Goal: Task Accomplishment & Management: Manage account settings

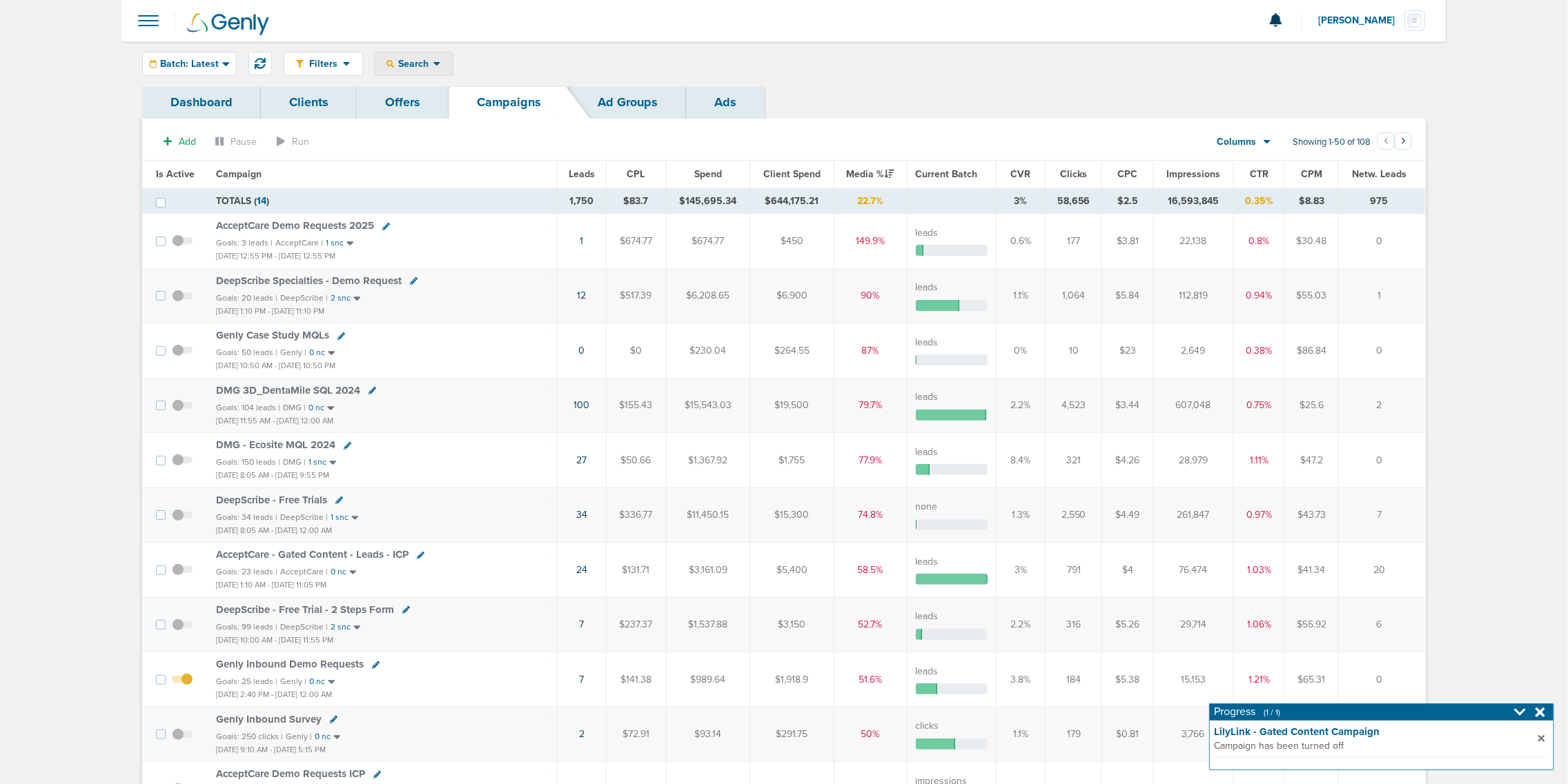
click at [436, 66] on icon at bounding box center [436, 64] width 7 height 4
click at [422, 102] on link "Client" at bounding box center [447, 109] width 143 height 18
type input "accept"
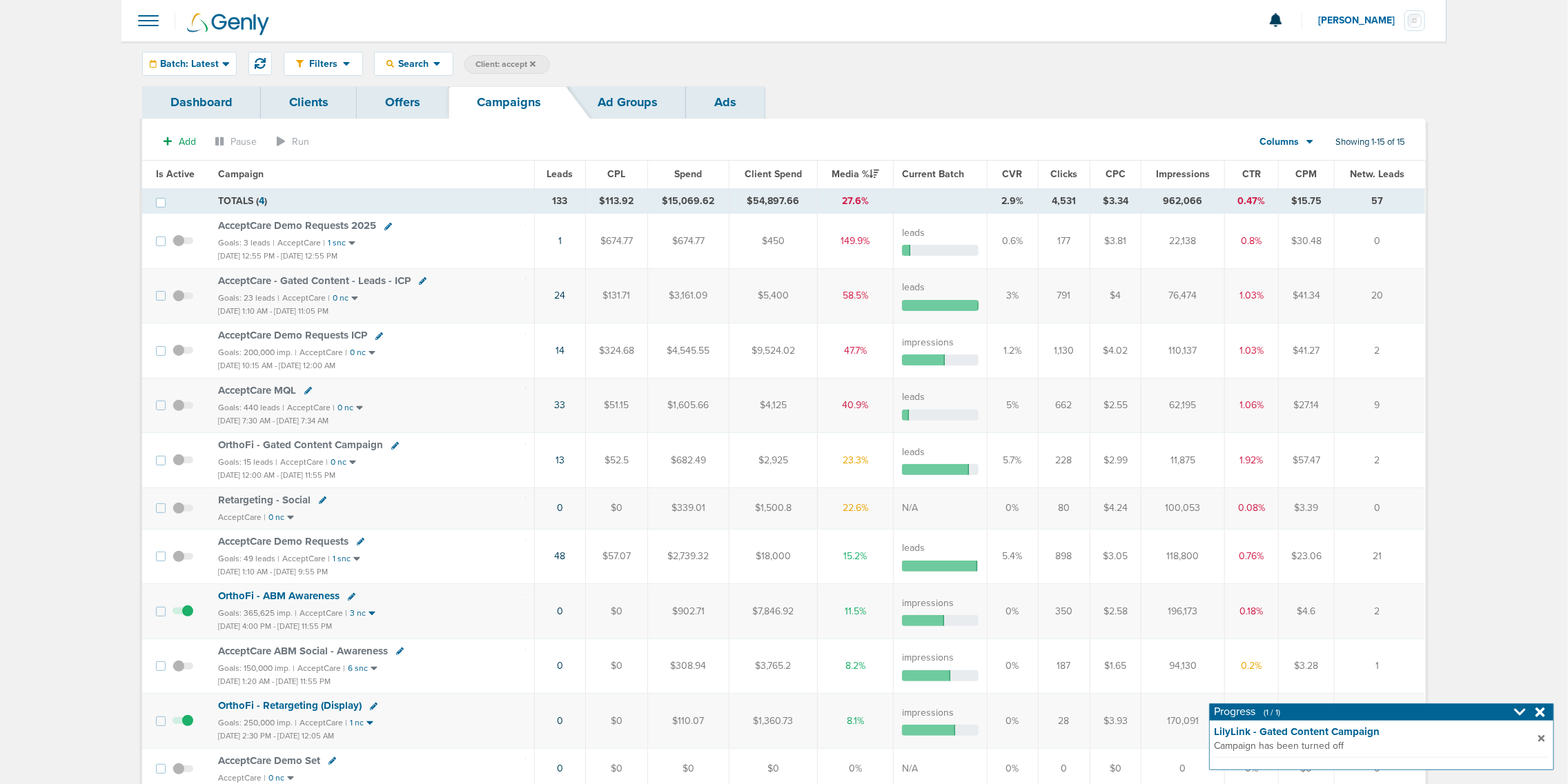
click at [292, 543] on span "AcceptCare Demo Requests" at bounding box center [283, 541] width 131 height 12
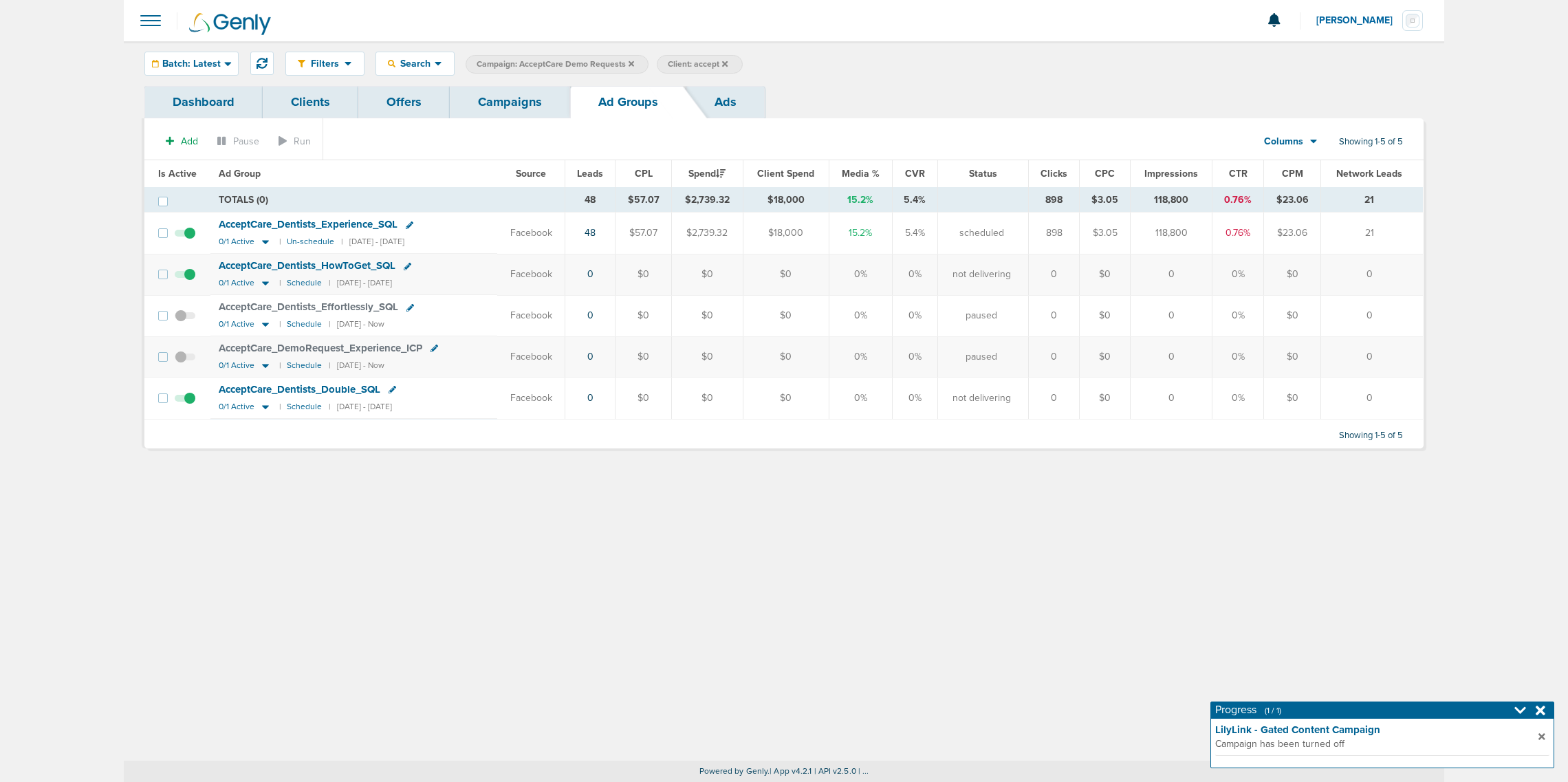
click at [727, 98] on link "Ads" at bounding box center [726, 102] width 79 height 32
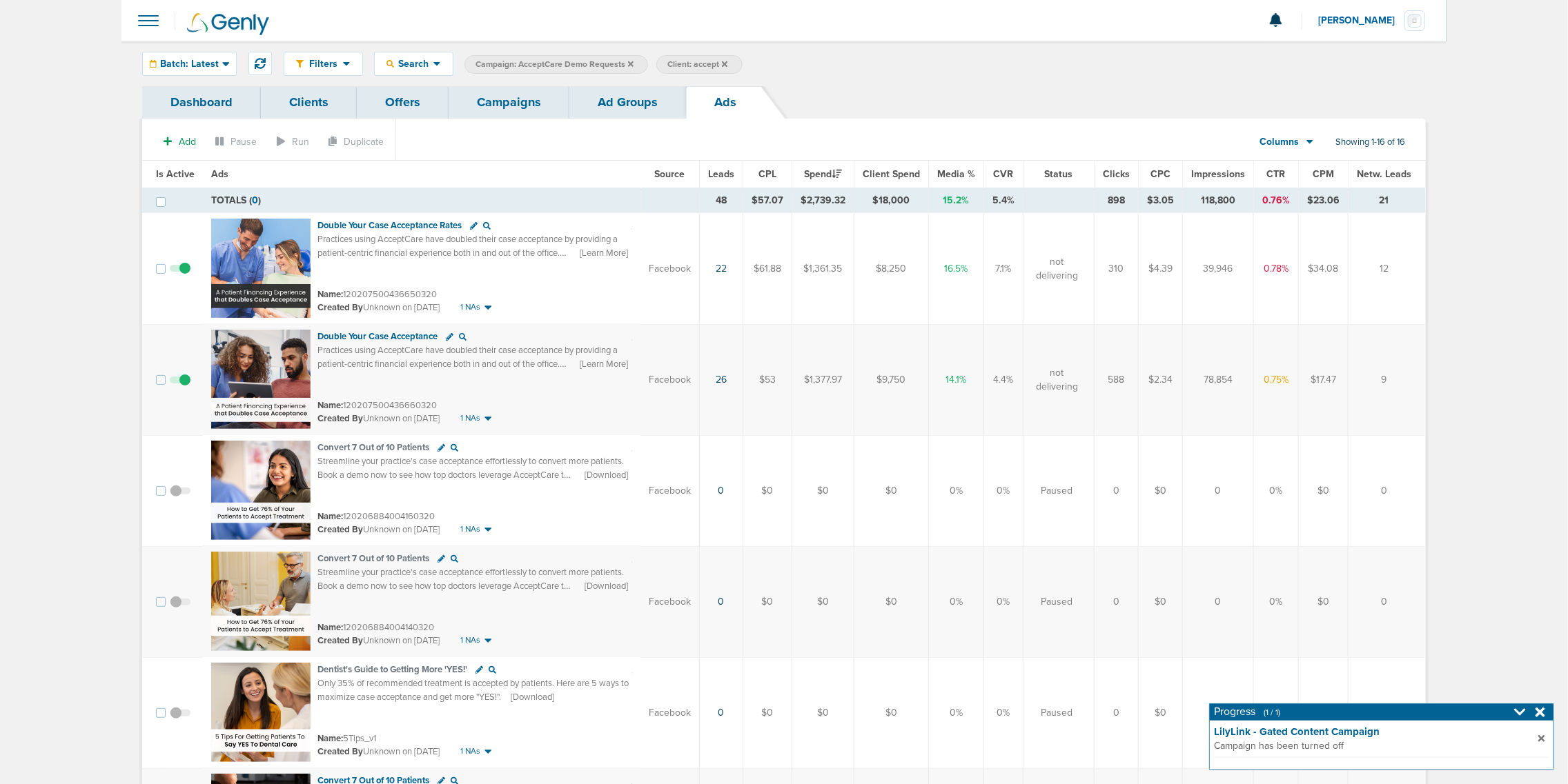
click at [649, 101] on link "Ad Groups" at bounding box center [627, 102] width 117 height 32
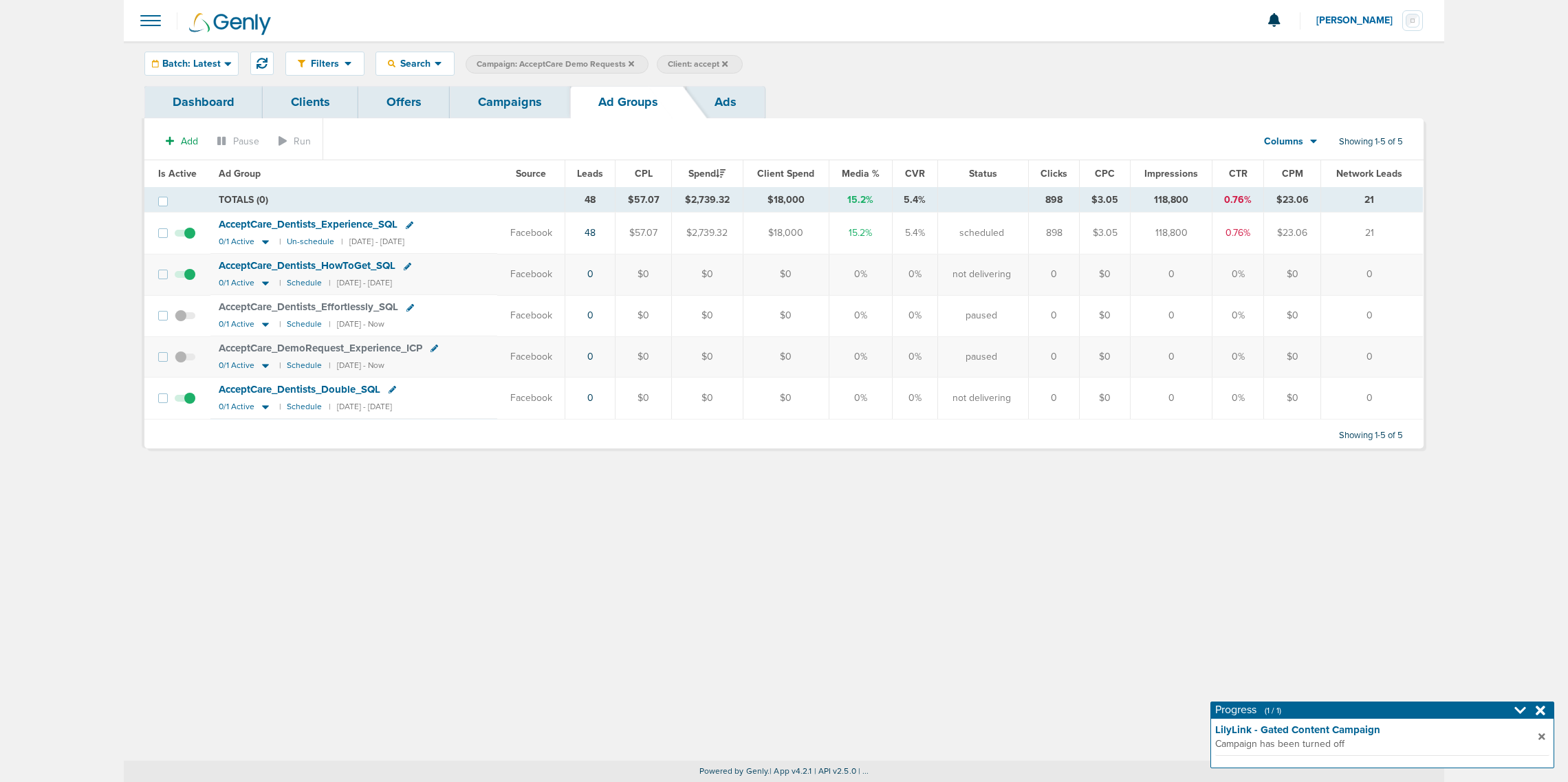
click at [500, 108] on link "Campaigns" at bounding box center [511, 102] width 121 height 32
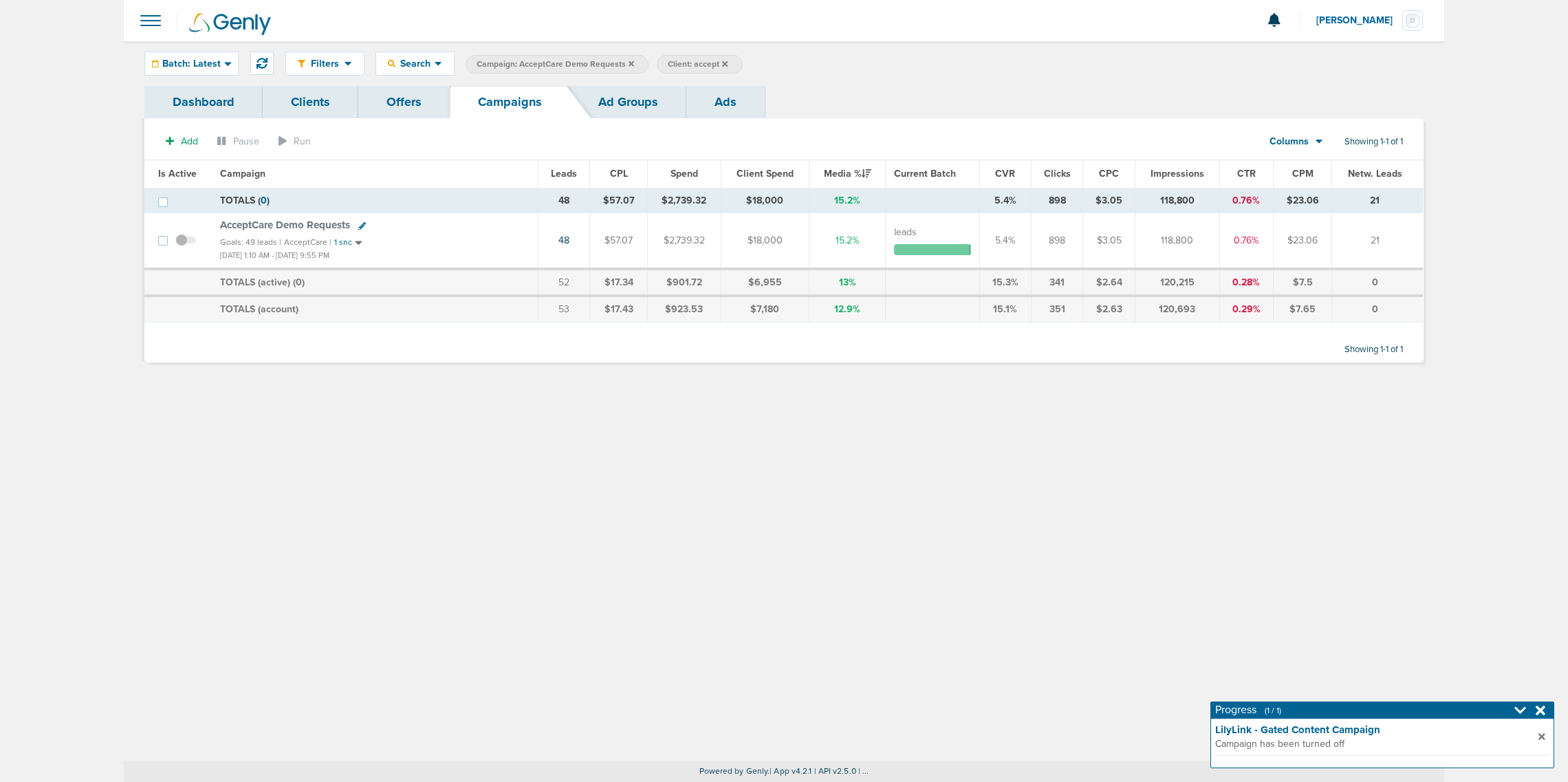
click at [629, 63] on icon at bounding box center [631, 63] width 6 height 6
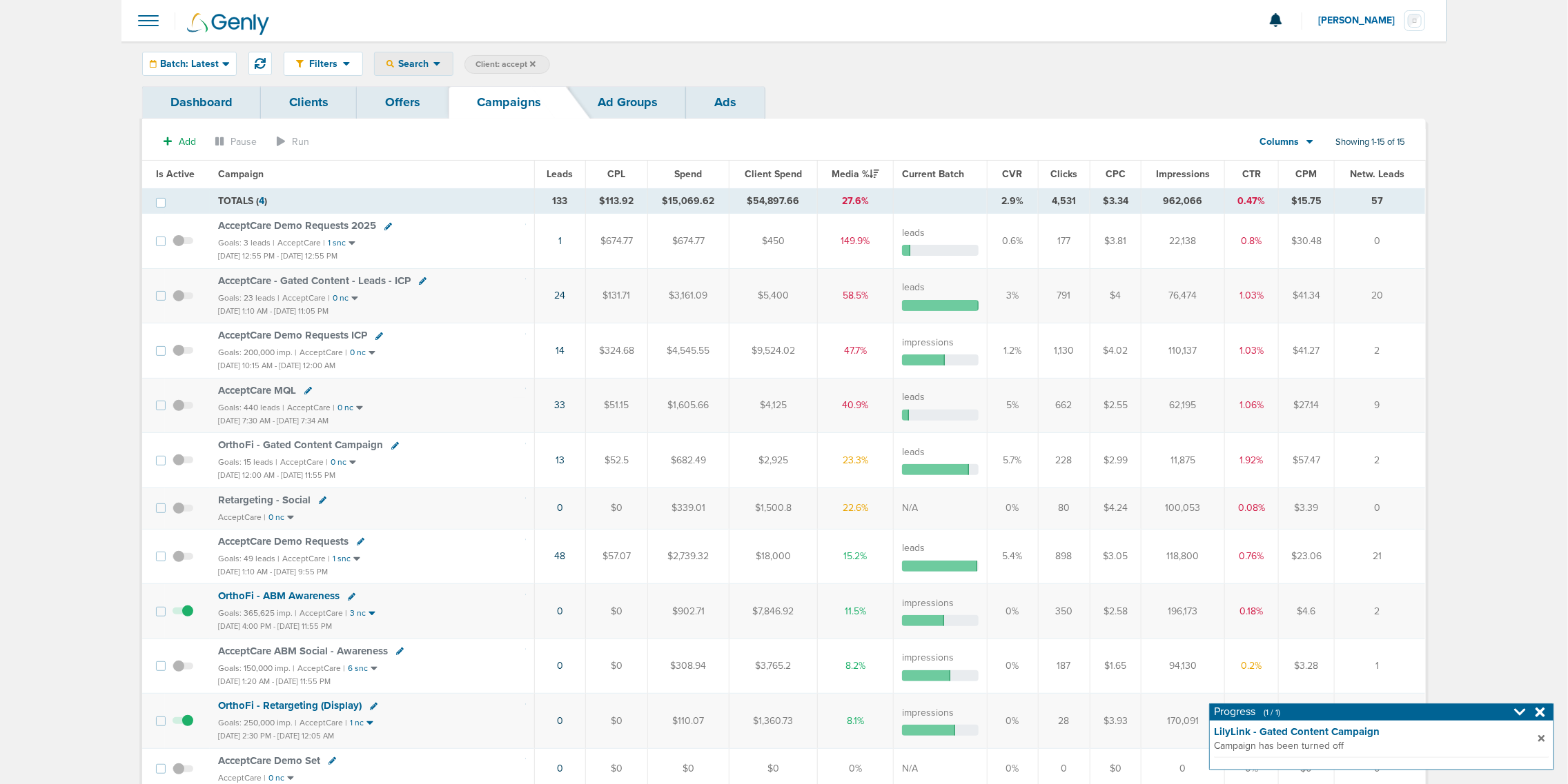
click at [426, 55] on div "Search" at bounding box center [414, 63] width 78 height 23
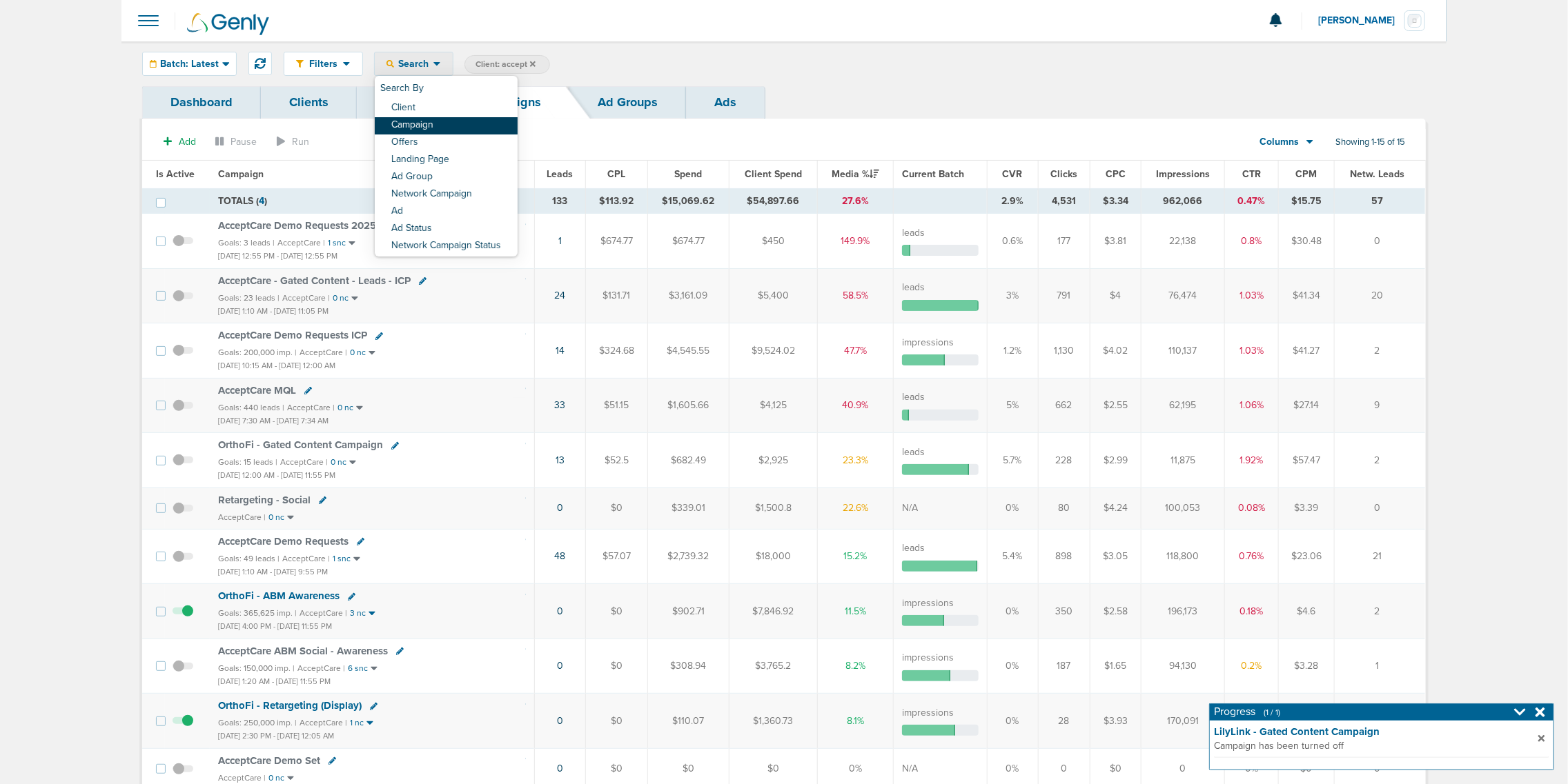
click at [428, 130] on link "Campaign" at bounding box center [447, 126] width 143 height 18
select select "cmpName"
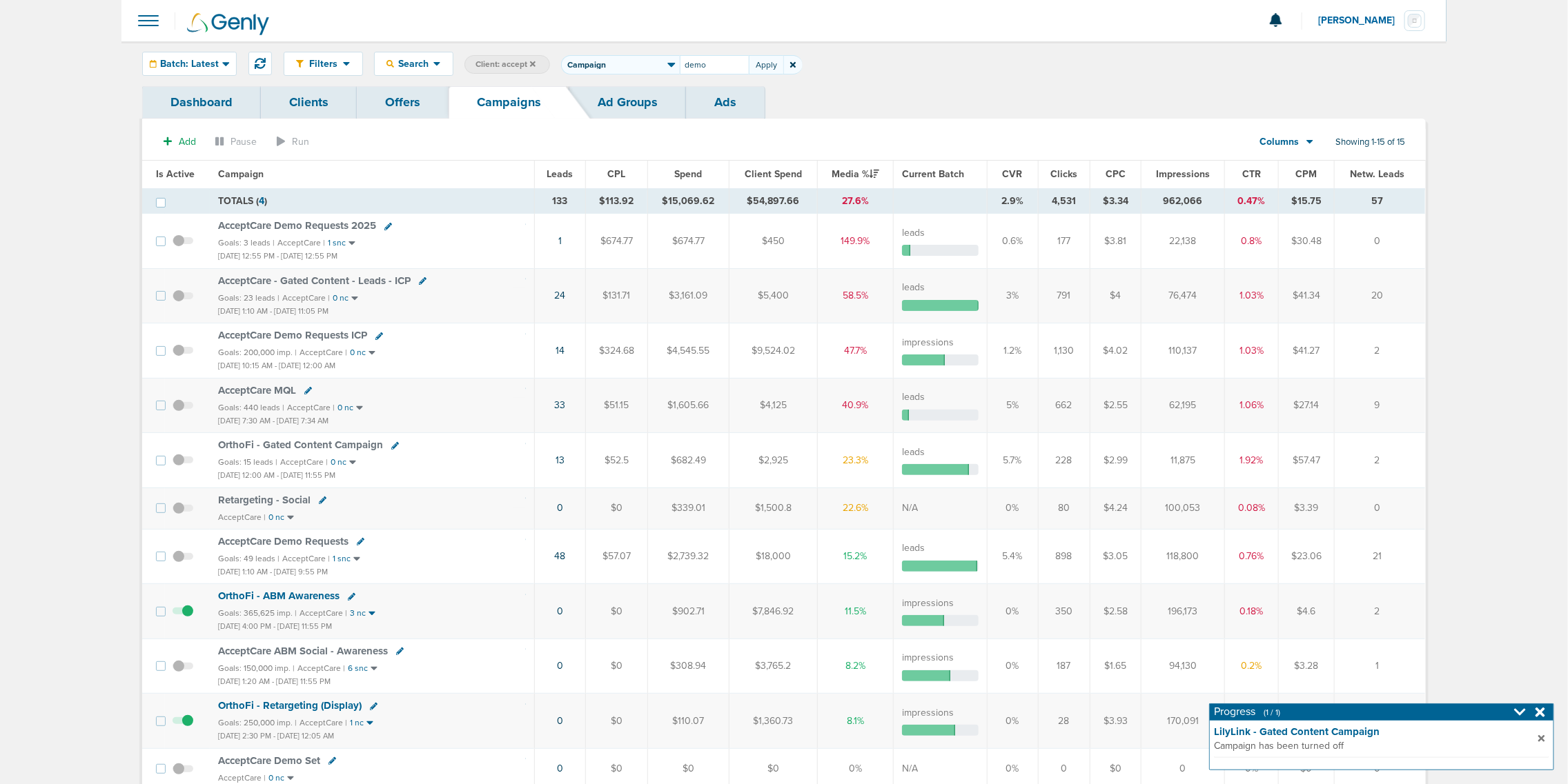
type input "demo"
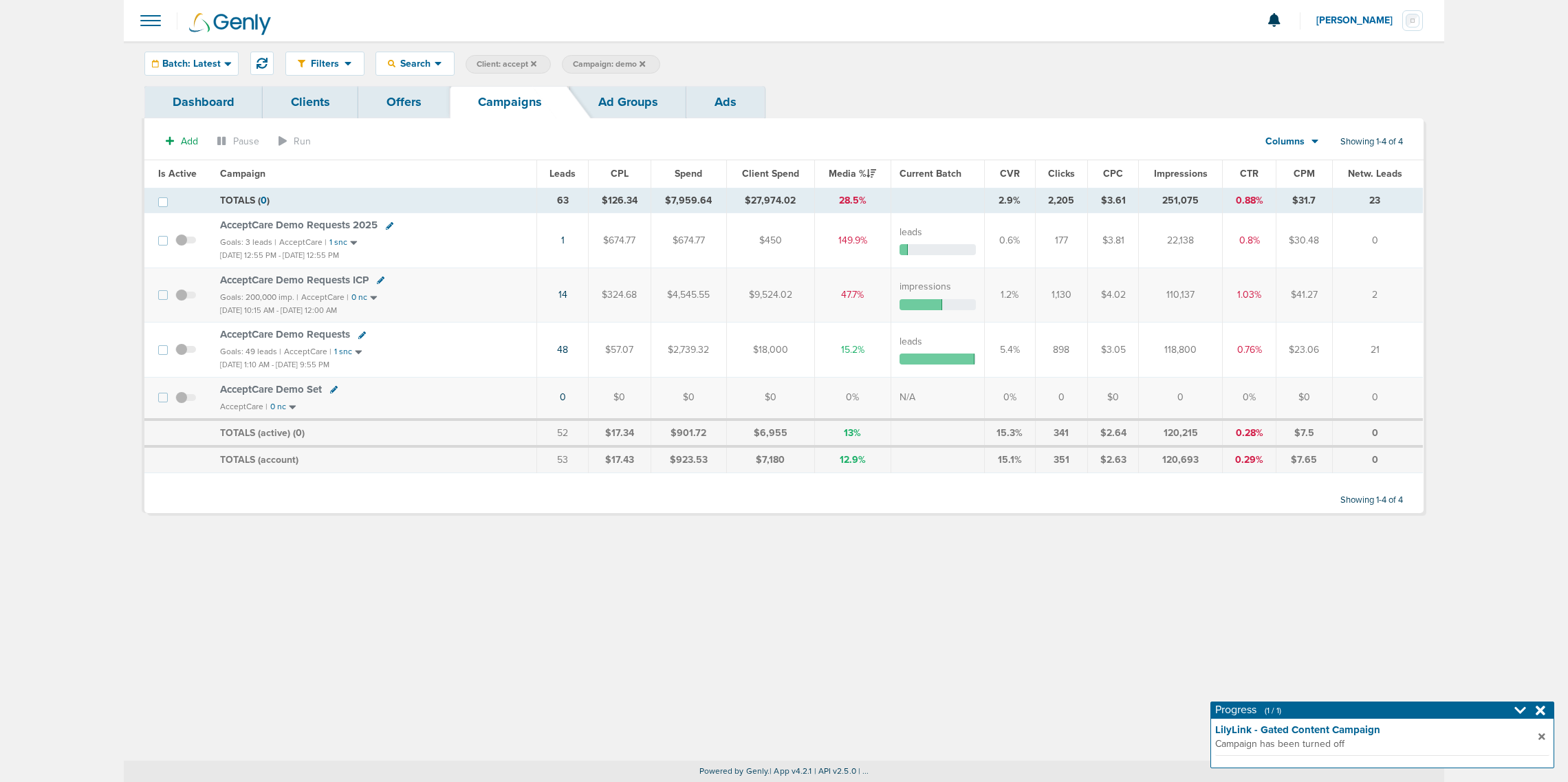
click at [730, 95] on link "Ads" at bounding box center [726, 102] width 79 height 32
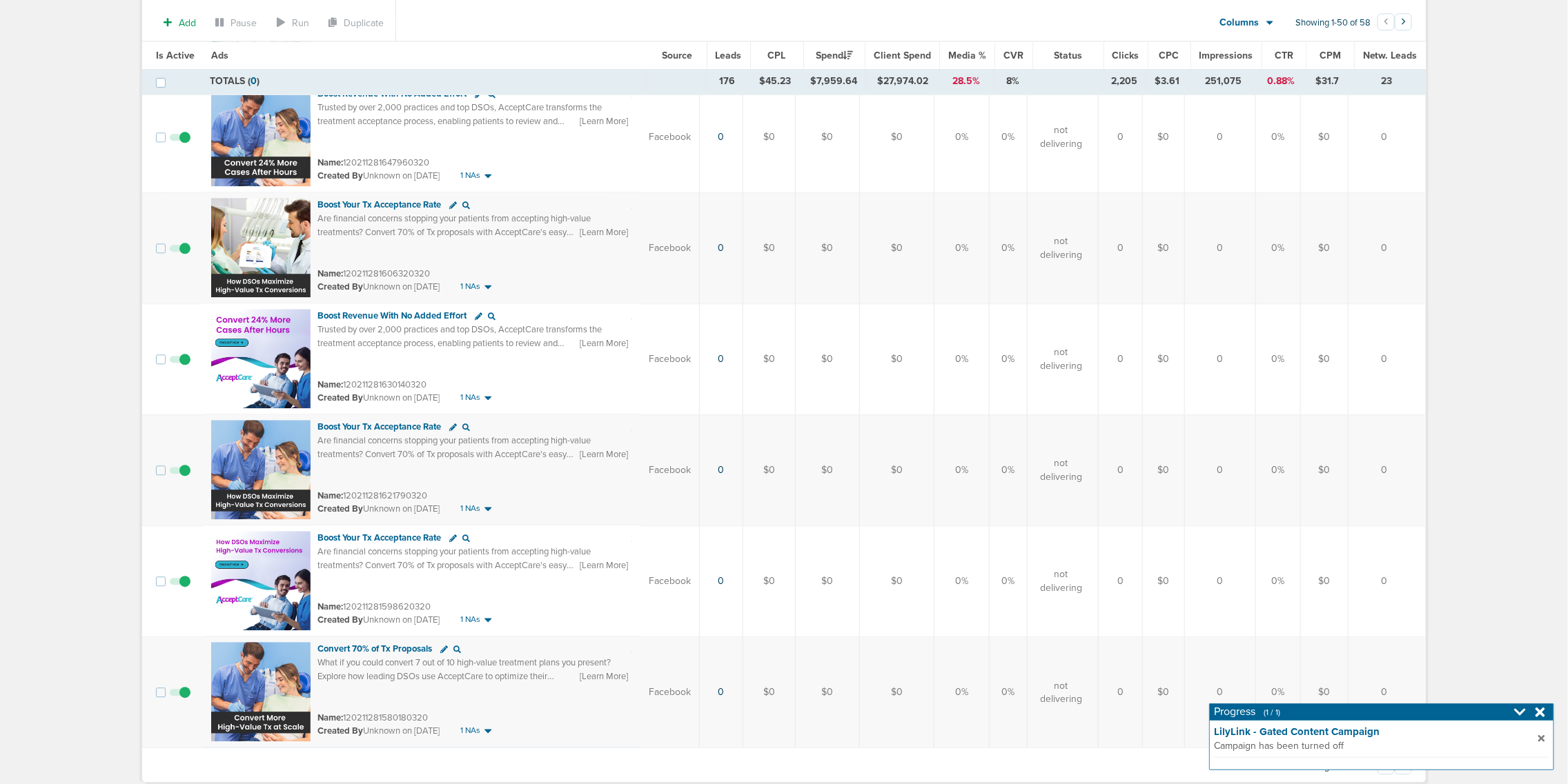
scroll to position [5063, 0]
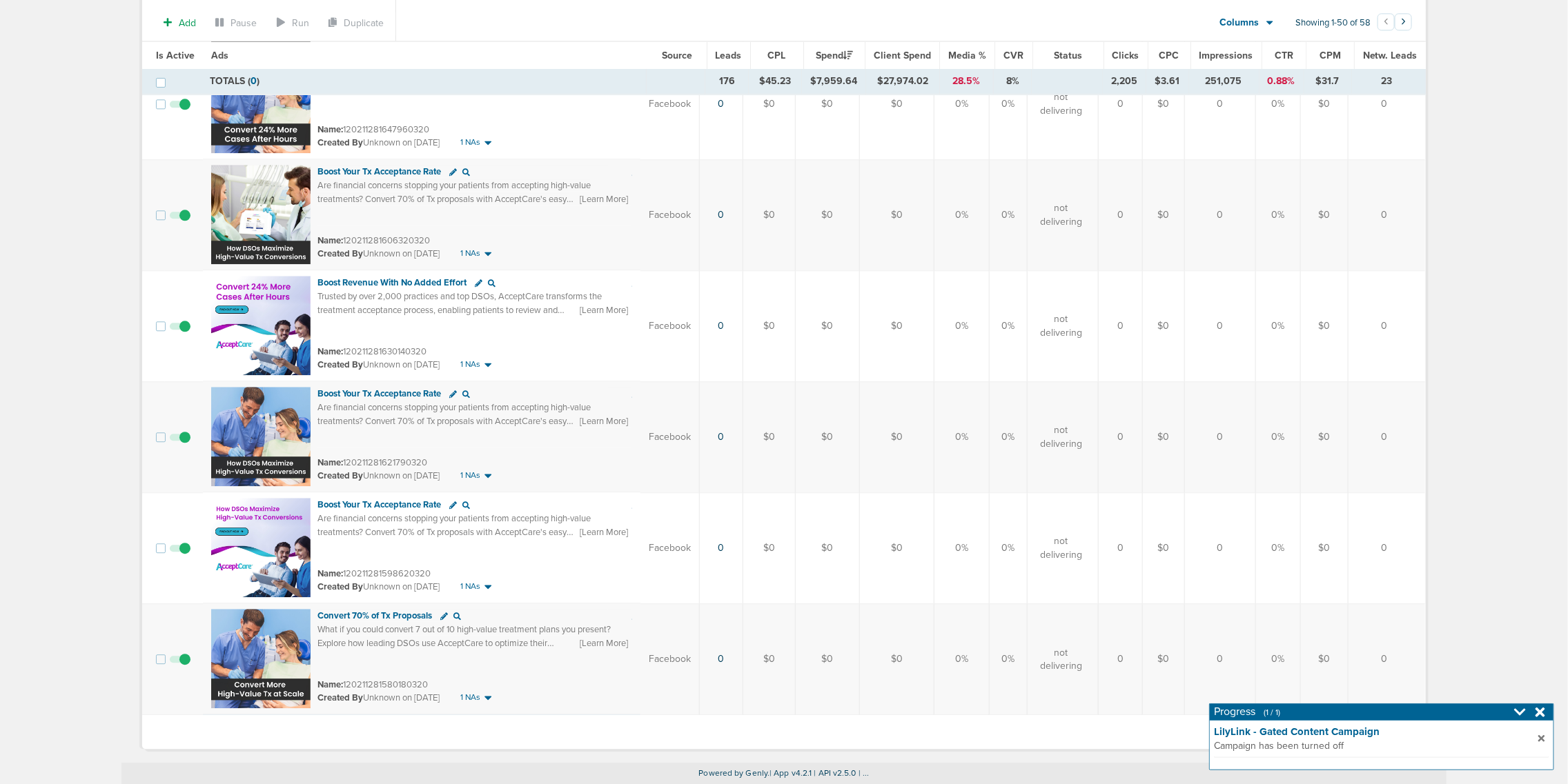
click at [1539, 712] on icon at bounding box center [1540, 712] width 9 height 9
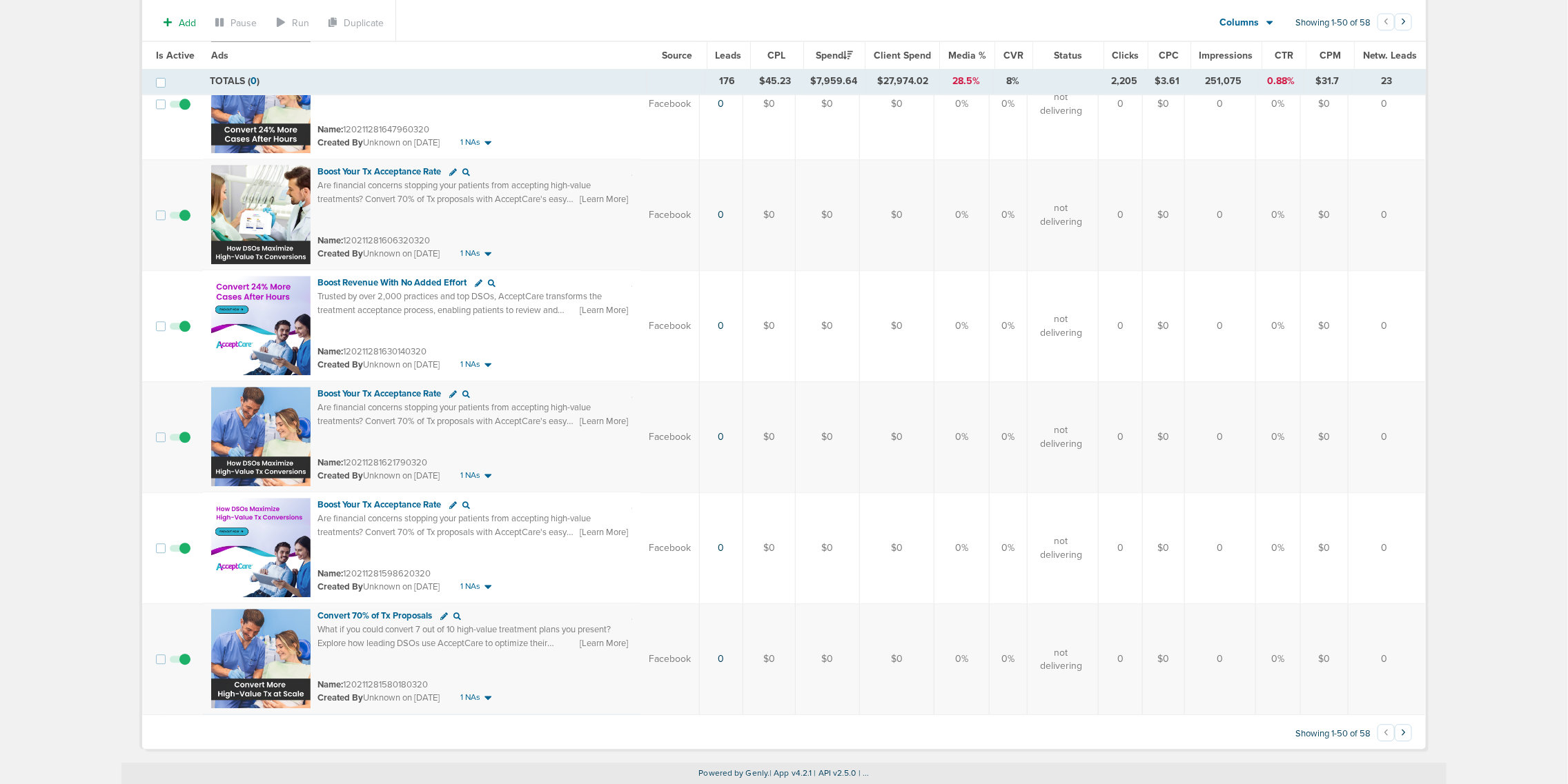
click at [1405, 734] on button "›" at bounding box center [1403, 733] width 18 height 18
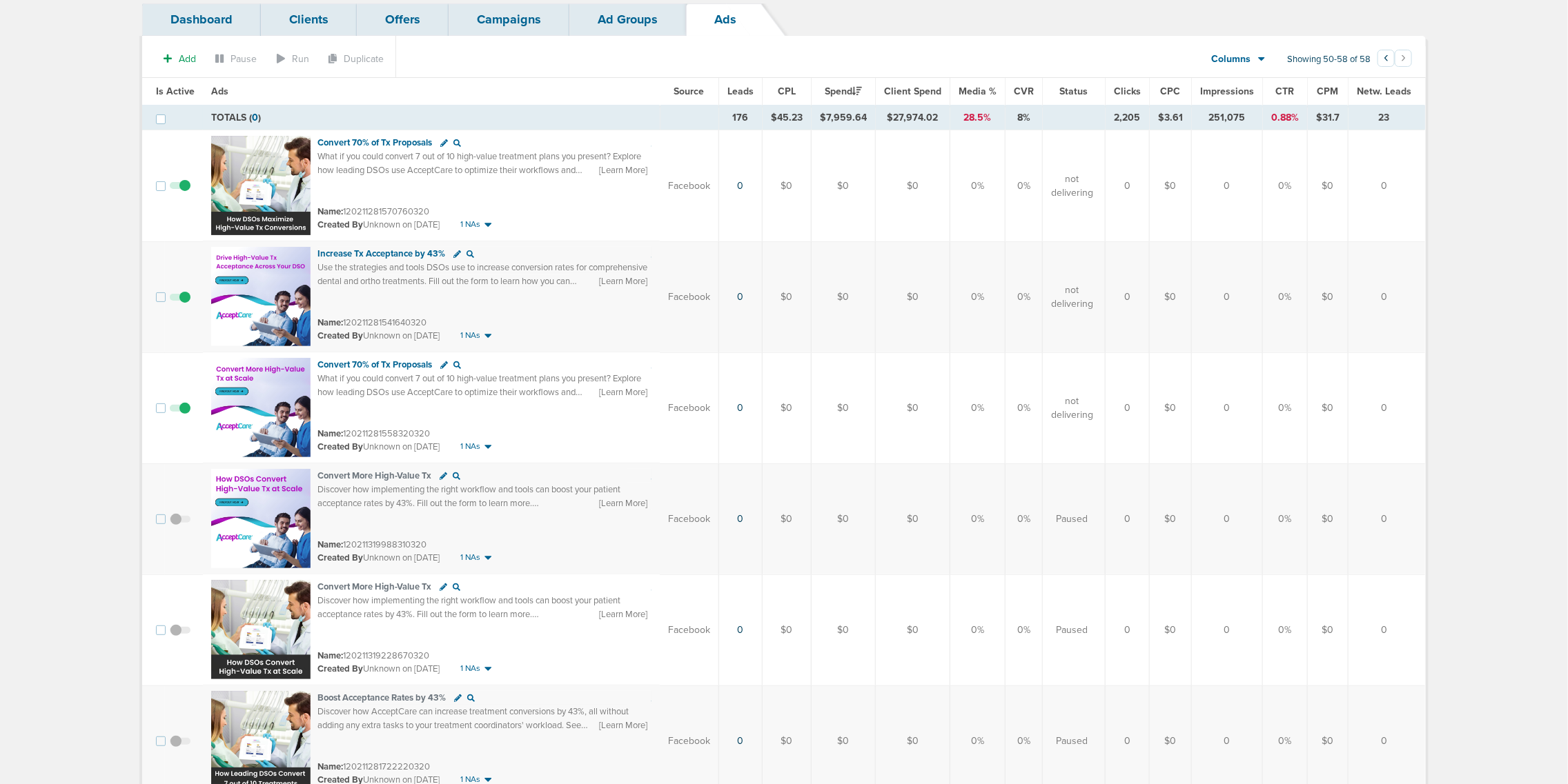
scroll to position [0, 0]
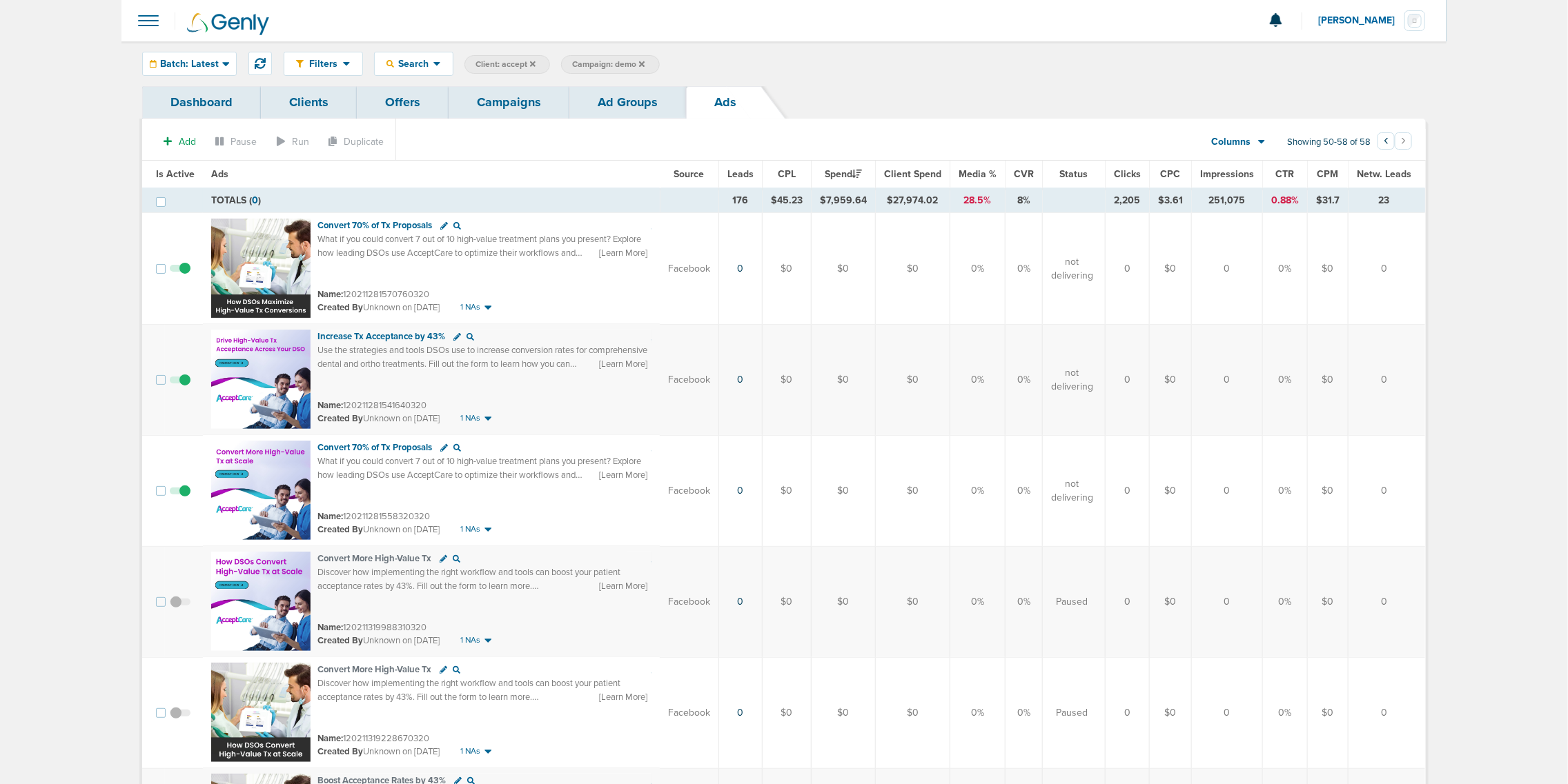
click at [490, 106] on link "Campaigns" at bounding box center [509, 102] width 121 height 32
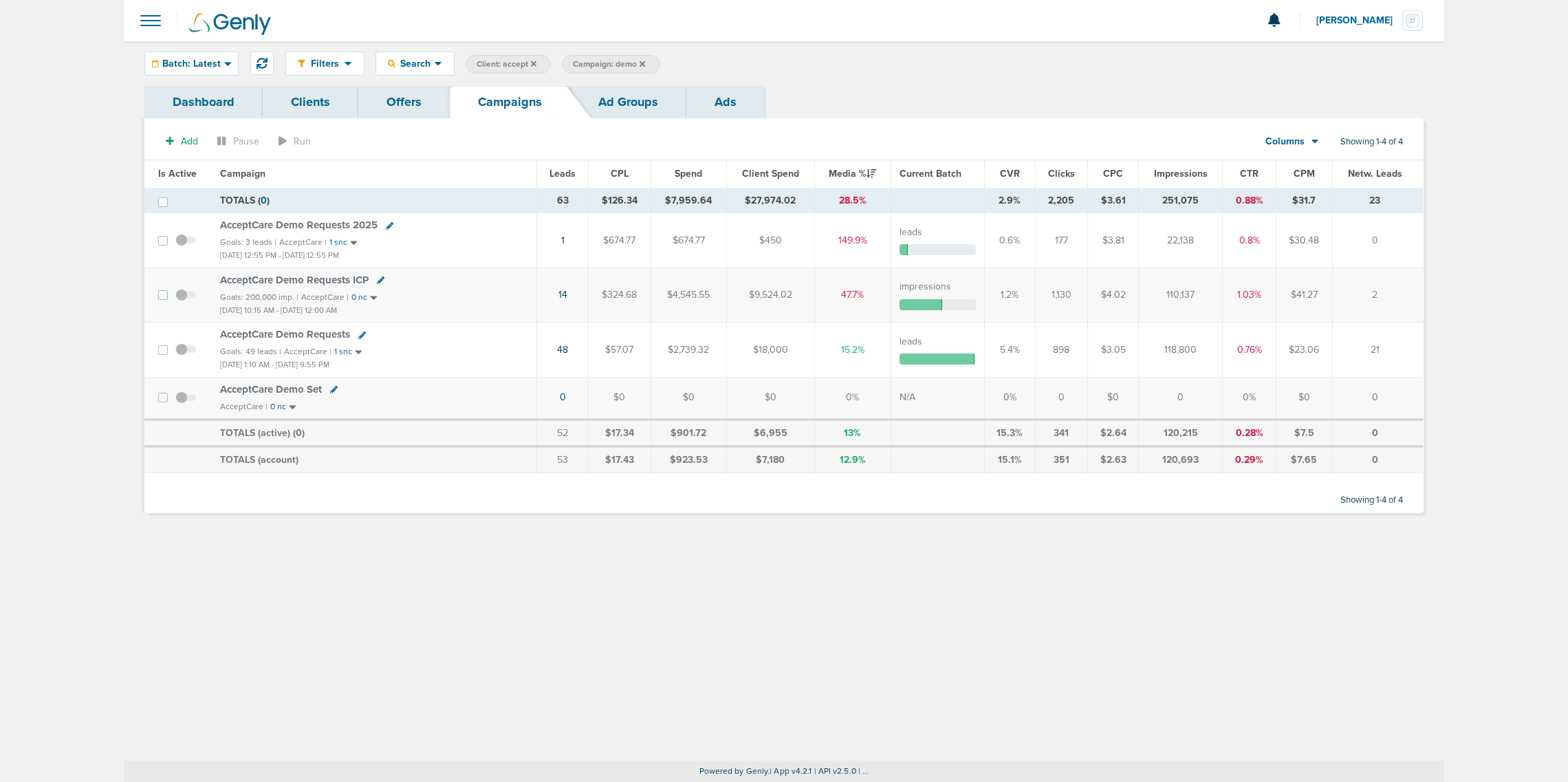
click at [644, 60] on icon at bounding box center [643, 63] width 6 height 8
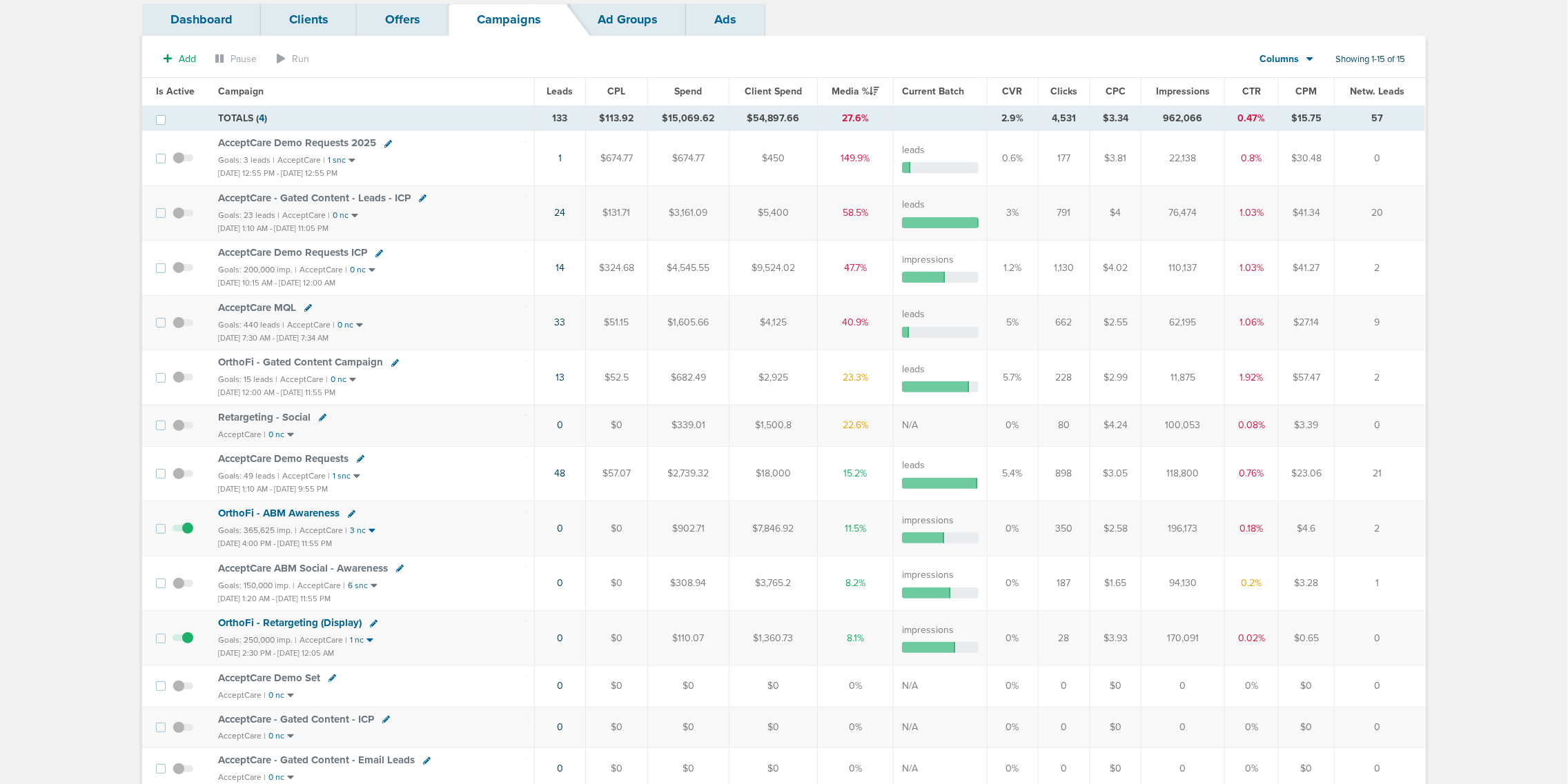
scroll to position [259, 0]
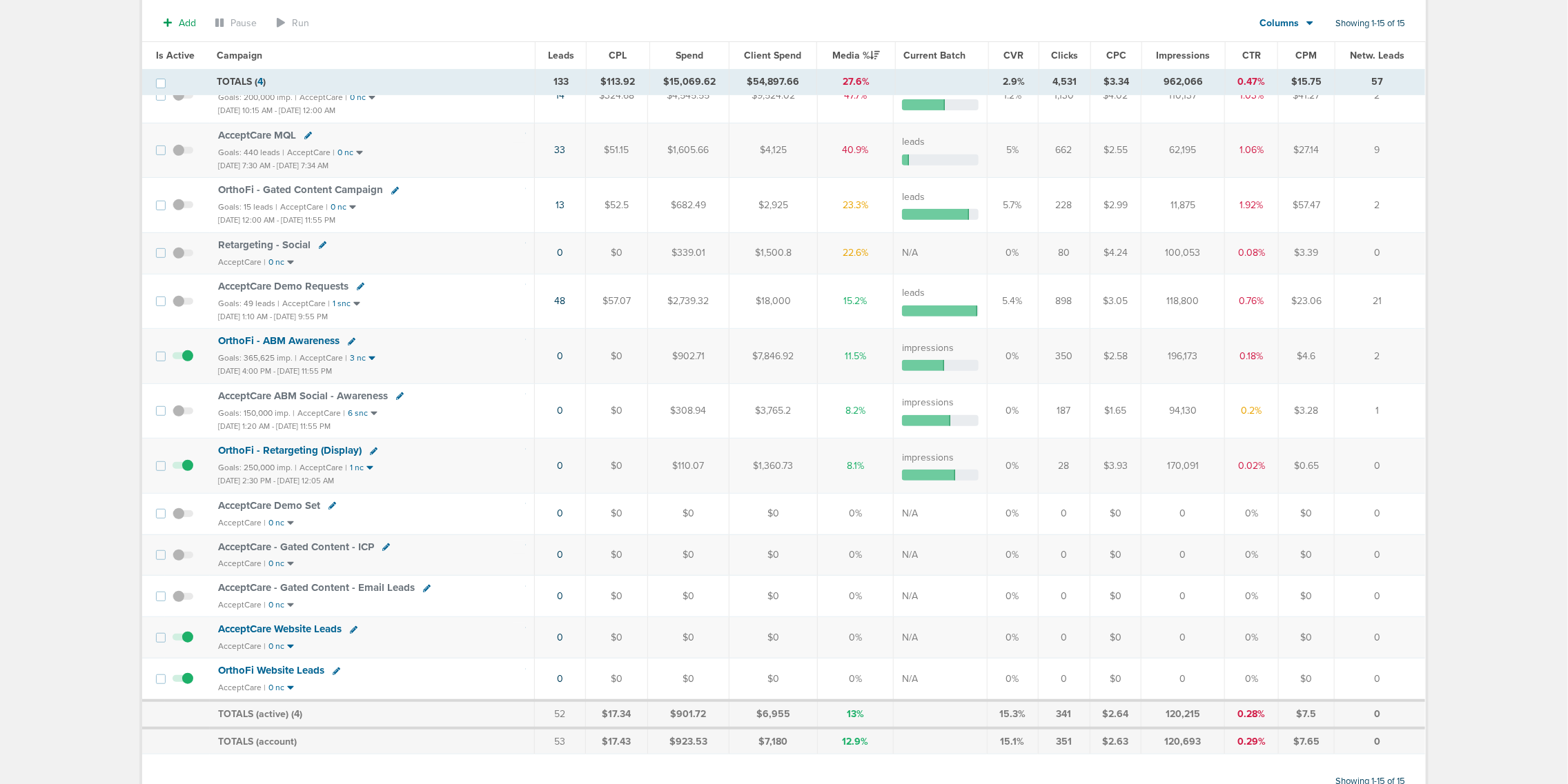
click at [258, 511] on span "AcceptCare Demo Set" at bounding box center [269, 505] width 102 height 12
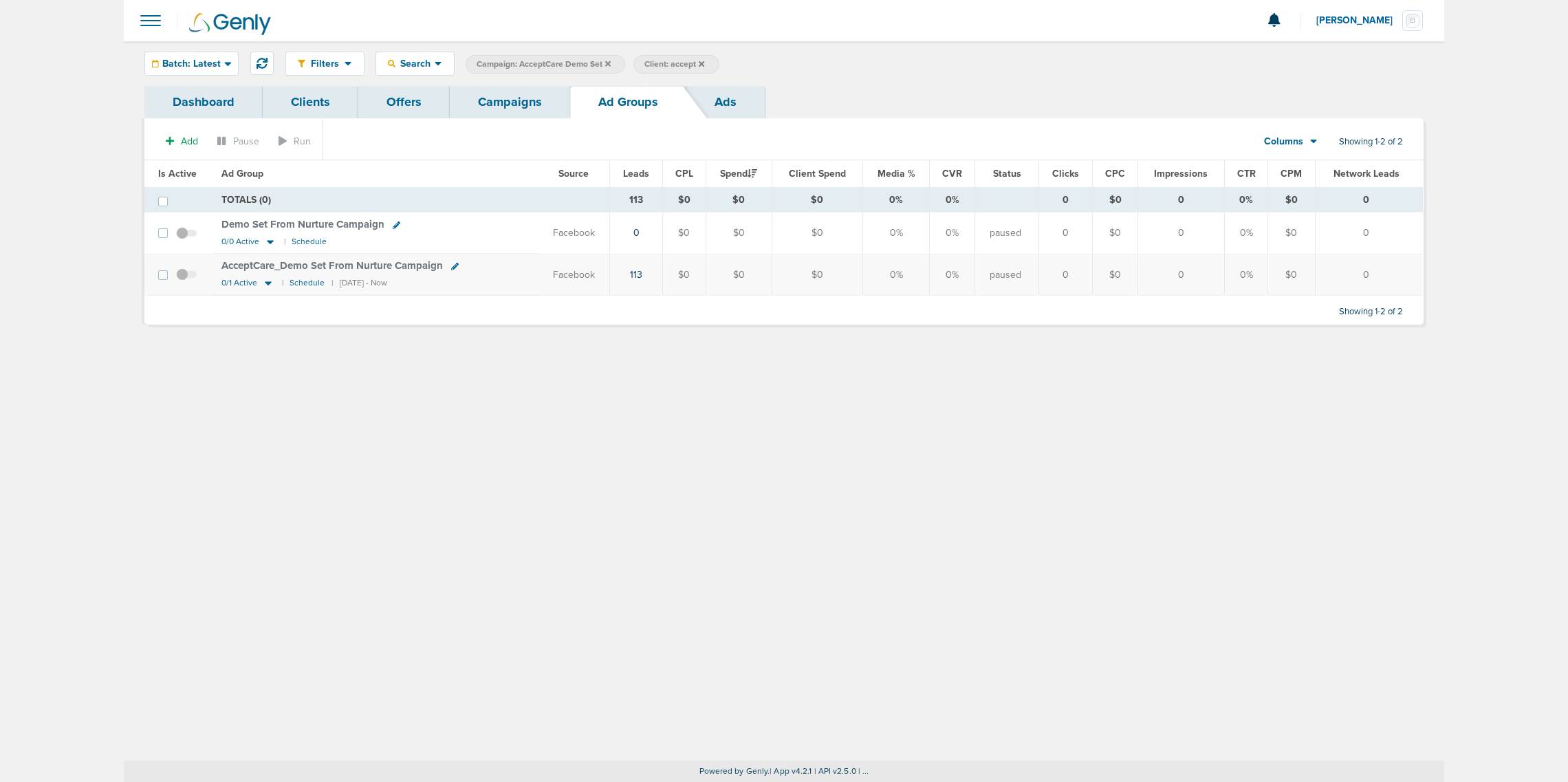
click at [720, 97] on link "Ads" at bounding box center [726, 102] width 79 height 32
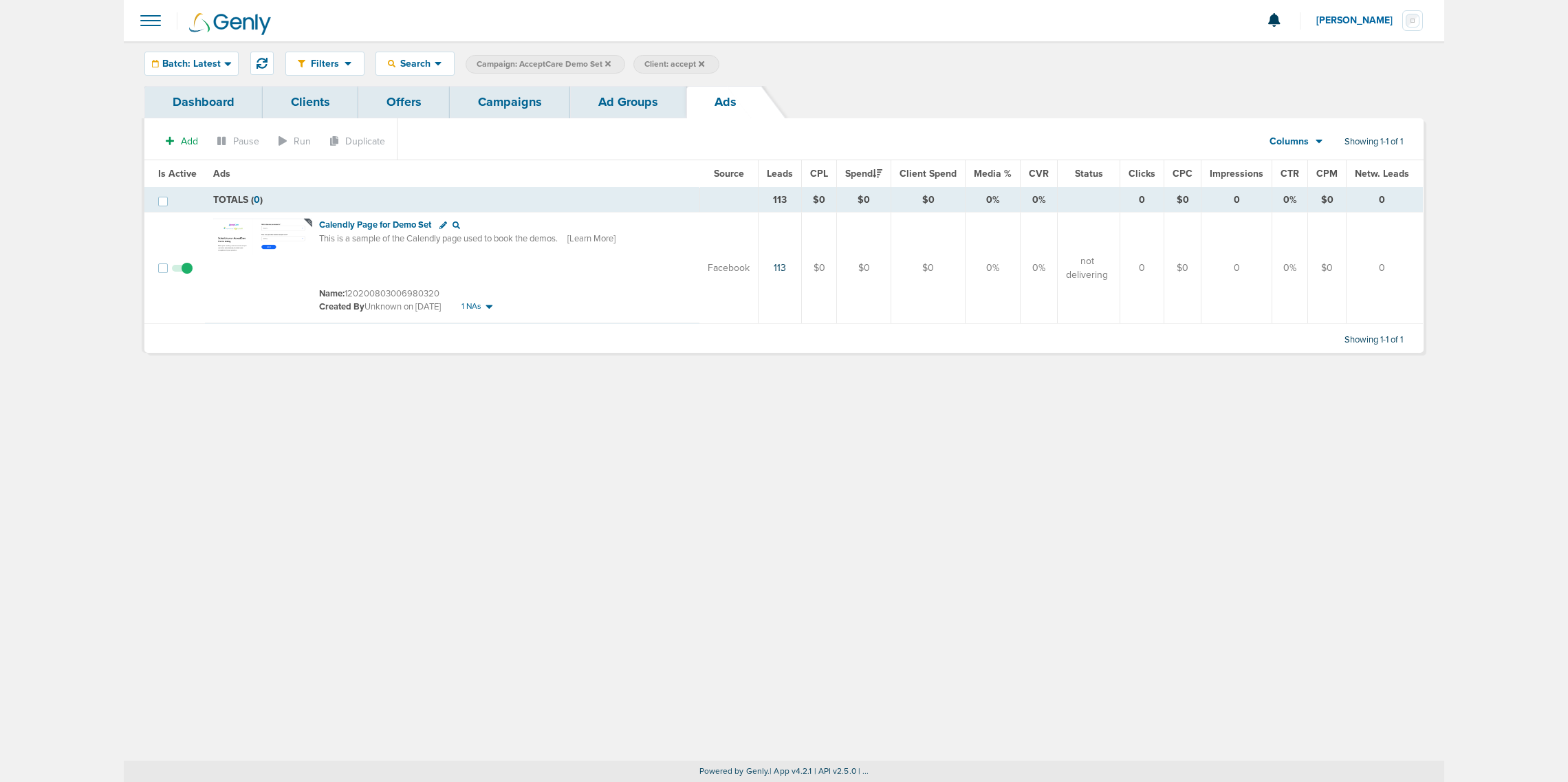
click at [624, 92] on link "Ad Groups" at bounding box center [628, 102] width 116 height 32
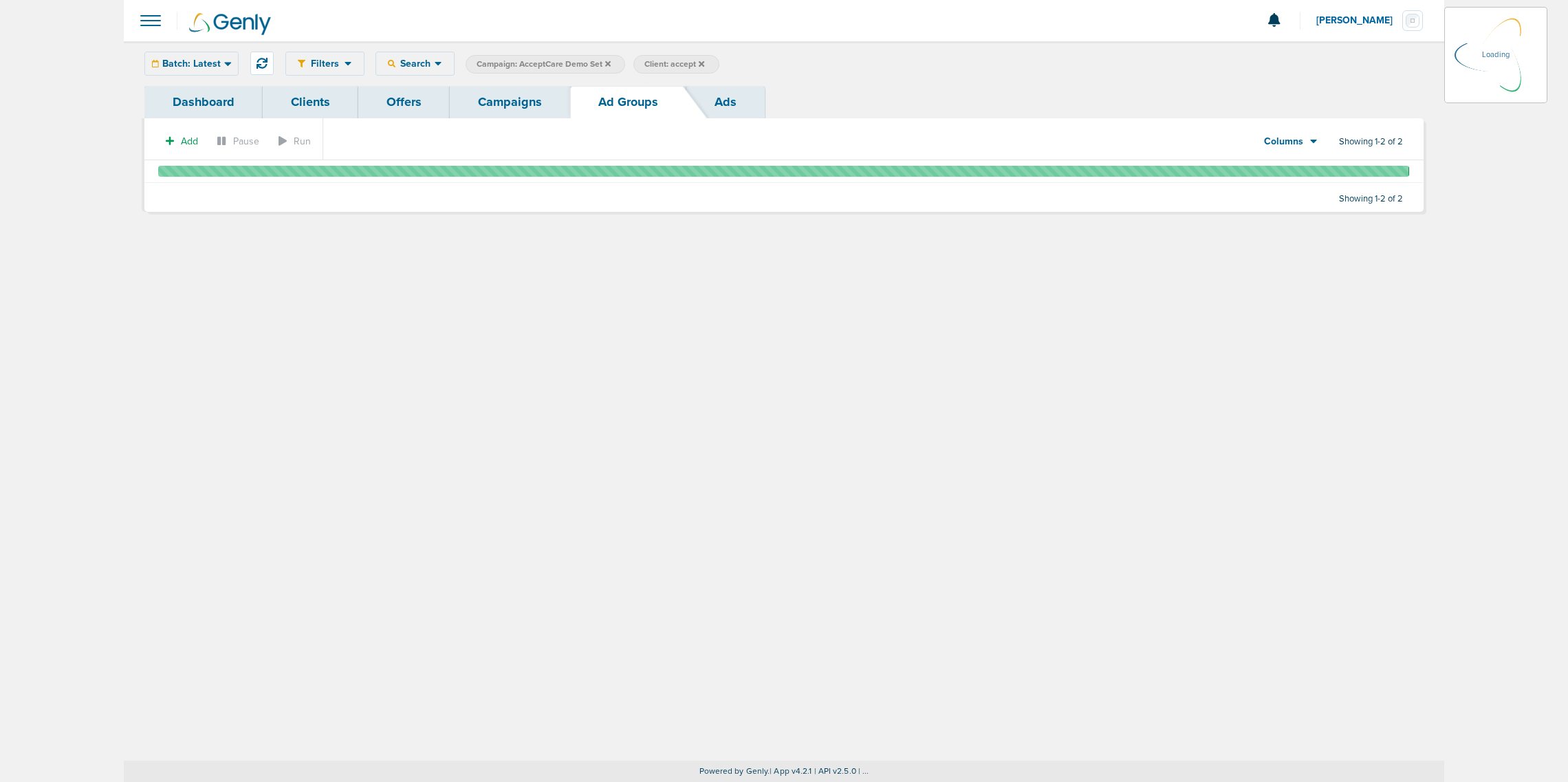
click at [516, 97] on link "Campaigns" at bounding box center [511, 102] width 121 height 32
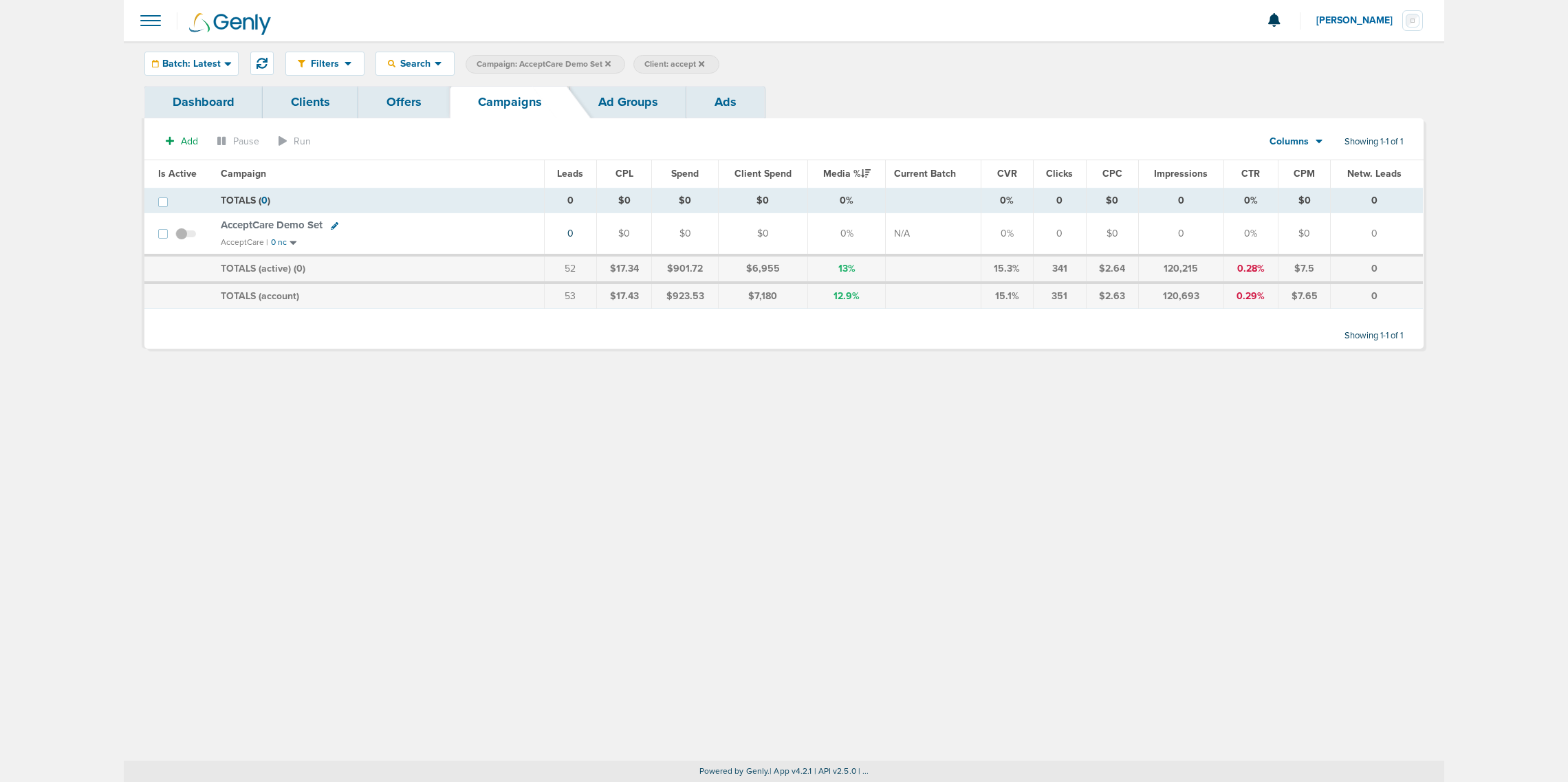
click at [605, 62] on icon at bounding box center [608, 63] width 6 height 8
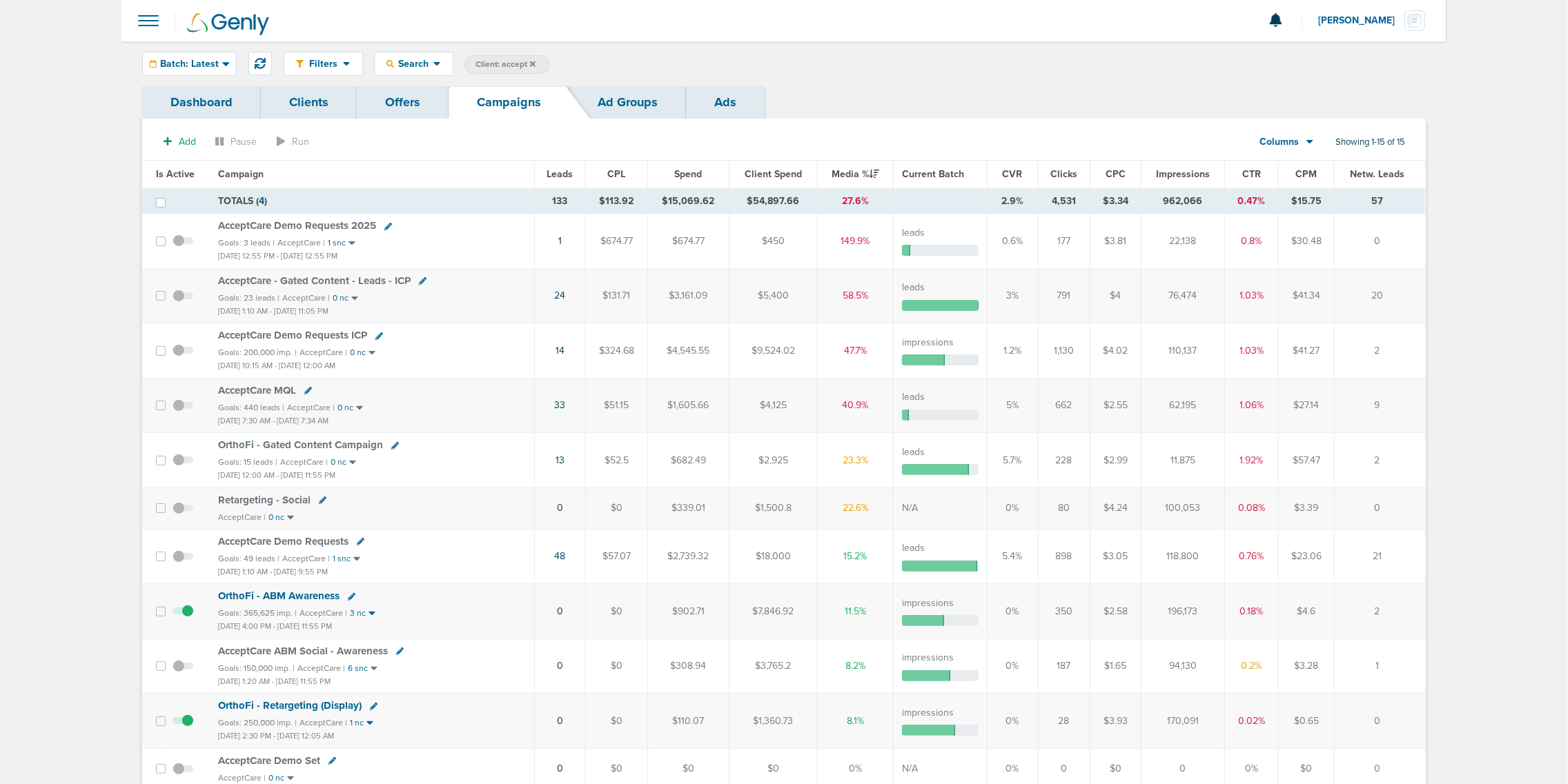
click at [169, 168] on span "Is Active" at bounding box center [175, 174] width 39 height 12
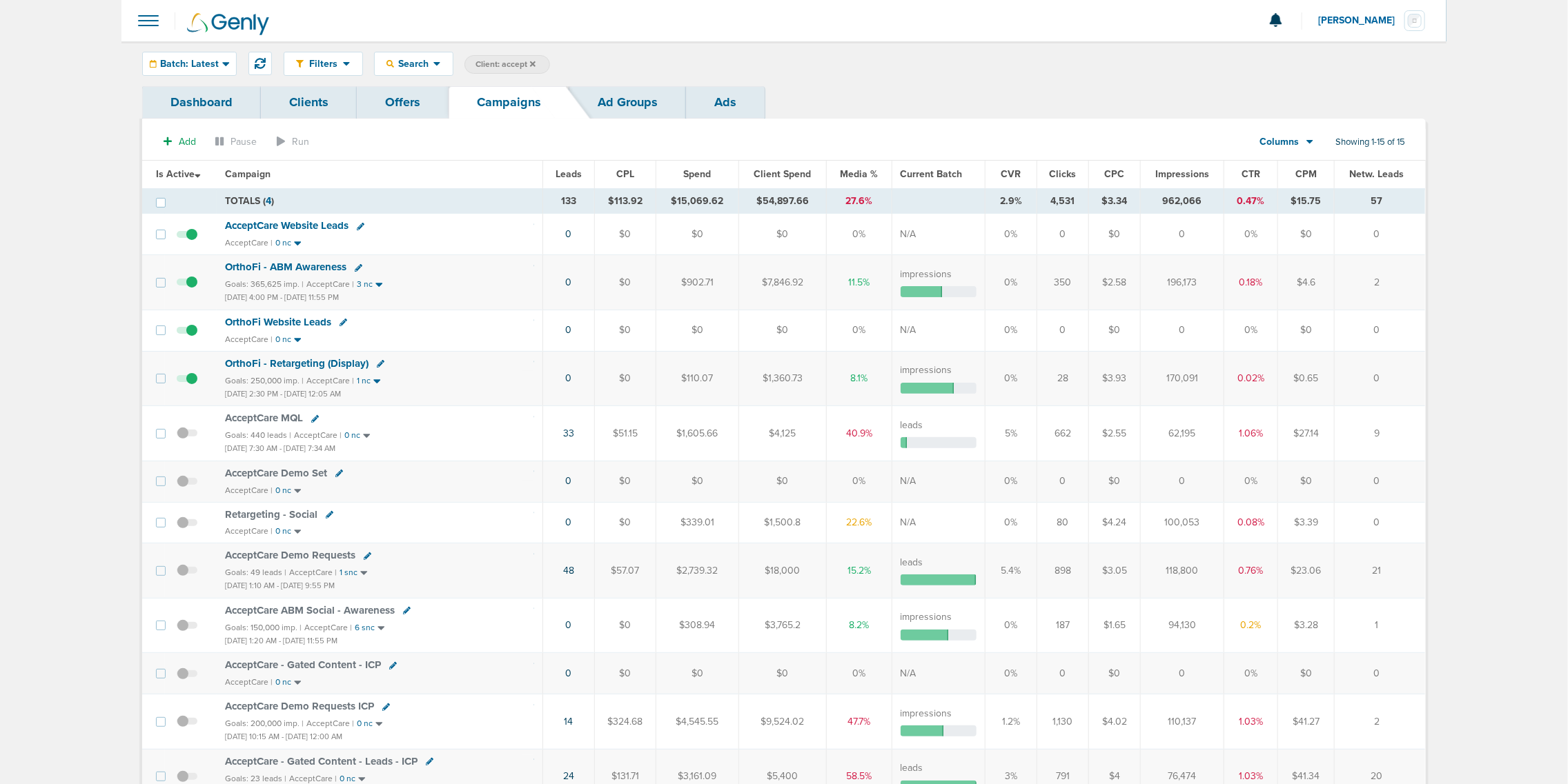
click at [266, 419] on span "AcceptCare MQL" at bounding box center [263, 418] width 78 height 12
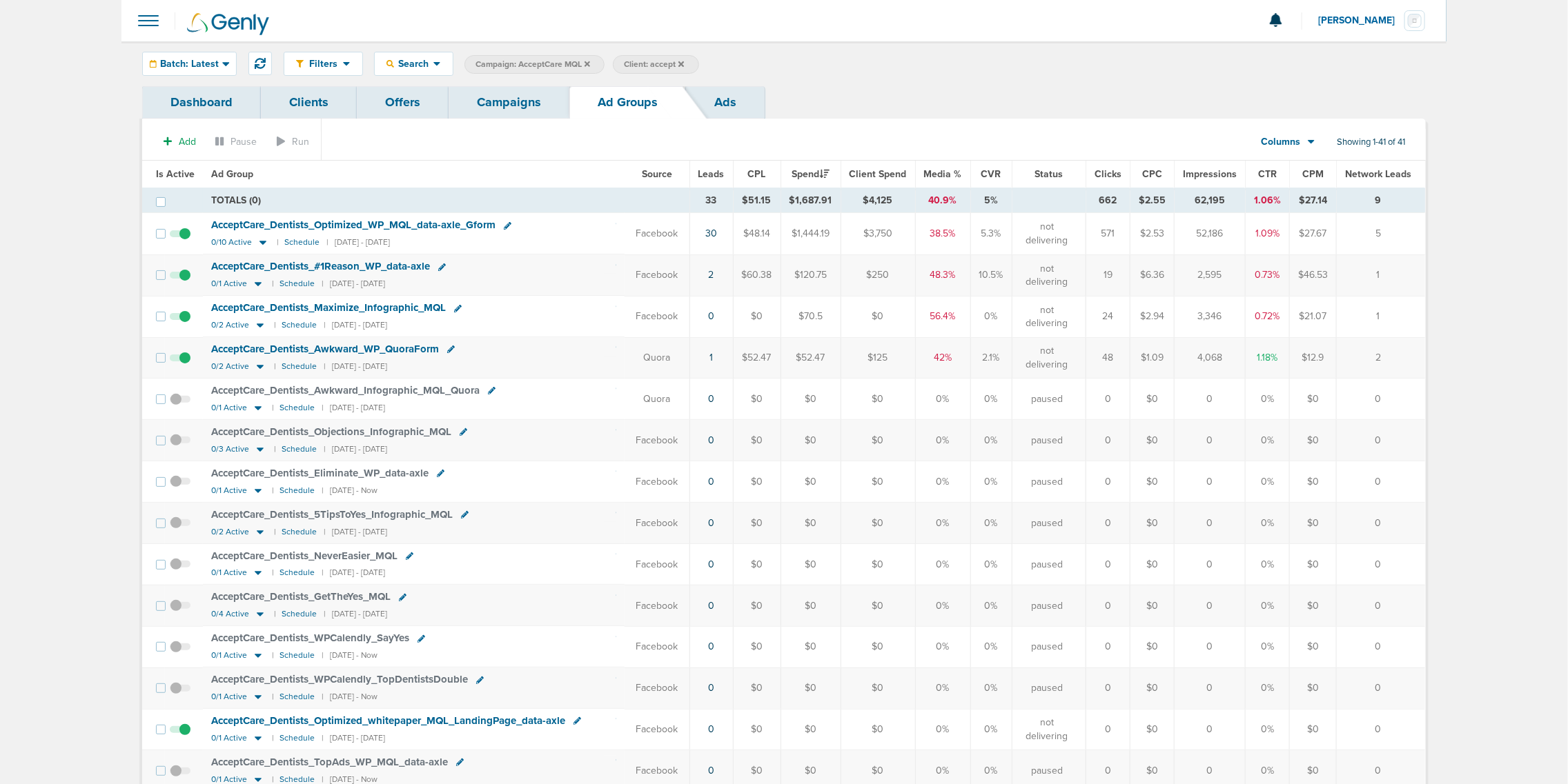
click at [725, 101] on link "Ads" at bounding box center [725, 102] width 79 height 32
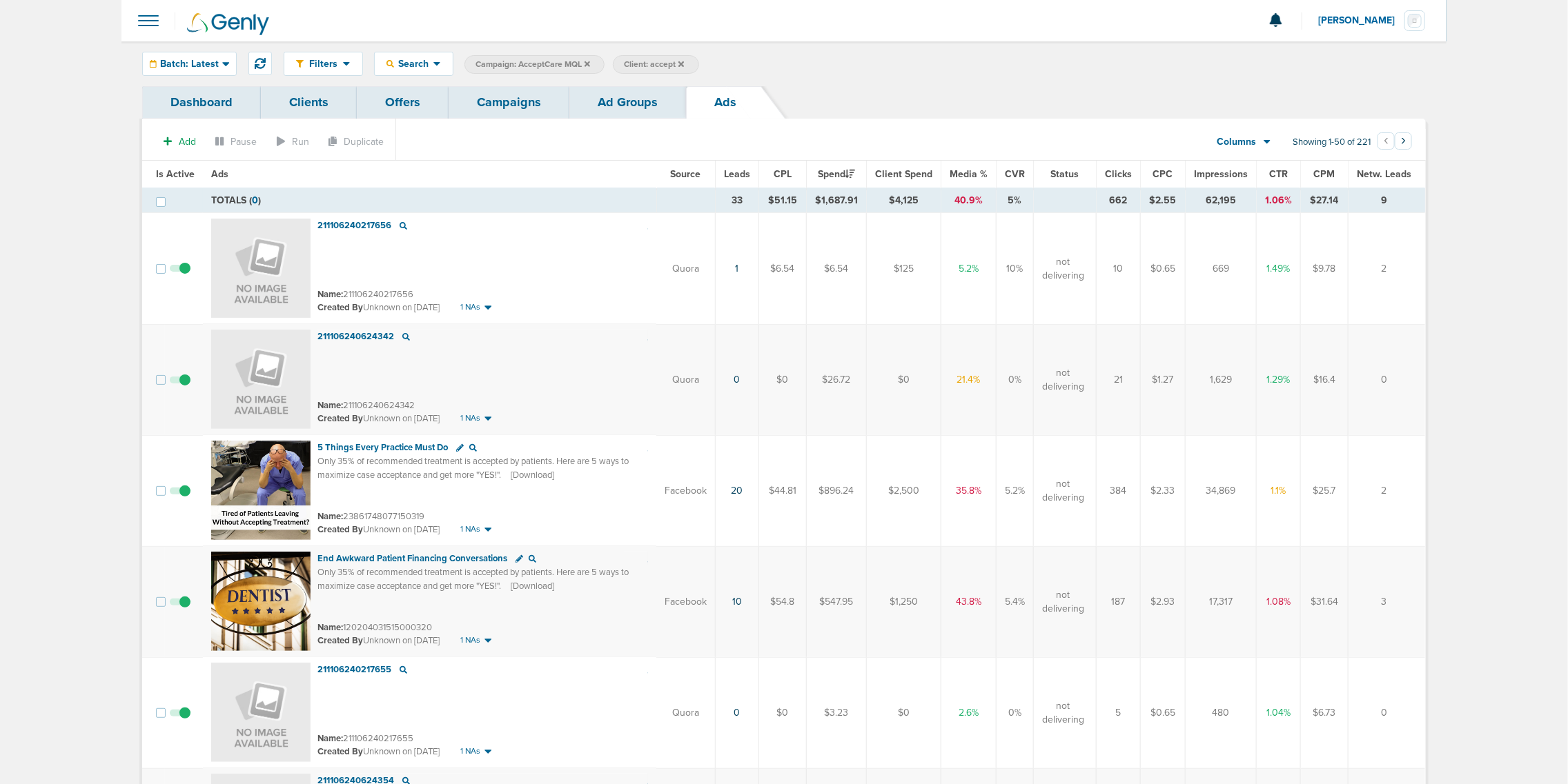
click at [621, 98] on link "Ad Groups" at bounding box center [627, 102] width 117 height 32
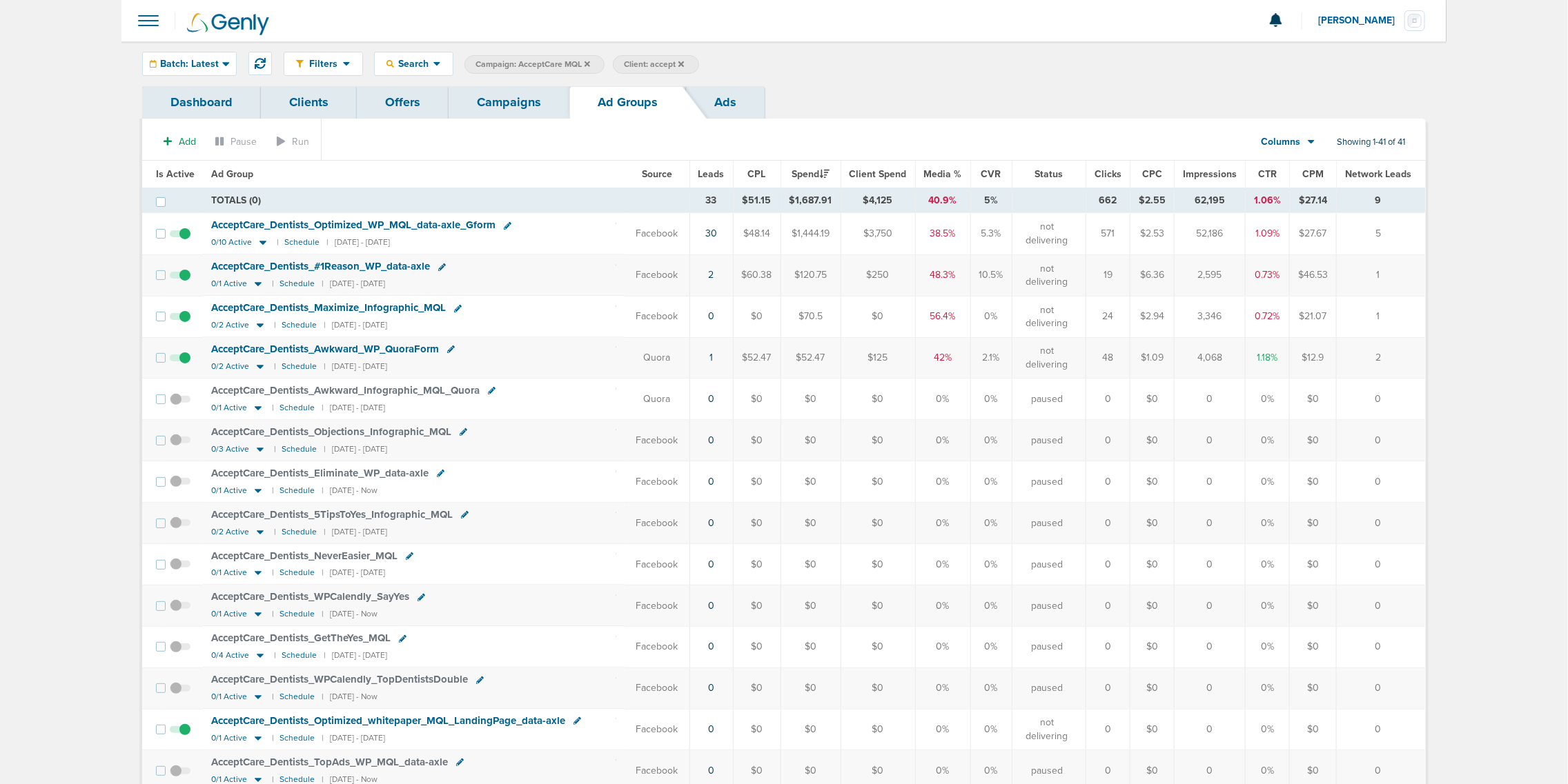
click at [513, 97] on link "Campaigns" at bounding box center [509, 102] width 121 height 32
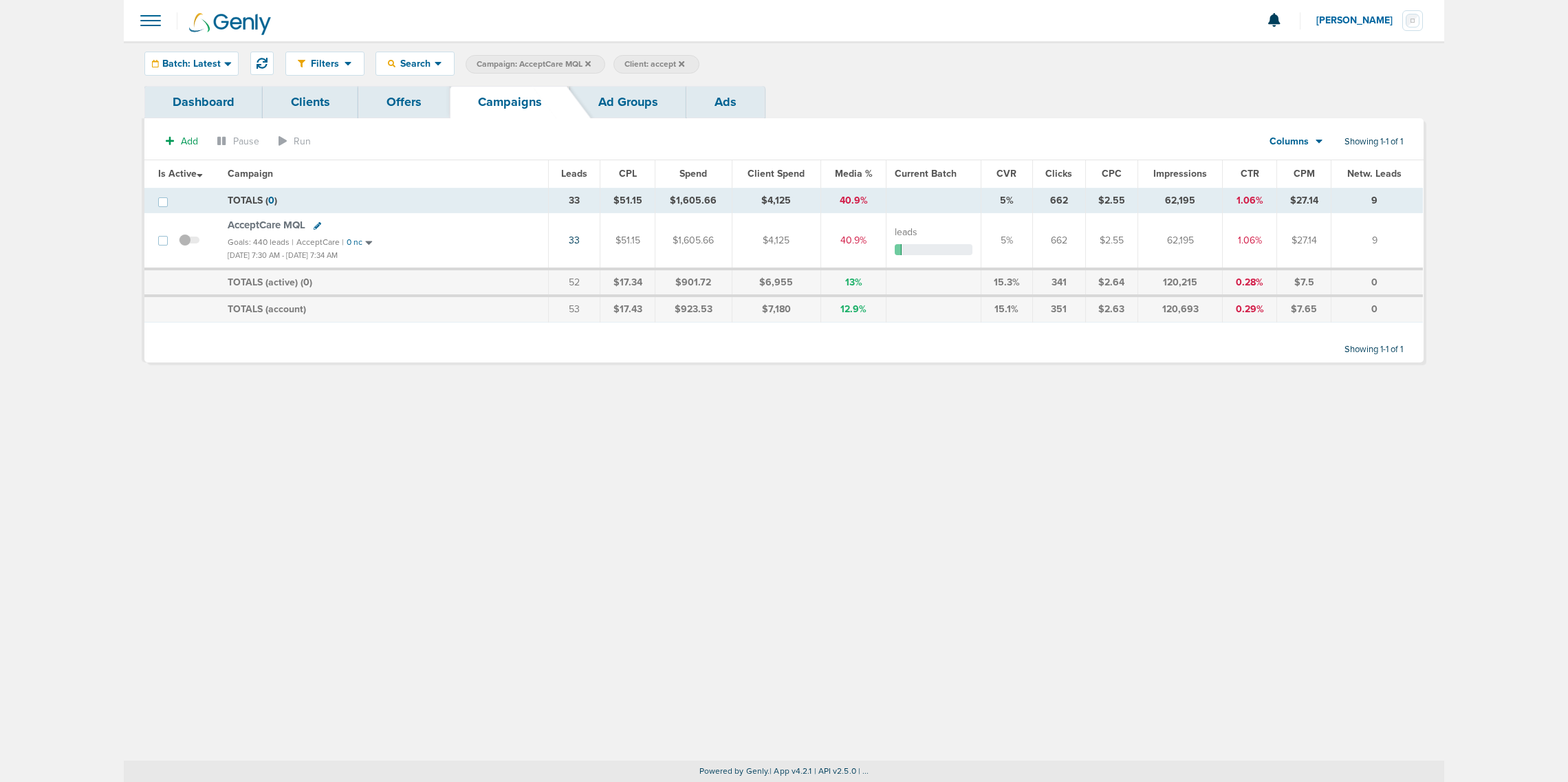
click at [589, 63] on icon at bounding box center [588, 63] width 6 height 6
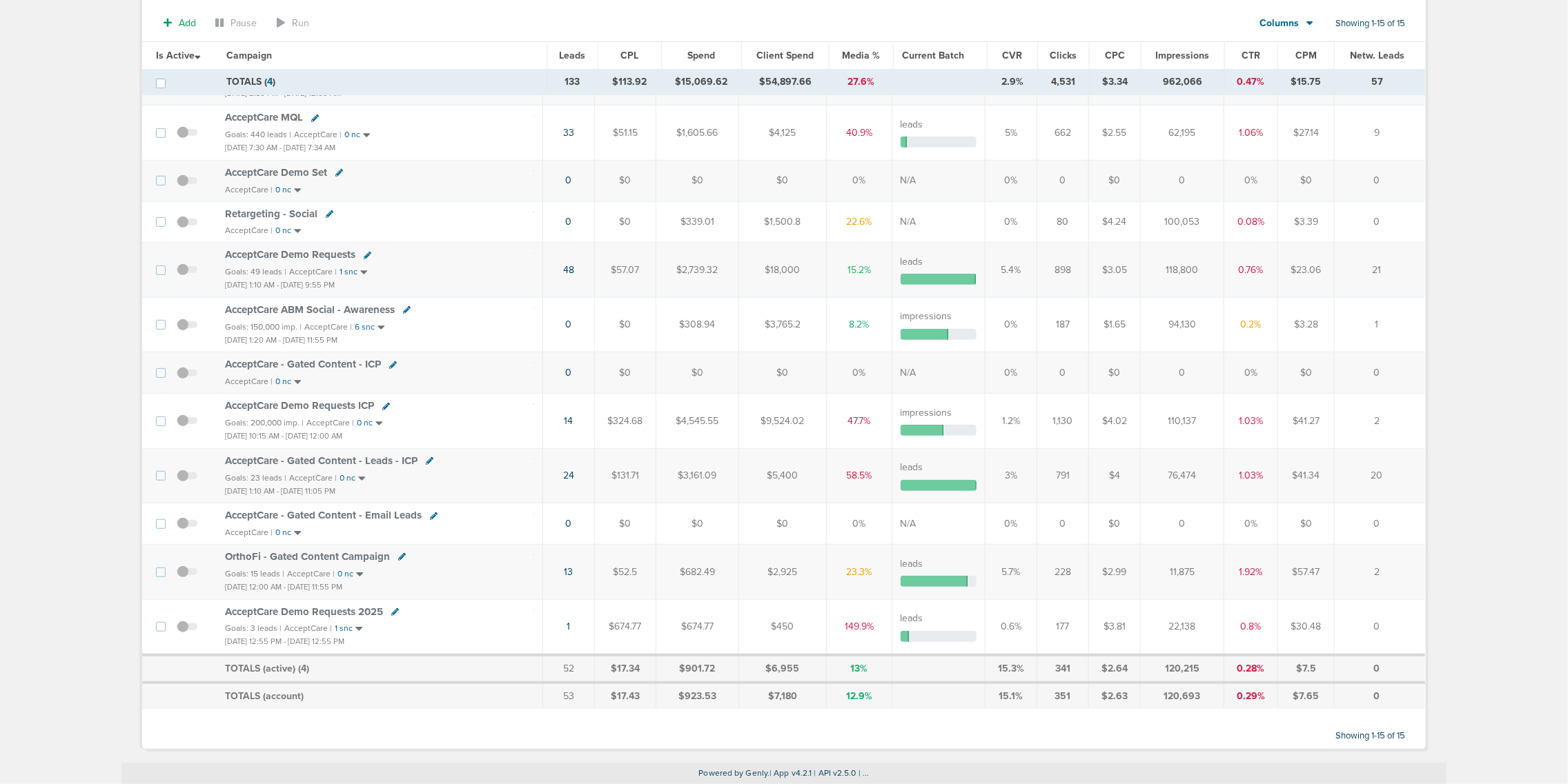
scroll to position [55, 0]
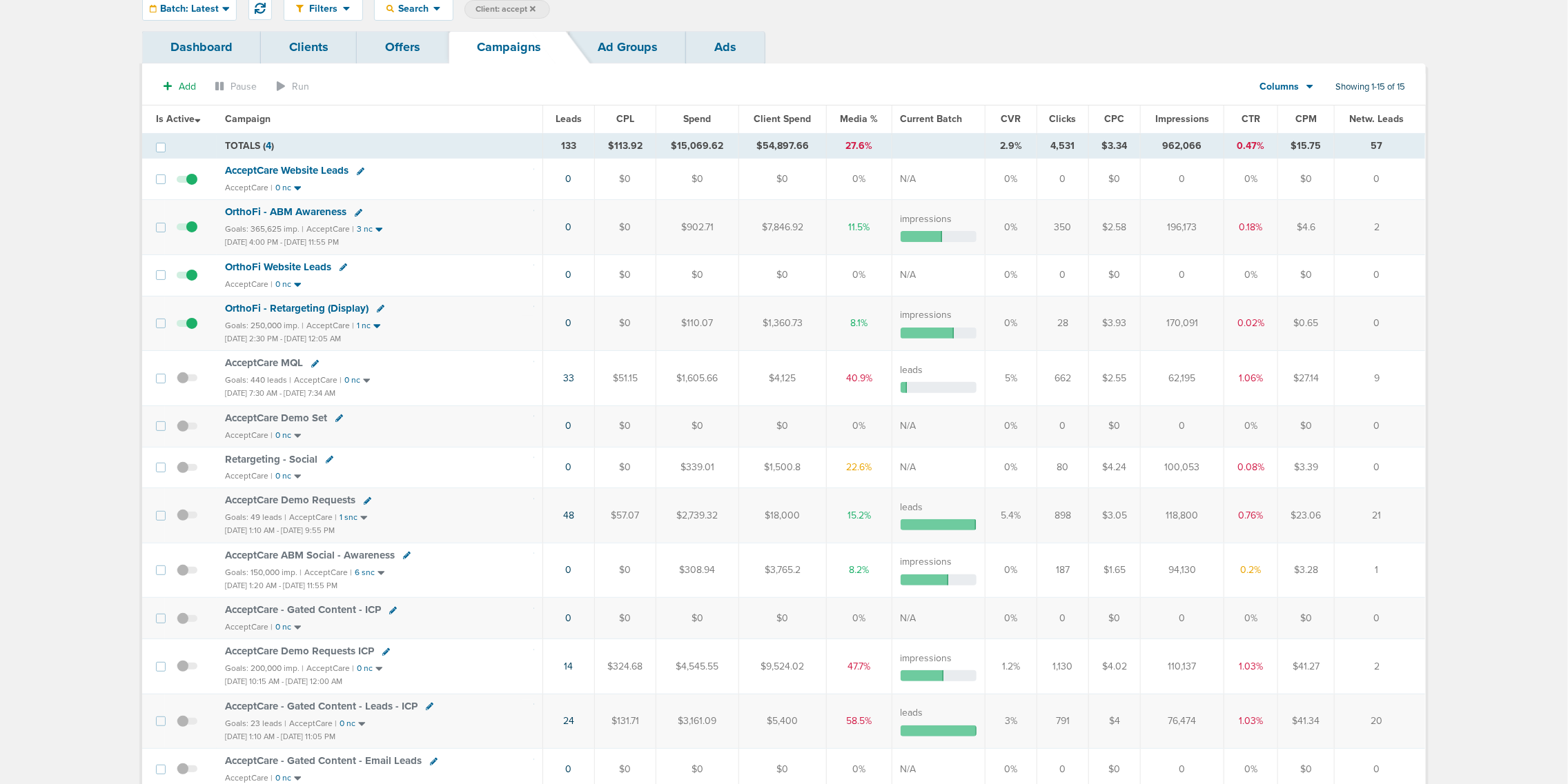
click at [290, 502] on span "AcceptCare Demo Requests" at bounding box center [290, 500] width 131 height 12
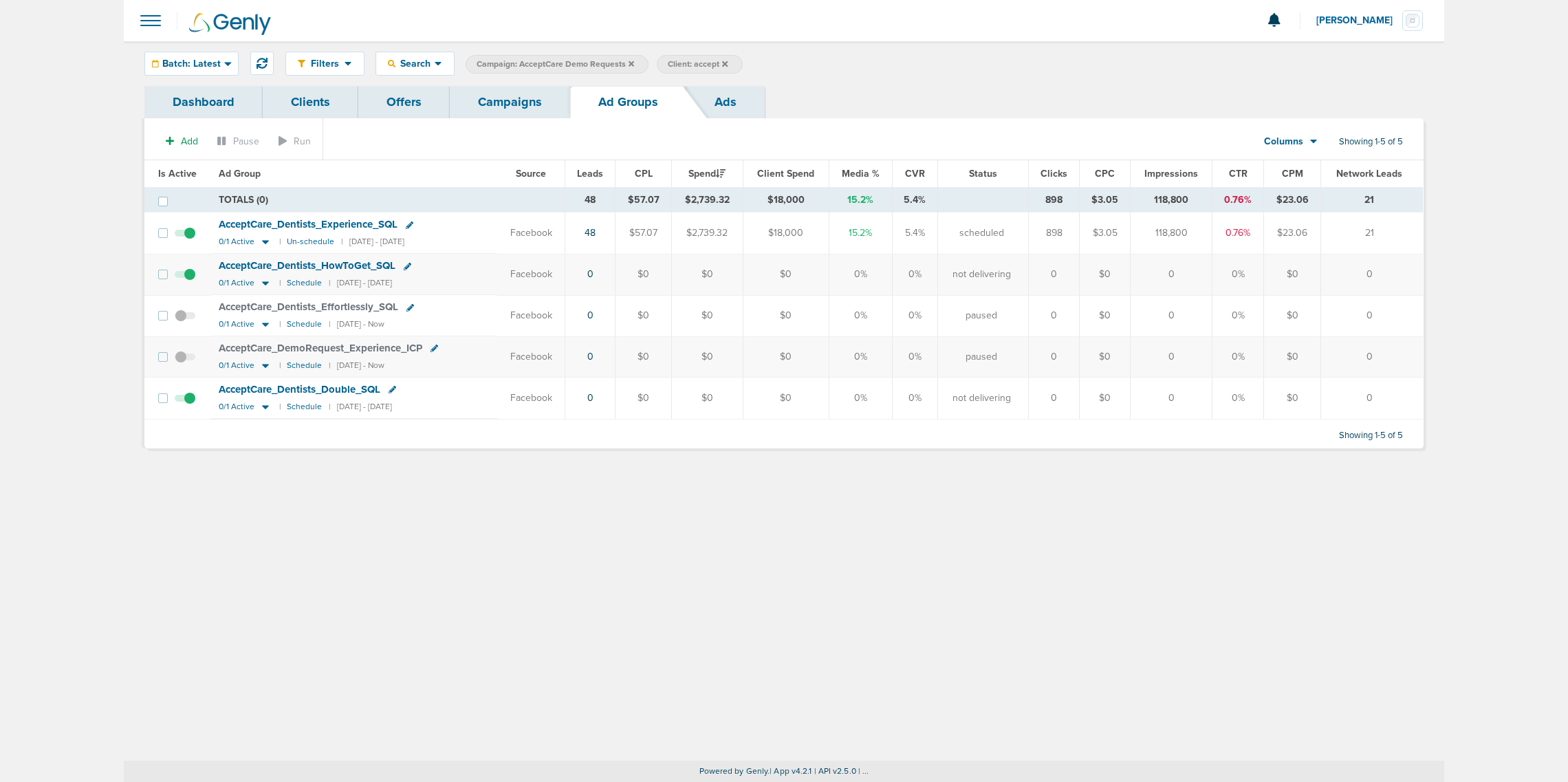
click at [752, 101] on link "Ads" at bounding box center [726, 102] width 79 height 32
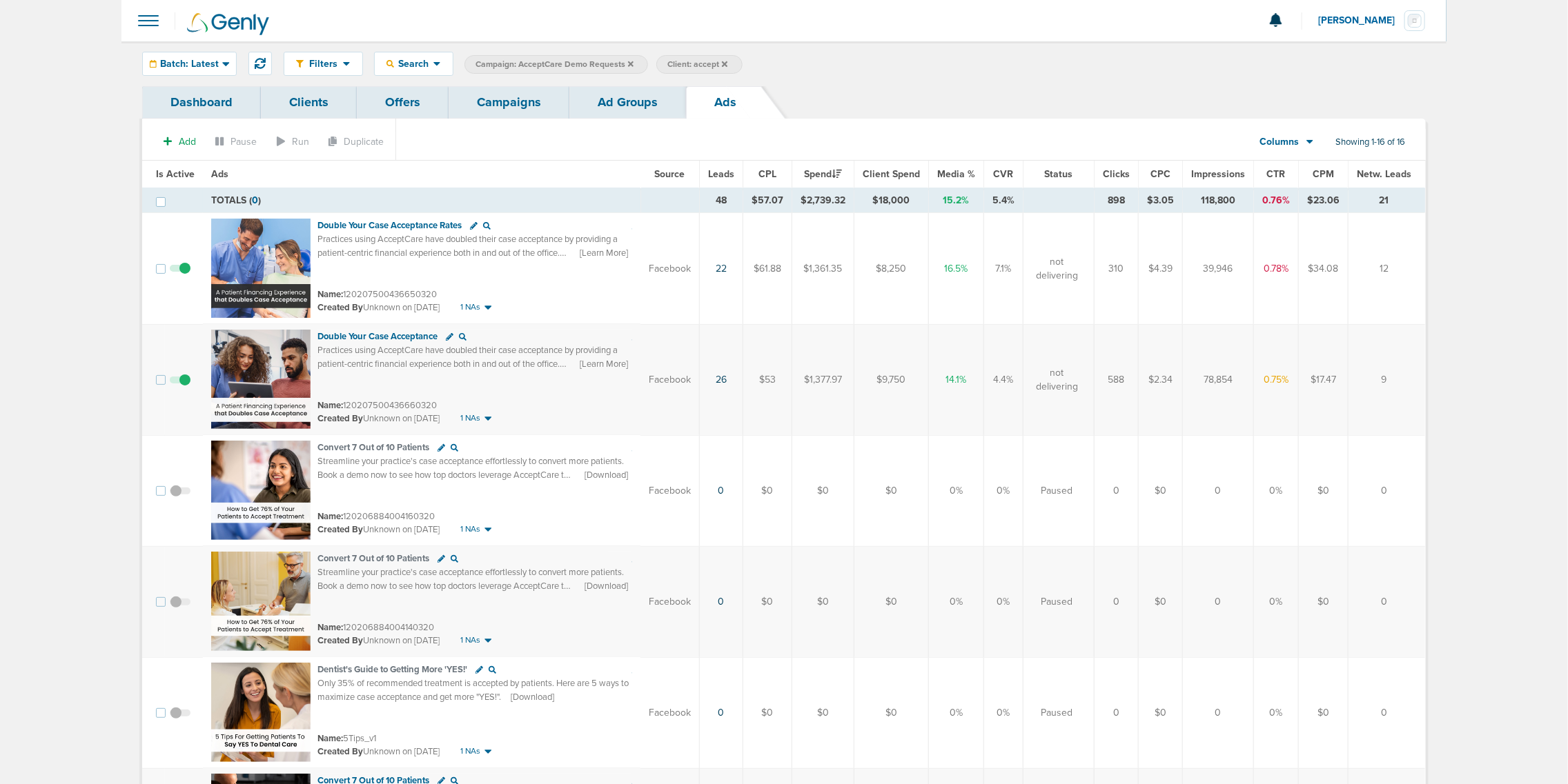
click at [622, 101] on link "Ad Groups" at bounding box center [627, 102] width 117 height 32
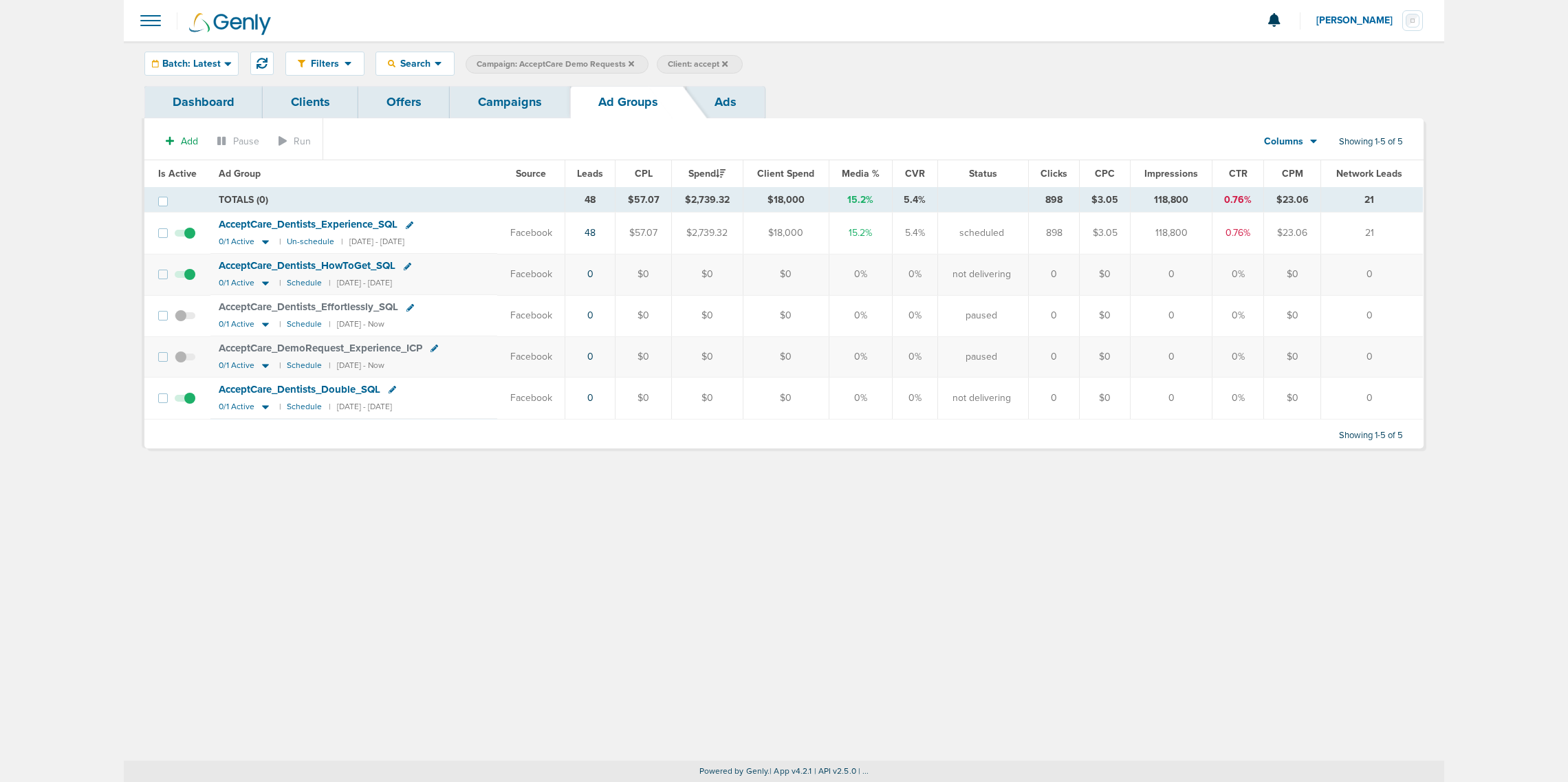
click at [528, 97] on link "Campaigns" at bounding box center [511, 102] width 121 height 32
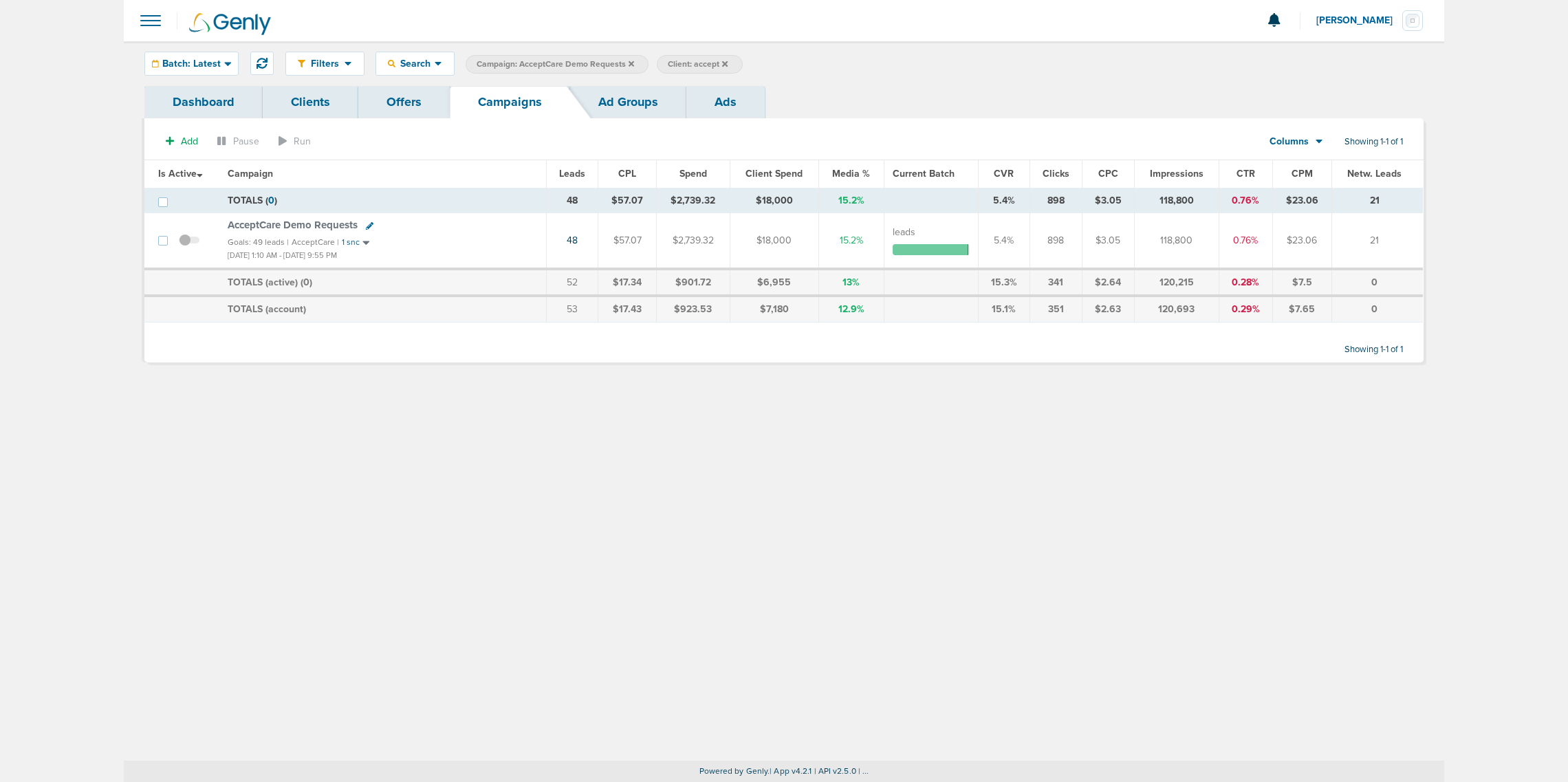
click at [628, 65] on icon at bounding box center [631, 63] width 6 height 6
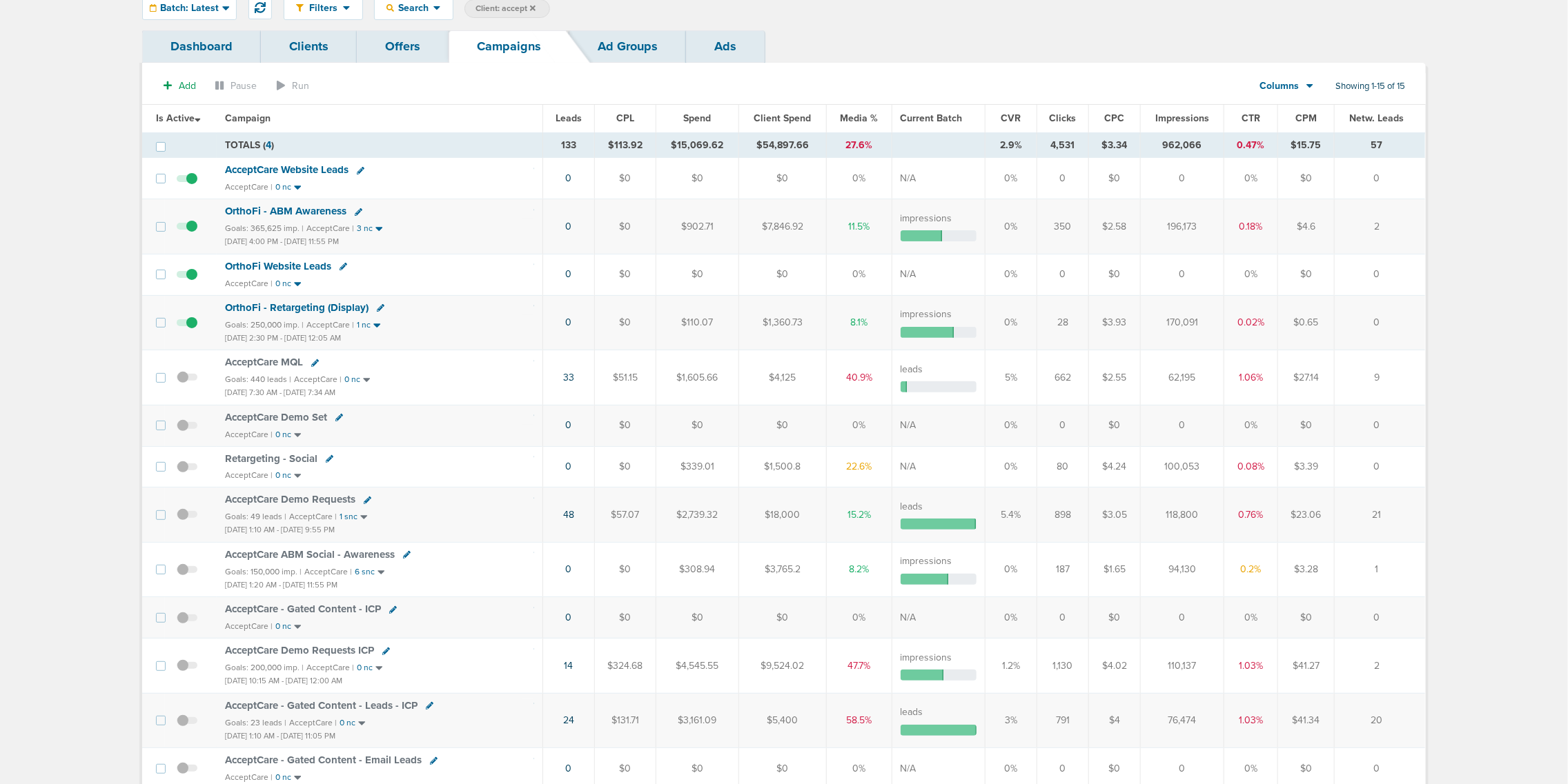
scroll to position [86, 0]
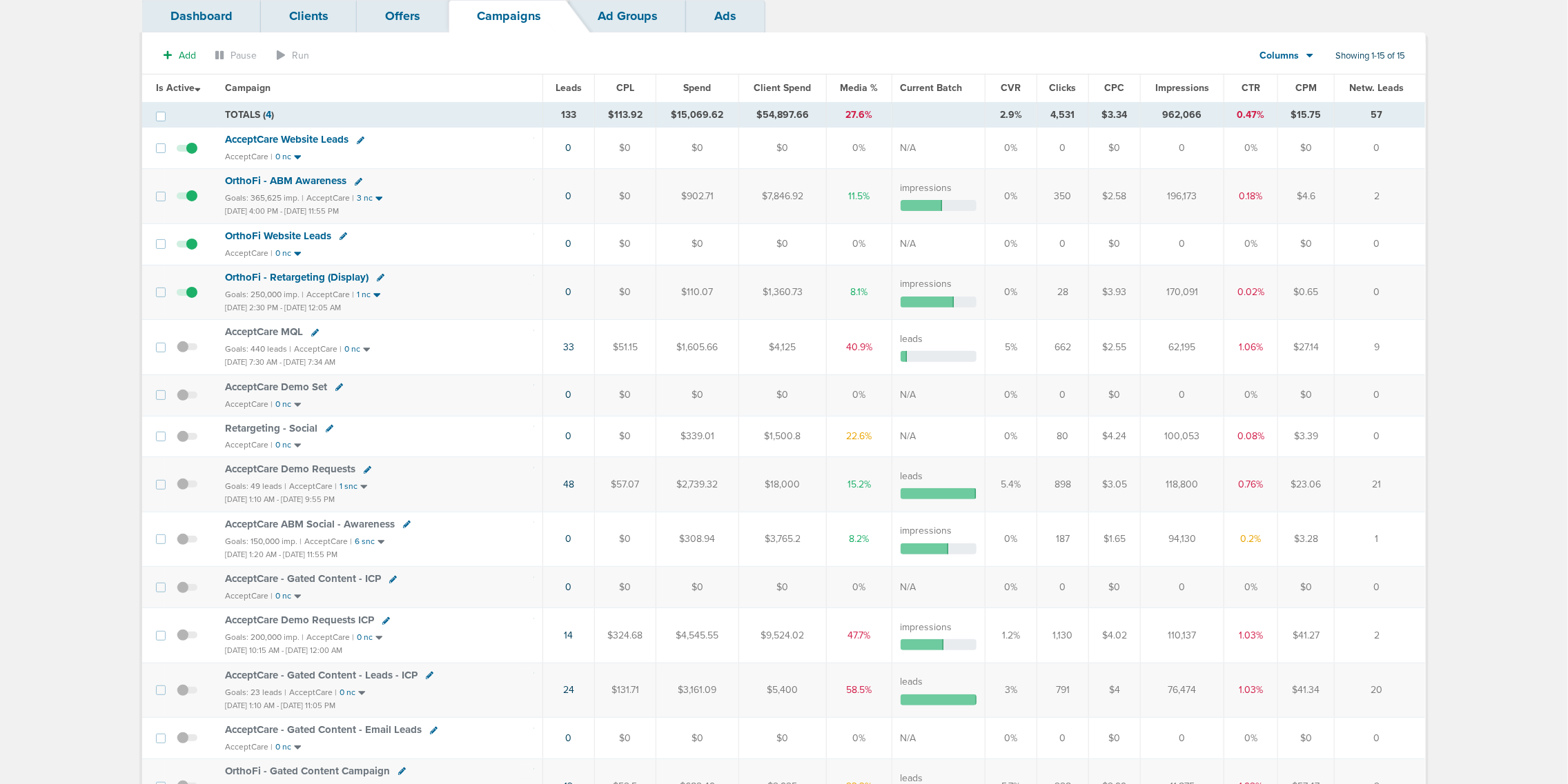
click at [330, 626] on span "AcceptCare Demo Requests ICP" at bounding box center [299, 620] width 149 height 12
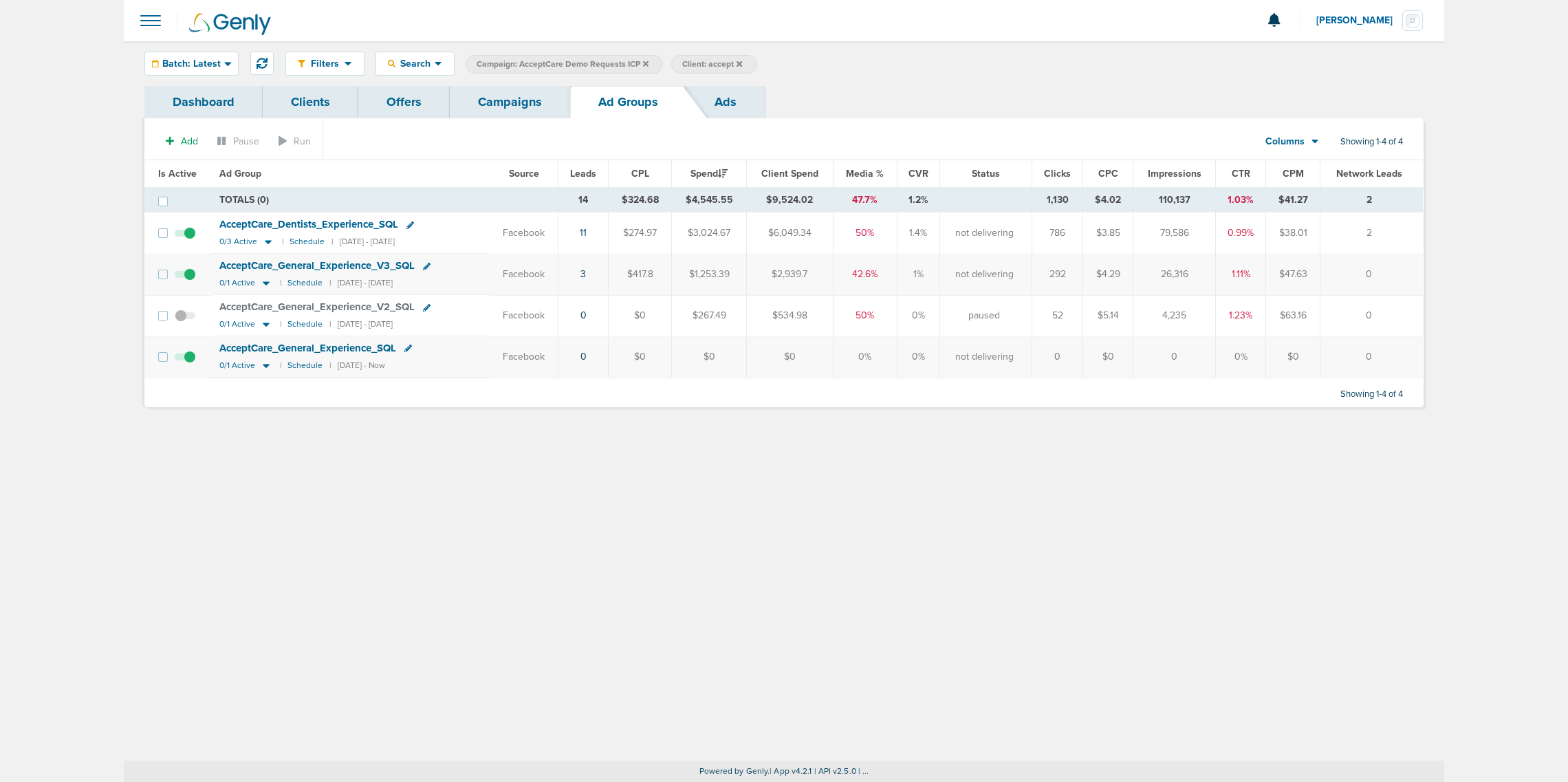
click at [741, 102] on link "Ads" at bounding box center [726, 102] width 79 height 32
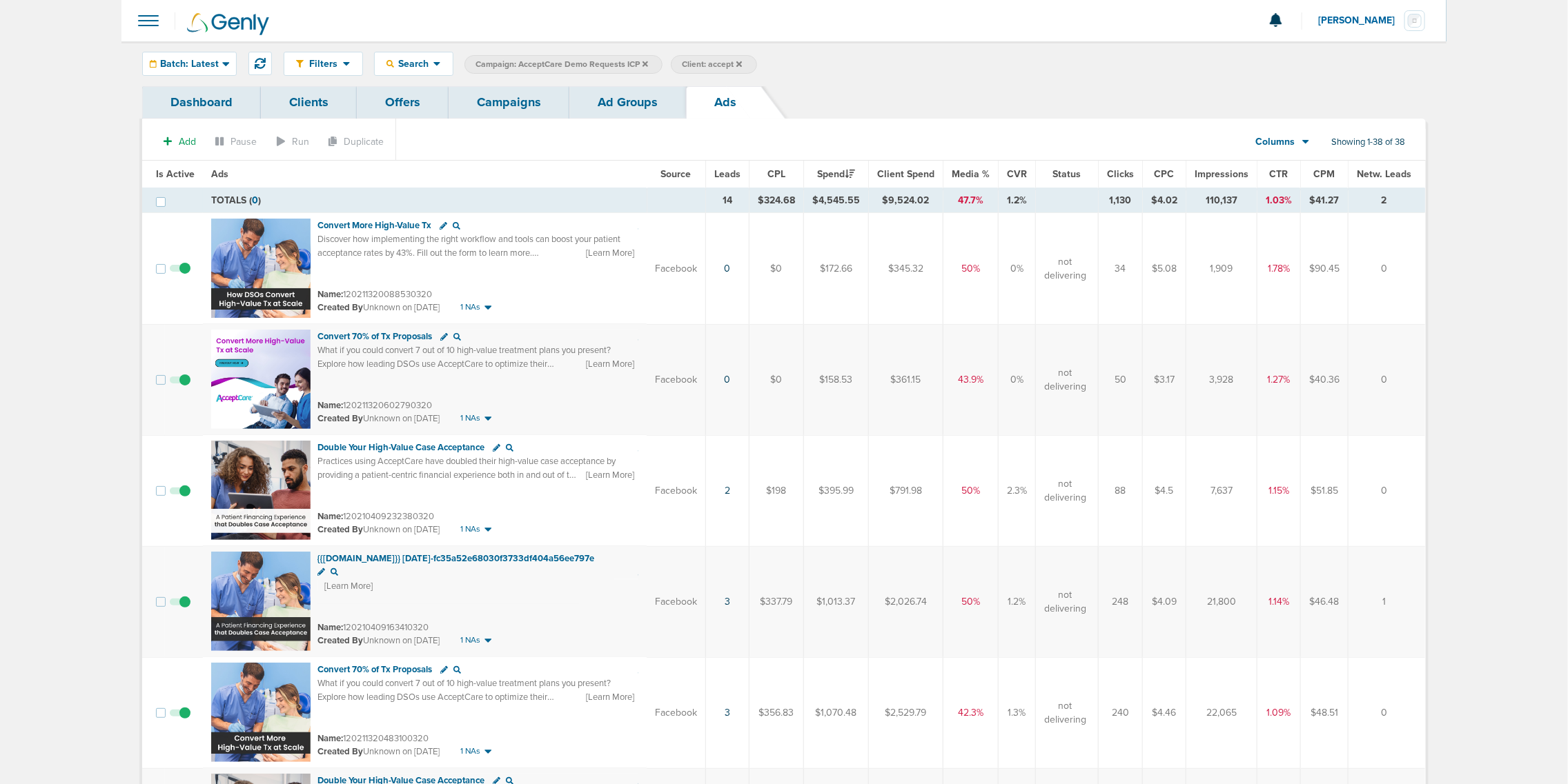
click at [493, 96] on link "Campaigns" at bounding box center [509, 102] width 121 height 32
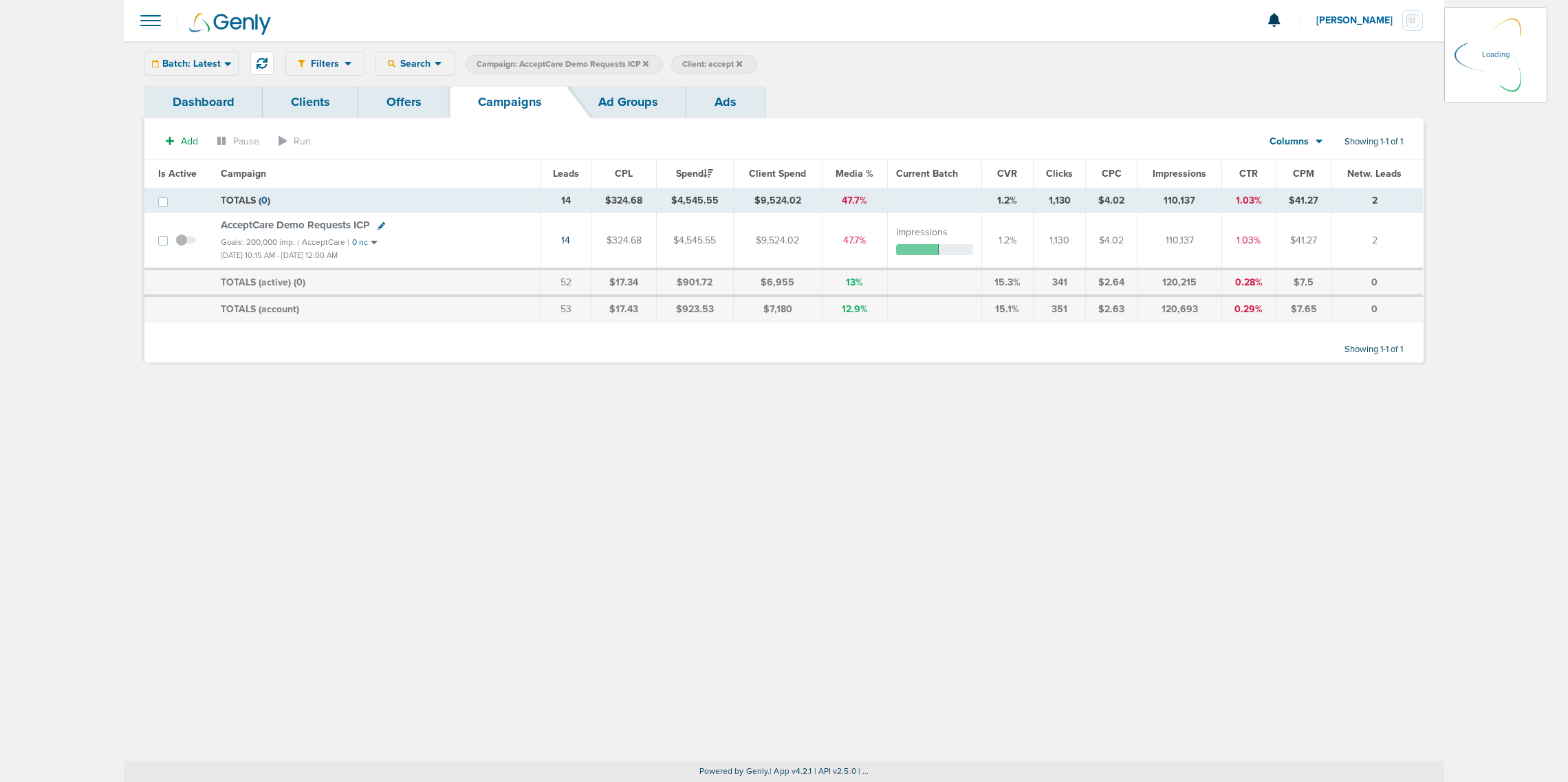
click at [647, 60] on icon at bounding box center [646, 63] width 6 height 8
click at [648, 63] on label "Campaign: AcceptCare Demo Requests ICP" at bounding box center [564, 65] width 197 height 19
click at [643, 63] on icon at bounding box center [646, 63] width 6 height 8
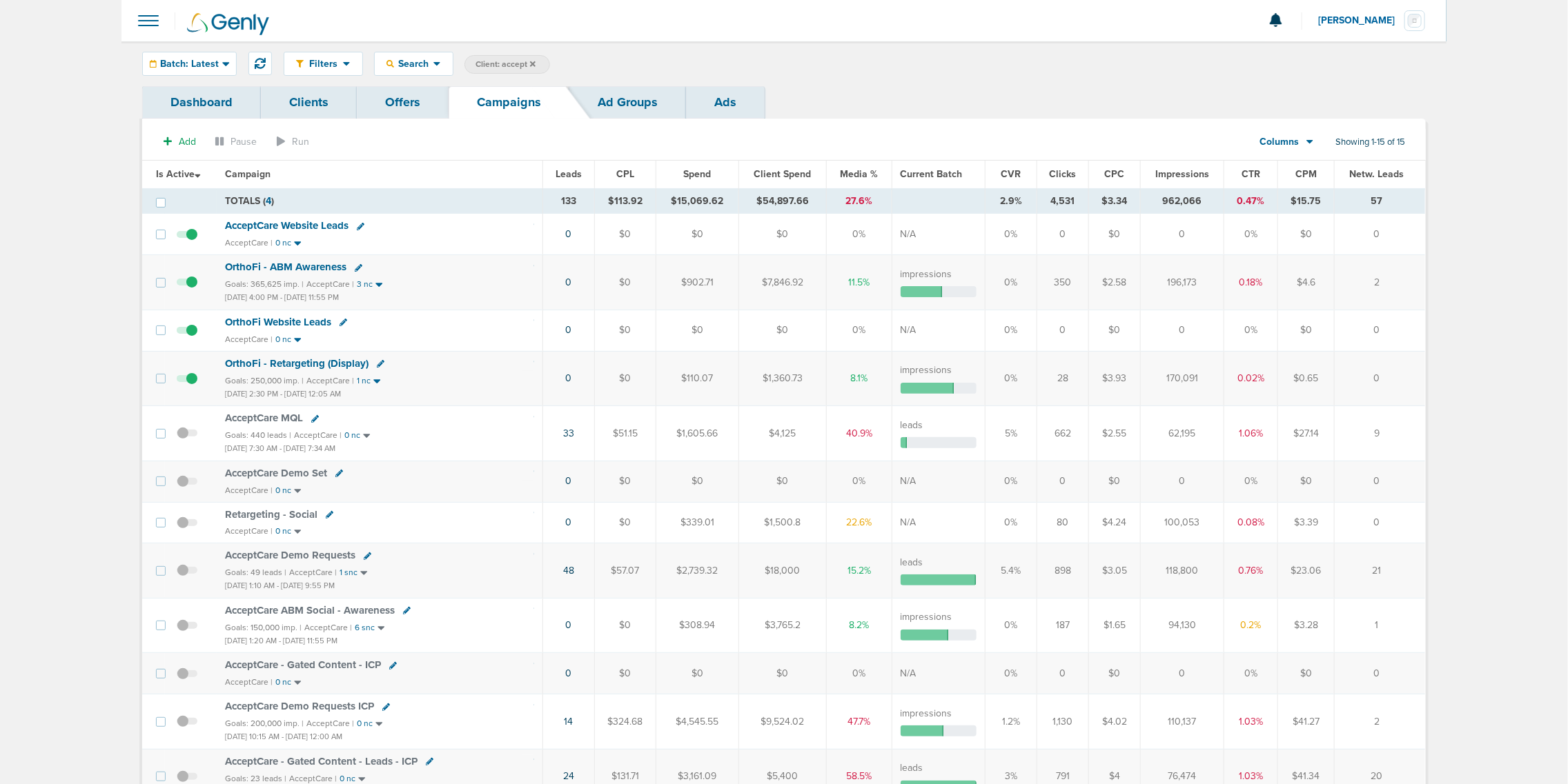
scroll to position [259, 0]
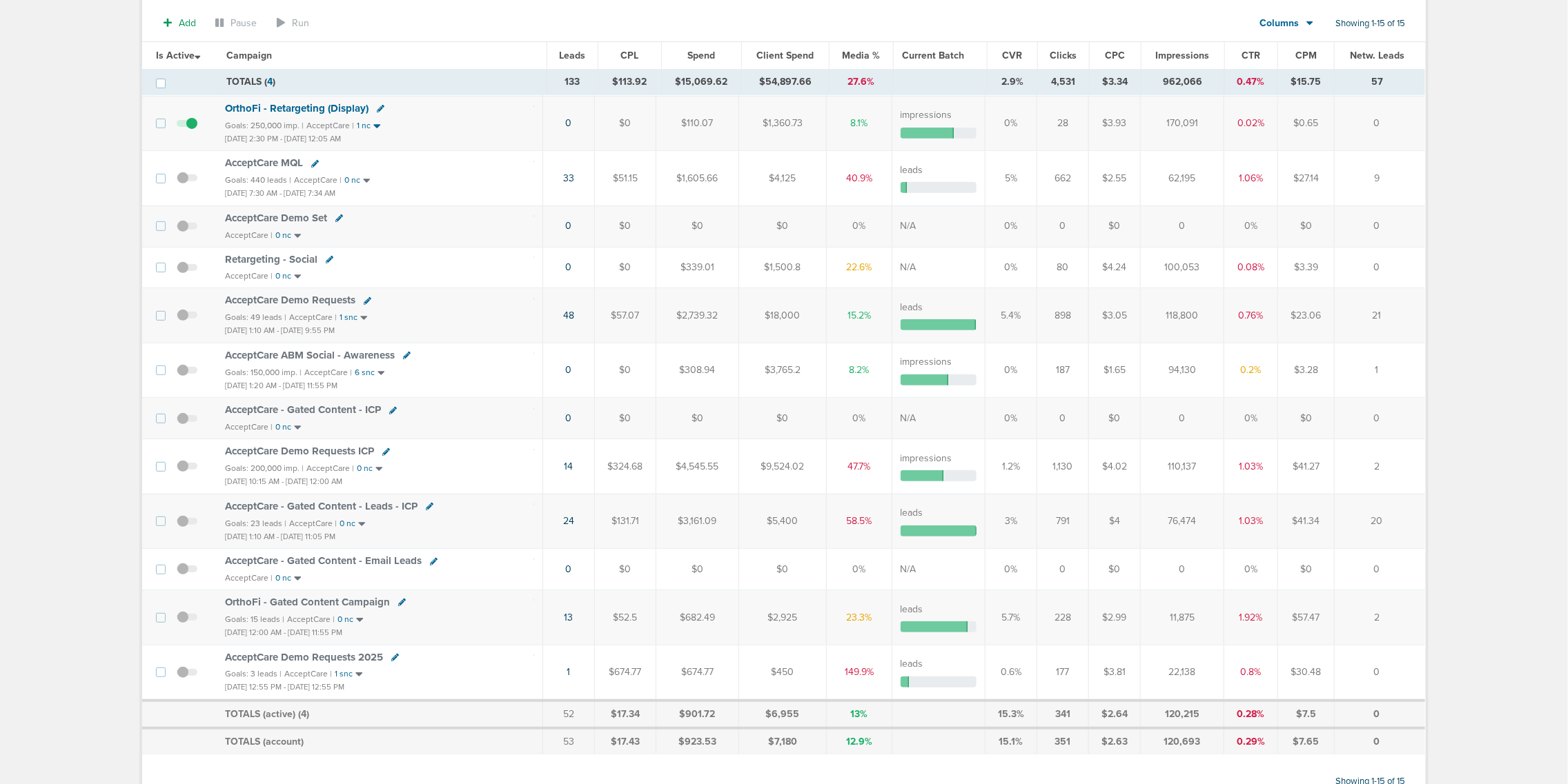
click at [352, 664] on span "AcceptCare Demo Requests 2025" at bounding box center [304, 657] width 158 height 12
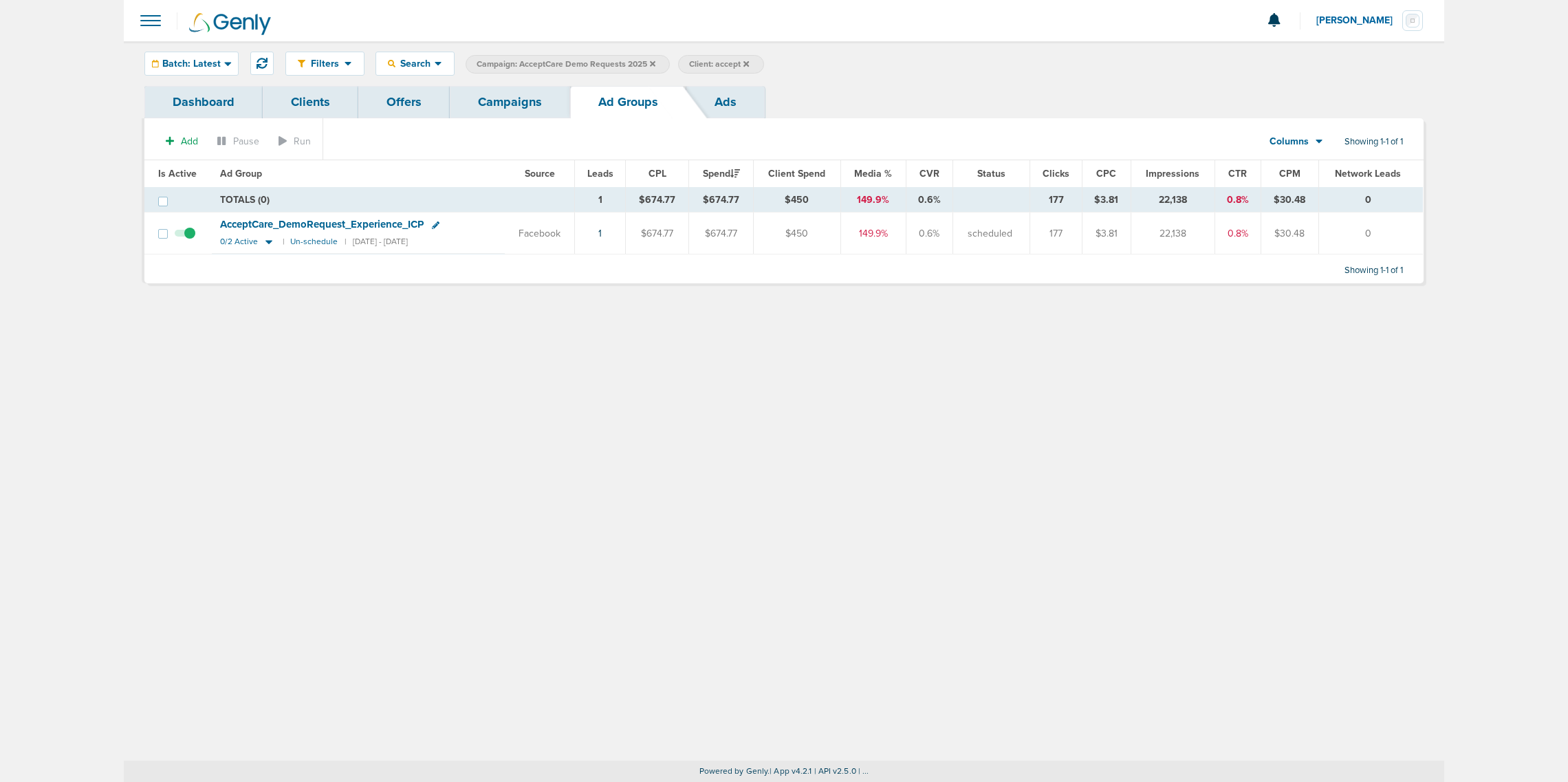
click at [713, 105] on link "Ads" at bounding box center [726, 102] width 79 height 32
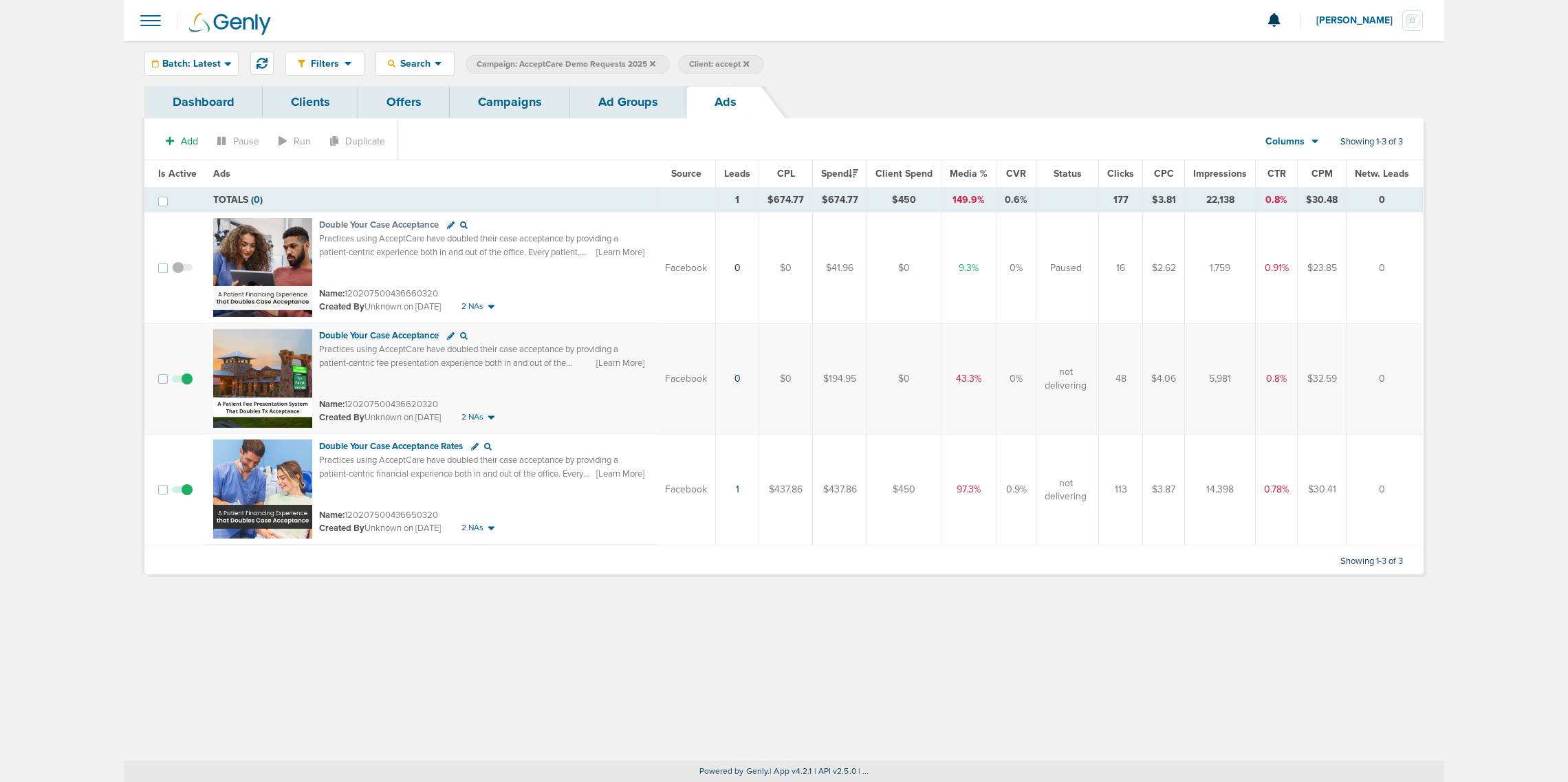
click at [450, 110] on link "Campaigns" at bounding box center [511, 102] width 121 height 32
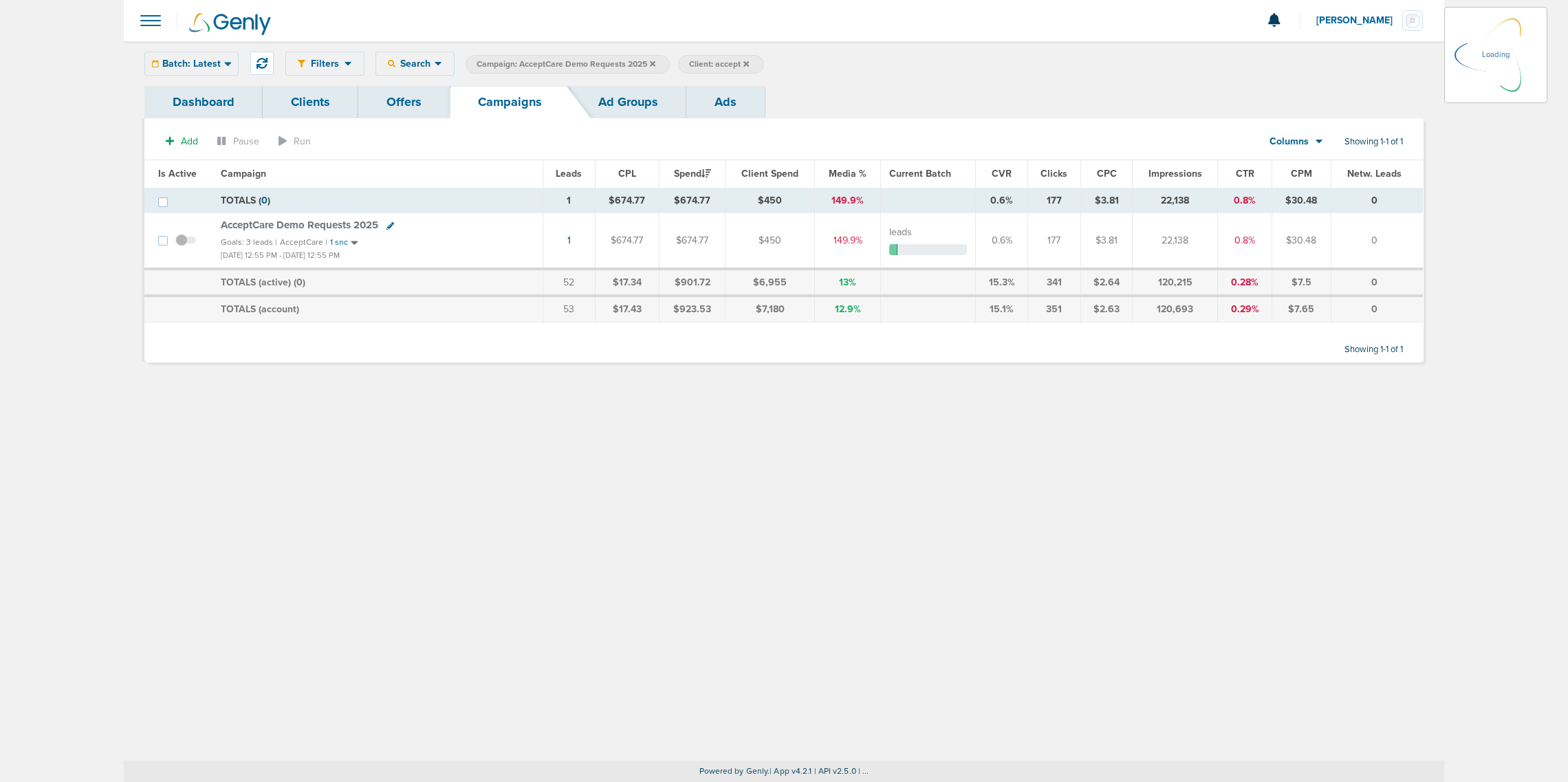
click at [749, 60] on icon at bounding box center [746, 63] width 6 height 6
click at [747, 60] on icon at bounding box center [746, 63] width 6 height 8
click at [652, 65] on icon at bounding box center [653, 63] width 6 height 8
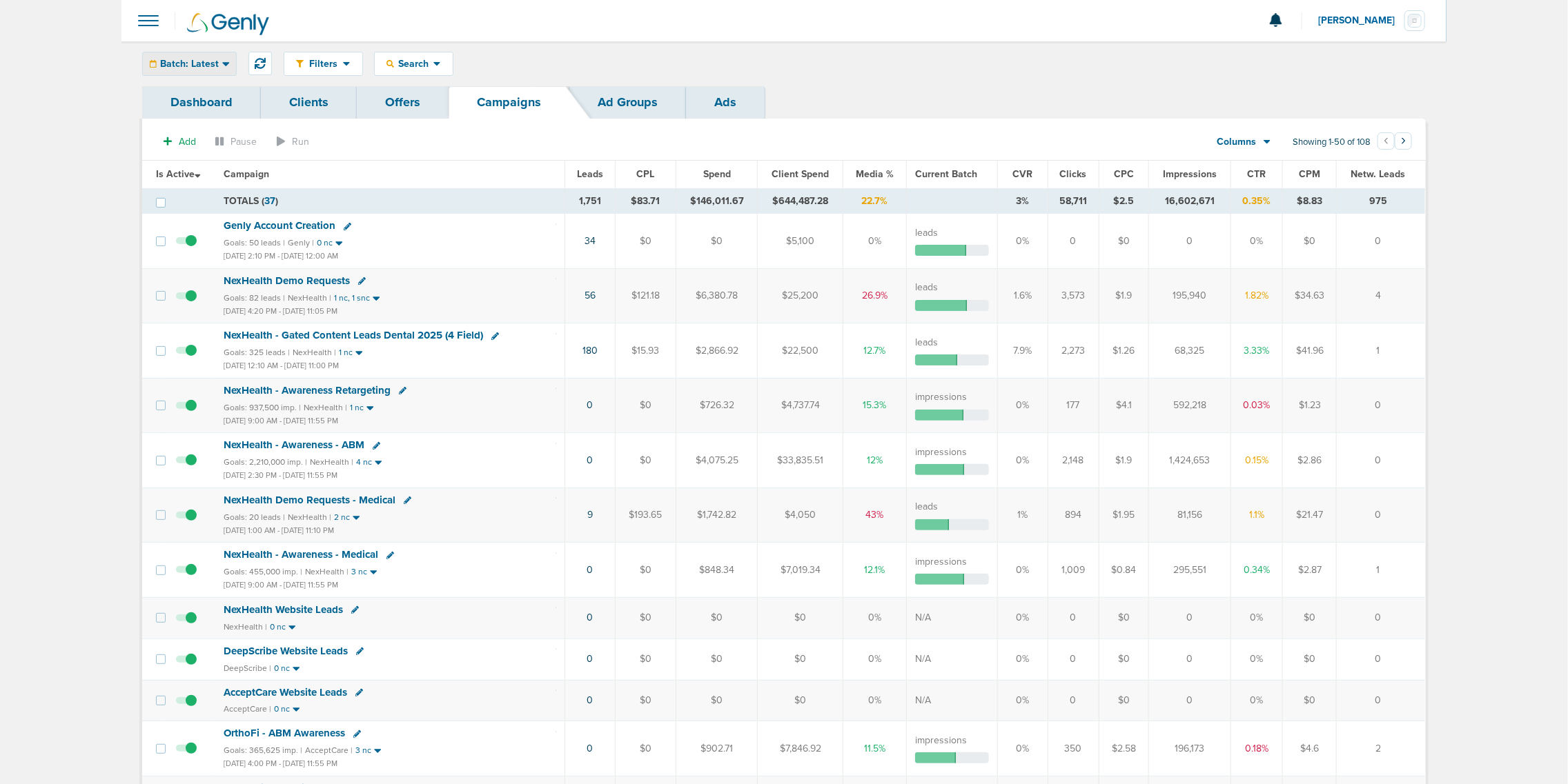
click at [212, 66] on span "Batch: Latest" at bounding box center [189, 63] width 58 height 9
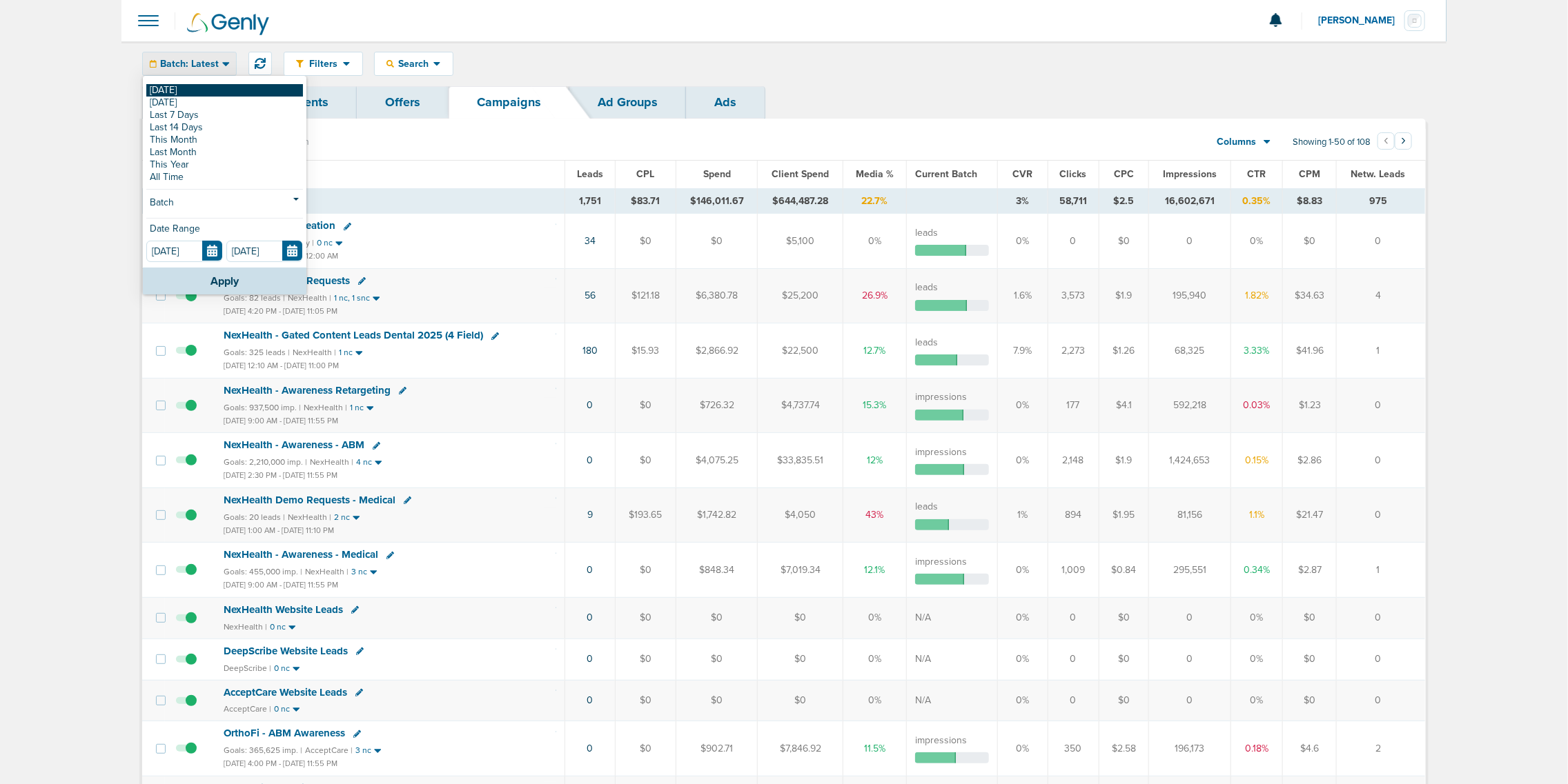
click at [200, 92] on link "[DATE]" at bounding box center [224, 90] width 157 height 12
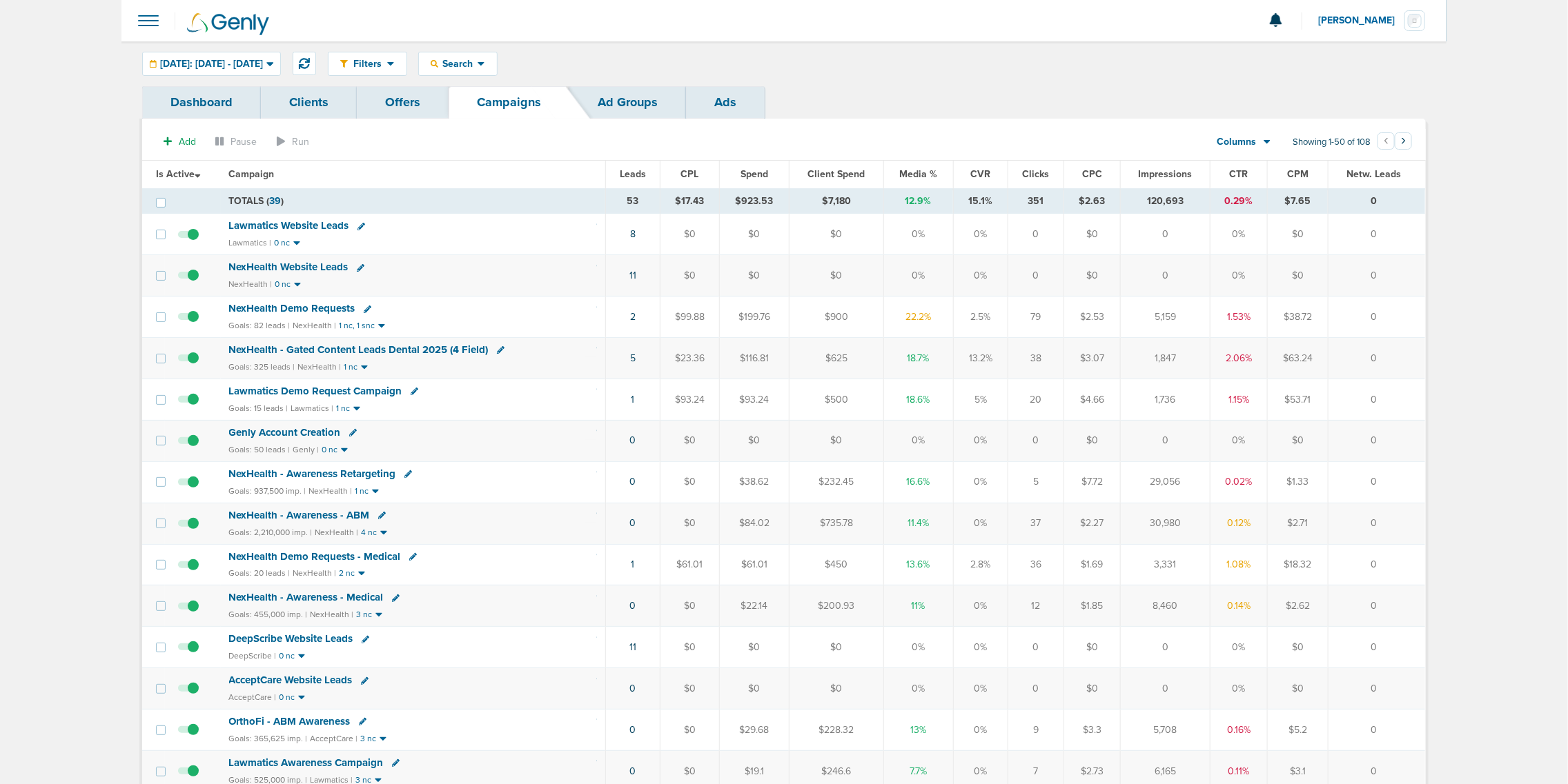
click at [924, 174] on span "Media %" at bounding box center [918, 174] width 38 height 12
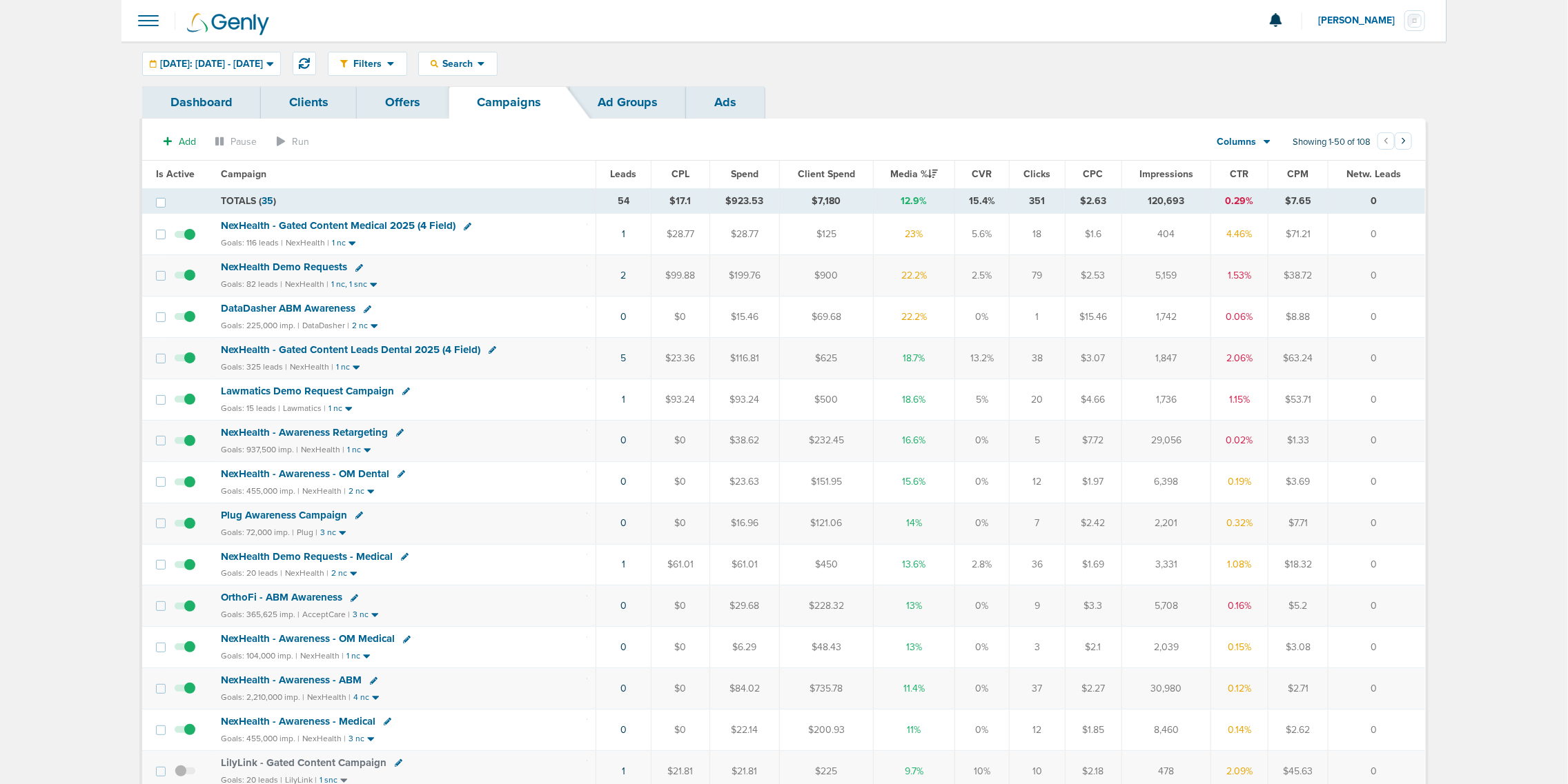
drag, startPoint x: 935, startPoint y: 236, endPoint x: 923, endPoint y: 236, distance: 12.0
click at [923, 236] on td "23%" at bounding box center [914, 234] width 82 height 42
click at [622, 233] on link "1" at bounding box center [623, 234] width 4 height 12
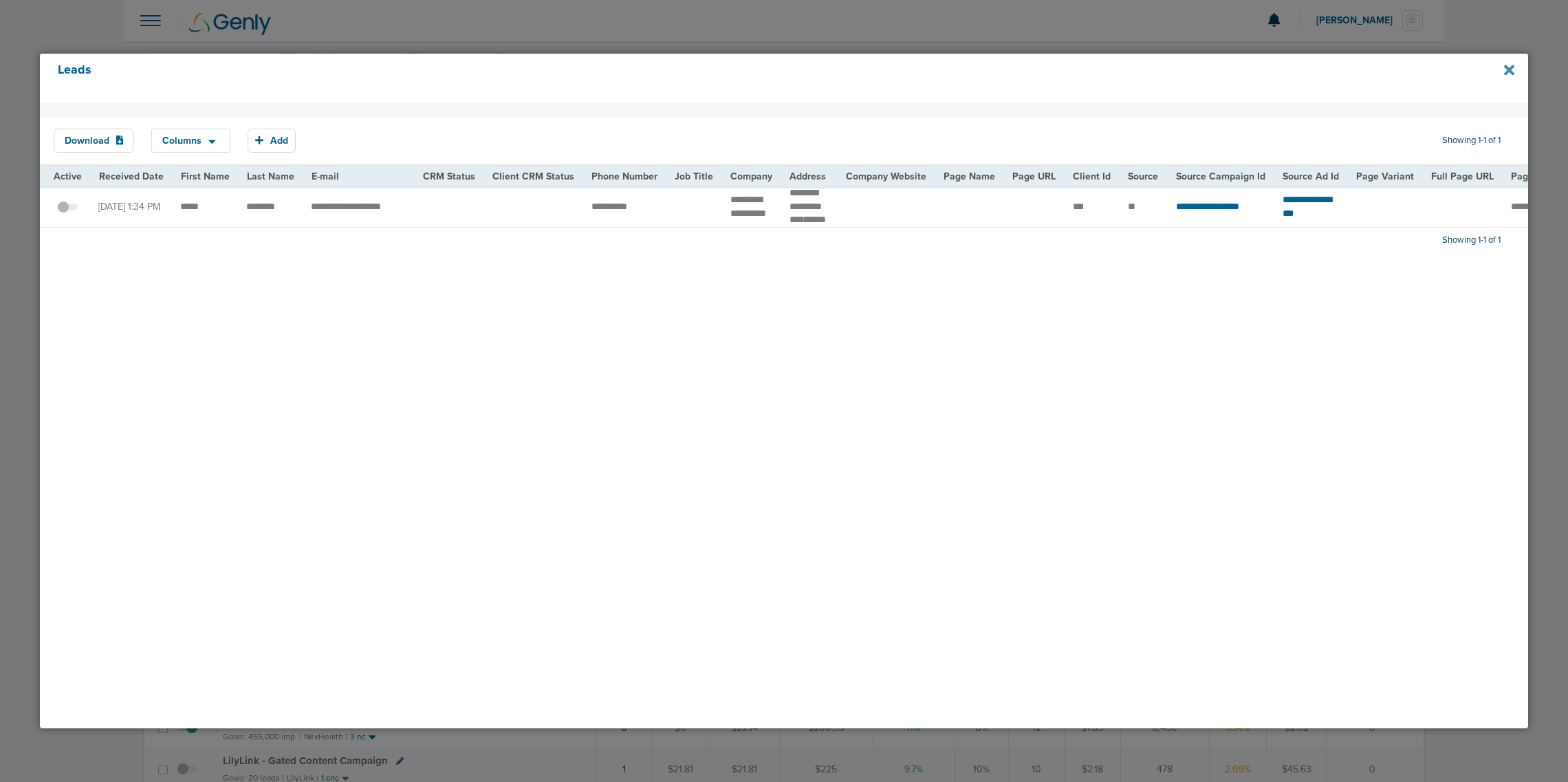
click at [1511, 70] on icon at bounding box center [1509, 70] width 10 height 10
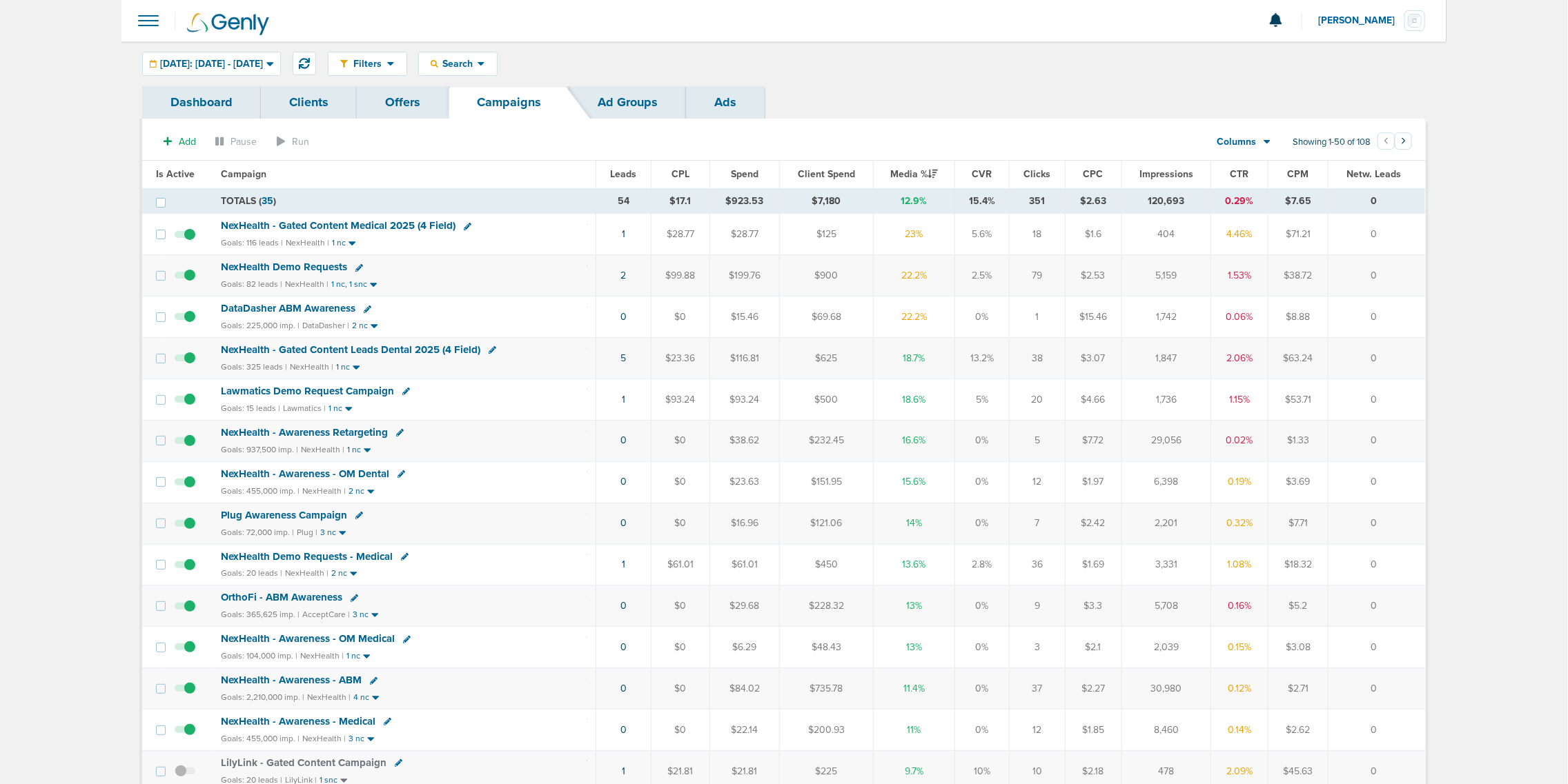
click at [311, 222] on span "NexHealth - Gated Content Medical 2025 (4 Field)" at bounding box center [339, 225] width 235 height 12
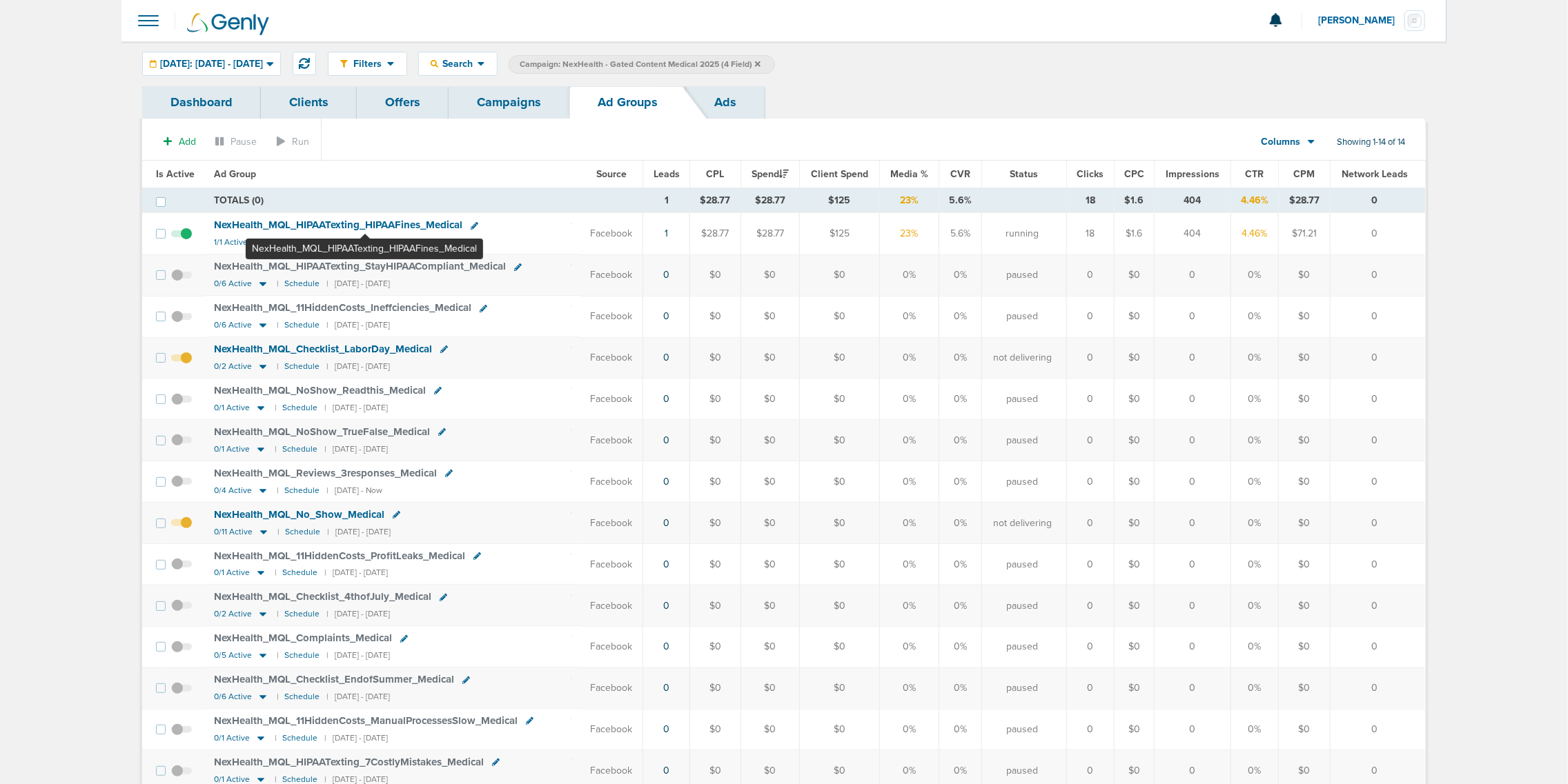
click at [364, 225] on span "NexHealth_ MQL_ HIPAATexting_ HIPAAFines_ Medical" at bounding box center [338, 225] width 248 height 12
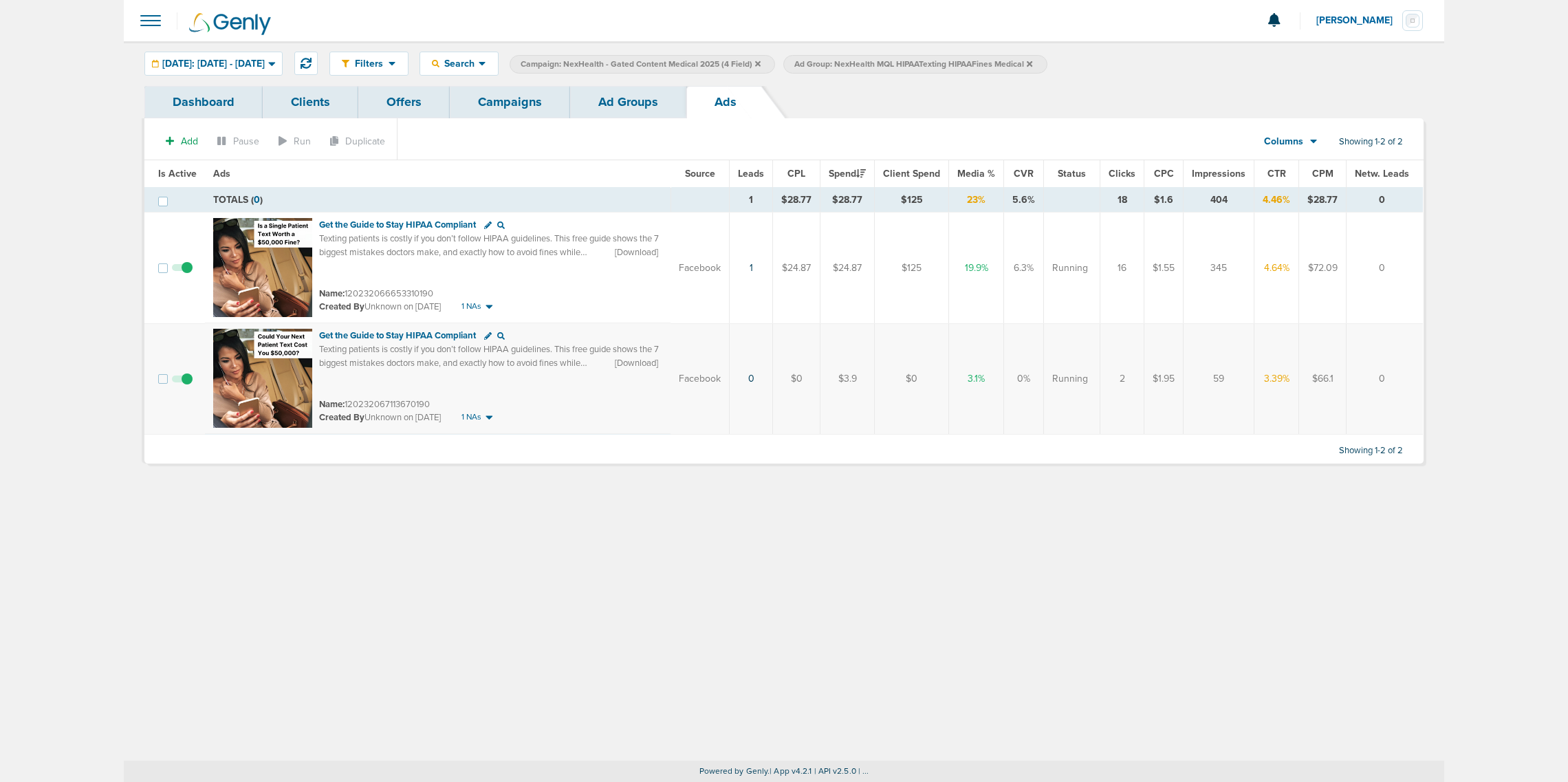
drag, startPoint x: 1001, startPoint y: 266, endPoint x: 961, endPoint y: 271, distance: 40.3
click at [961, 271] on td "19.9%" at bounding box center [977, 268] width 55 height 111
click at [185, 386] on span at bounding box center [182, 386] width 20 height 0
click at [183, 382] on input "checkbox" at bounding box center [183, 382] width 0 height 0
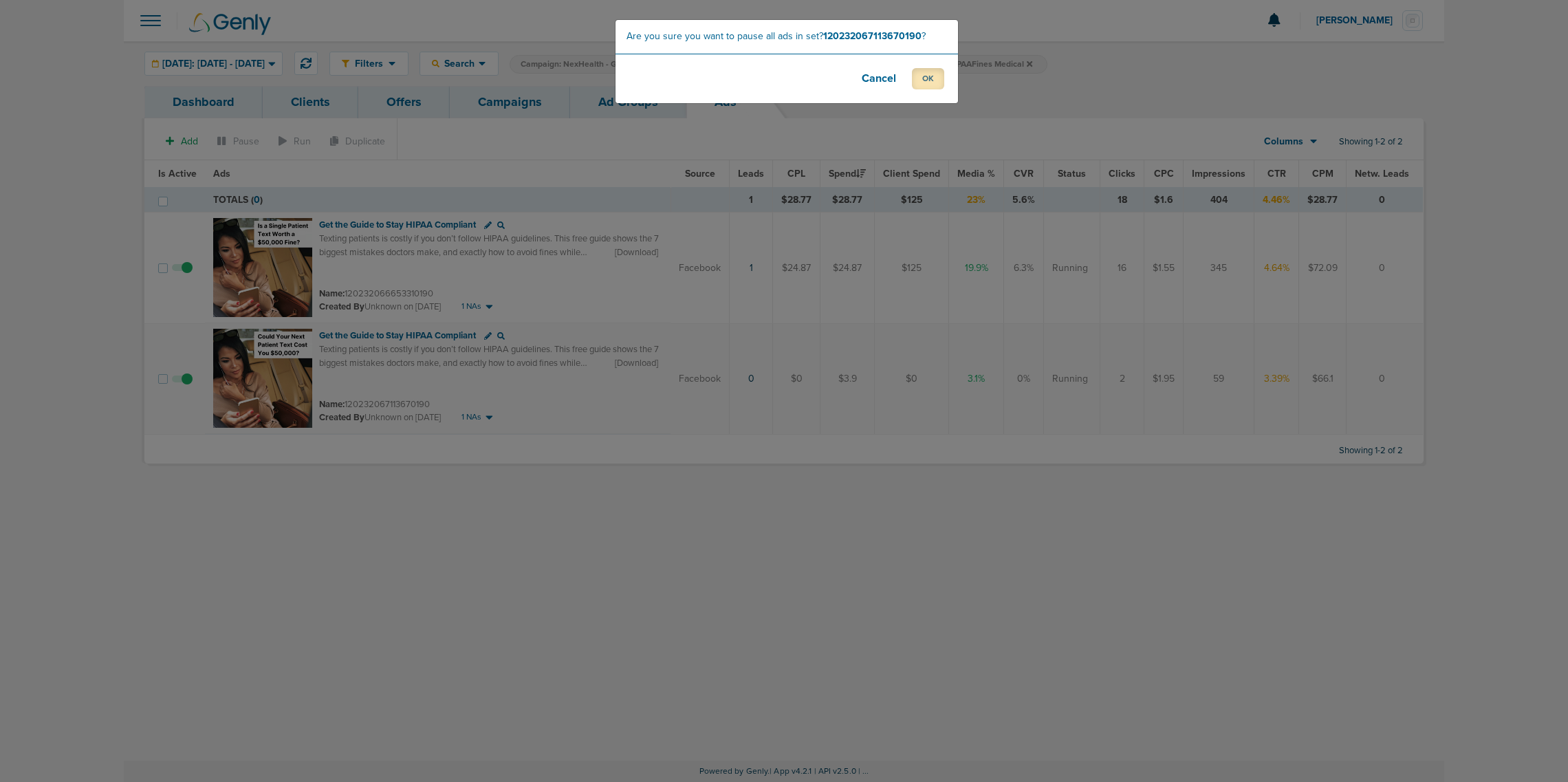
click at [922, 74] on button "OK" at bounding box center [928, 79] width 32 height 21
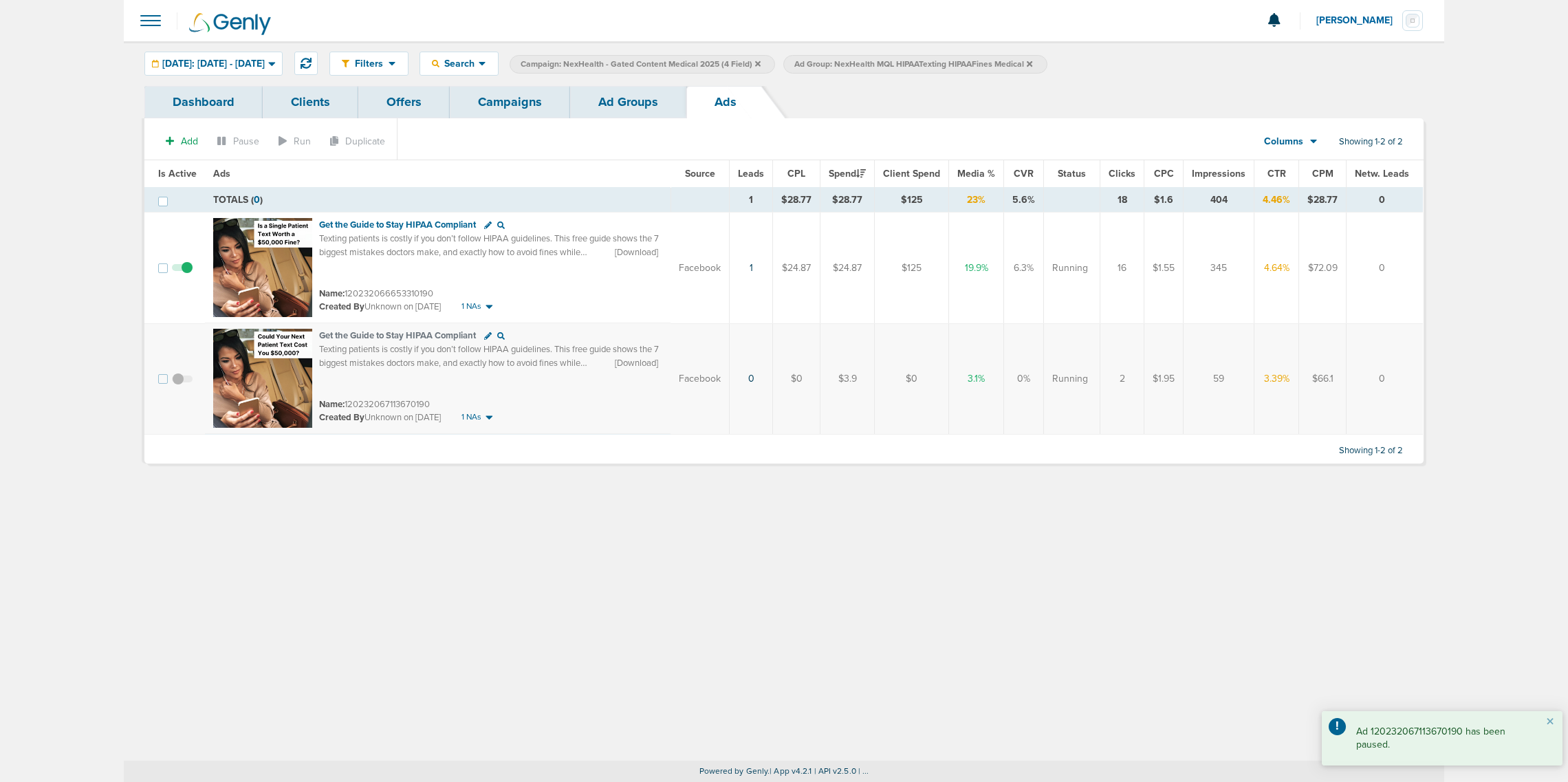
click at [657, 94] on link "Ad Groups" at bounding box center [628, 102] width 116 height 32
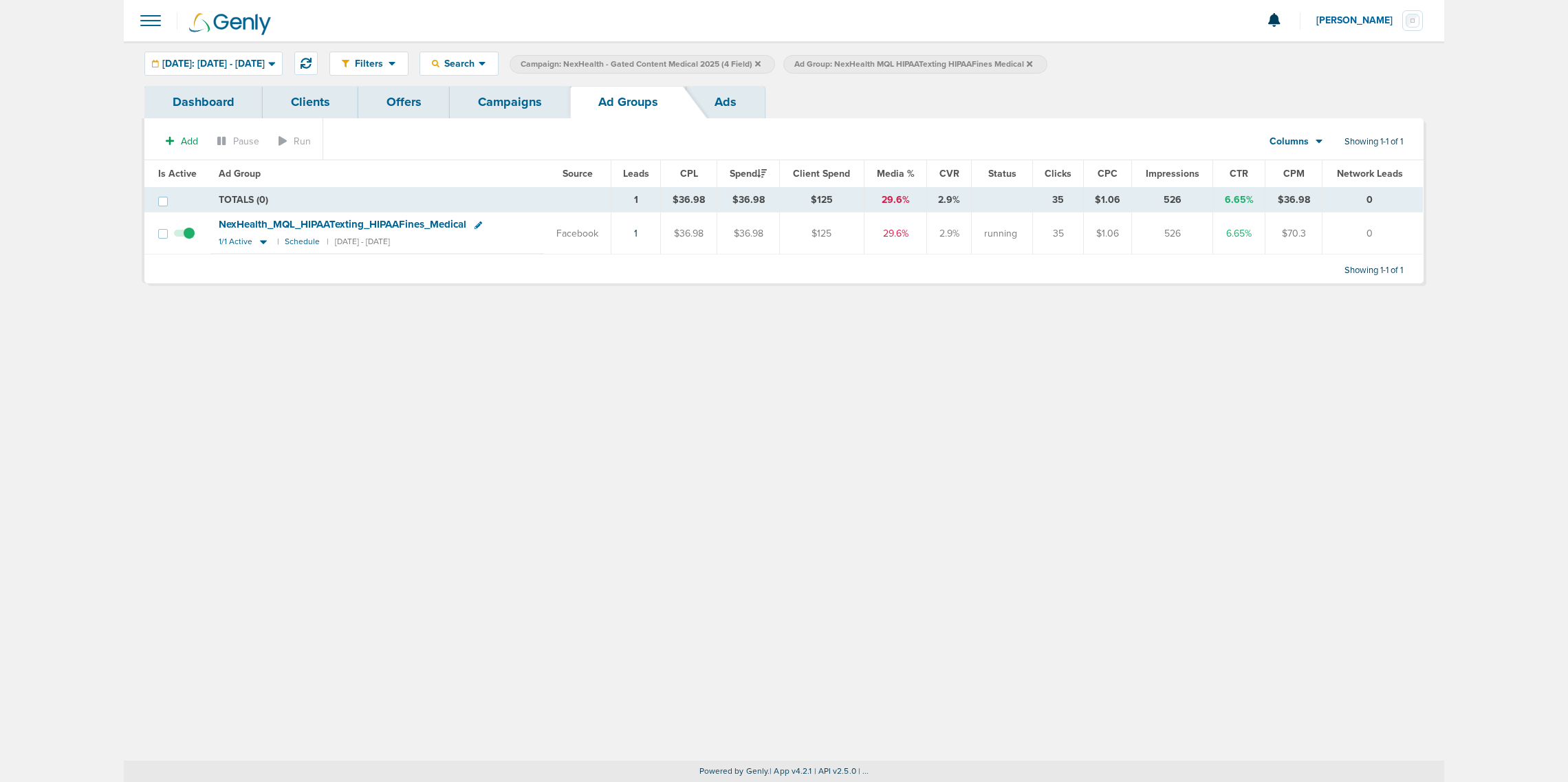
click at [510, 97] on link "Campaigns" at bounding box center [511, 102] width 121 height 32
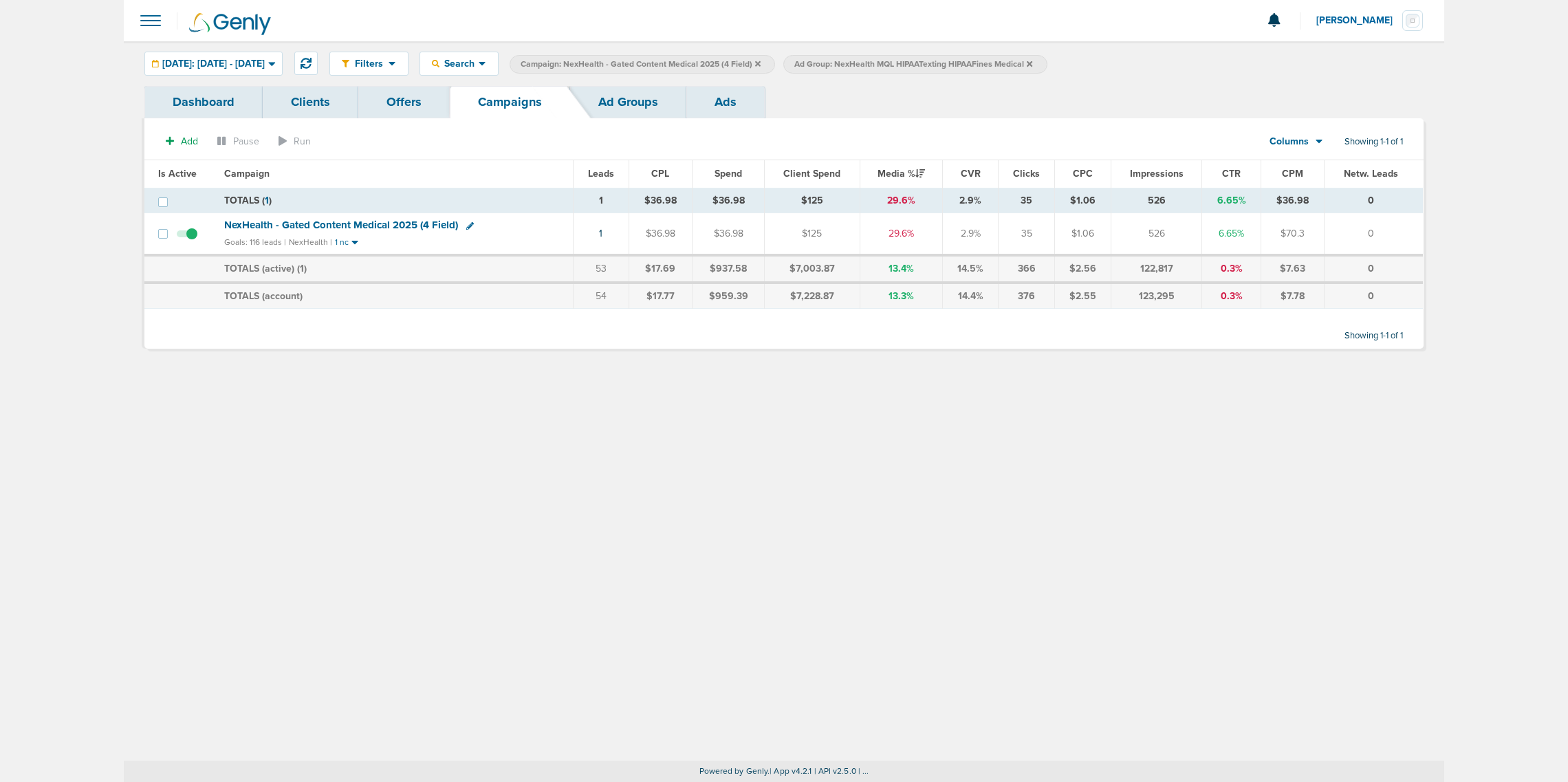
click at [761, 60] on icon at bounding box center [758, 63] width 6 height 6
click at [759, 60] on icon at bounding box center [756, 63] width 6 height 6
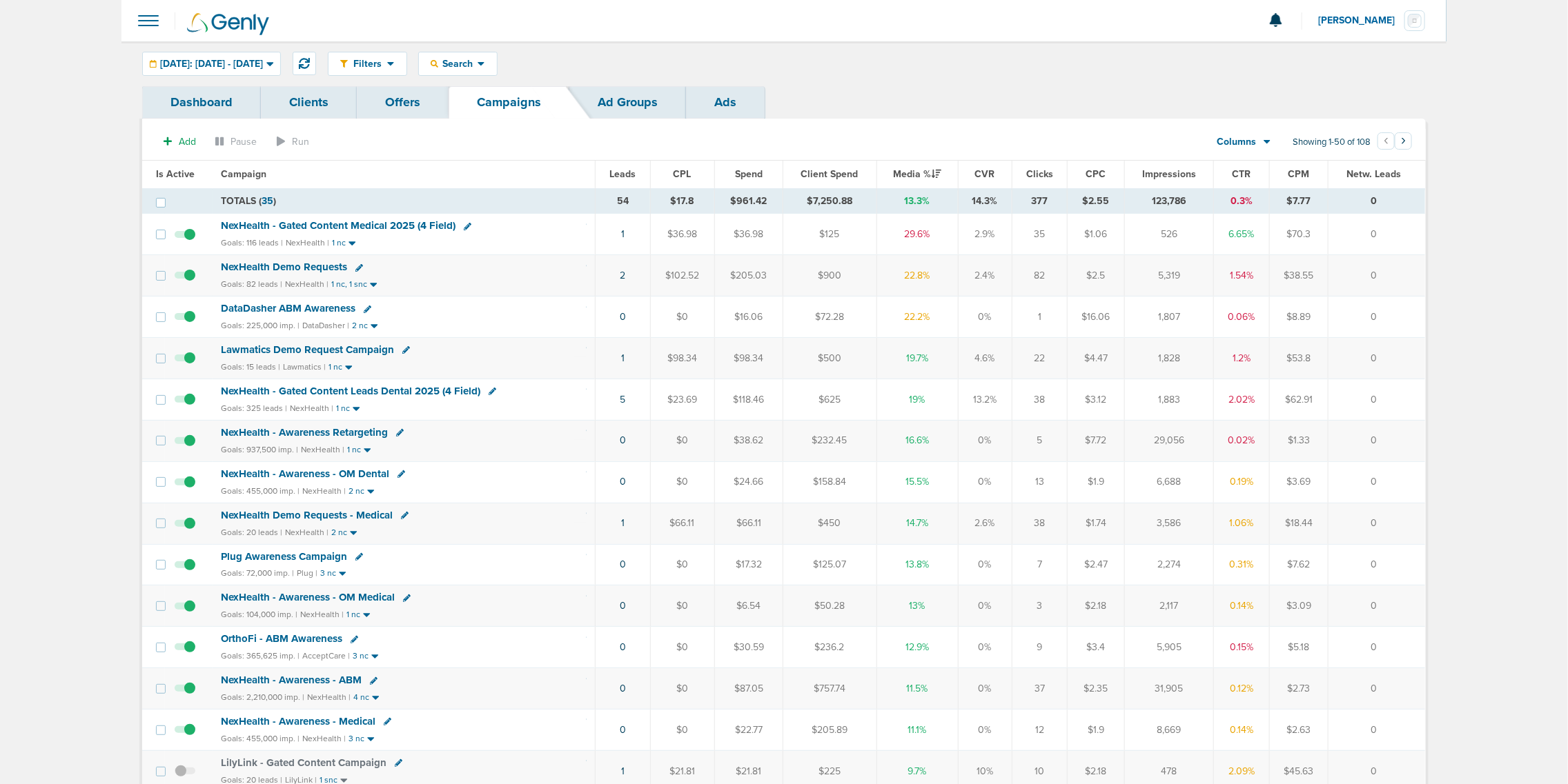
click at [506, 226] on div "NexHealth - Gated Content Medical 2025 (4 Field)" at bounding box center [403, 226] width 366 height 14
drag, startPoint x: 904, startPoint y: 236, endPoint x: 957, endPoint y: 232, distance: 53.2
click at [957, 232] on tr "NexHealth - Gated Content Medical 2025 (4 Field) Goals: 116 leads | NexHealth |…" at bounding box center [784, 234] width 1283 height 42
click at [943, 232] on td "29.6%" at bounding box center [917, 234] width 82 height 42
click at [310, 61] on icon at bounding box center [304, 63] width 11 height 11
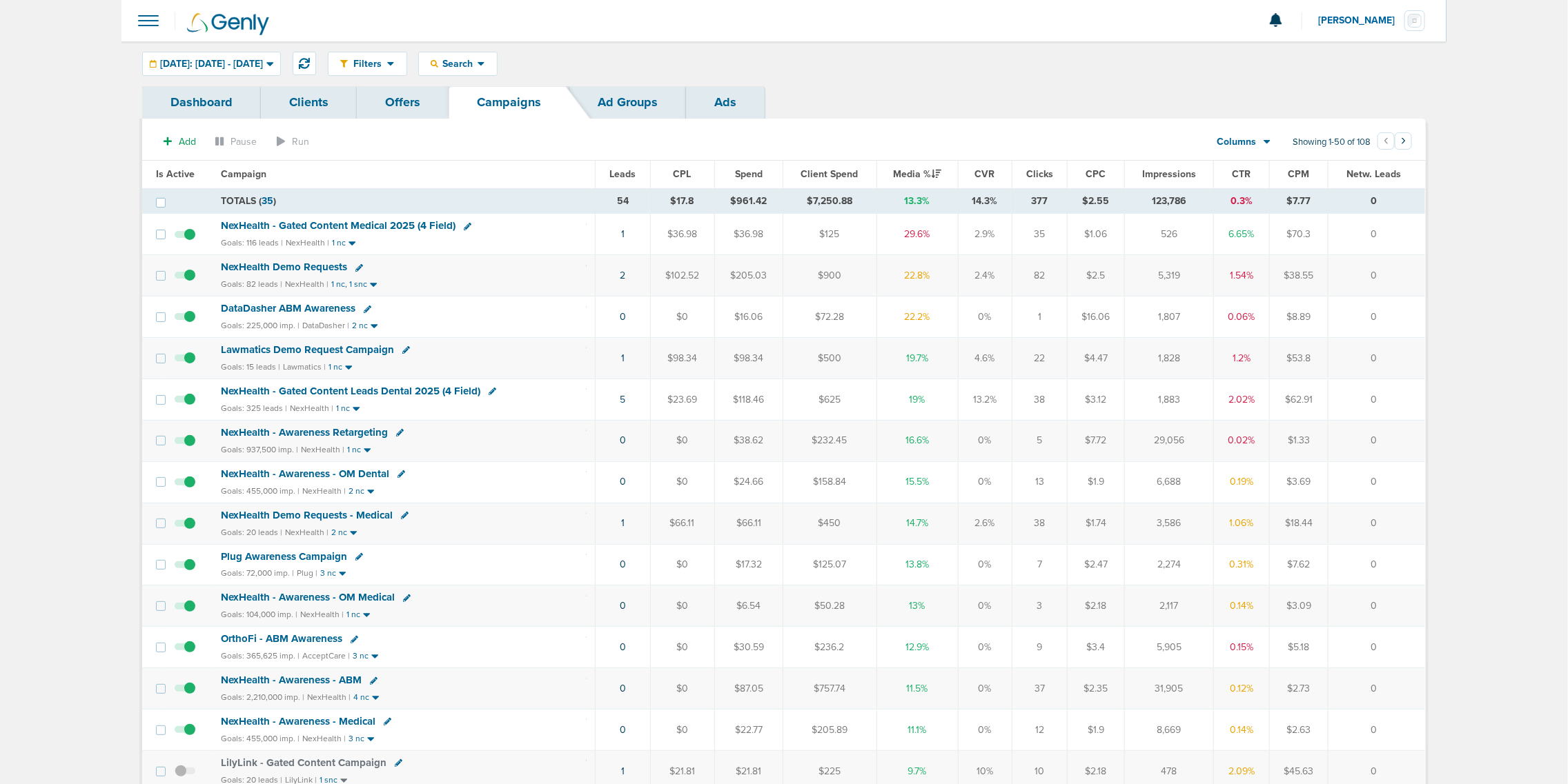
click at [342, 226] on span "NexHealth - Gated Content Medical 2025 (4 Field)" at bounding box center [339, 225] width 235 height 12
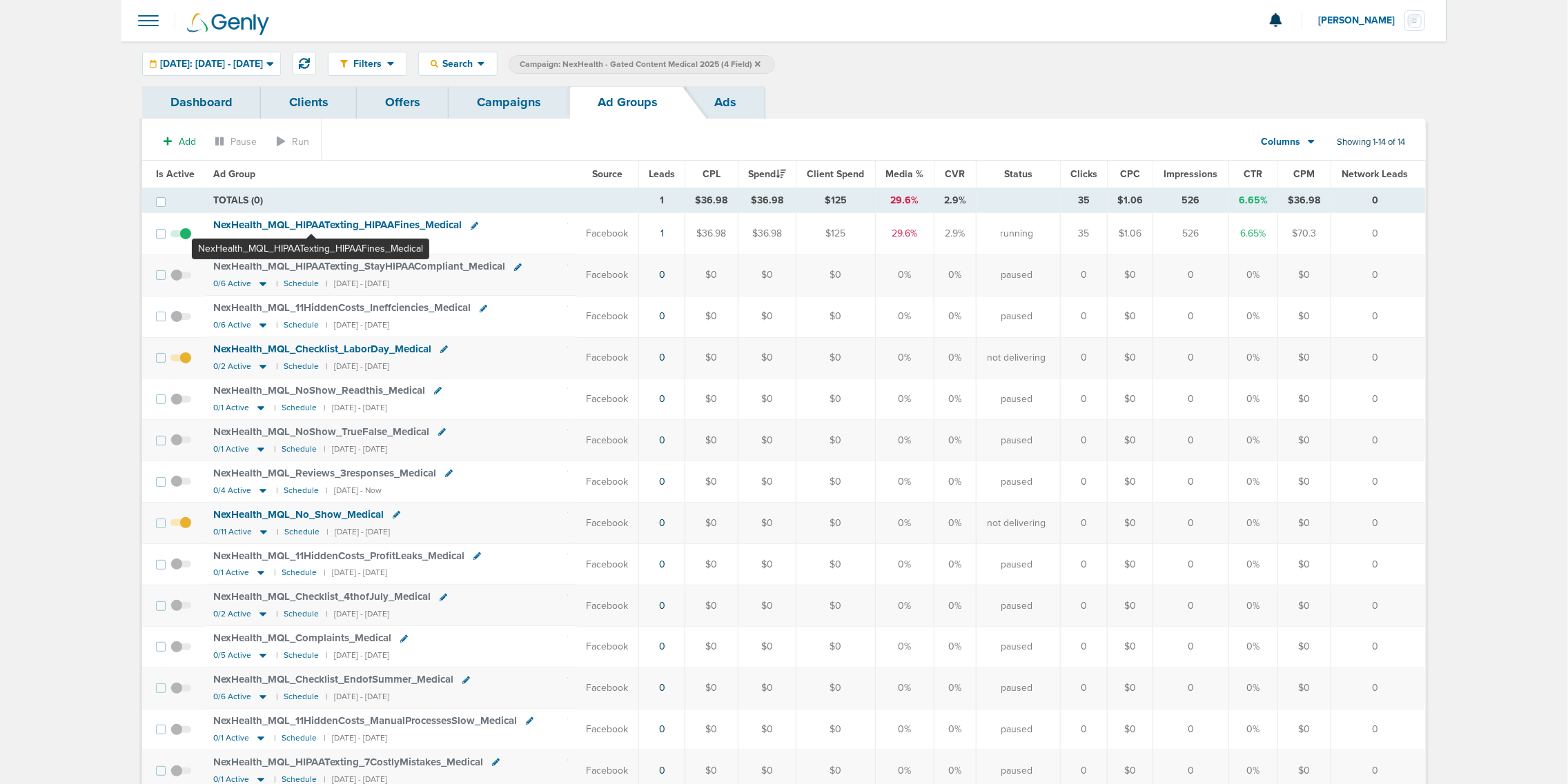
click at [311, 219] on span "NexHealth_ MQL_ HIPAATexting_ HIPAAFines_ Medical" at bounding box center [338, 225] width 248 height 12
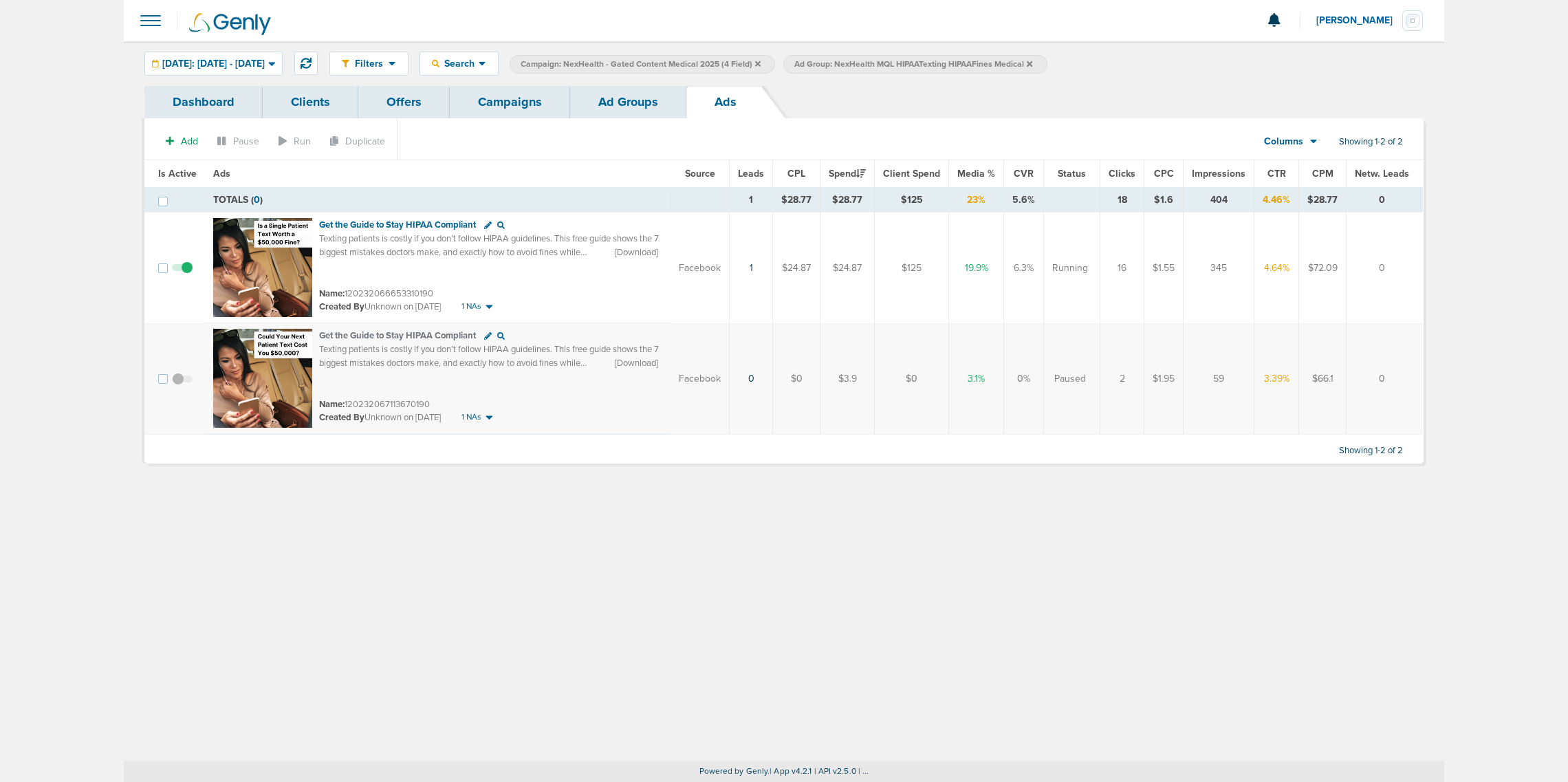
click at [628, 100] on link "Ad Groups" at bounding box center [628, 102] width 116 height 32
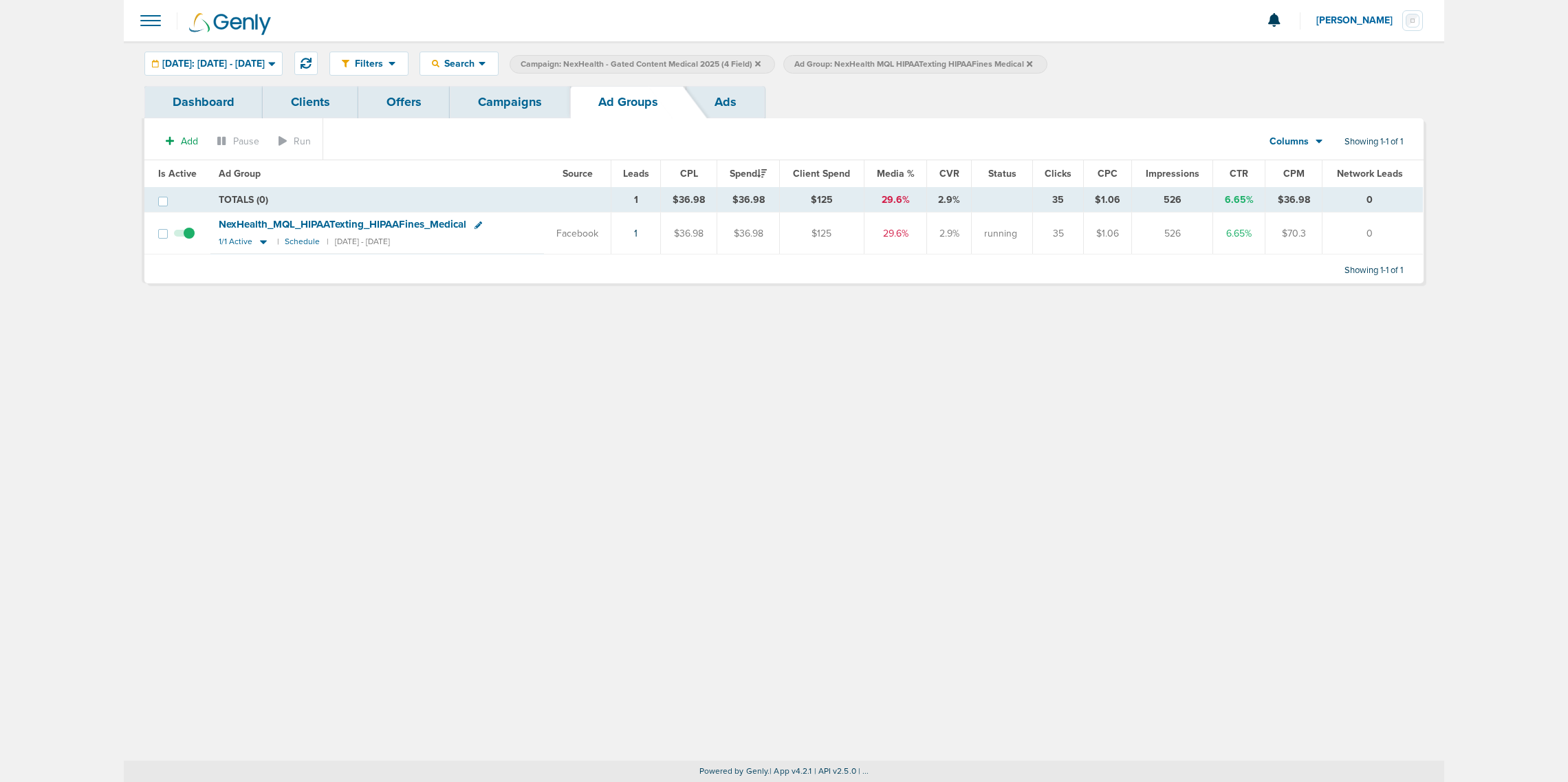
click at [487, 102] on link "Campaigns" at bounding box center [511, 102] width 121 height 32
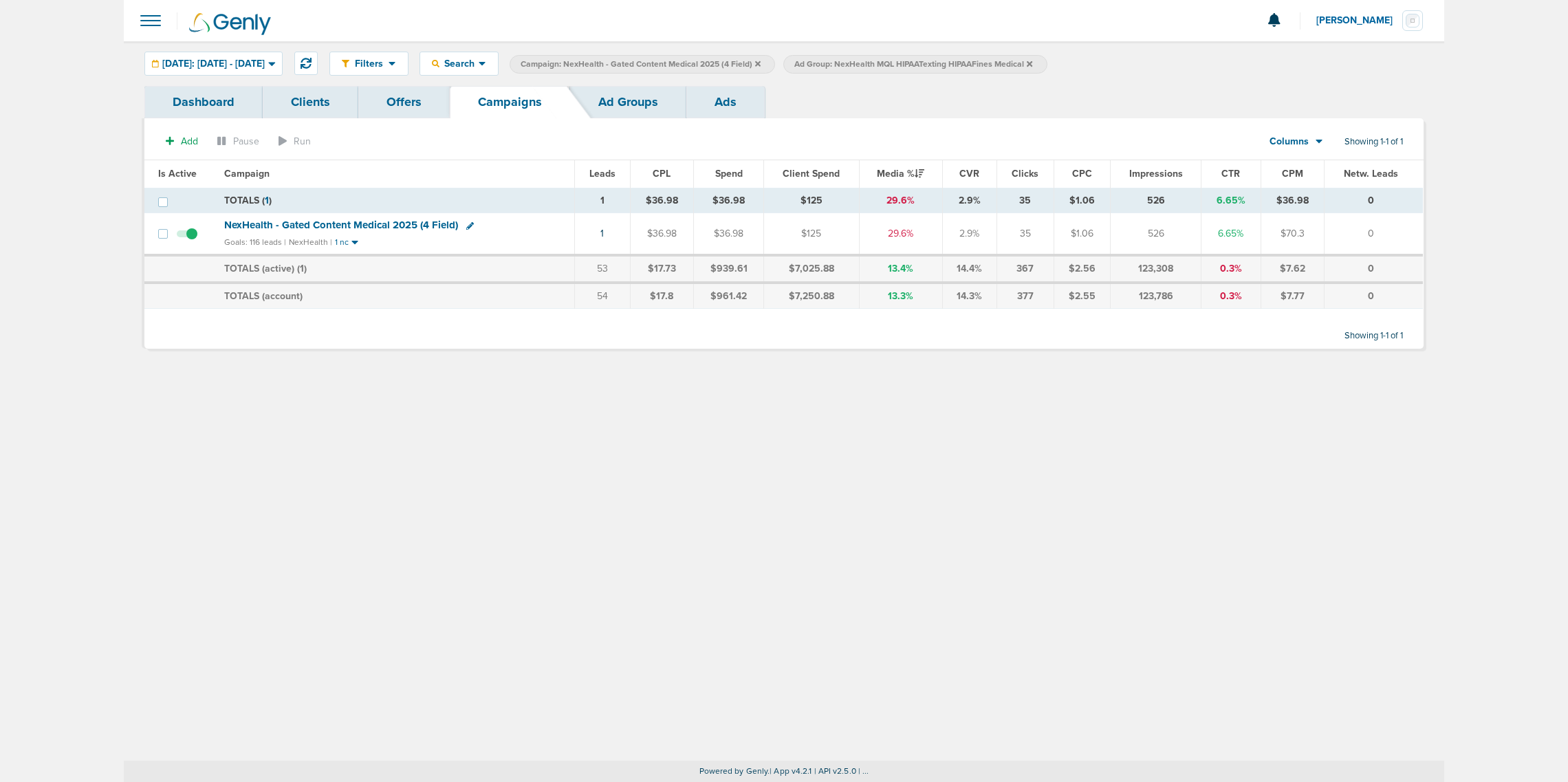
click at [761, 62] on icon at bounding box center [758, 63] width 6 height 6
click at [759, 62] on icon at bounding box center [756, 63] width 6 height 6
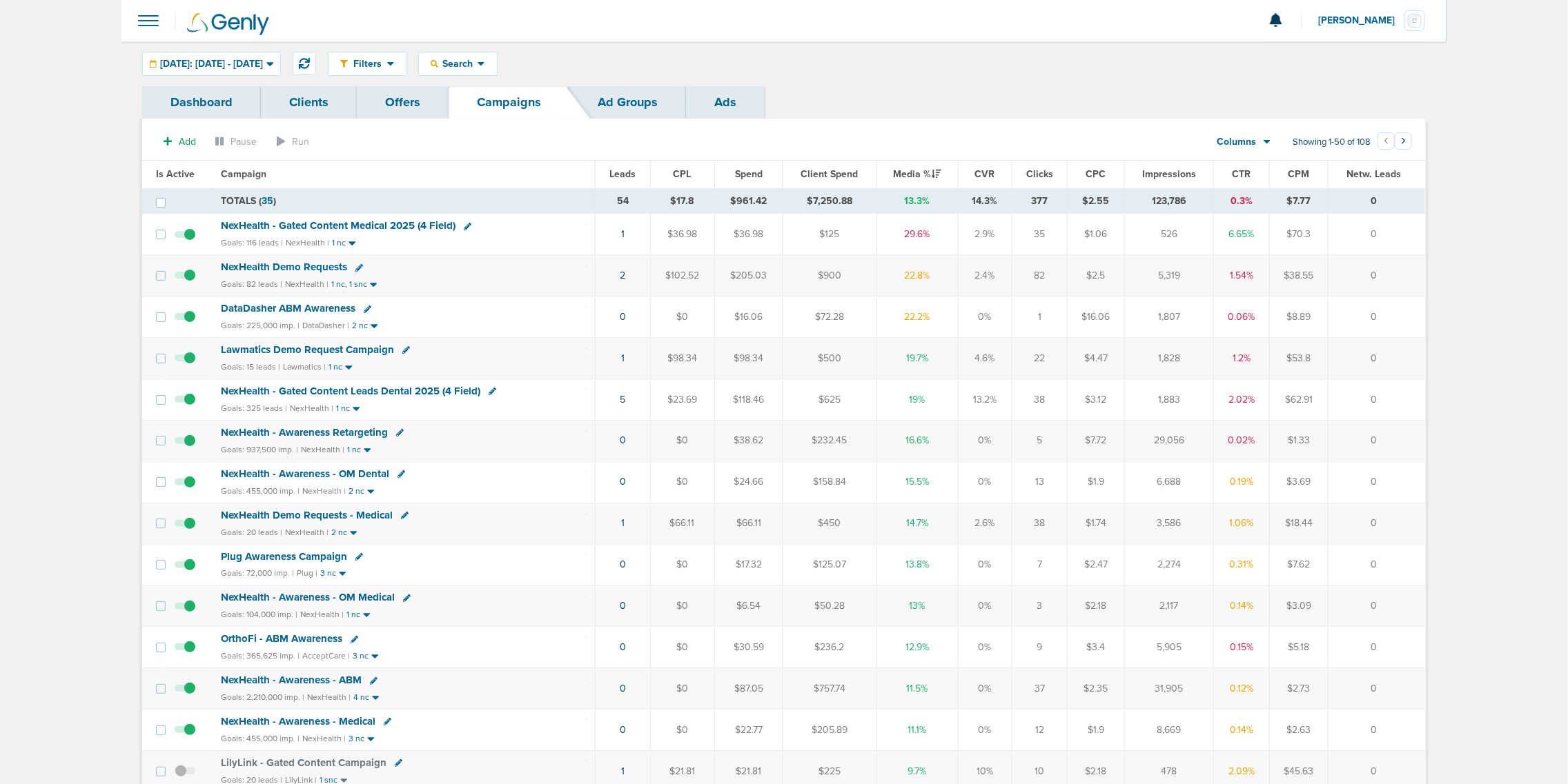
drag, startPoint x: 593, startPoint y: 273, endPoint x: 1417, endPoint y: 273, distance: 824.0
click at [1417, 273] on tr "NexHealth Demo Requests Goals: 82 leads | NexHealth | 1 nc, 1 snc 2 $102.52 $20…" at bounding box center [784, 276] width 1283 height 42
click at [1417, 273] on td "0" at bounding box center [1377, 276] width 96 height 42
click at [349, 350] on span "Lawmatics Demo Request Campaign" at bounding box center [307, 349] width 173 height 12
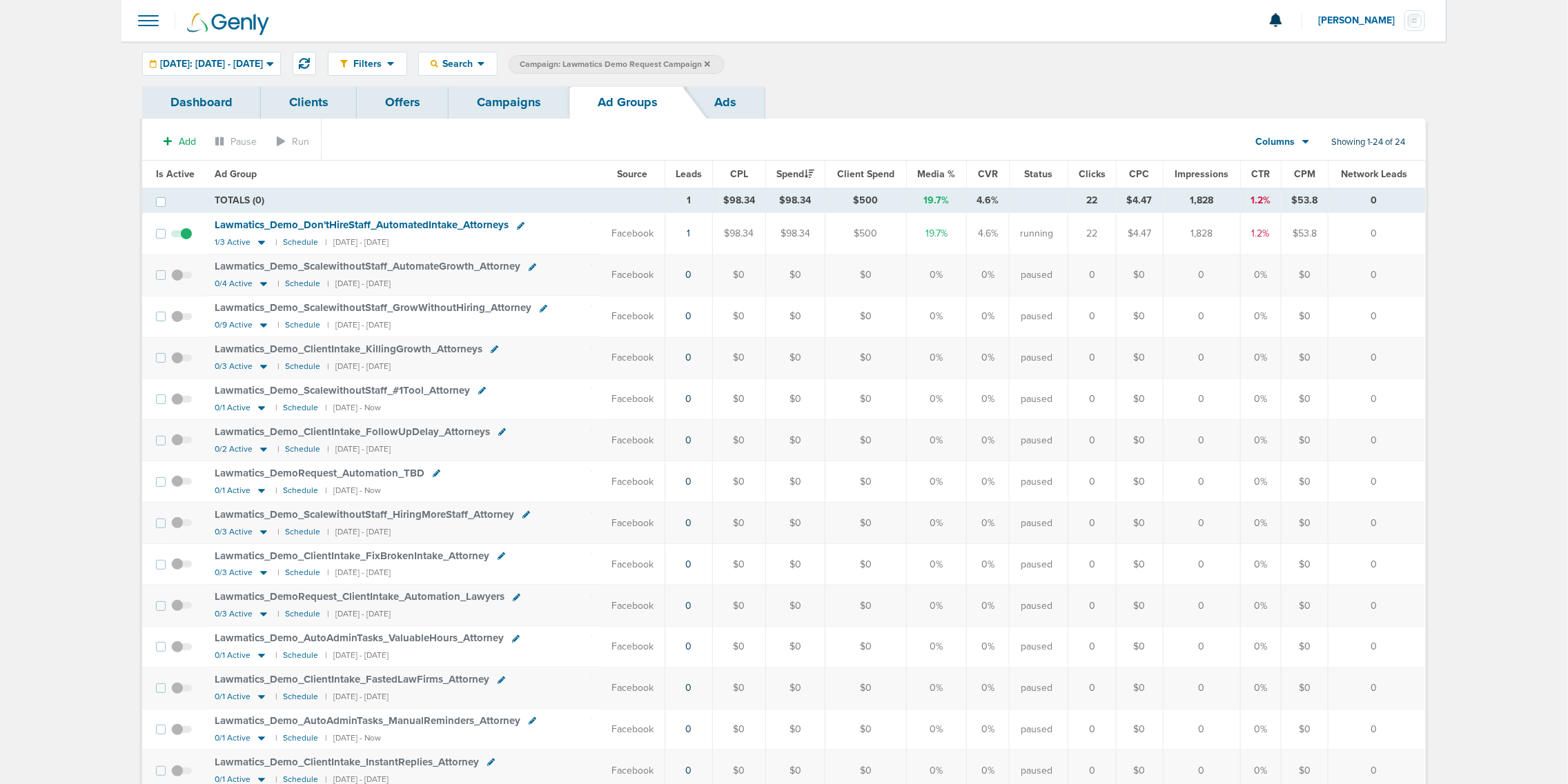
click at [481, 222] on span "Lawmatics_ Demo_ Don'tHireStaff_ AutomatedIntake_ Attorneys" at bounding box center [361, 225] width 294 height 12
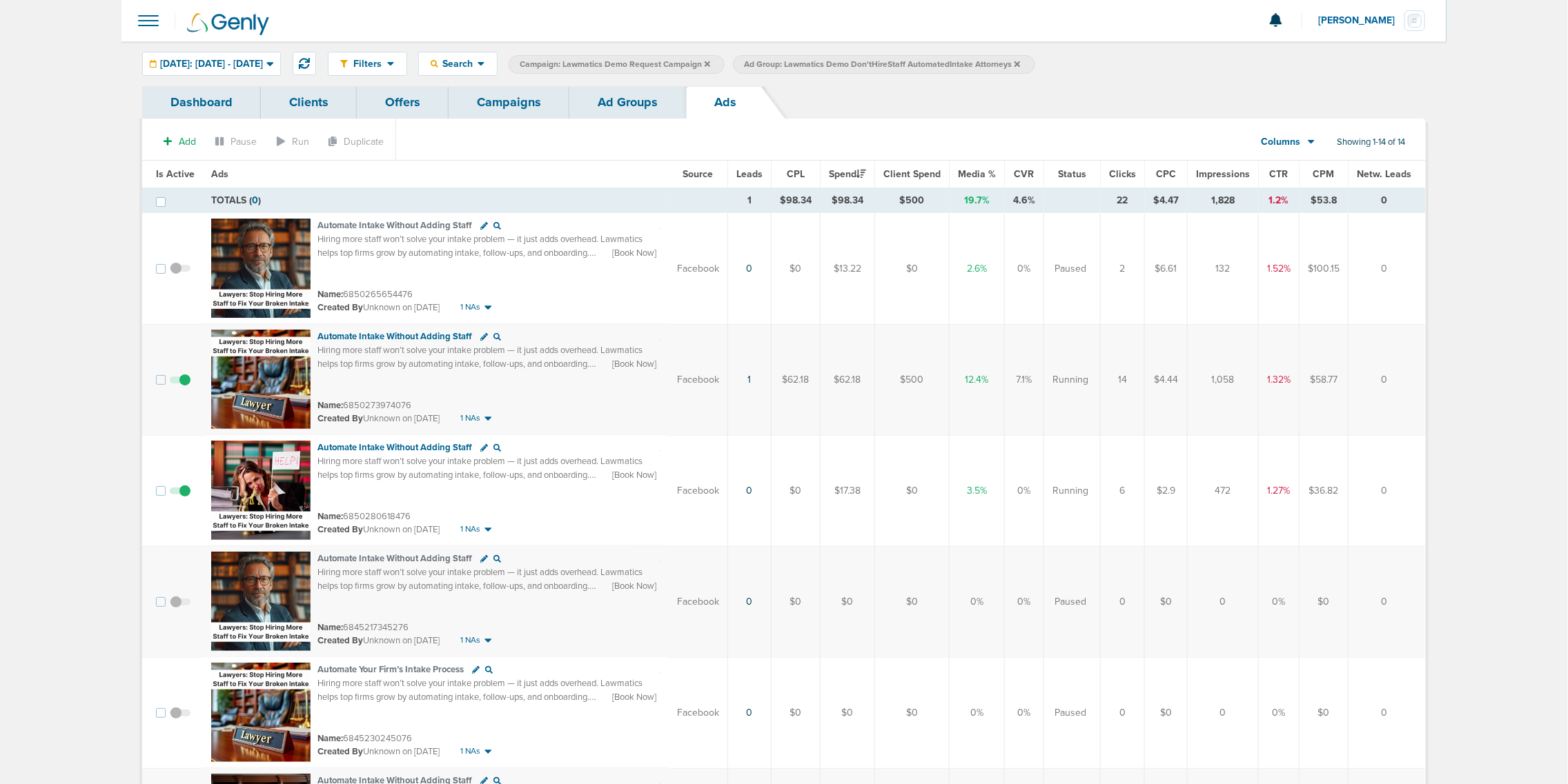
click at [638, 96] on link "Ad Groups" at bounding box center [627, 102] width 117 height 32
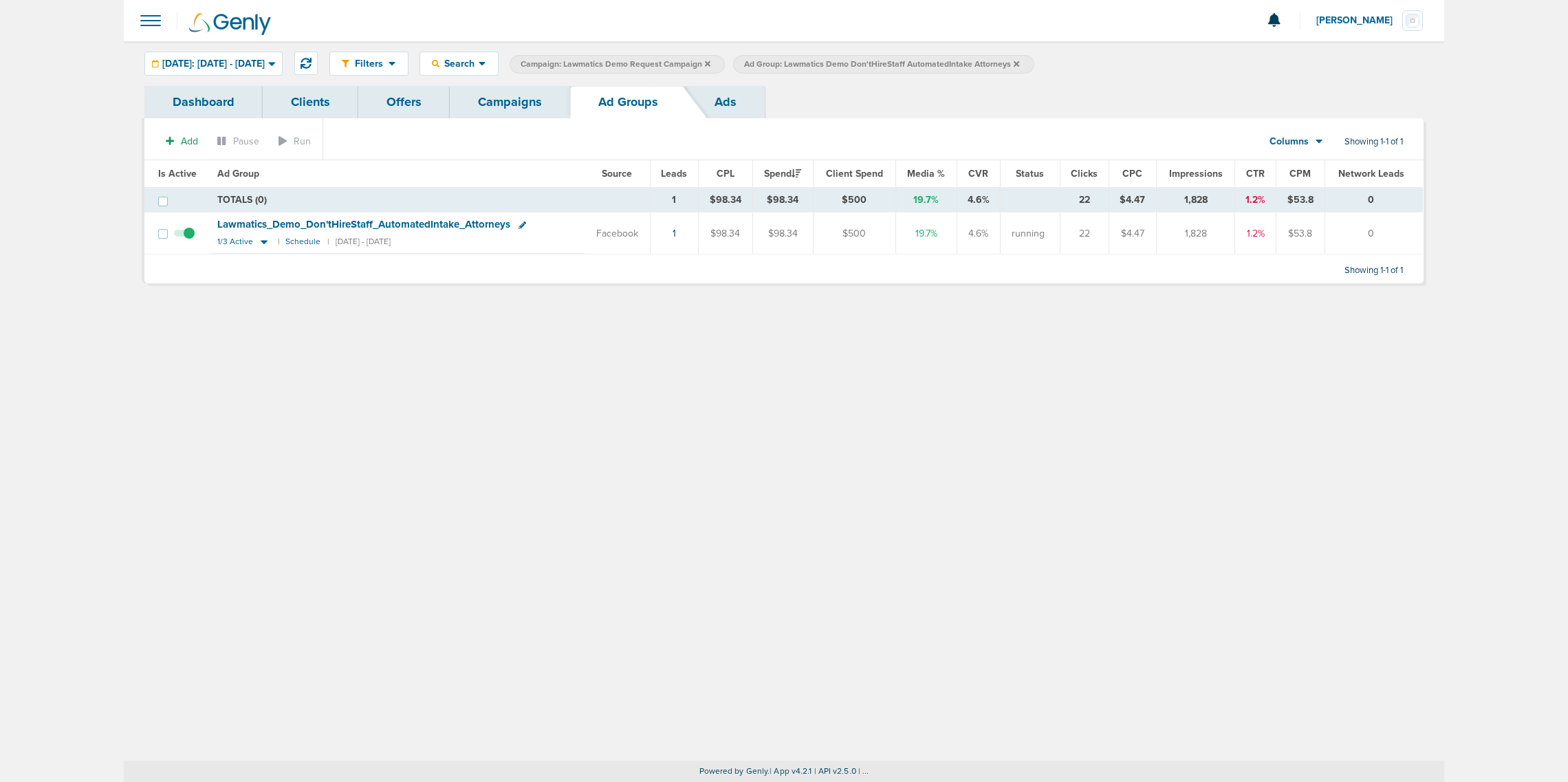
click at [484, 102] on link "Campaigns" at bounding box center [511, 102] width 121 height 32
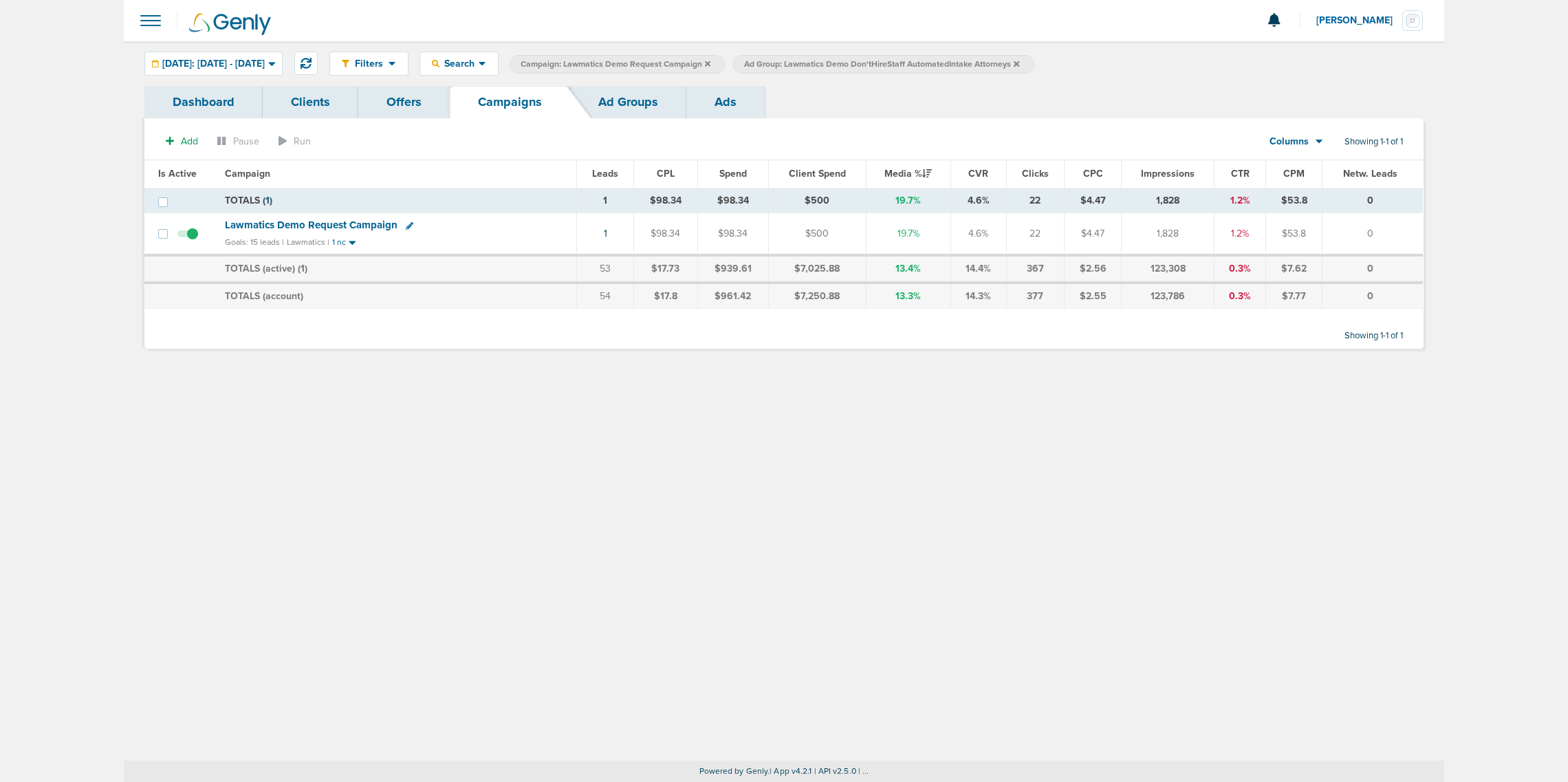
click at [1020, 62] on icon at bounding box center [1017, 63] width 6 height 8
click at [711, 64] on icon at bounding box center [708, 63] width 6 height 6
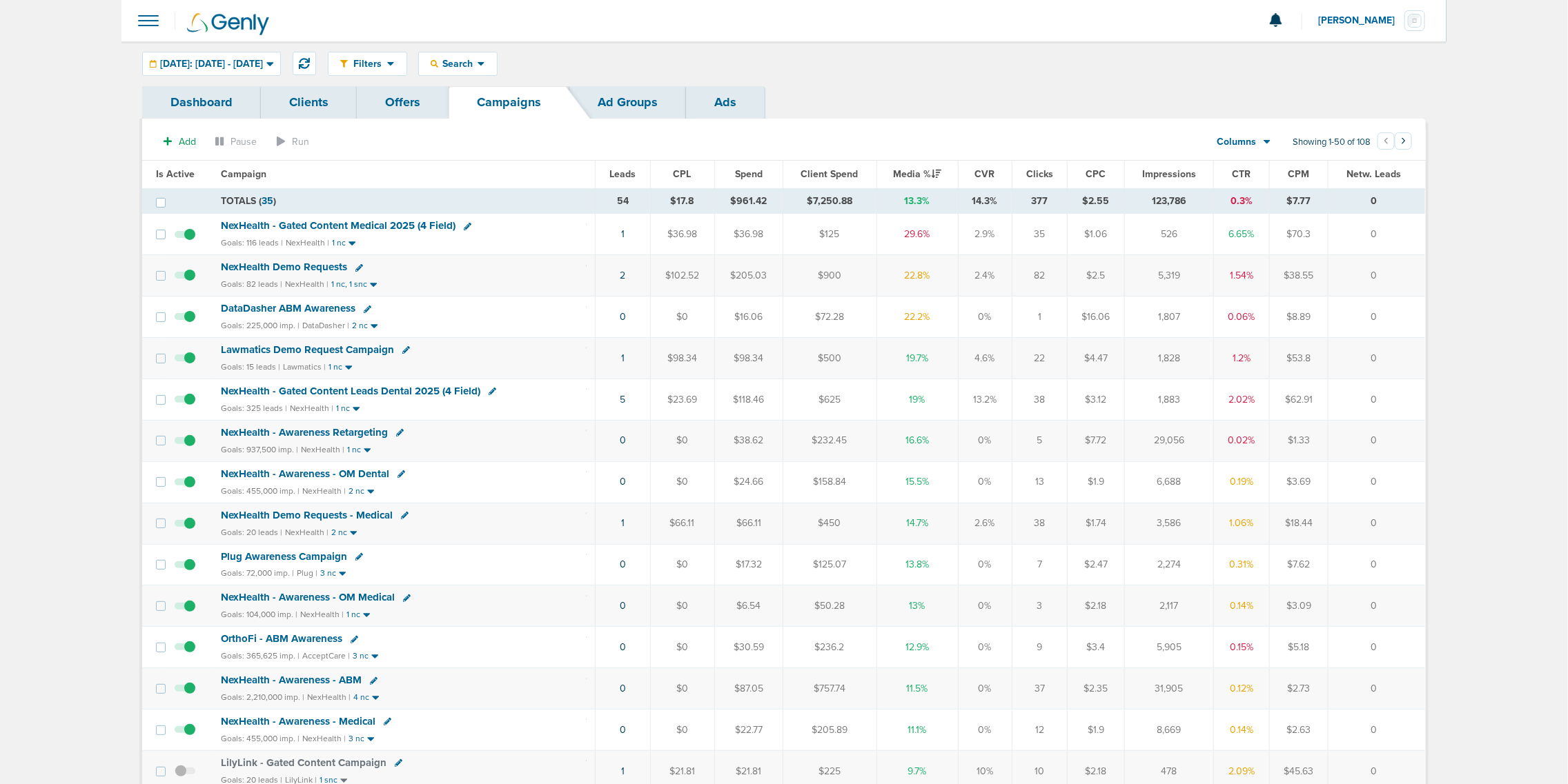
drag, startPoint x: 591, startPoint y: 393, endPoint x: 1422, endPoint y: 409, distance: 831.2
click at [1422, 409] on tr "NexHealth - Gated Content Leads Dental 2025 (4 Field) Goals: 325 leads | NexHea…" at bounding box center [784, 399] width 1283 height 42
click at [1413, 405] on td "0" at bounding box center [1377, 399] width 96 height 42
click at [385, 220] on span "NexHealth - Gated Content Medical 2025 (4 Field)" at bounding box center [339, 225] width 235 height 12
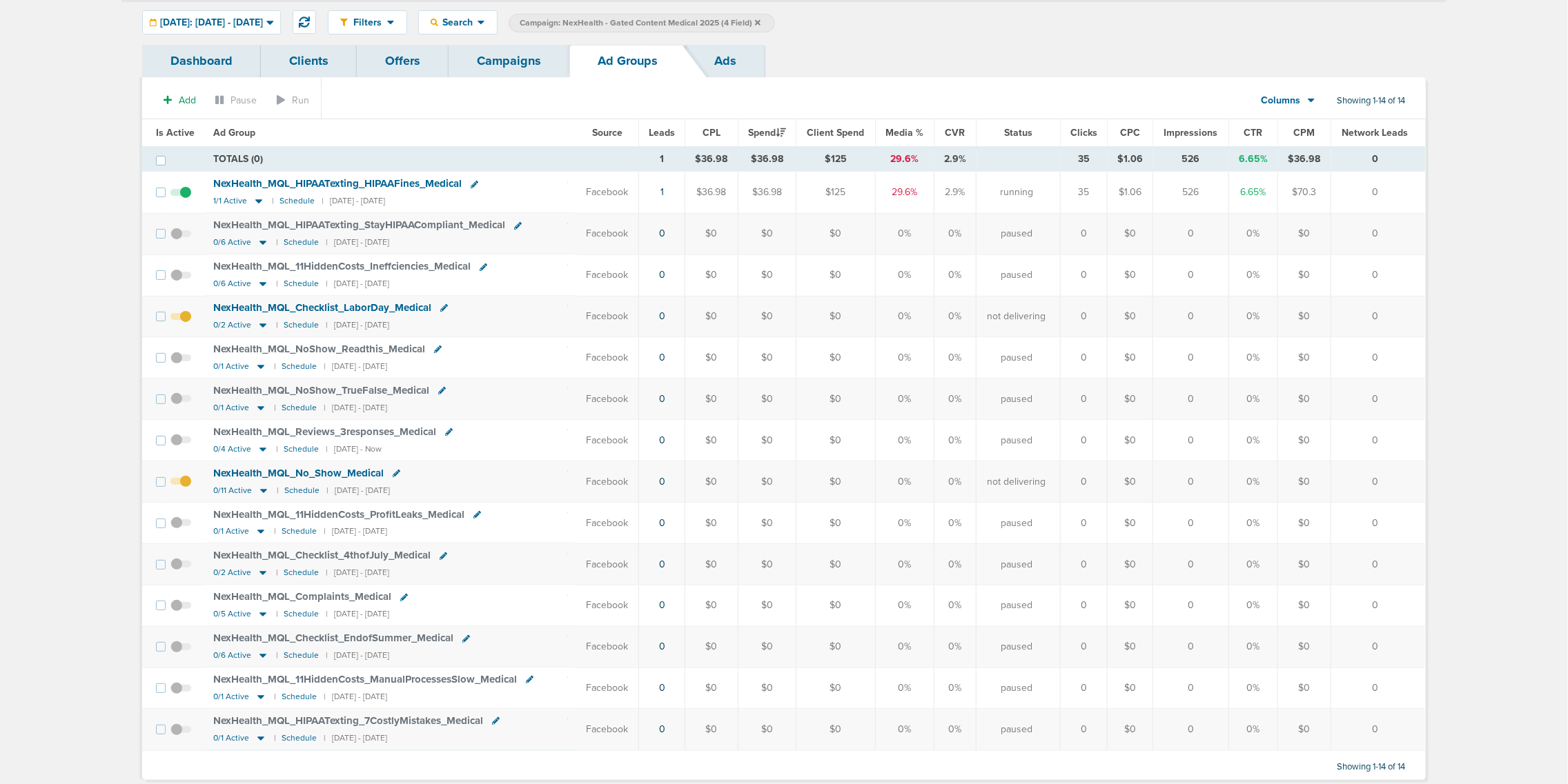
scroll to position [82, 0]
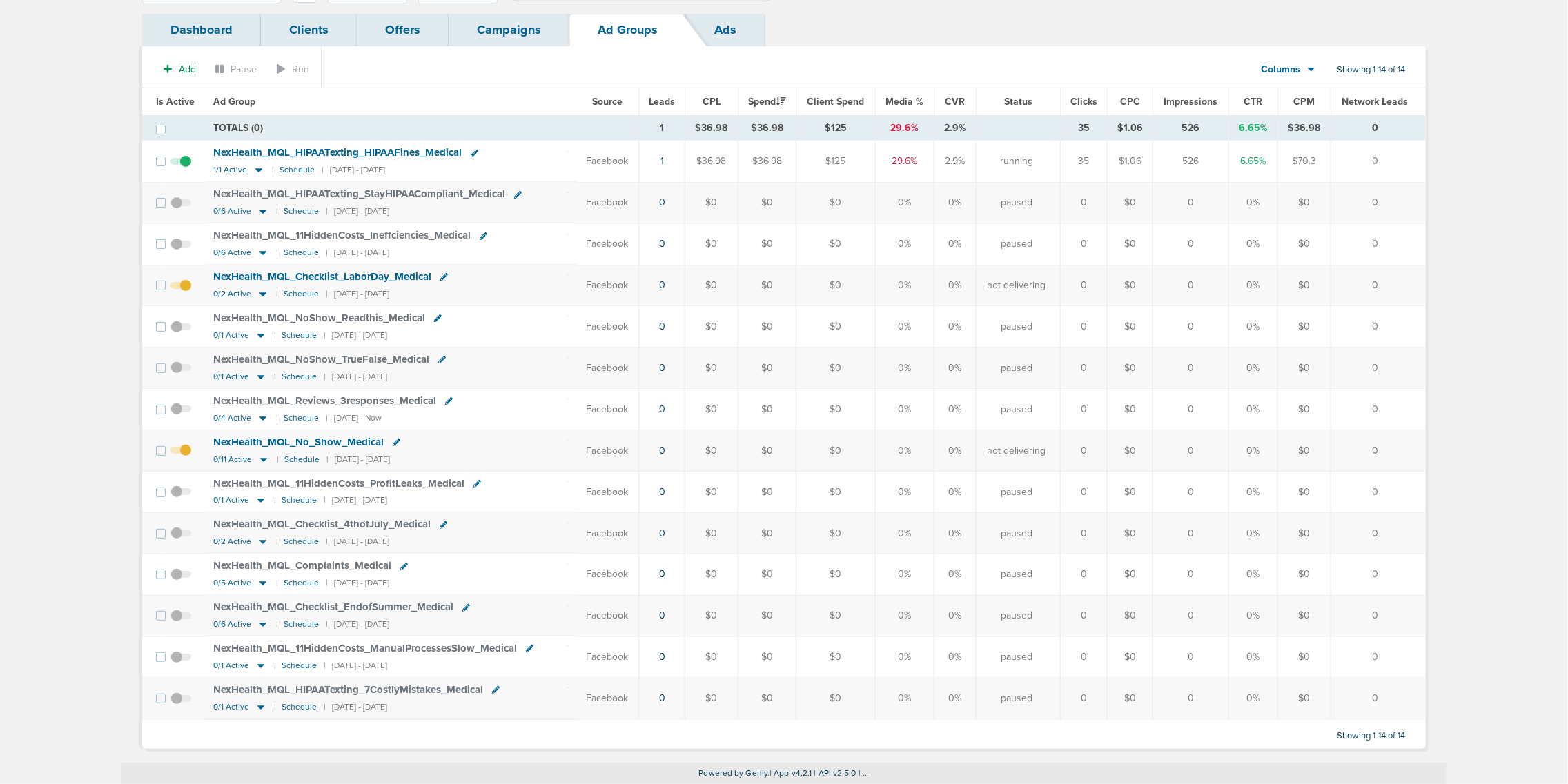
click at [388, 146] on span "NexHealth_ MQL_ HIPAATexting_ HIPAAFines_ Medical" at bounding box center [338, 152] width 248 height 12
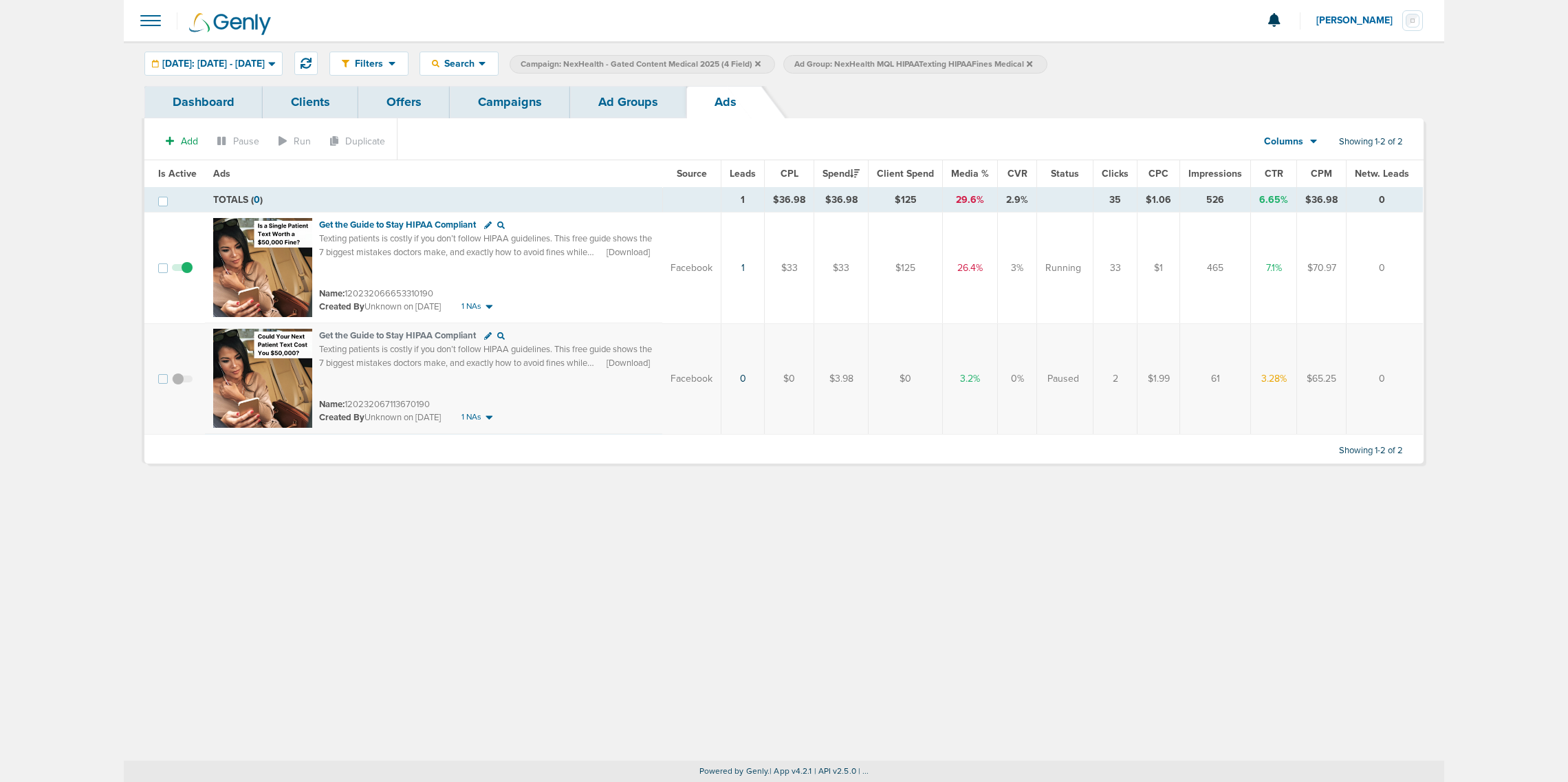
drag, startPoint x: 995, startPoint y: 386, endPoint x: 964, endPoint y: 307, distance: 84.9
click at [964, 307] on tbody "TOTALS ( 0 ) 1 $36.98 $36.98 $125 29.6% 2.9% 35 $1.06 526 6.65% $36.98 0 TOTALS…" at bounding box center [784, 311] width 1279 height 247
click at [968, 243] on td "26.4%" at bounding box center [971, 268] width 55 height 111
drag, startPoint x: 1337, startPoint y: 268, endPoint x: 1311, endPoint y: 263, distance: 26.5
click at [1311, 263] on td "$70.97" at bounding box center [1322, 268] width 49 height 111
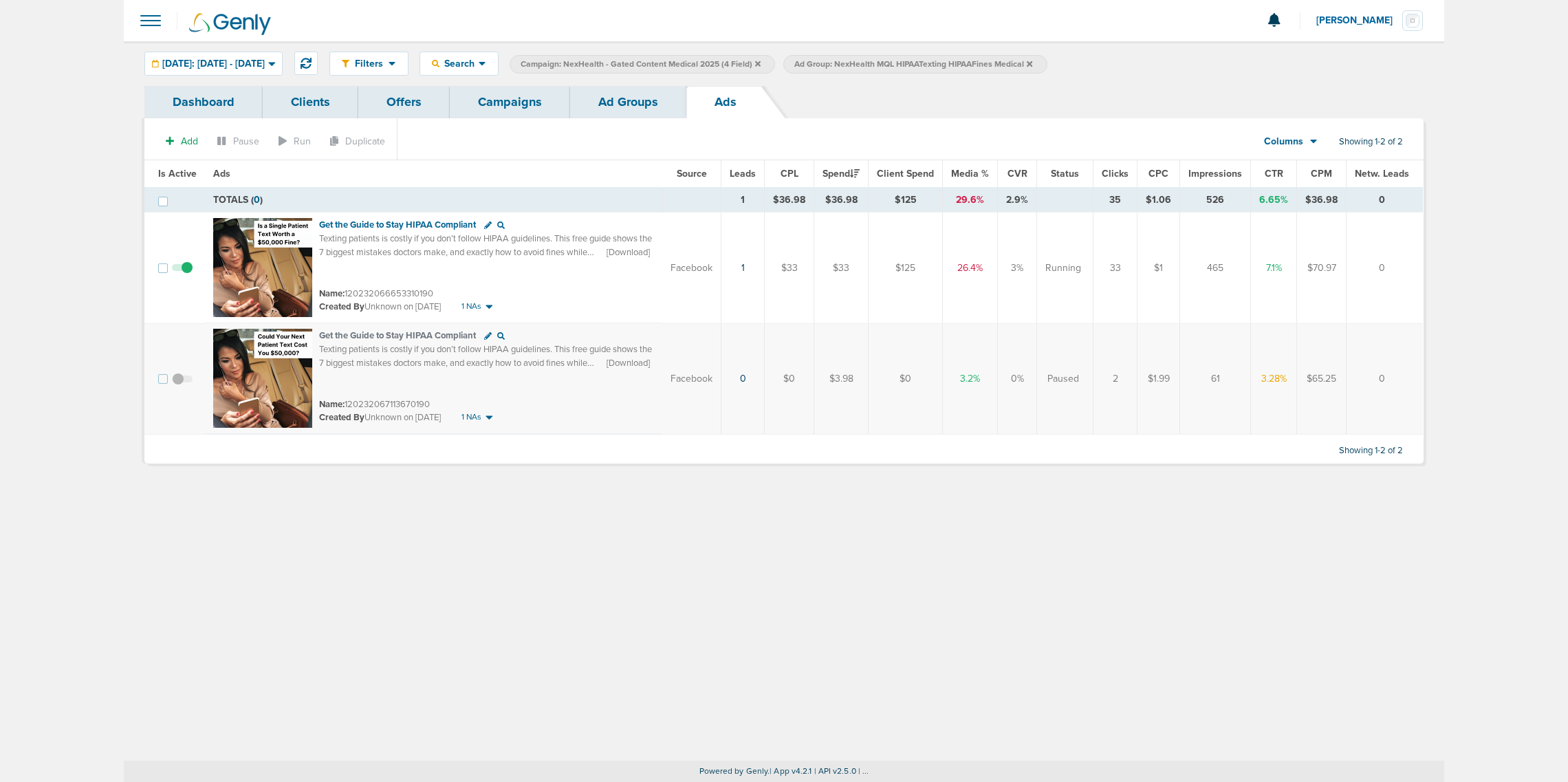
click at [987, 355] on td "3.2%" at bounding box center [971, 378] width 55 height 111
click at [516, 107] on link "Campaigns" at bounding box center [511, 102] width 121 height 32
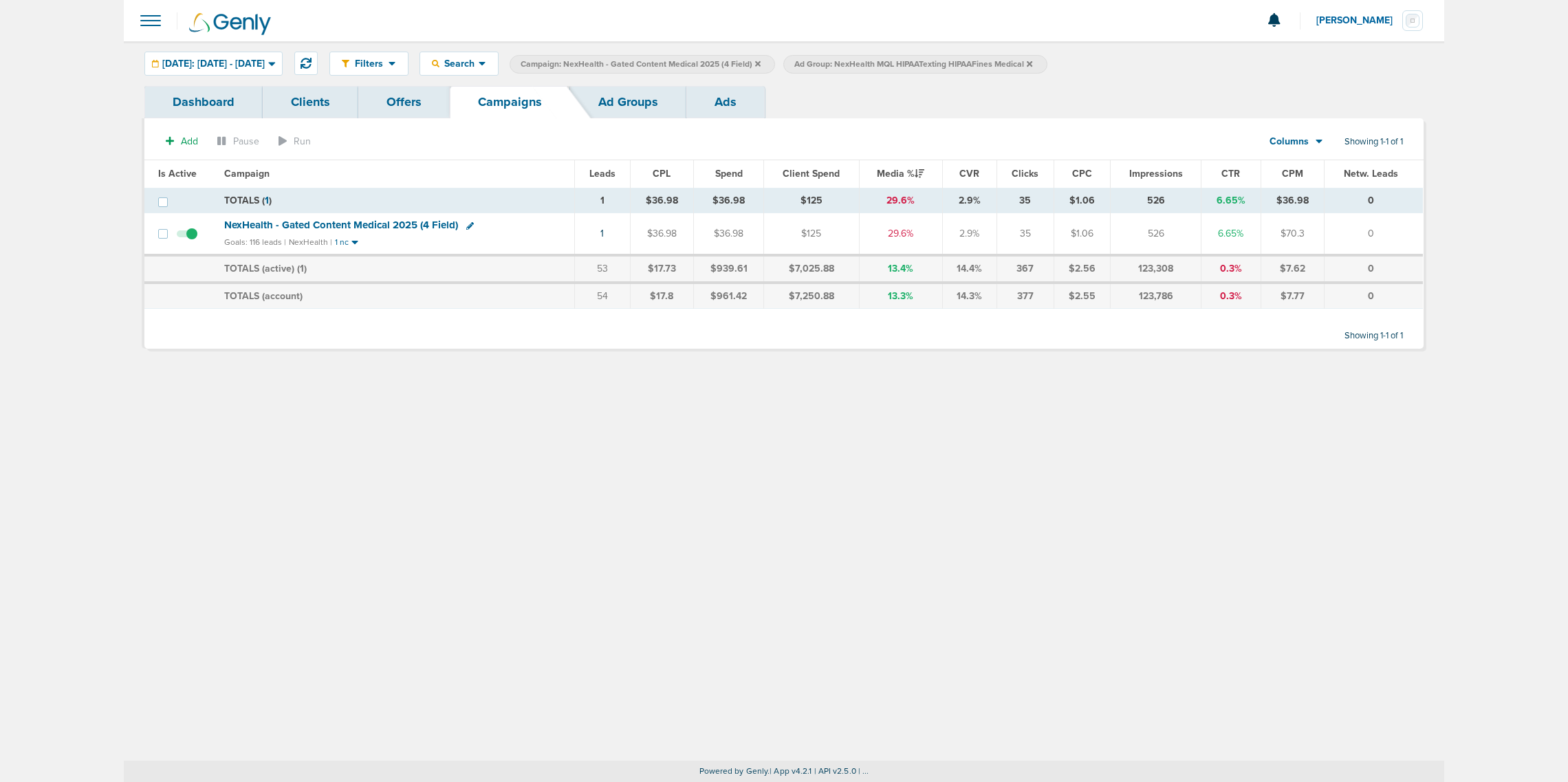
click at [761, 63] on icon at bounding box center [758, 63] width 6 height 8
click at [759, 63] on icon at bounding box center [756, 63] width 6 height 6
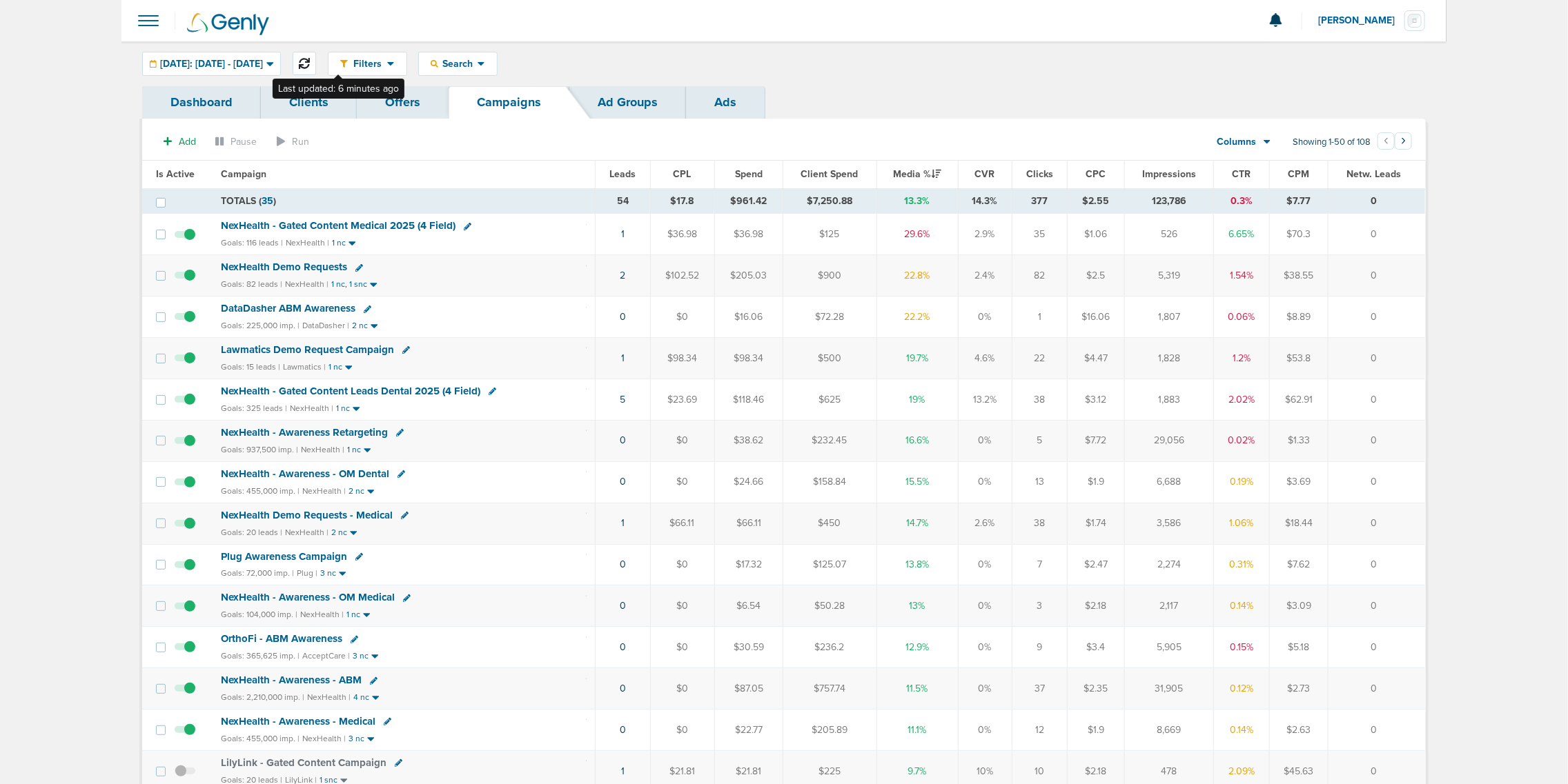
click at [310, 58] on icon at bounding box center [304, 63] width 11 height 11
drag, startPoint x: 574, startPoint y: 240, endPoint x: 1405, endPoint y: 230, distance: 831.1
click at [1405, 230] on tr "NexHealth - Gated Content Medical 2025 (4 Field) Goals: 116 leads | NexHealth |…" at bounding box center [784, 234] width 1283 height 42
click at [1405, 230] on td "0" at bounding box center [1377, 234] width 96 height 42
drag, startPoint x: 578, startPoint y: 398, endPoint x: 1407, endPoint y: 394, distance: 829.0
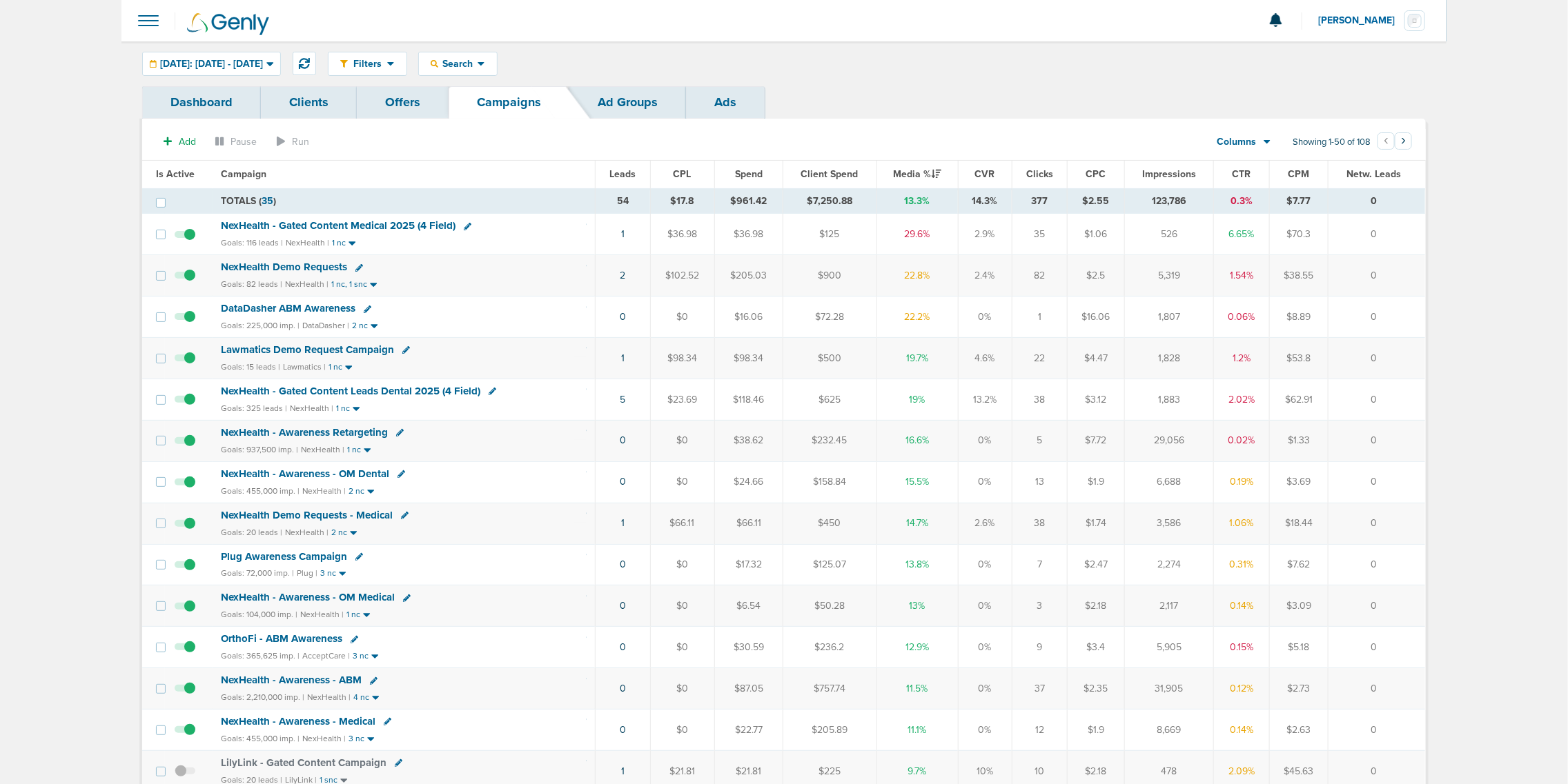
click at [1407, 394] on tr "NexHealth - Gated Content Leads Dental 2025 (4 Field) Goals: 325 leads | NexHea…" at bounding box center [784, 399] width 1283 height 42
click at [1407, 394] on td "0" at bounding box center [1377, 399] width 96 height 42
click at [315, 269] on span "NexHealth Demo Requests" at bounding box center [284, 266] width 126 height 12
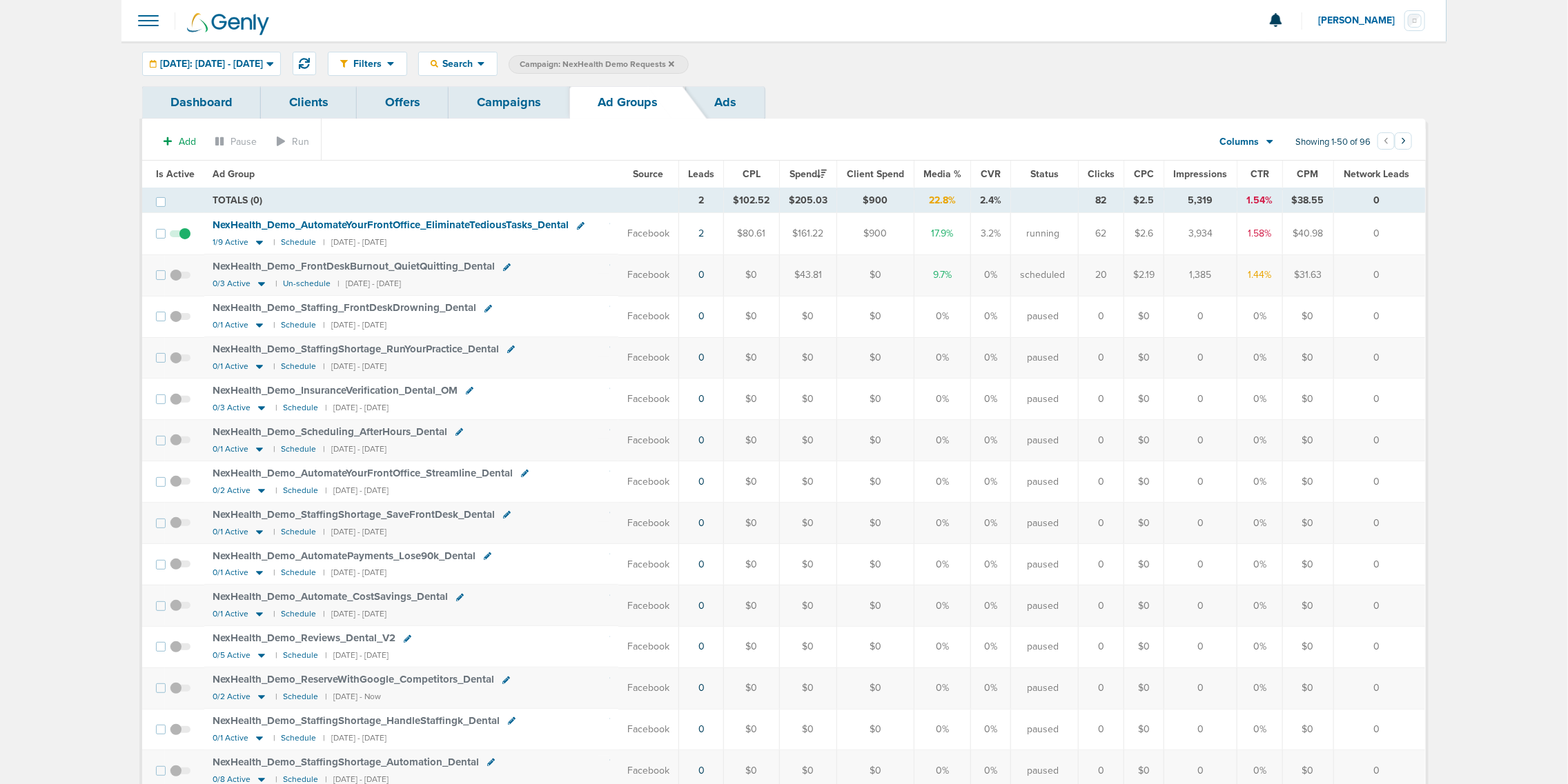
click at [509, 106] on link "Campaigns" at bounding box center [509, 102] width 121 height 32
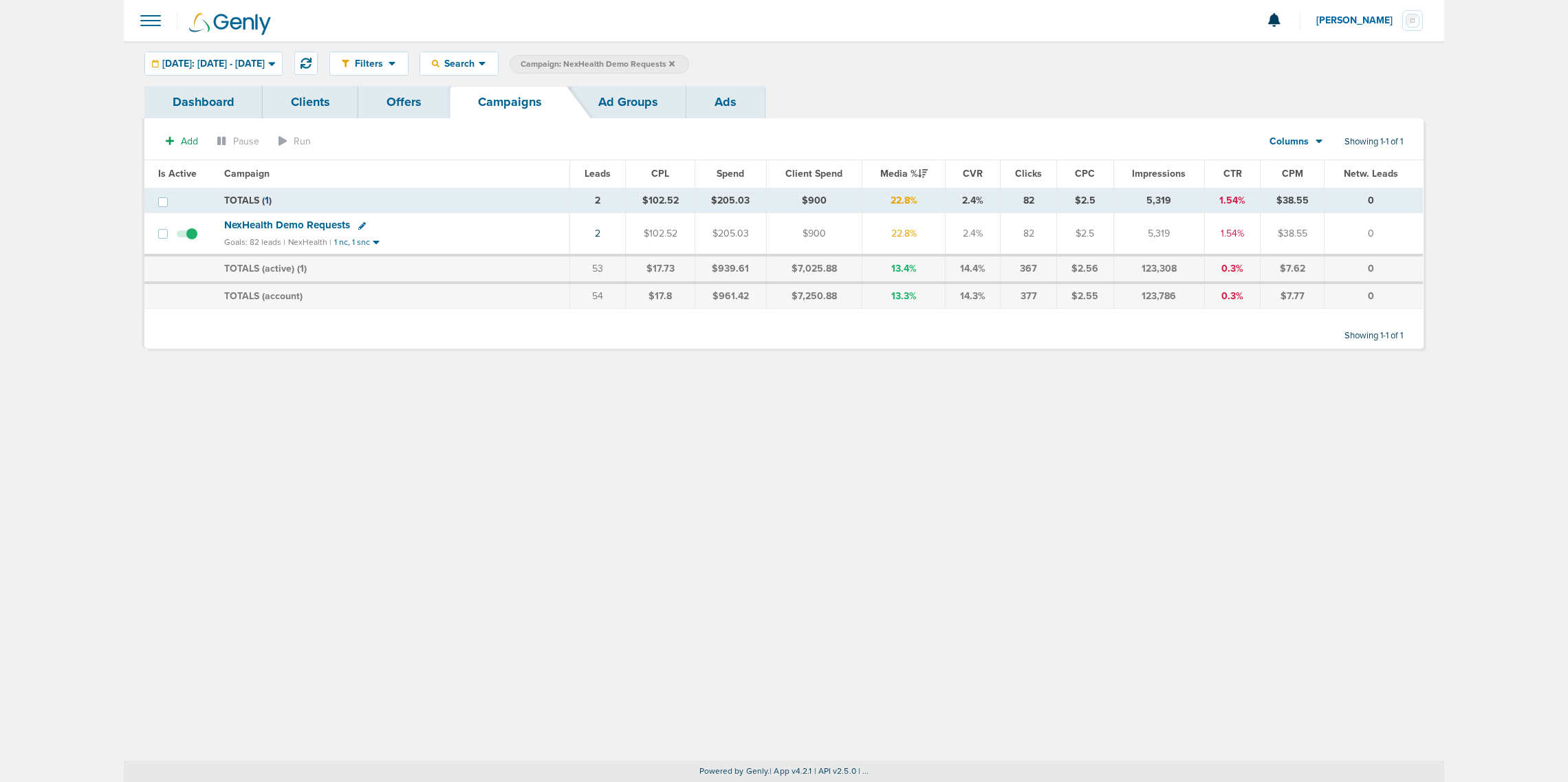
click at [675, 65] on icon at bounding box center [672, 63] width 6 height 8
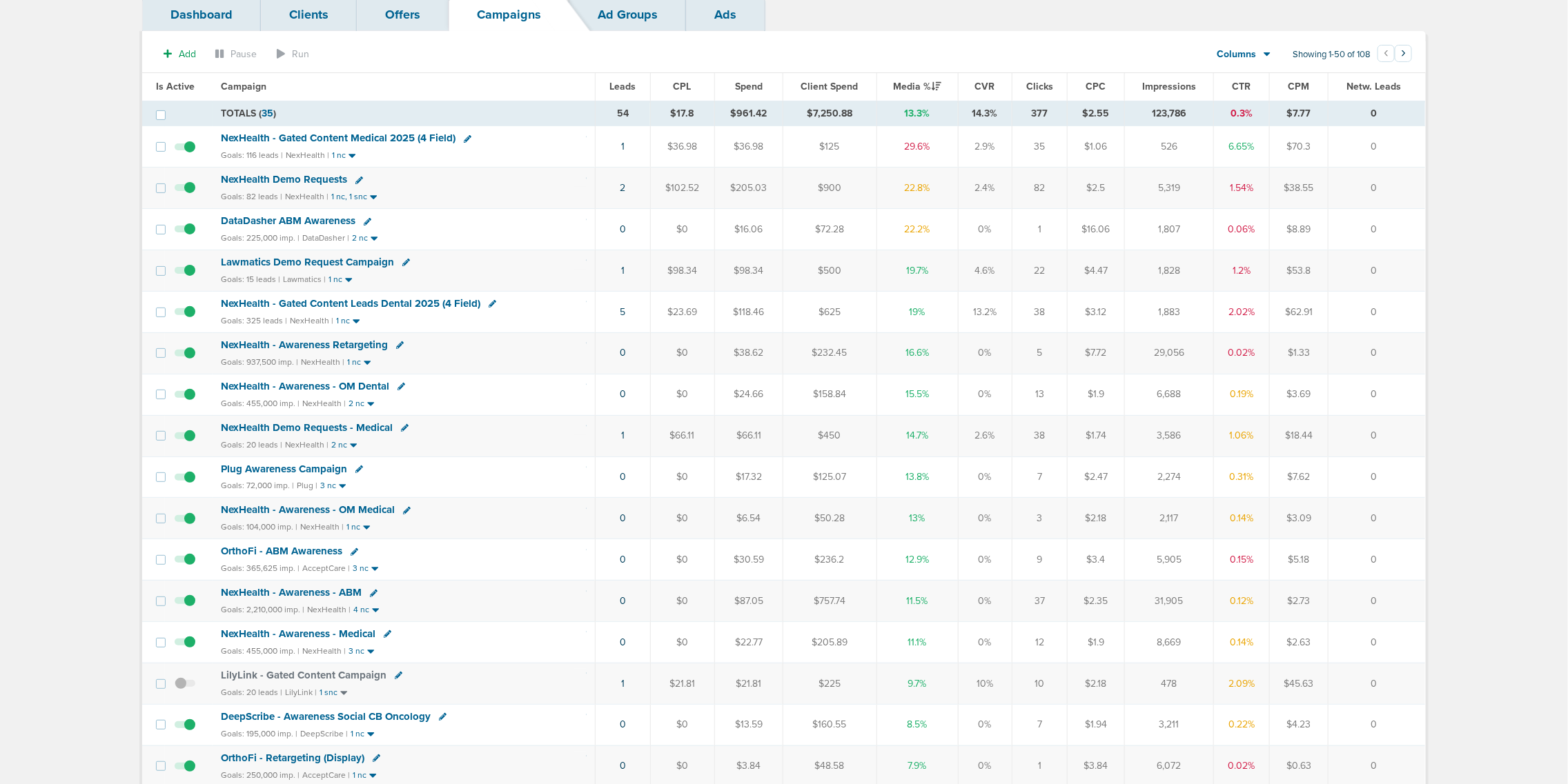
scroll to position [86, 0]
drag, startPoint x: 559, startPoint y: 443, endPoint x: 1396, endPoint y: 452, distance: 837.0
click at [1396, 452] on tr "NexHealth Demo Requests - Medical Goals: 20 leads | NexHealth | 2 nc 1 $66.11 $…" at bounding box center [784, 437] width 1283 height 42
click at [1396, 452] on td "0" at bounding box center [1377, 437] width 96 height 42
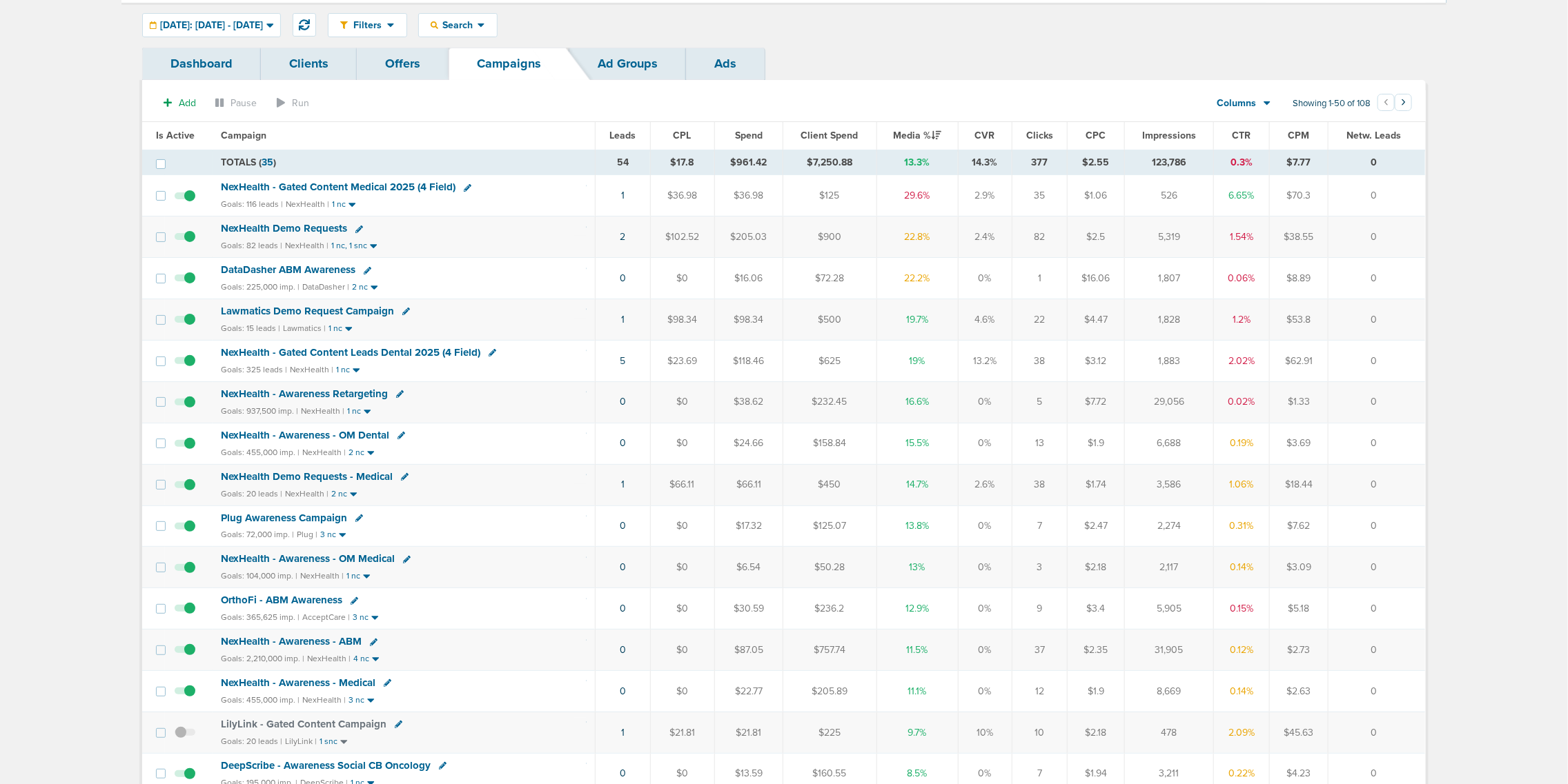
scroll to position [0, 0]
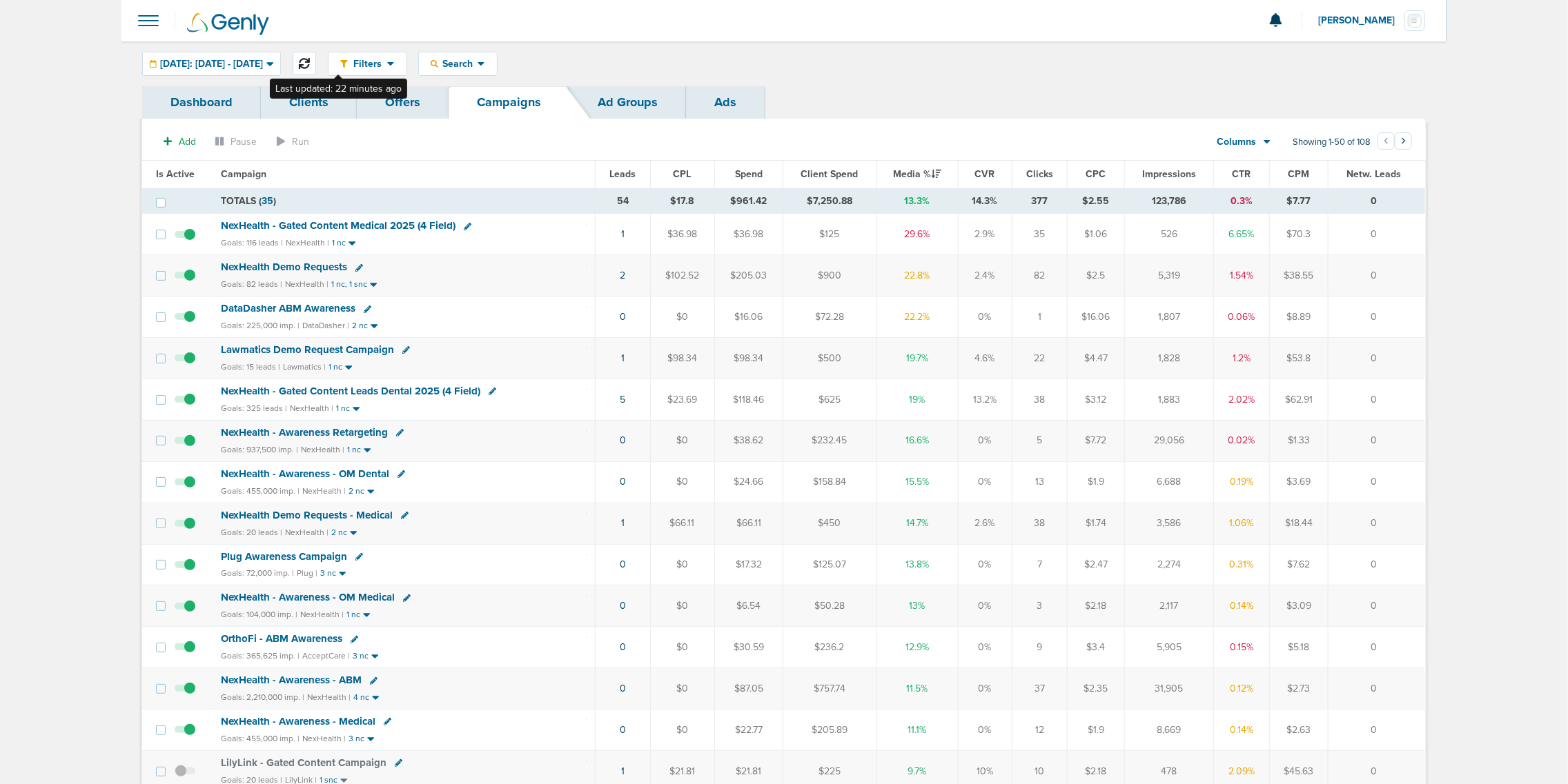
click at [310, 63] on icon at bounding box center [304, 63] width 11 height 11
drag, startPoint x: 578, startPoint y: 362, endPoint x: 1202, endPoint y: 353, distance: 624.1
click at [1062, 353] on tr "Lawmatics Demo Request Campaign Goals: 15 leads | Lawmatics | 1 nc 1 $105.8 $10…" at bounding box center [784, 358] width 1283 height 42
click at [1403, 362] on td "0" at bounding box center [1377, 358] width 96 height 42
click at [357, 269] on icon at bounding box center [359, 268] width 7 height 7
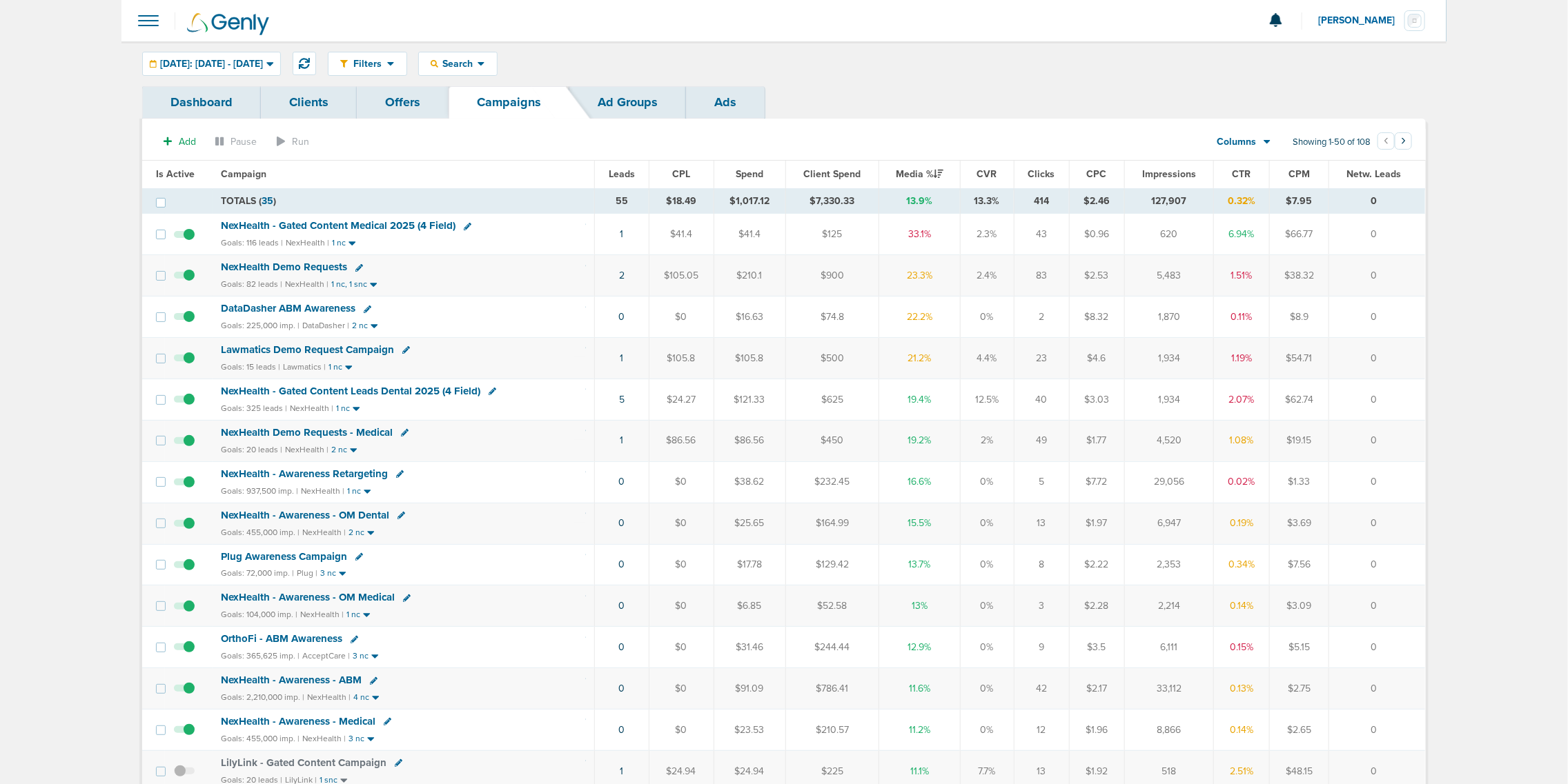
select select
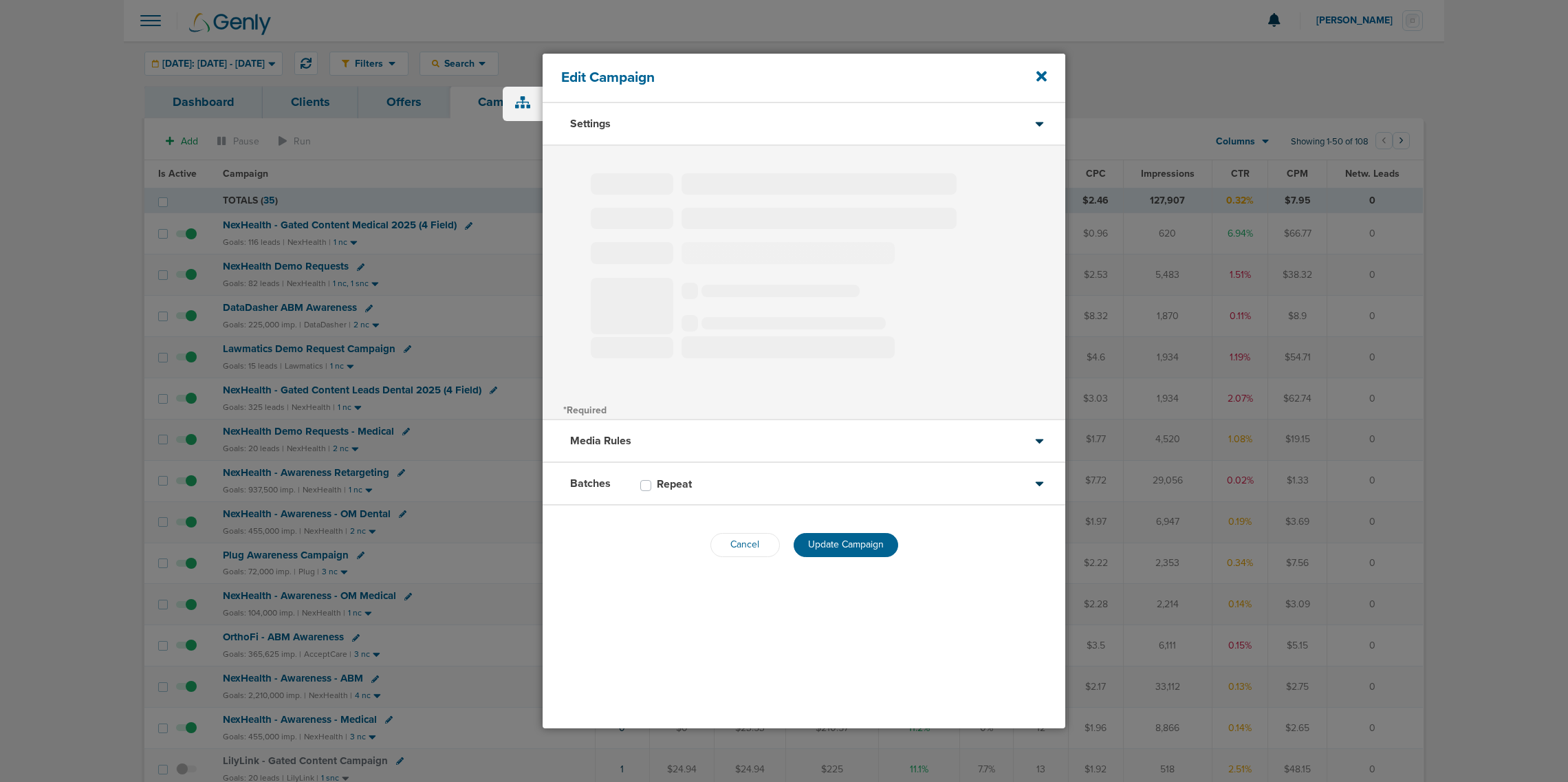
type input "NexHealth Demo Requests"
select select "Leads"
radio input "true"
select select "readWrite"
select select "1"
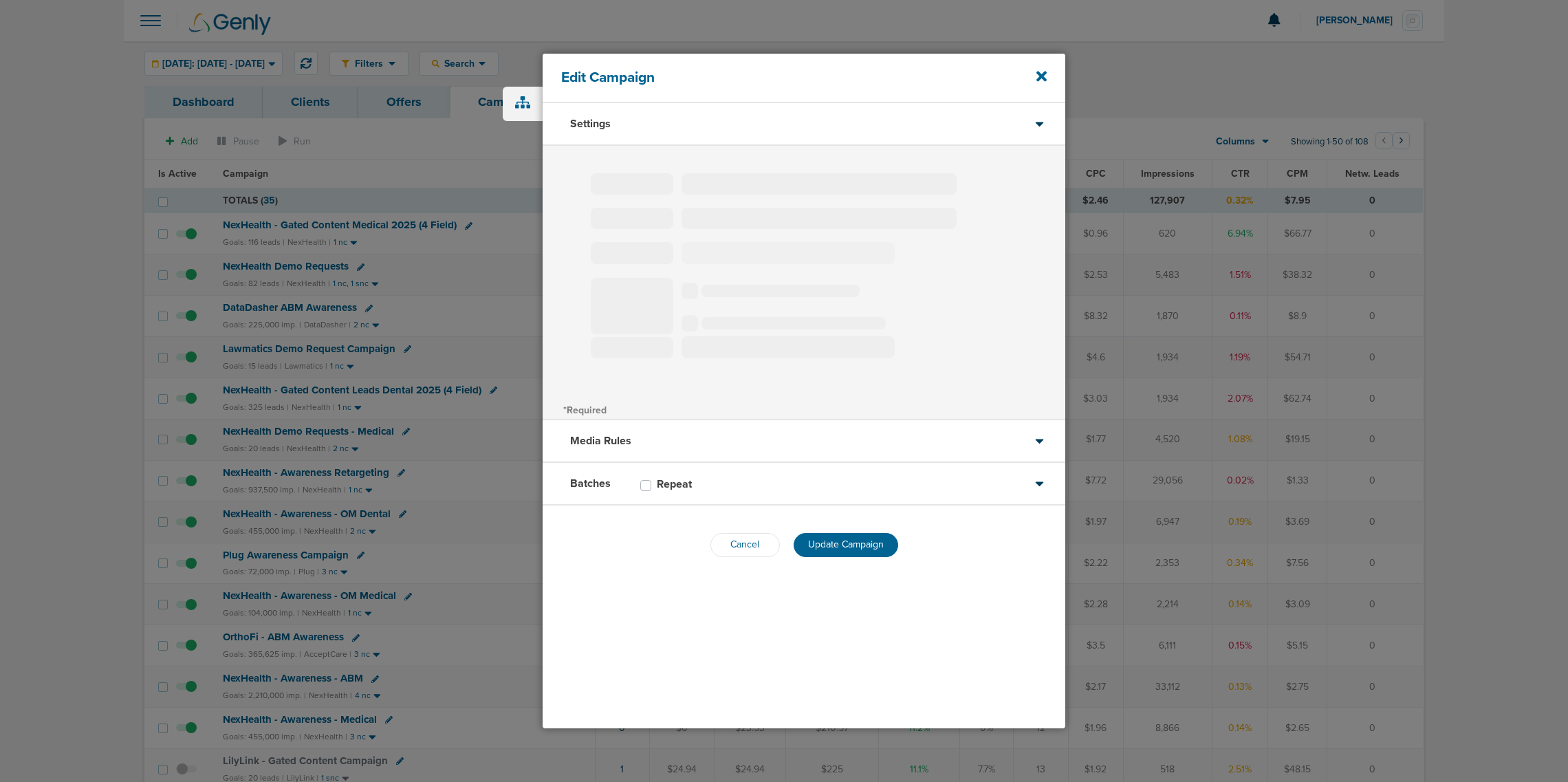
select select "2"
select select "3"
select select "4"
select select "6"
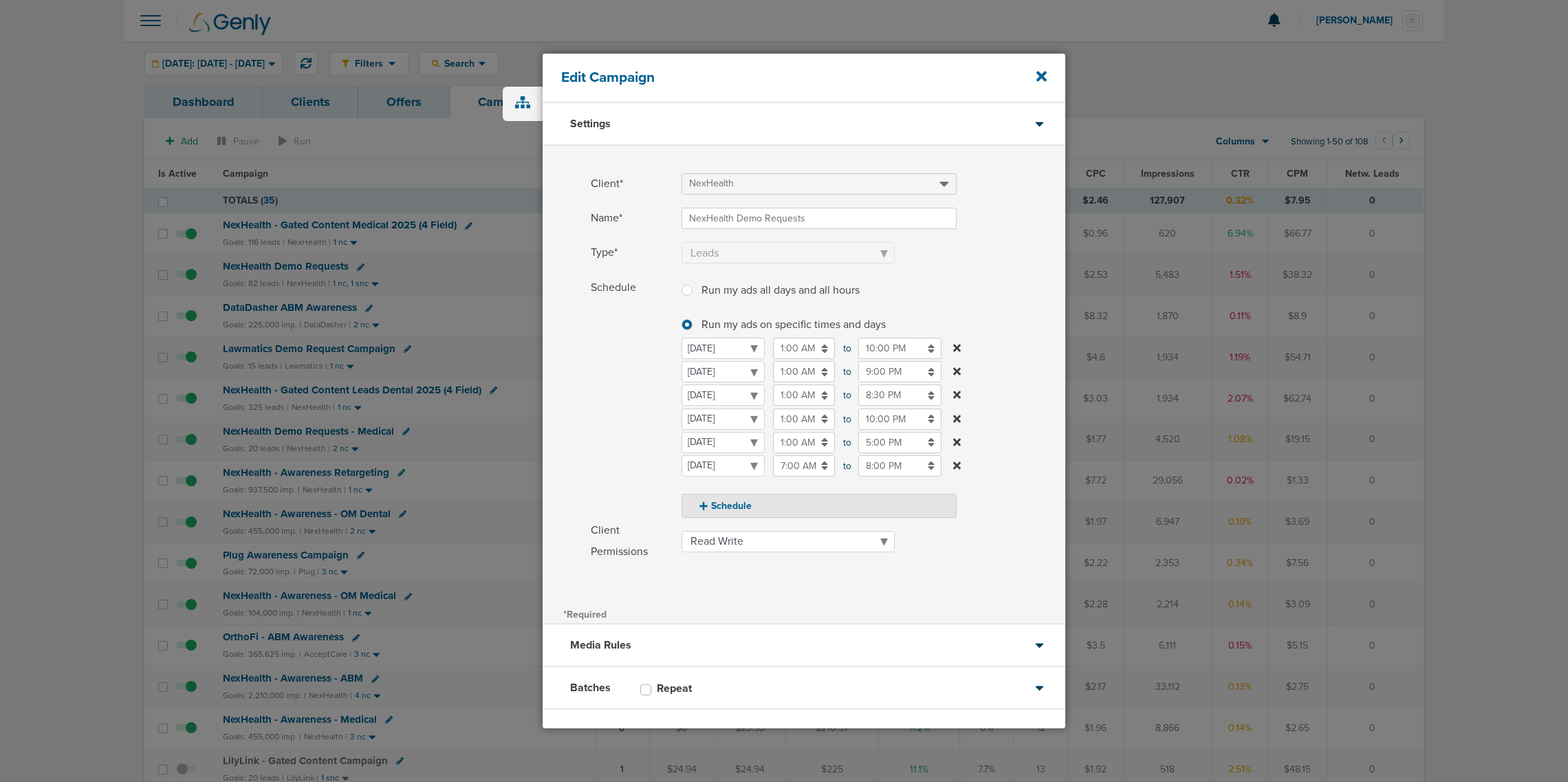
click at [873, 369] on input "9:00 PM" at bounding box center [900, 372] width 83 height 21
click at [862, 401] on icon at bounding box center [864, 404] width 12 height 8
type input "10:00 PM"
click at [1002, 277] on label "Schedule Run my ads all days and all hours Run my ads all days and all hours Ru…" at bounding box center [828, 397] width 475 height 241
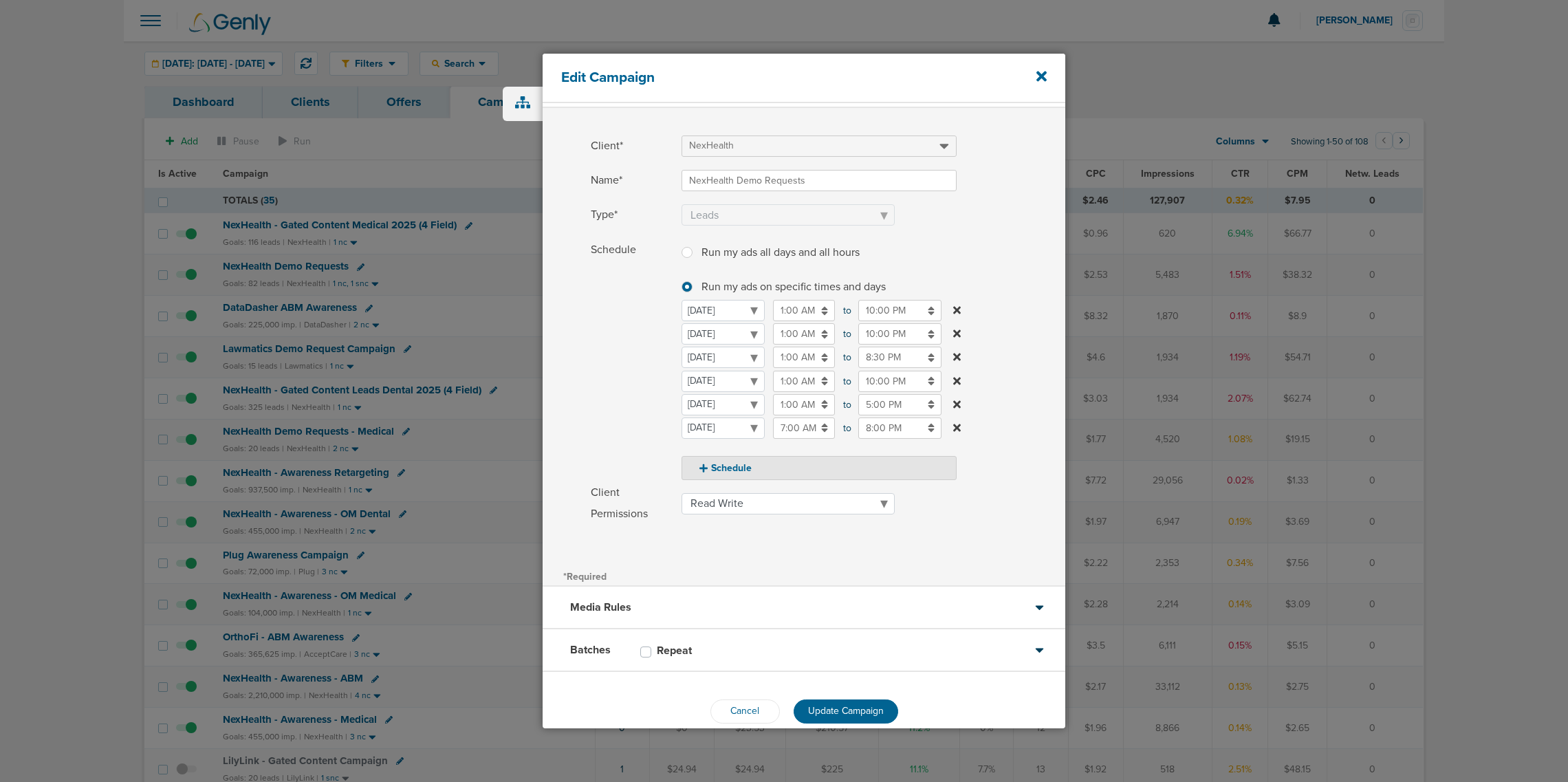
scroll to position [58, 0]
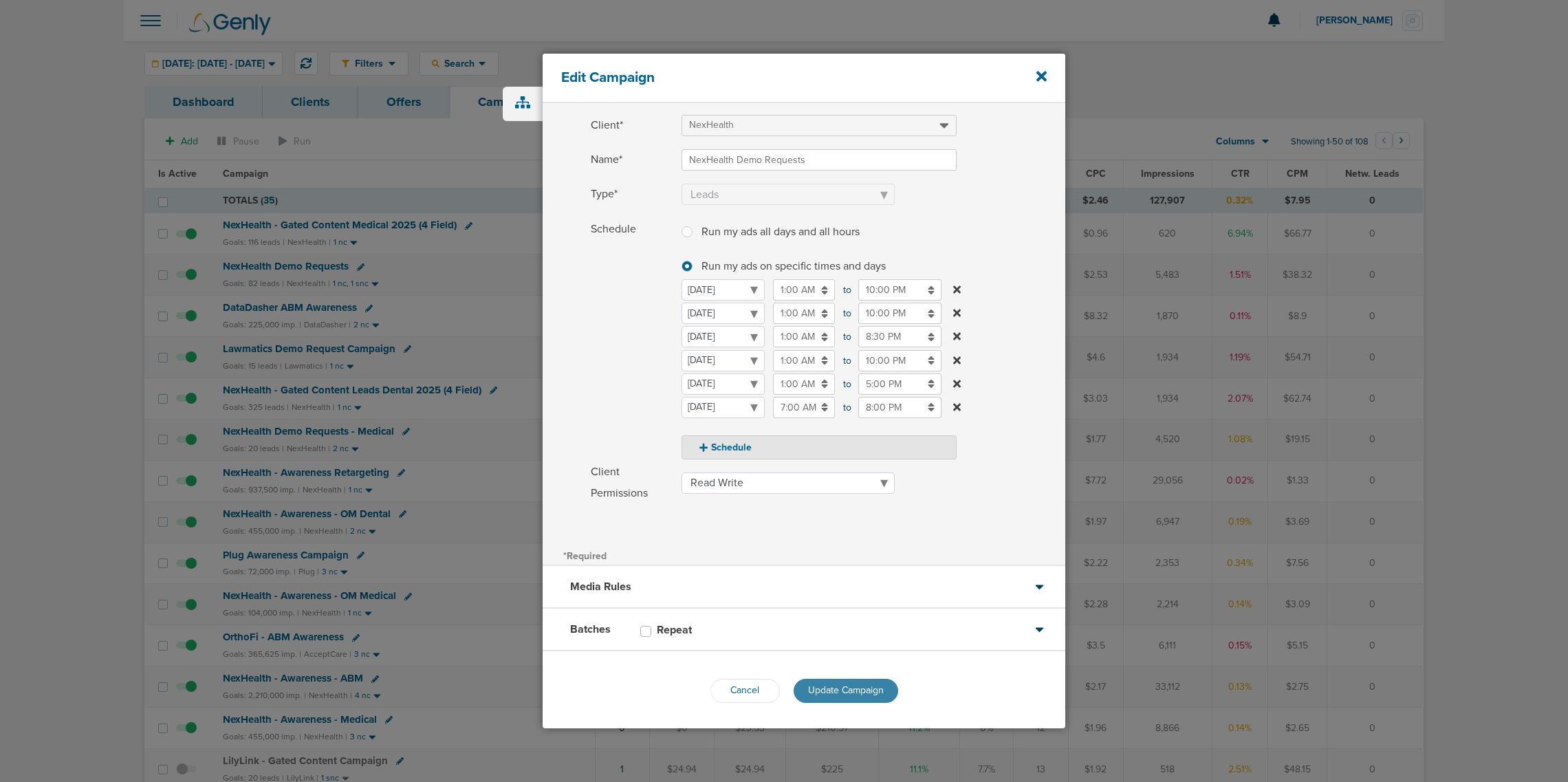
click at [844, 682] on button "Update Campaign" at bounding box center [846, 690] width 105 height 24
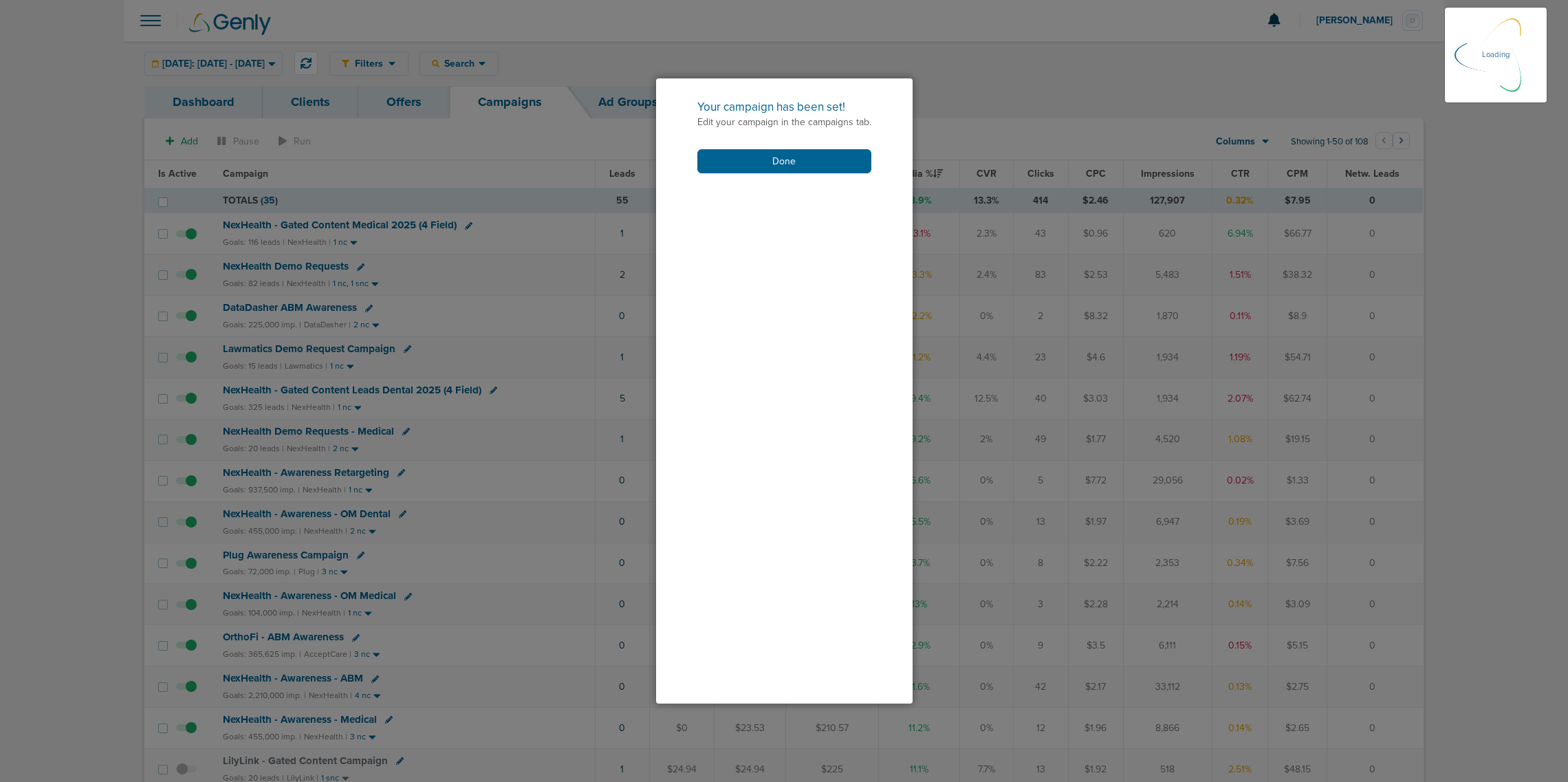
scroll to position [15, 0]
click at [795, 162] on button "Done" at bounding box center [784, 161] width 174 height 24
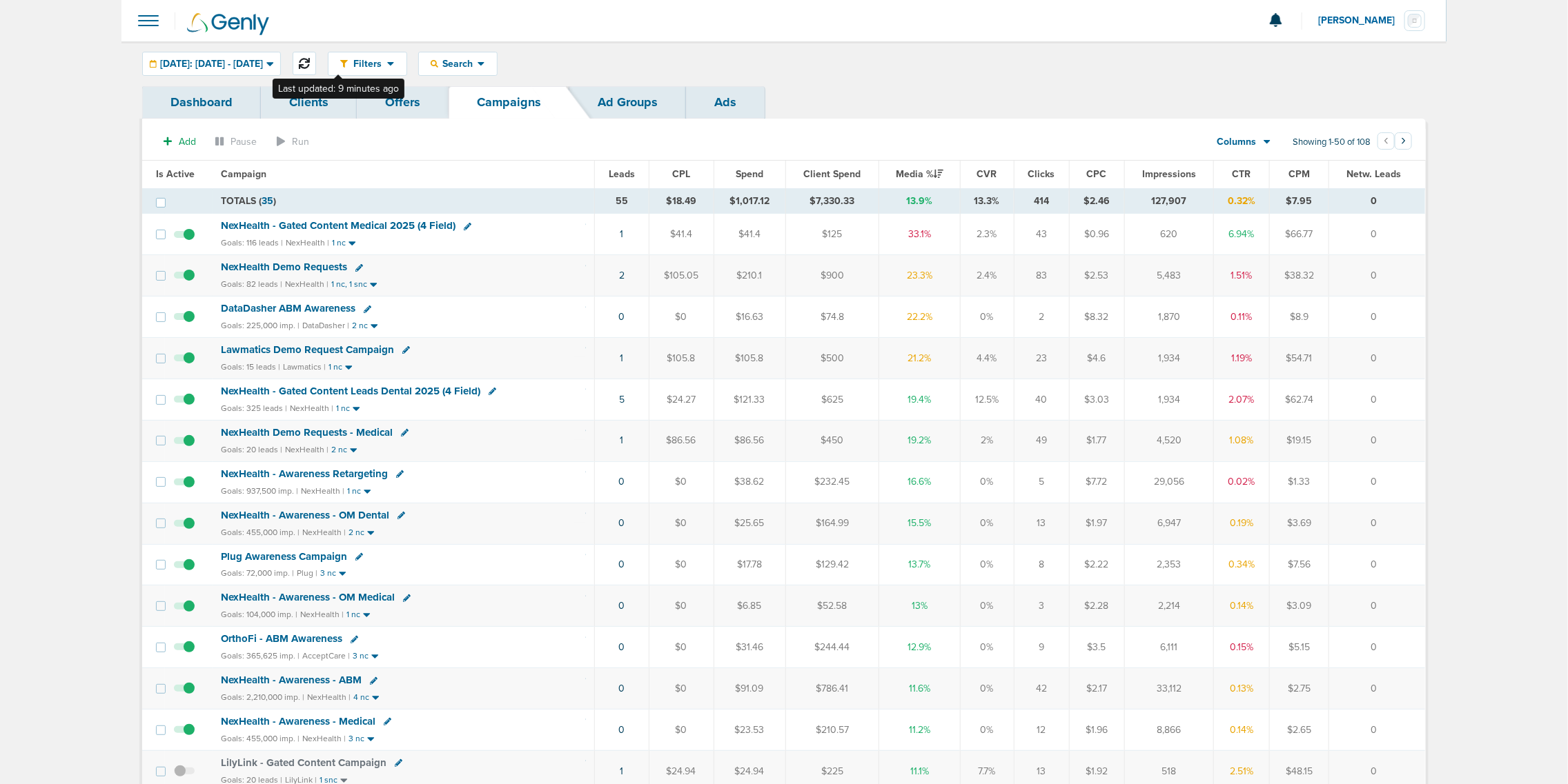
click at [316, 56] on button at bounding box center [304, 63] width 23 height 23
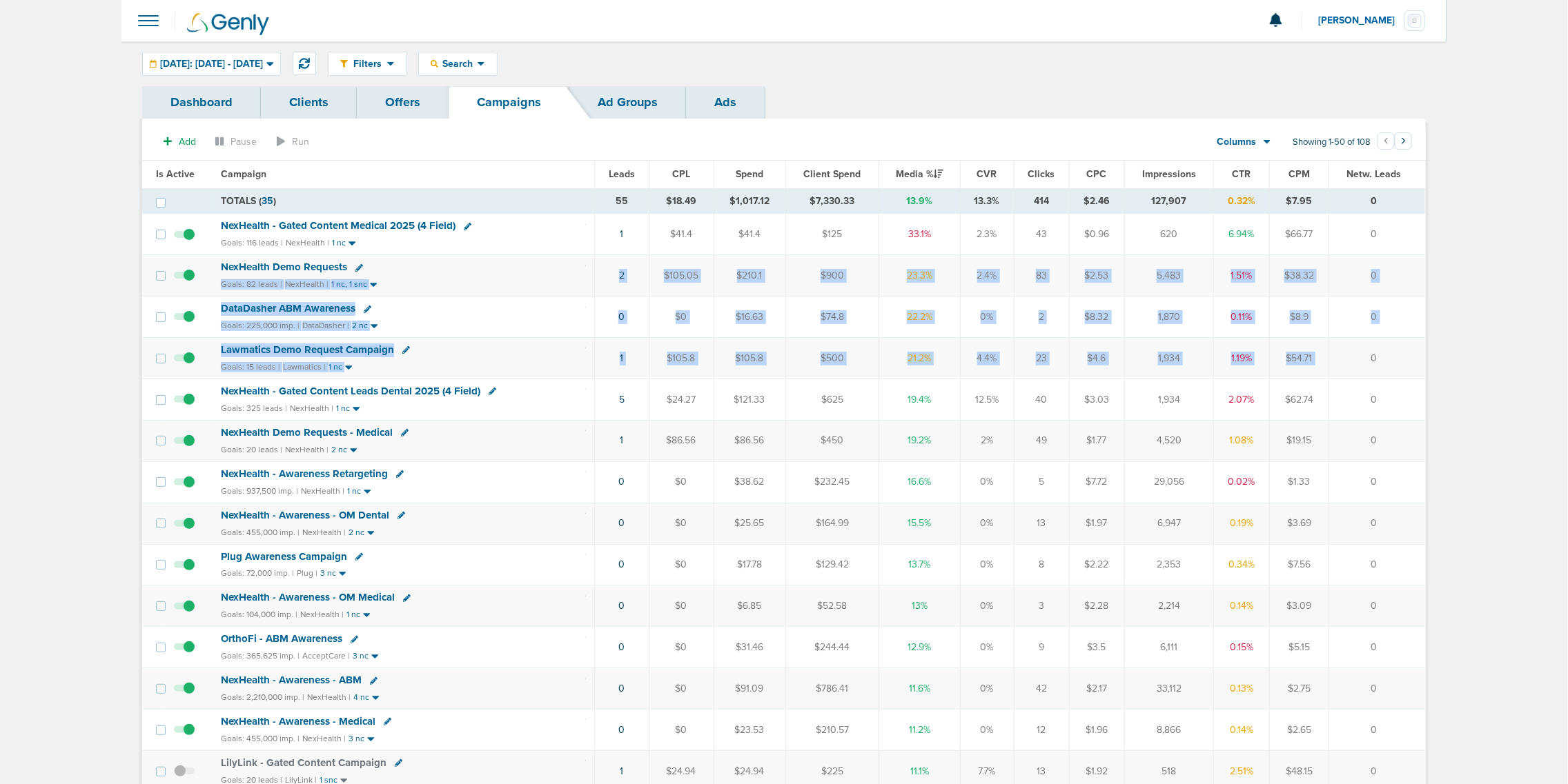
drag, startPoint x: 541, startPoint y: 269, endPoint x: 1374, endPoint y: 353, distance: 837.2
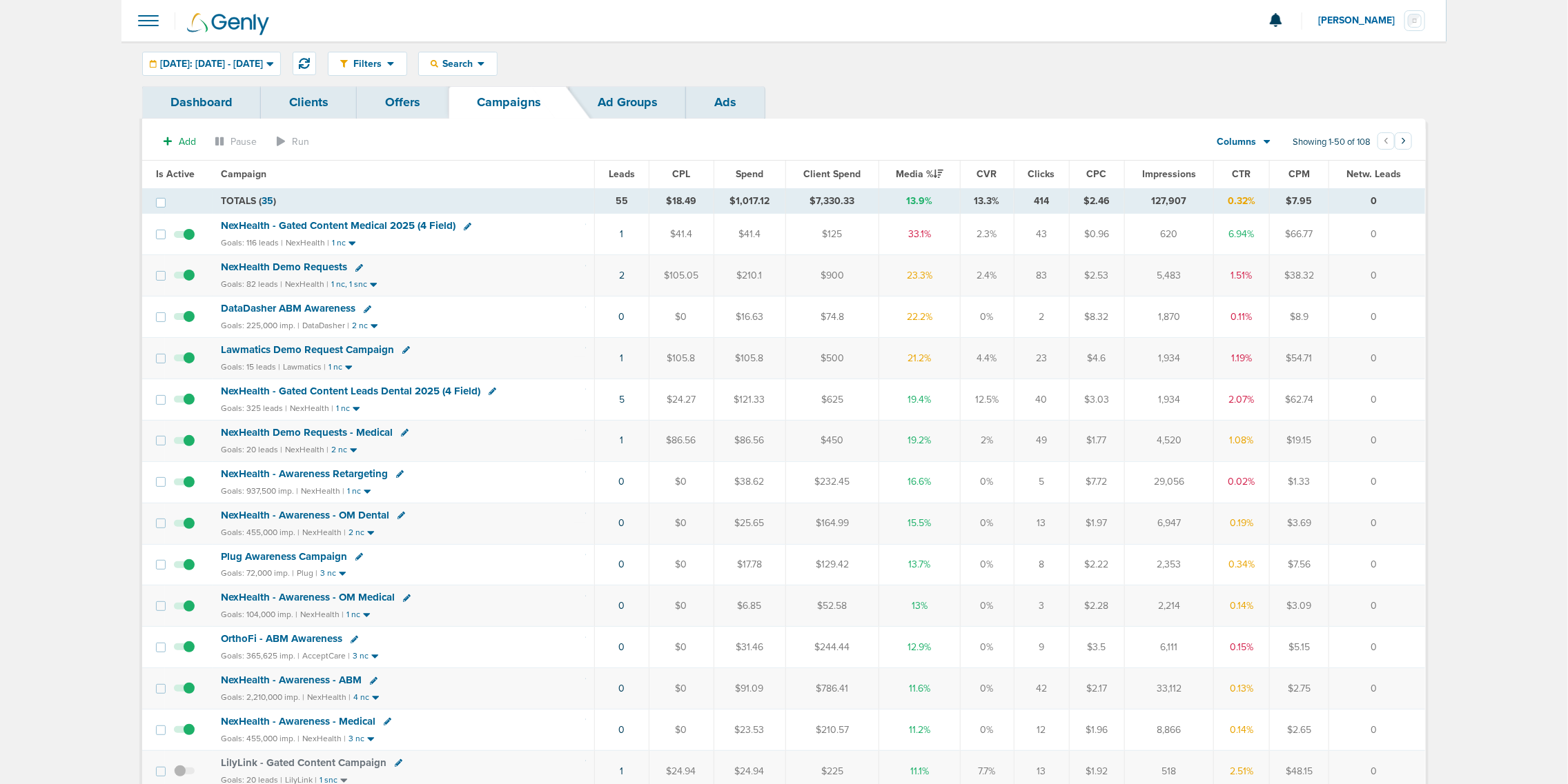
click at [1383, 353] on td "0" at bounding box center [1377, 358] width 96 height 42
click at [343, 225] on span "NexHealth - Gated Content Medical 2025 (4 Field)" at bounding box center [339, 225] width 235 height 12
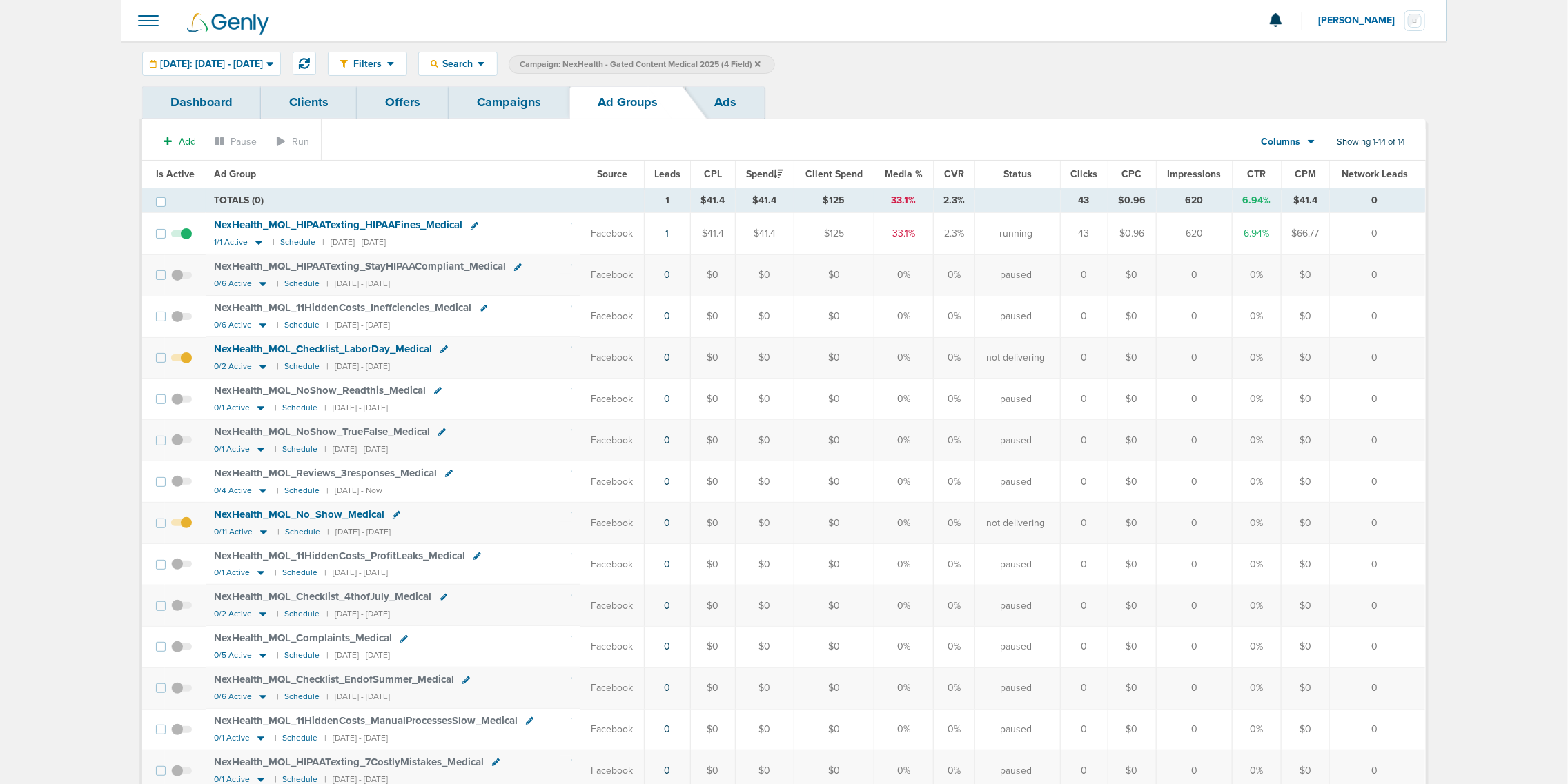
click at [433, 222] on span "NexHealth_ MQL_ HIPAATexting_ HIPAAFines_ Medical" at bounding box center [338, 225] width 248 height 12
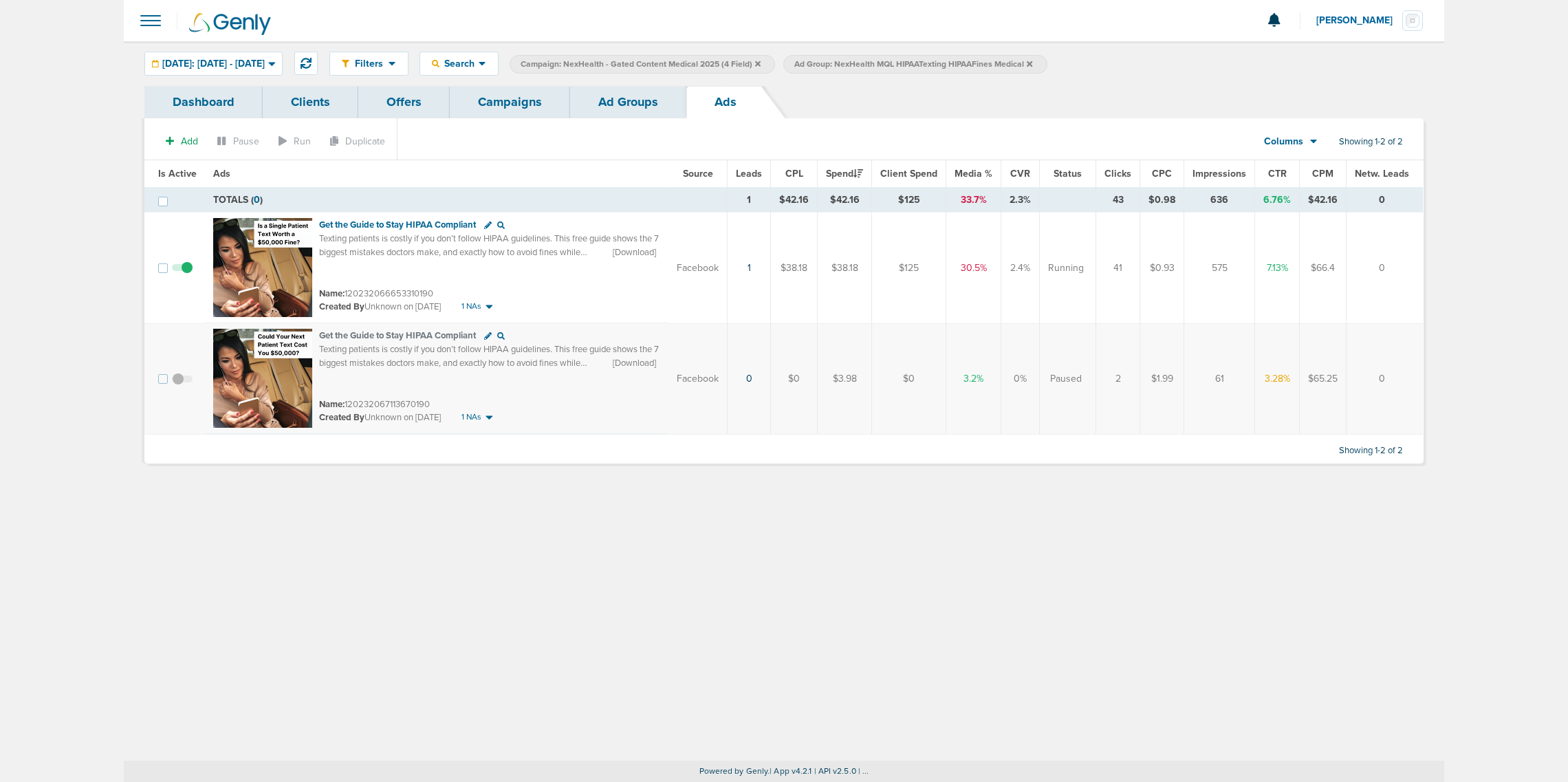
drag, startPoint x: 1230, startPoint y: 262, endPoint x: 1200, endPoint y: 266, distance: 30.3
click at [1201, 266] on td "575" at bounding box center [1220, 268] width 71 height 111
click at [599, 279] on td "Get the Guide to Stay HIPAA Compliant Texting patients is costly if you don’t f…" at bounding box center [436, 268] width 463 height 111
click at [489, 82] on div "Filters Active Only Settings Status Active Inactive Objectives MQL SQL Traffic …" at bounding box center [784, 63] width 1321 height 44
click at [513, 121] on div "Add Pause Run Duplicate Columns Media Stats Sales Performance Custom Showing 1-…" at bounding box center [784, 291] width 1279 height 346
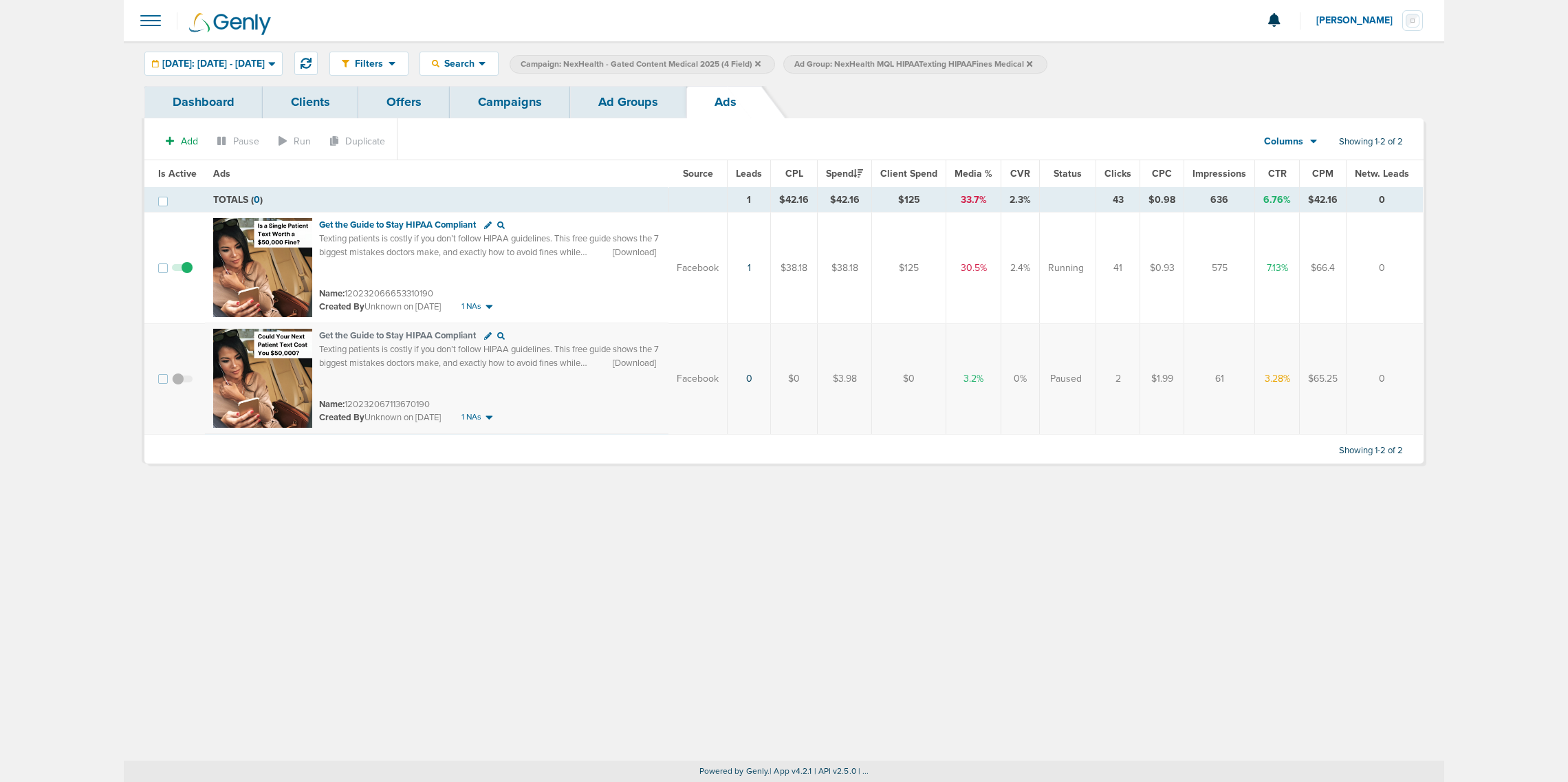
click at [527, 95] on link "Campaigns" at bounding box center [511, 102] width 121 height 32
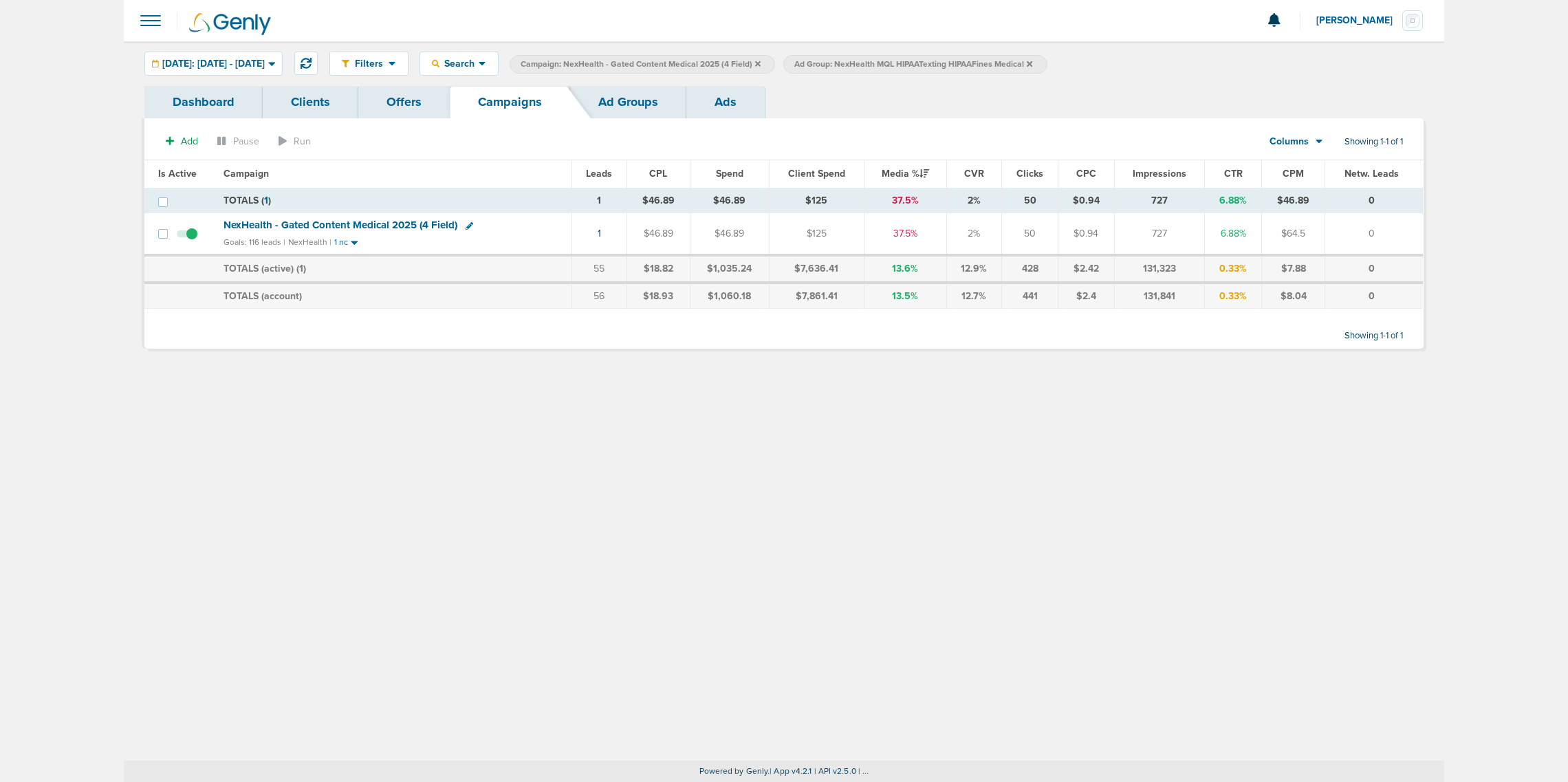
click at [775, 62] on label "Campaign: NexHealth - Gated Content Medical 2025 (4 Field)" at bounding box center [642, 65] width 265 height 19
click at [761, 62] on icon at bounding box center [758, 63] width 6 height 6
click at [759, 63] on icon at bounding box center [756, 63] width 6 height 6
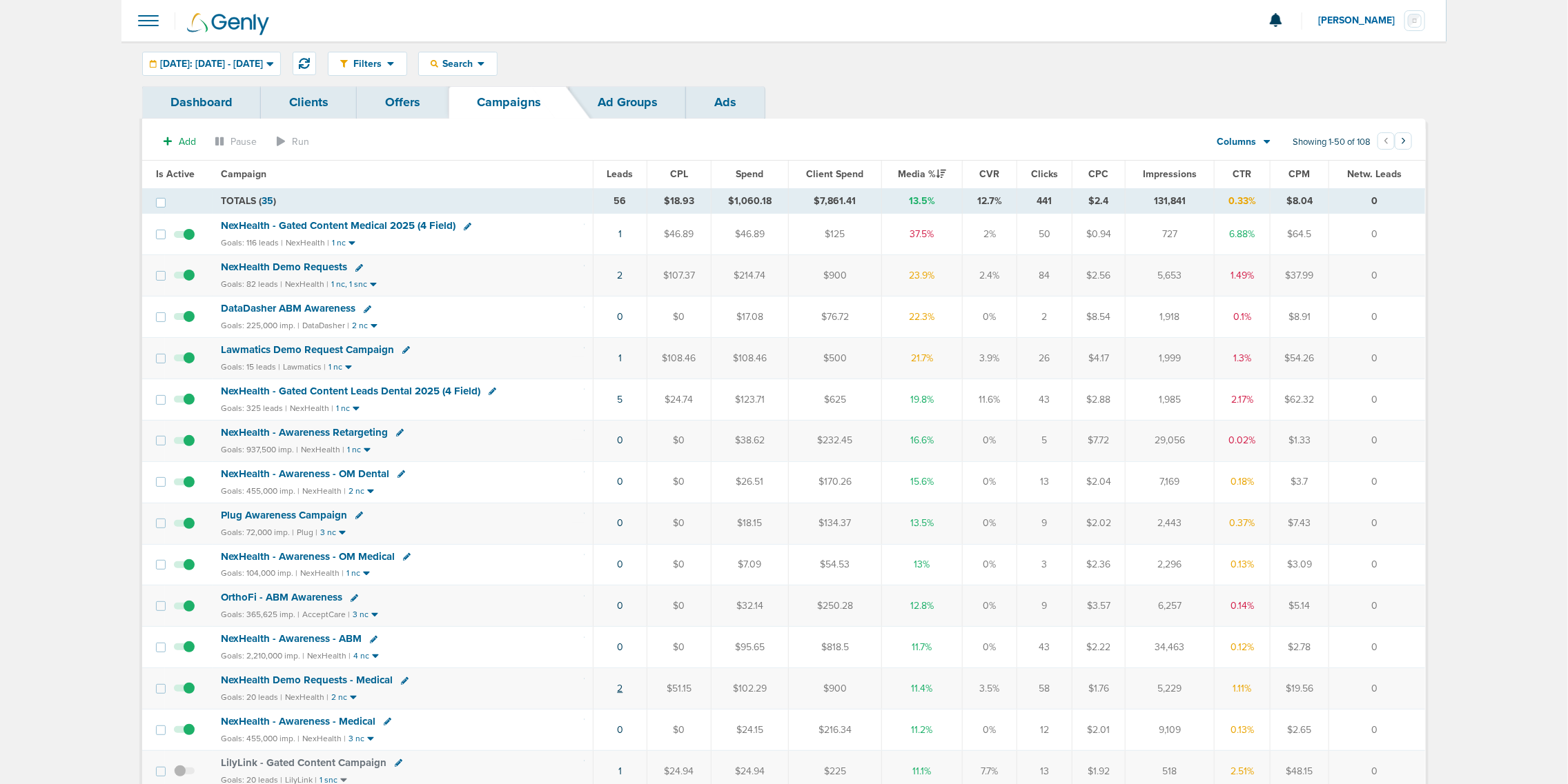
click at [619, 694] on link "2" at bounding box center [619, 688] width 6 height 12
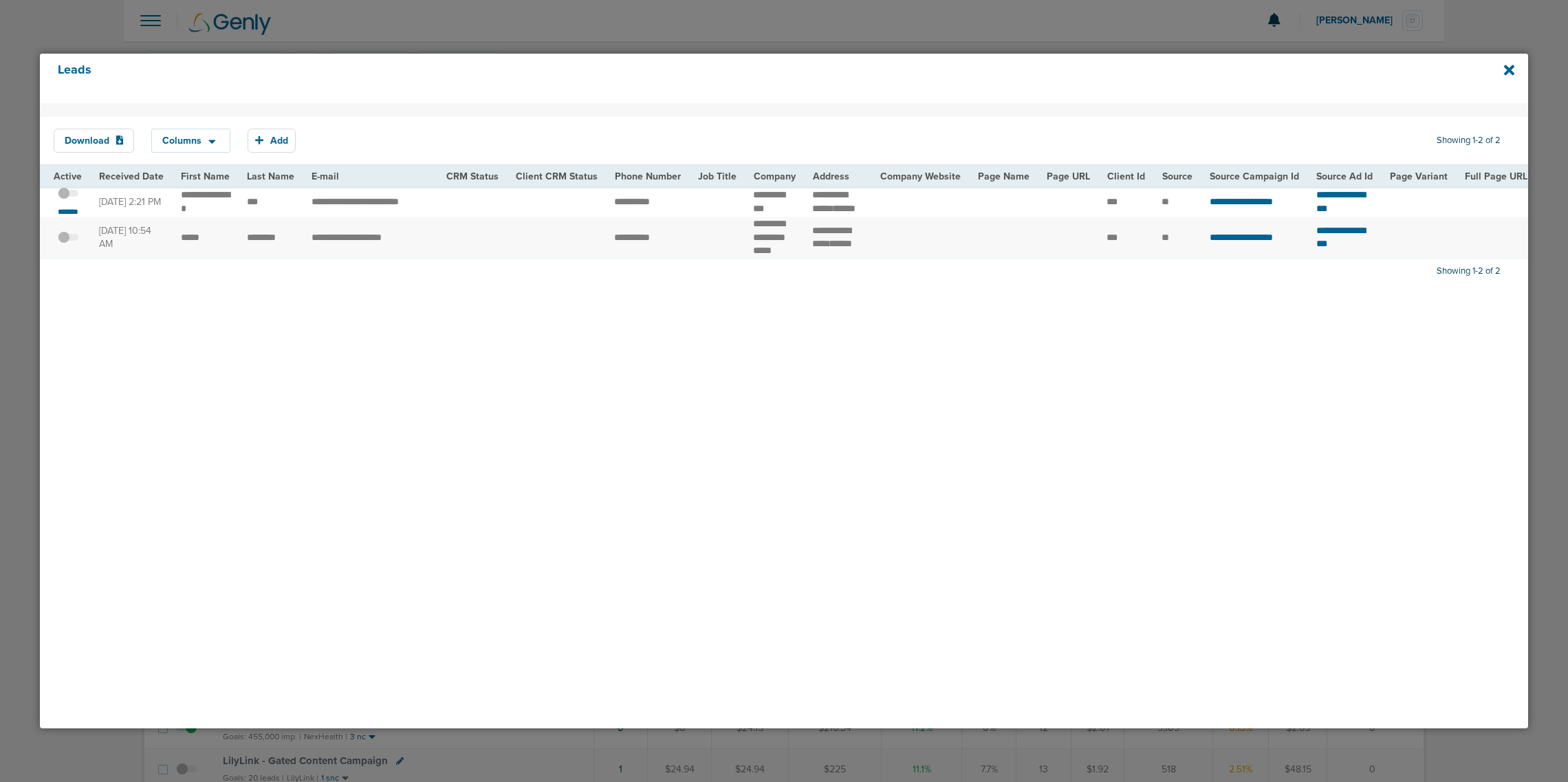
click at [70, 200] on span at bounding box center [68, 200] width 20 height 0
click at [68, 196] on input "checkbox" at bounding box center [68, 196] width 0 height 0
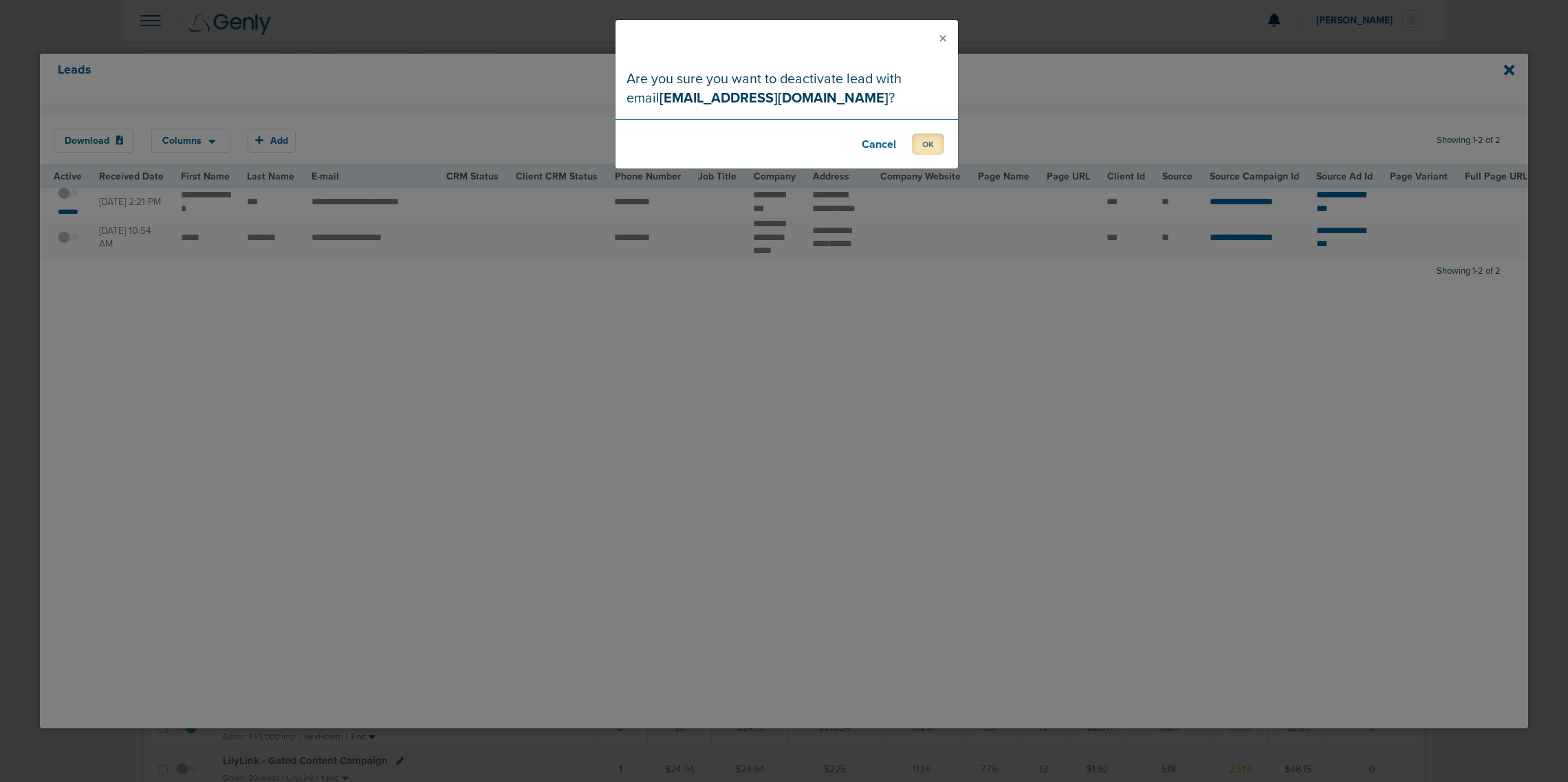
click at [921, 139] on button "OK" at bounding box center [928, 143] width 32 height 21
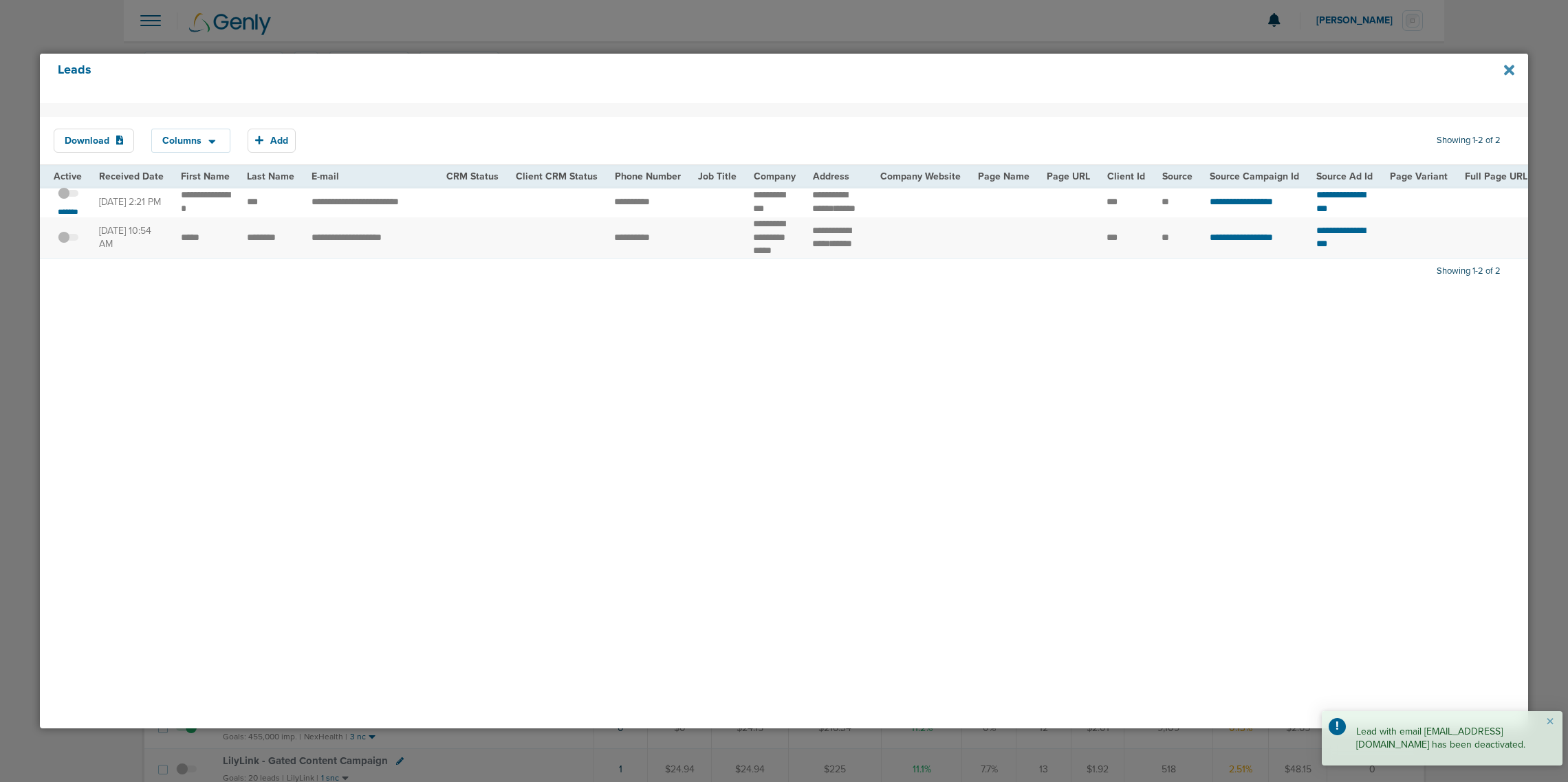
click at [1505, 68] on icon at bounding box center [1509, 70] width 10 height 15
drag, startPoint x: 780, startPoint y: 28, endPoint x: 372, endPoint y: 34, distance: 408.0
click at [767, 30] on div at bounding box center [784, 391] width 1568 height 782
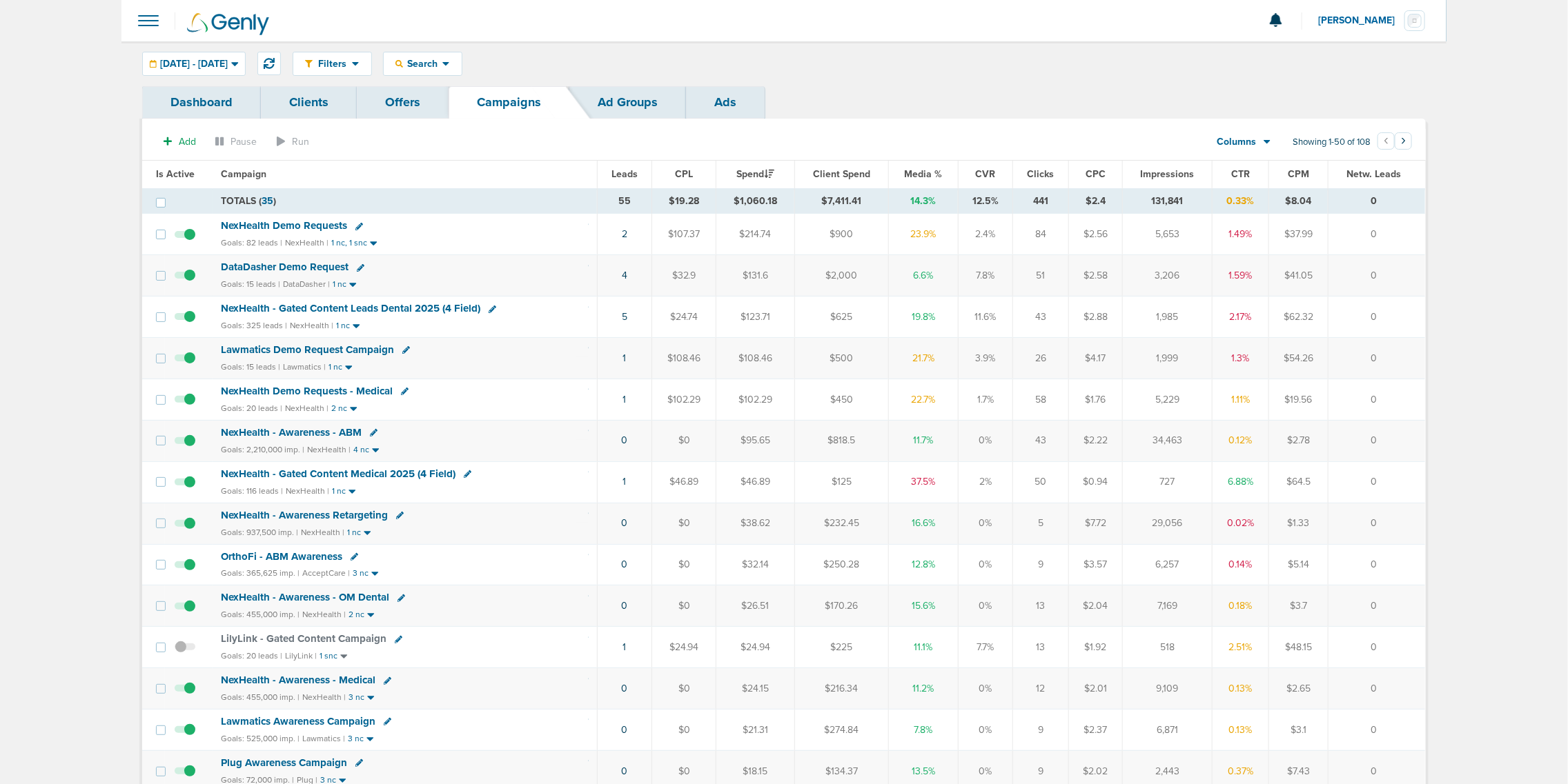
click at [919, 174] on span "Media %" at bounding box center [923, 174] width 38 height 12
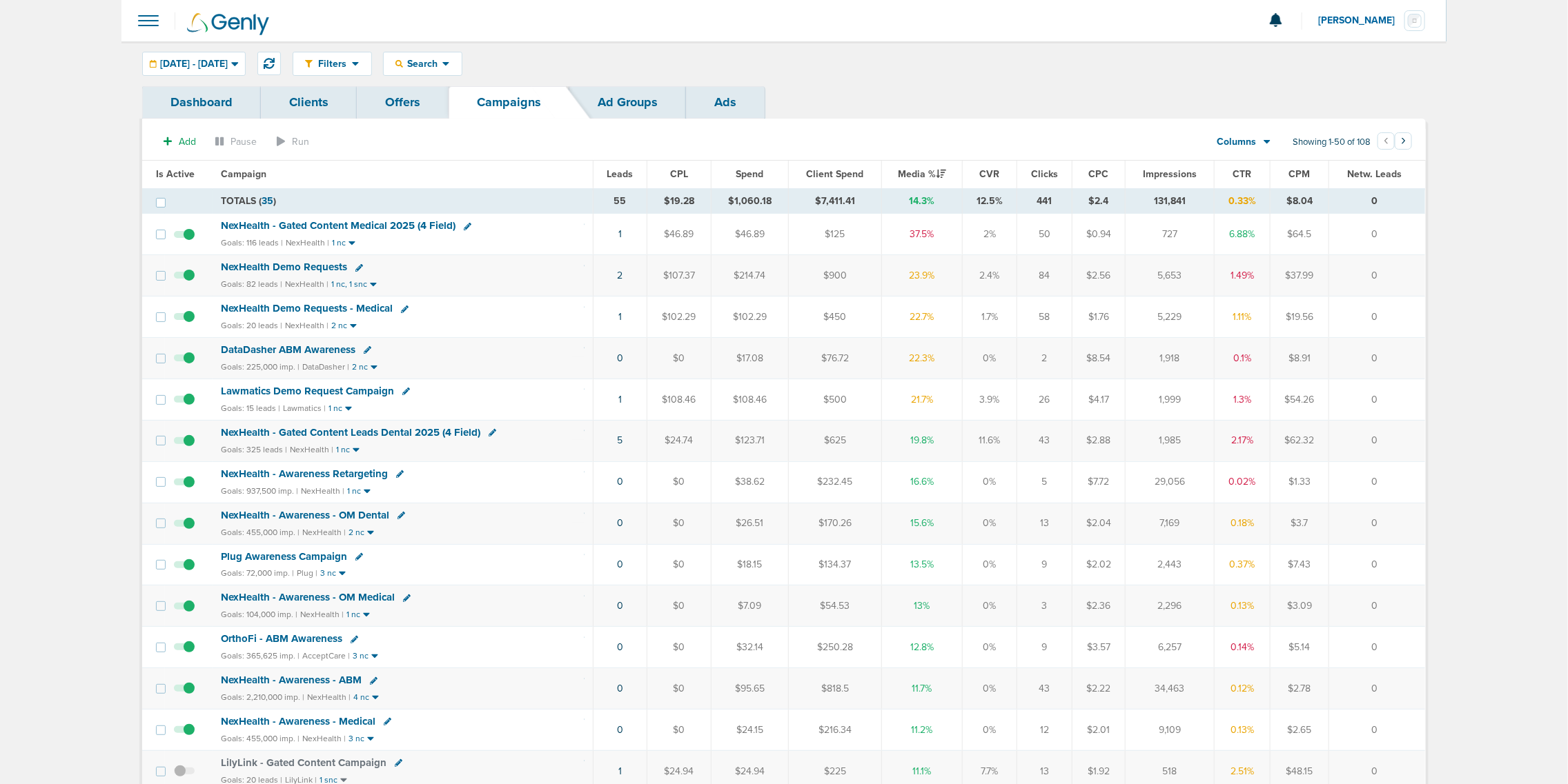
drag, startPoint x: 503, startPoint y: 398, endPoint x: 1387, endPoint y: 403, distance: 884.0
click at [1387, 403] on tr "Lawmatics Demo Request Campaign Goals: 15 leads | Lawmatics | 1 nc 1 $108.46 $1…" at bounding box center [784, 399] width 1283 height 42
click at [1387, 403] on td "0" at bounding box center [1376, 399] width 96 height 42
click at [306, 390] on span "Lawmatics Demo Request Campaign" at bounding box center [307, 391] width 173 height 12
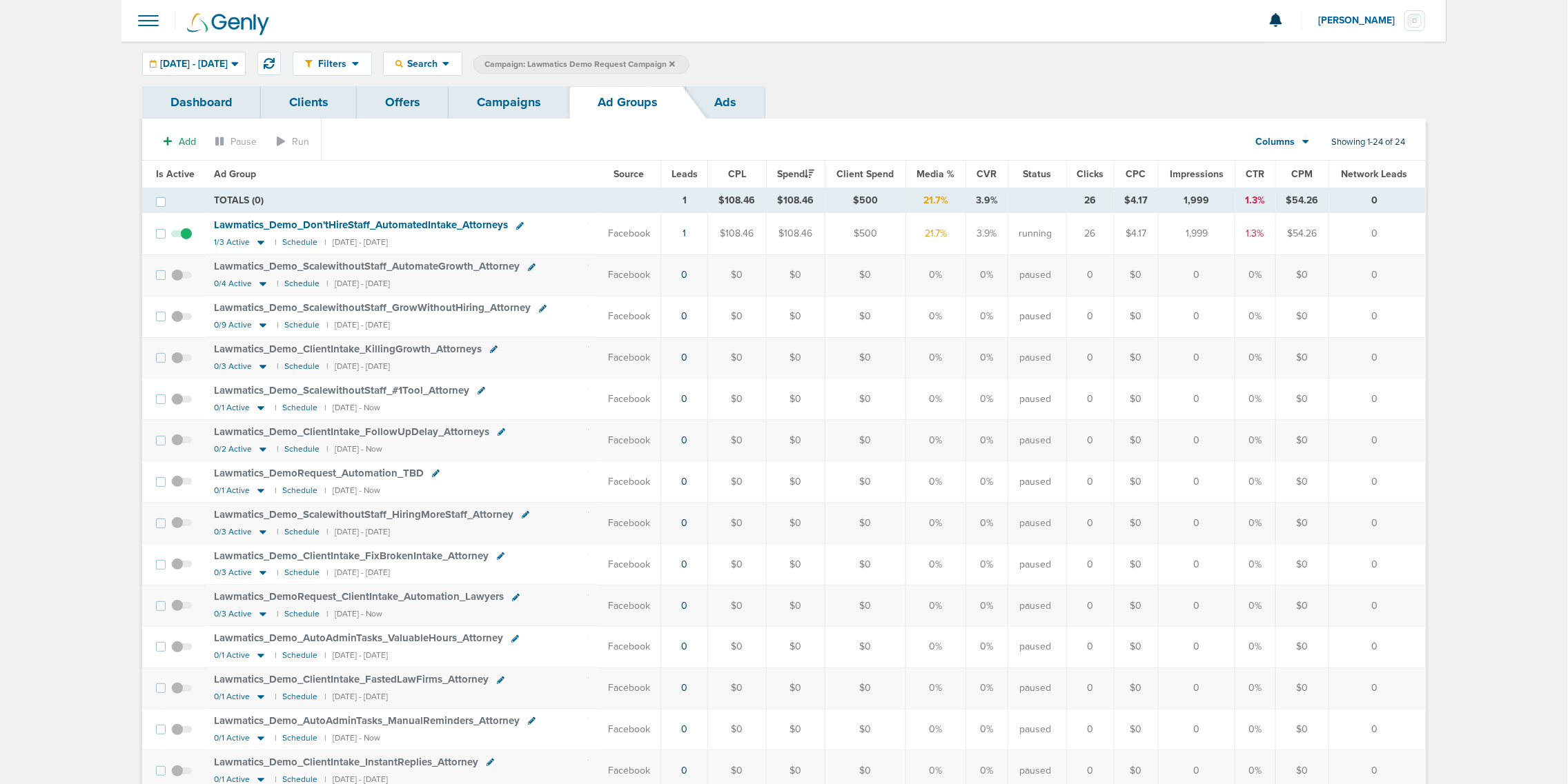
click at [286, 225] on span "Lawmatics_ Demo_ Don'tHireStaff_ AutomatedIntake_ Attorneys" at bounding box center [360, 225] width 294 height 12
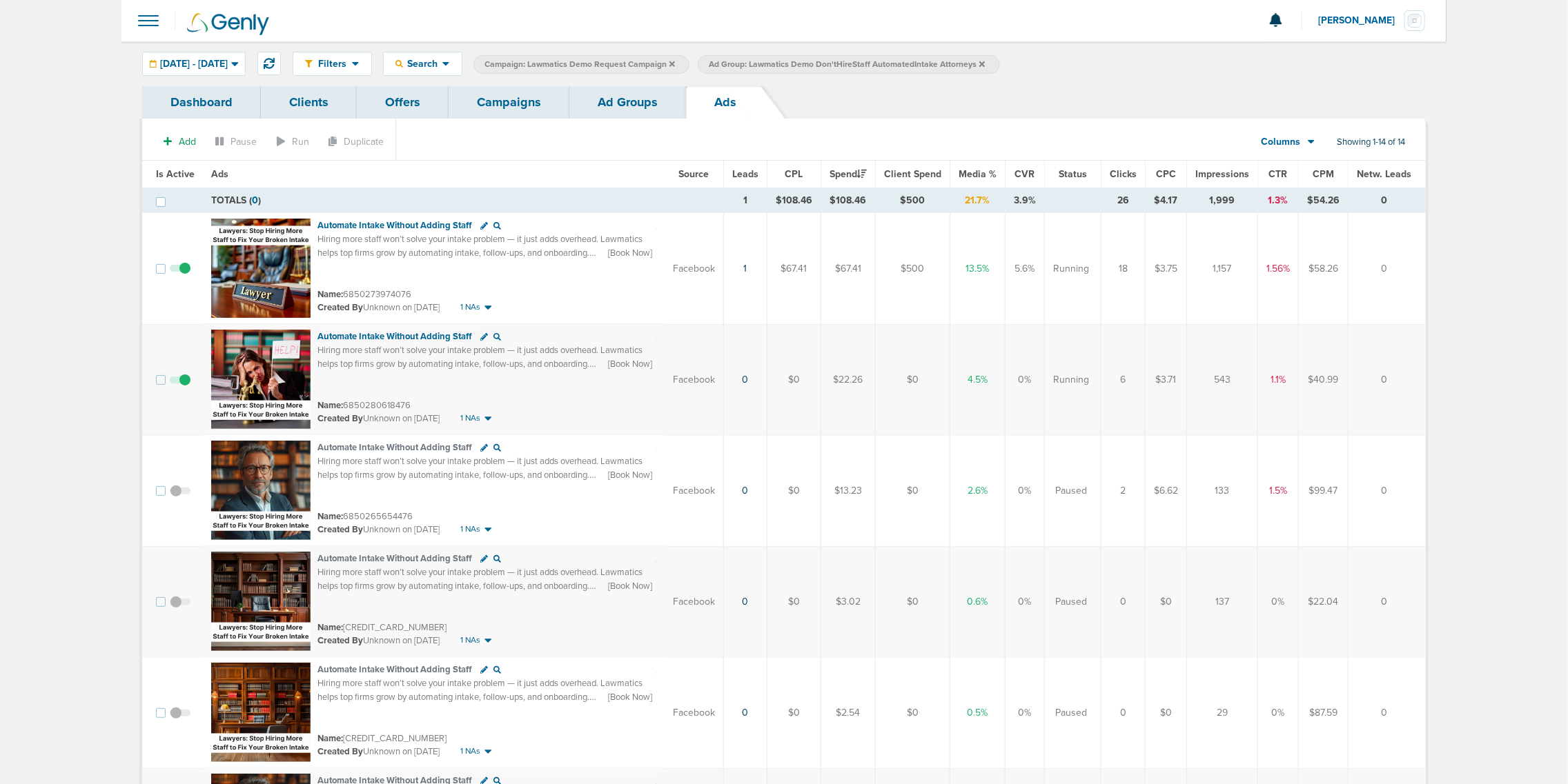
click at [177, 498] on span at bounding box center [180, 498] width 20 height 0
click at [180, 494] on input "checkbox" at bounding box center [180, 494] width 0 height 0
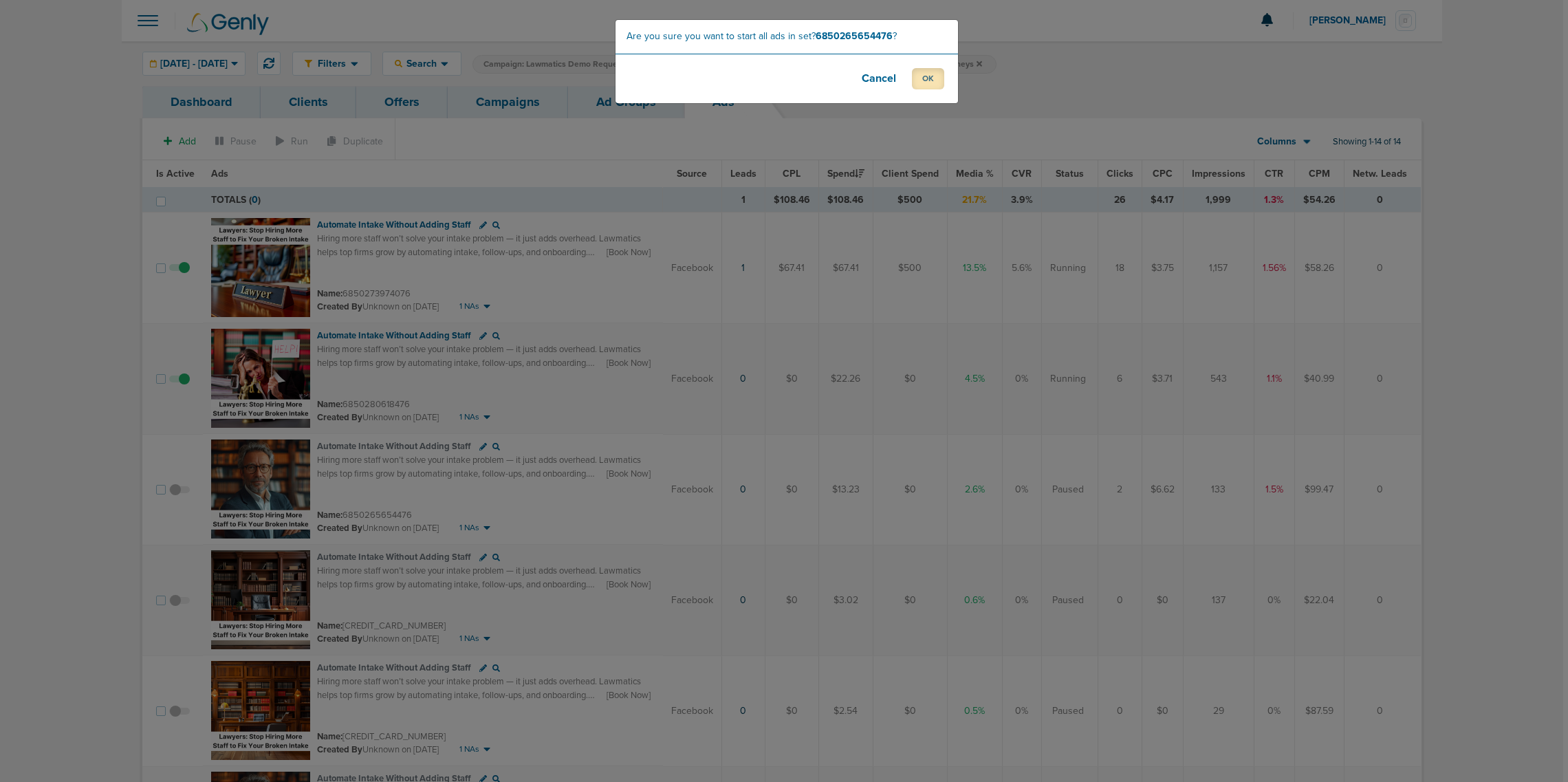
click at [915, 73] on button "OK" at bounding box center [928, 79] width 32 height 21
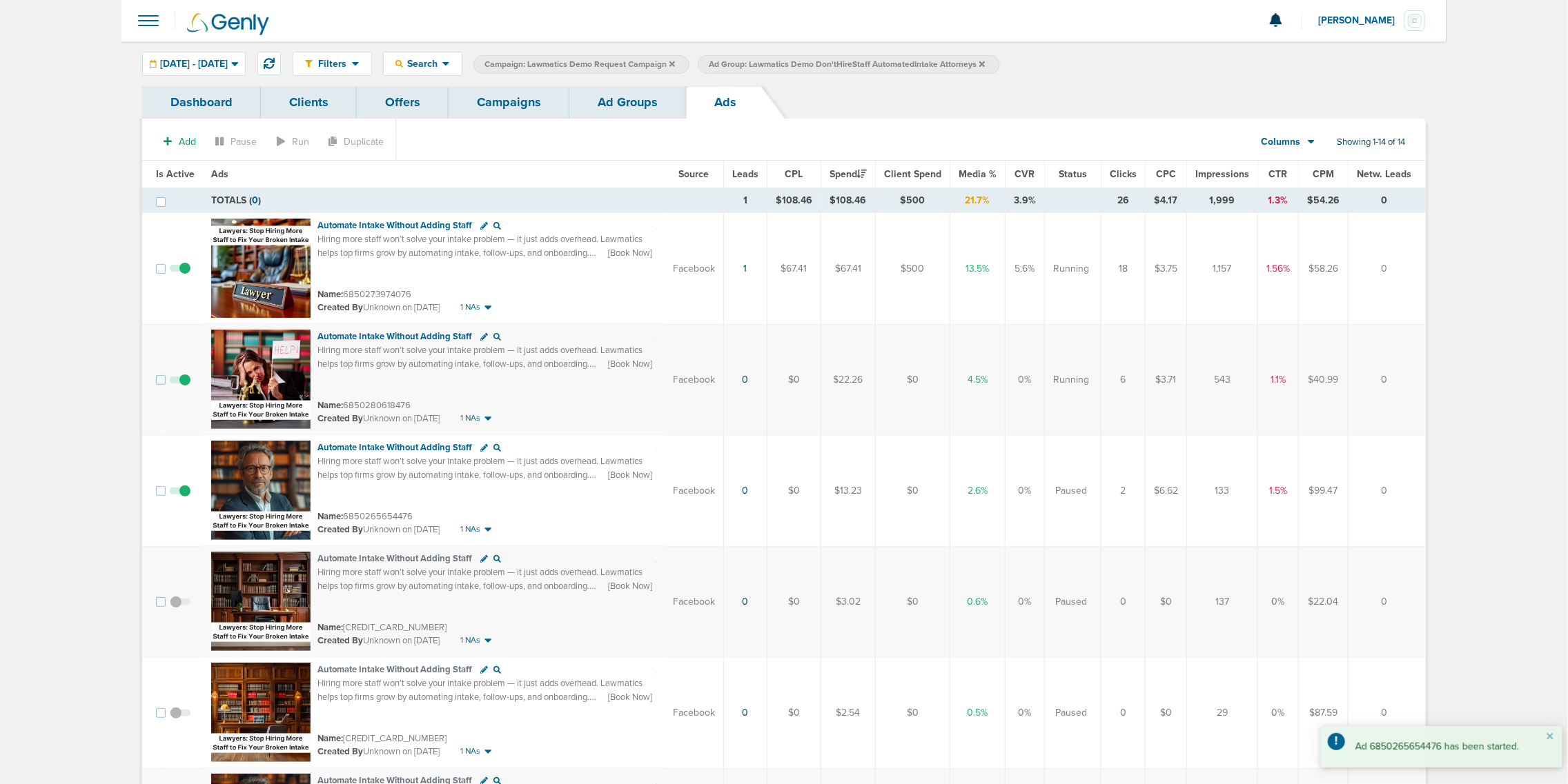
click at [185, 387] on span at bounding box center [180, 387] width 20 height 0
click at [180, 383] on input "checkbox" at bounding box center [180, 383] width 0 height 0
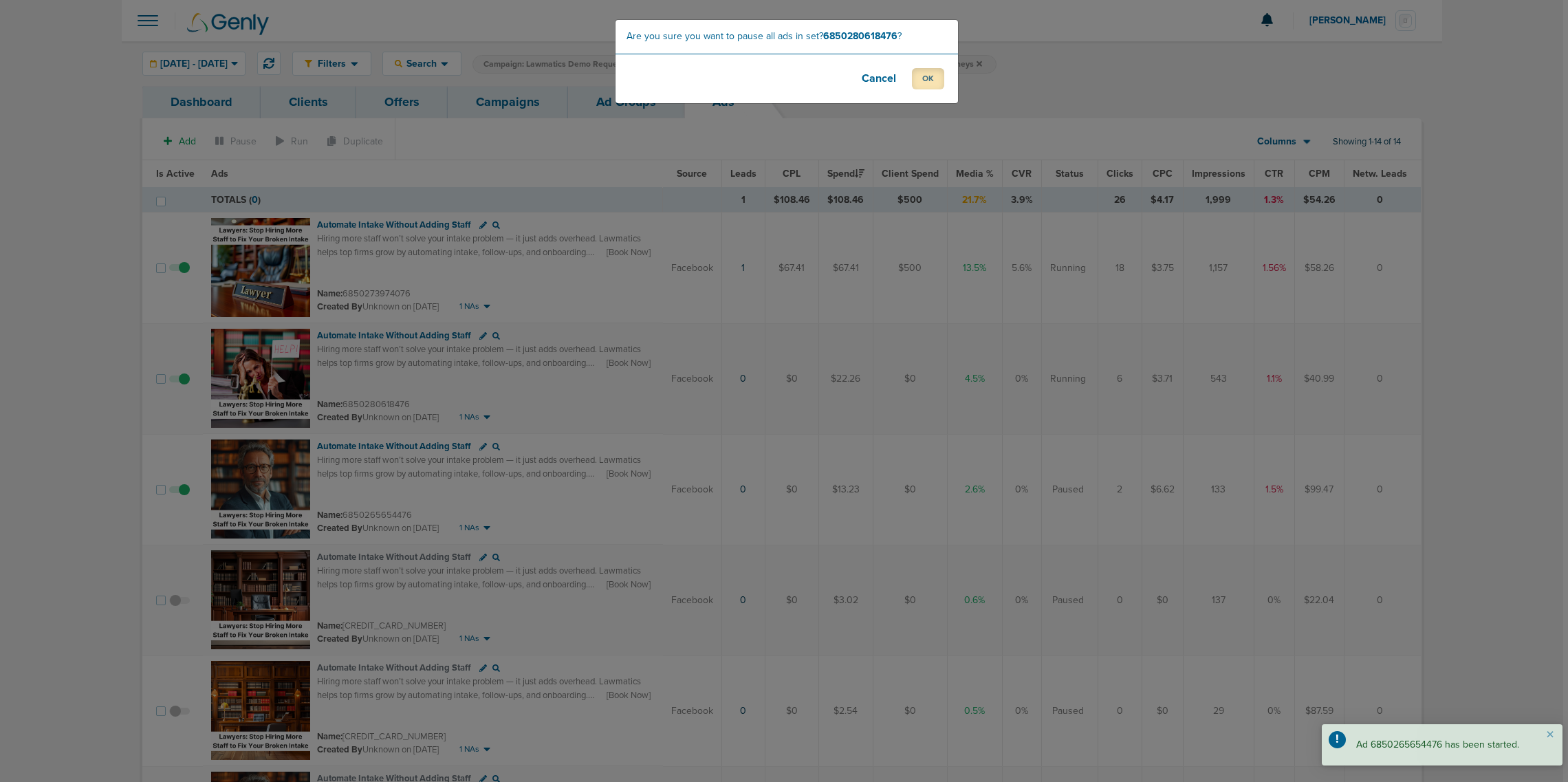
click at [929, 82] on button "OK" at bounding box center [928, 79] width 32 height 21
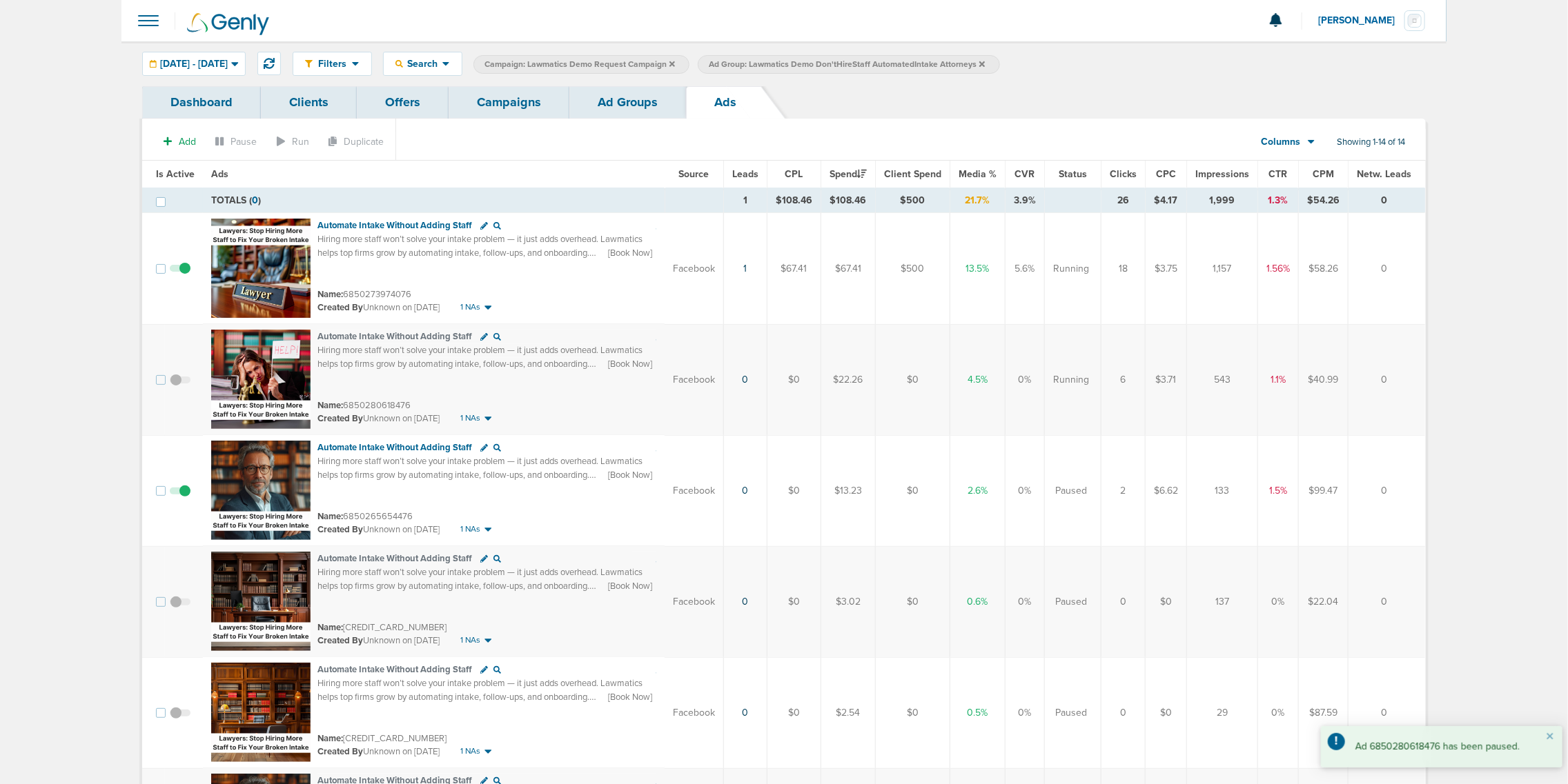
click at [498, 108] on link "Campaigns" at bounding box center [509, 102] width 121 height 32
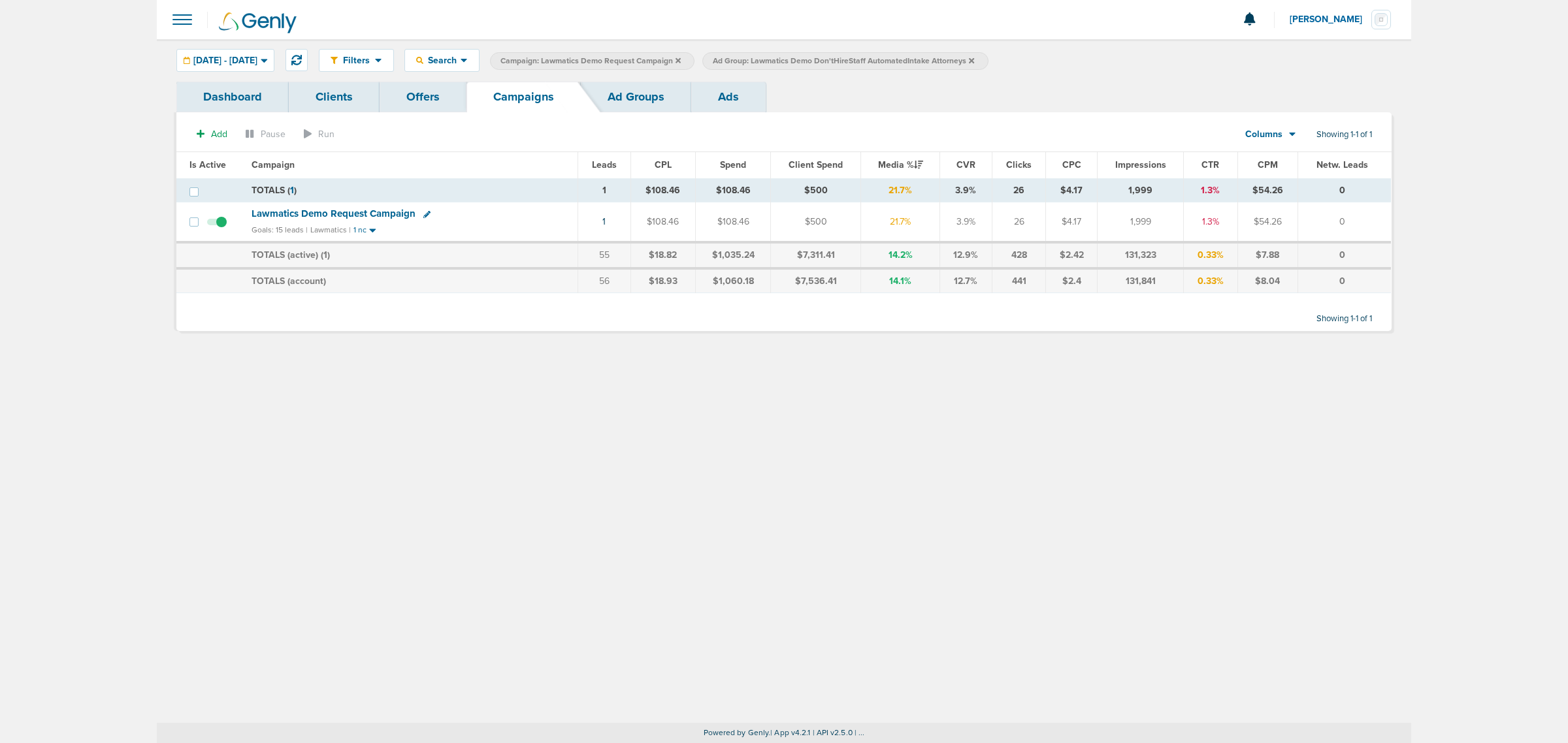
click at [680, 57] on icon at bounding box center [678, 60] width 6 height 6
click at [762, 57] on icon at bounding box center [759, 60] width 6 height 8
click at [762, 60] on icon at bounding box center [759, 60] width 6 height 8
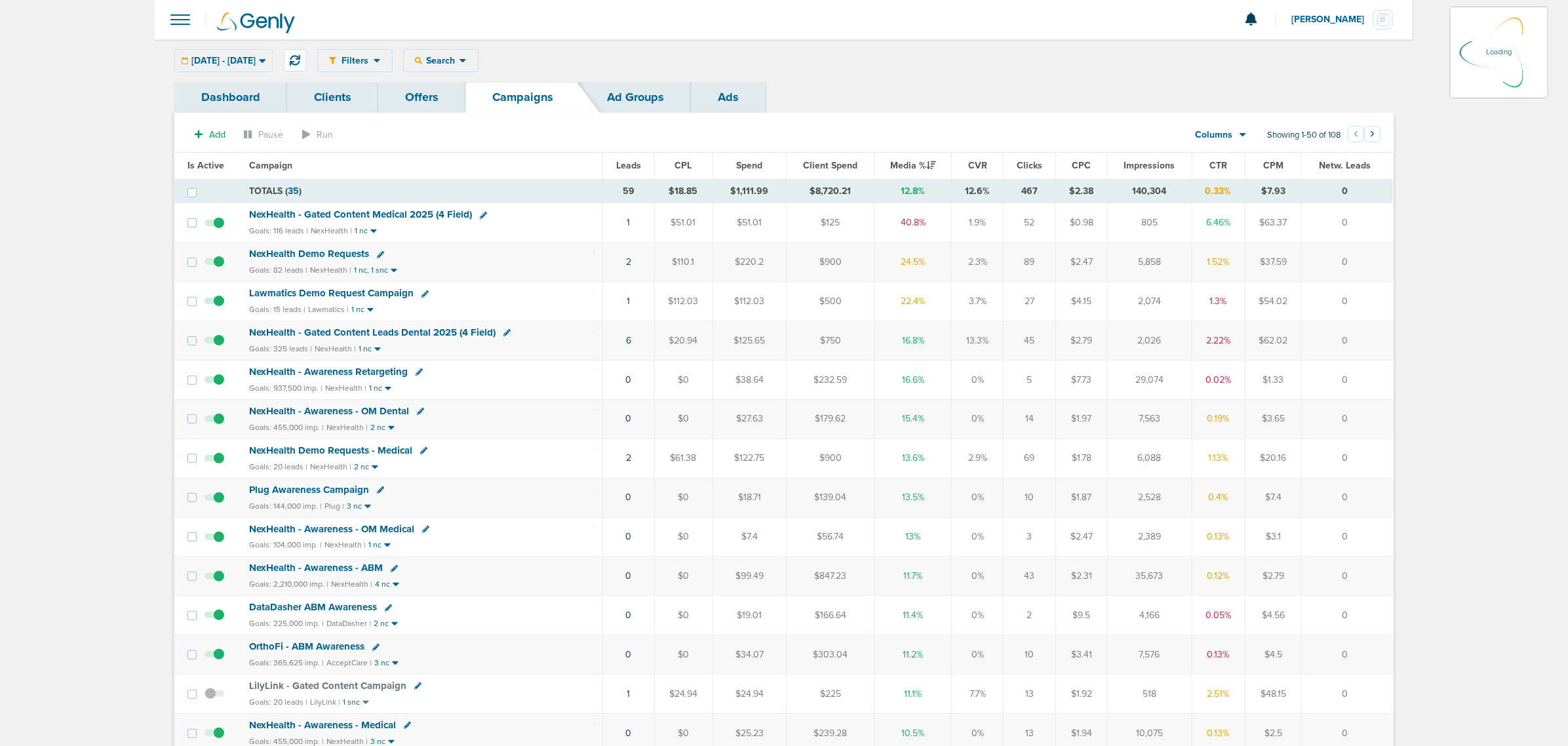
click at [487, 60] on div "Filters Active Only Settings Status Active Inactive Objectives MQL SQL Traffic …" at bounding box center [855, 60] width 1077 height 23
click at [467, 59] on icon at bounding box center [463, 60] width 7 height 11
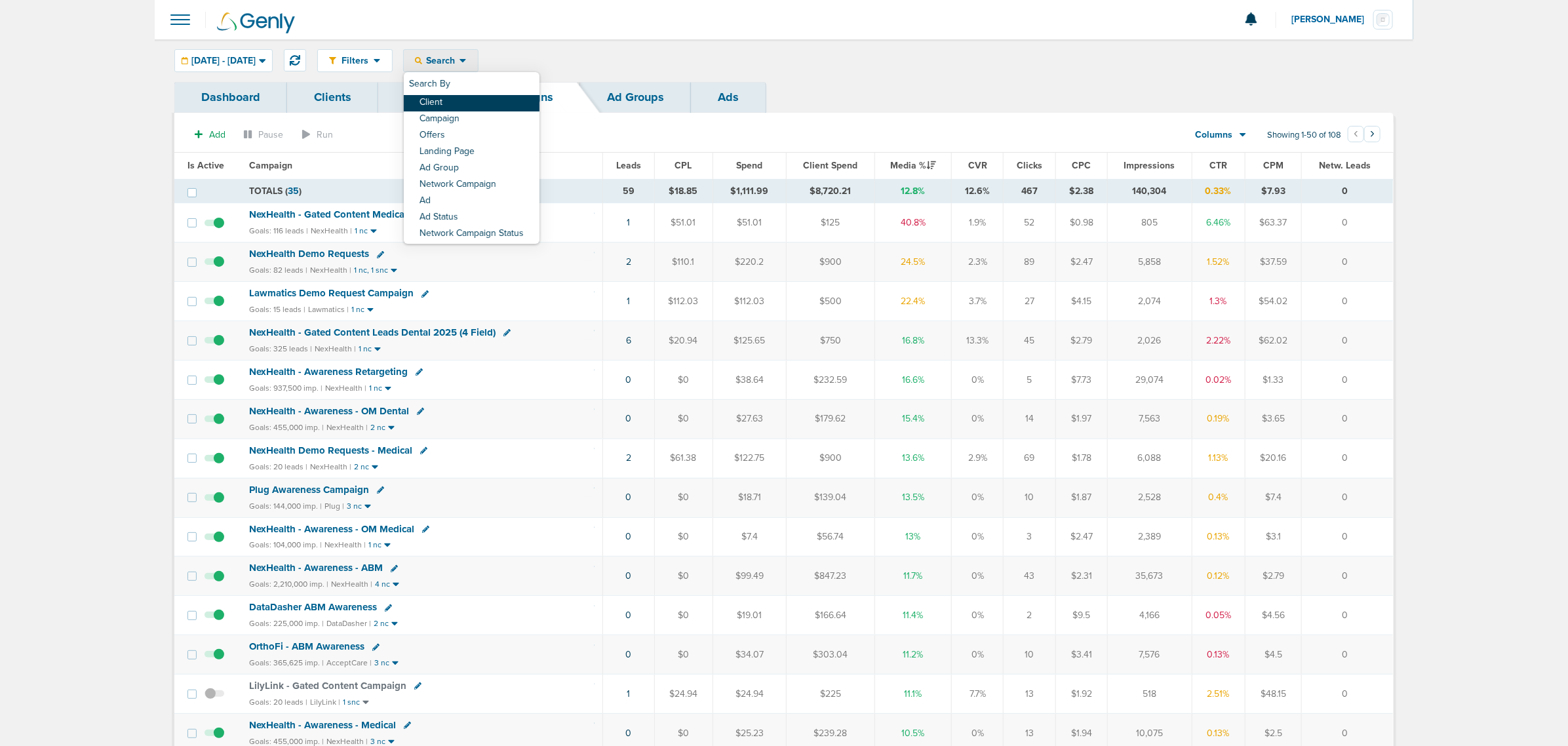
click at [489, 101] on link "Client" at bounding box center [472, 103] width 136 height 17
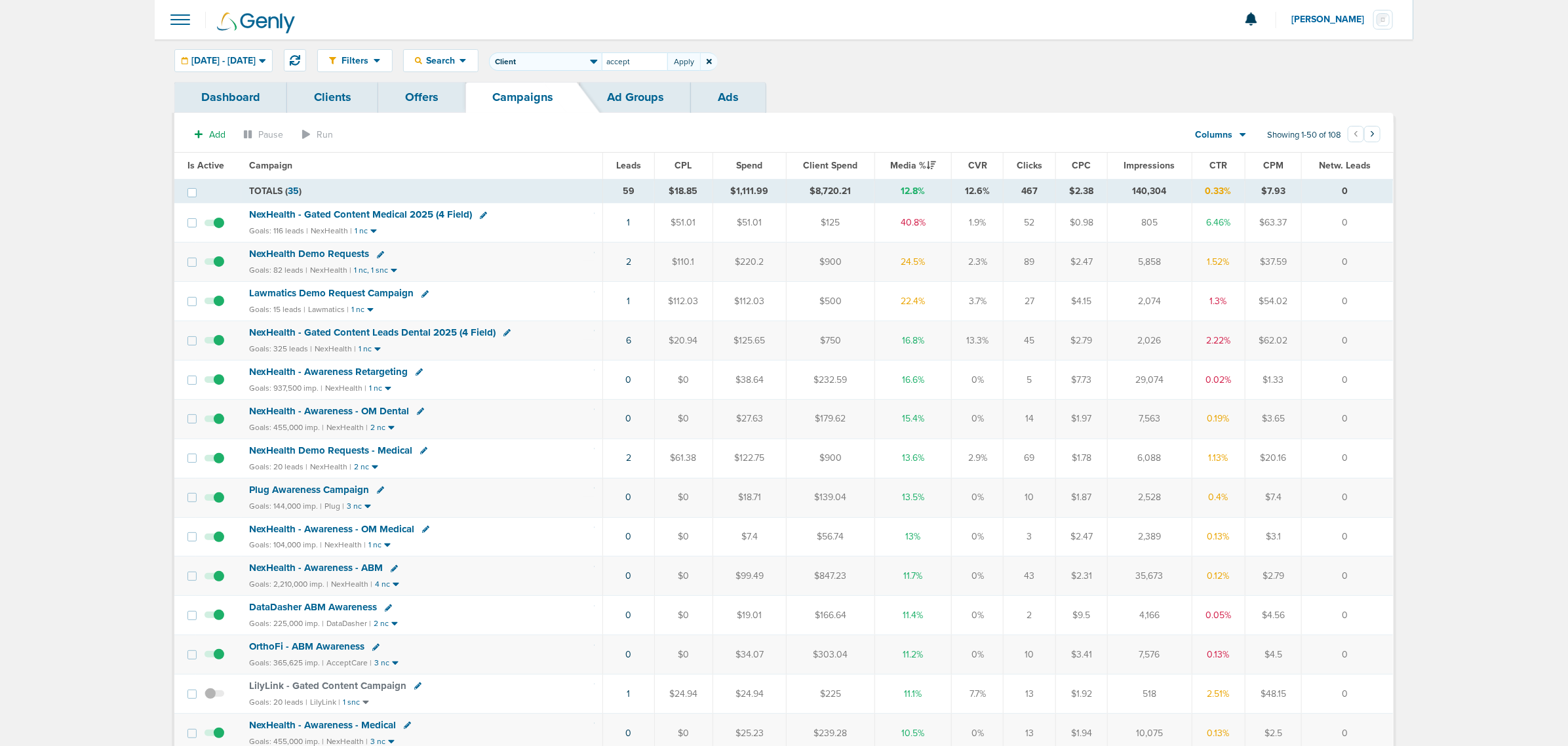
type input "accept"
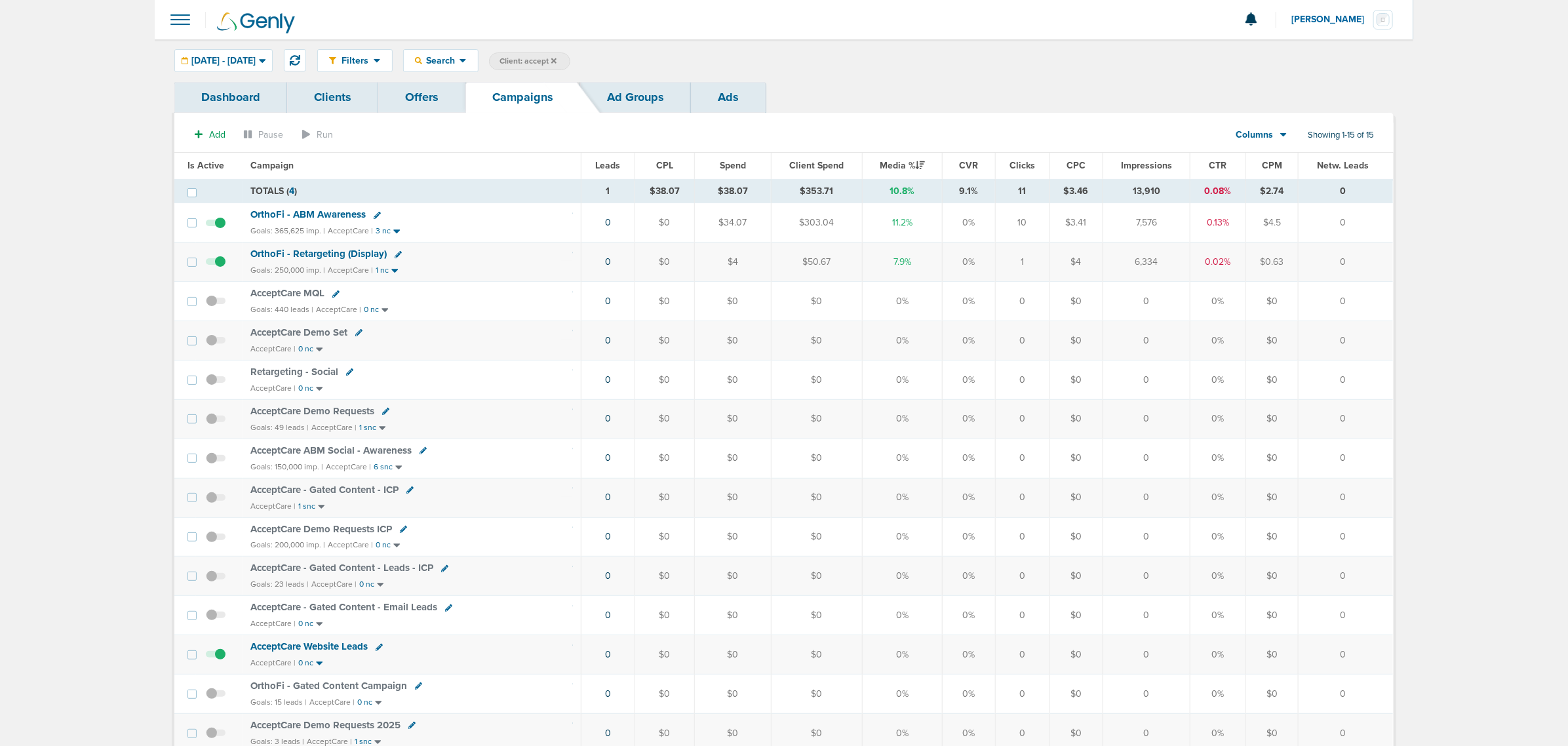
click at [307, 213] on span "OrthoFi - ABM Awareness" at bounding box center [308, 214] width 115 height 12
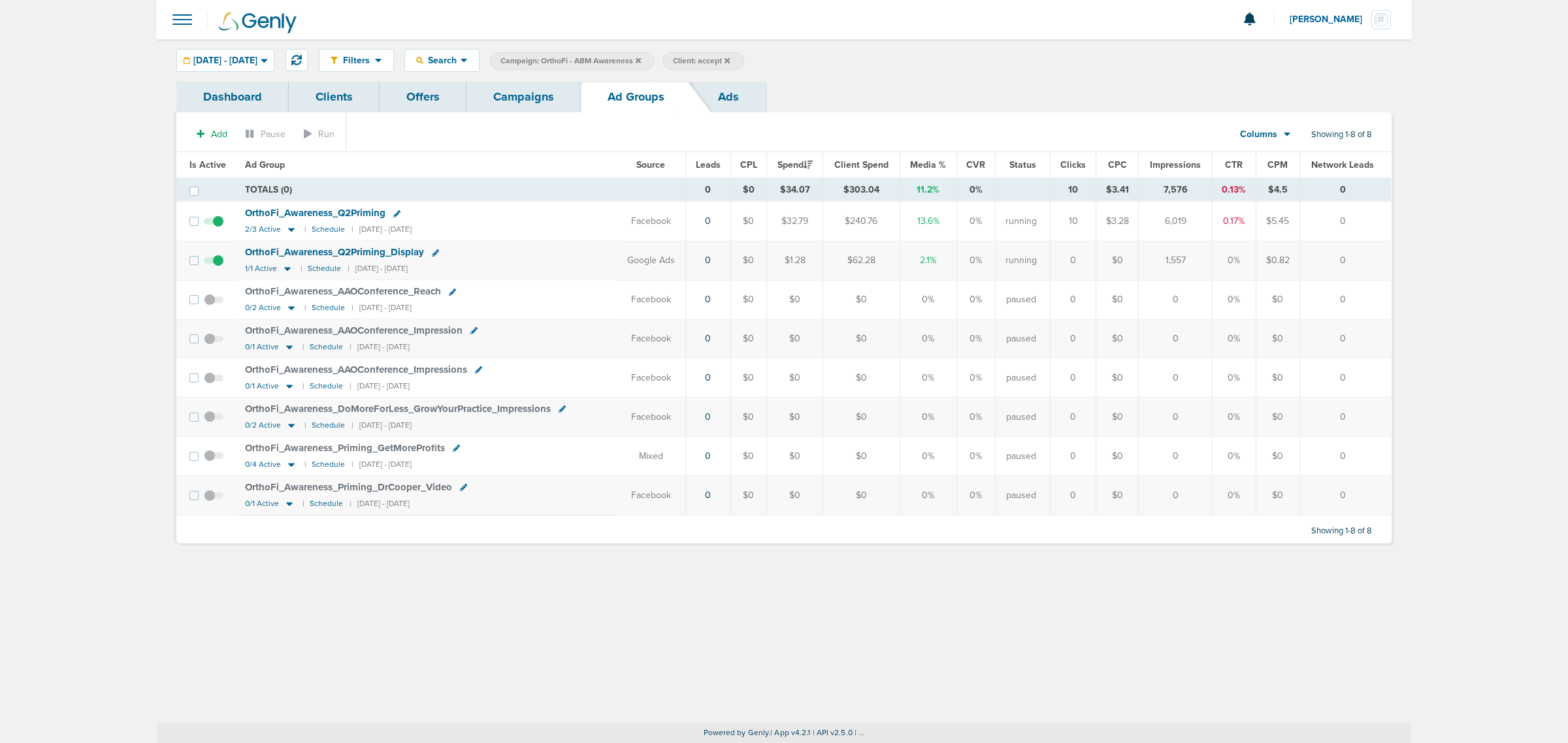
click at [306, 211] on span "OrthoFi_ Awareness_ Q2Priming" at bounding box center [315, 213] width 140 height 12
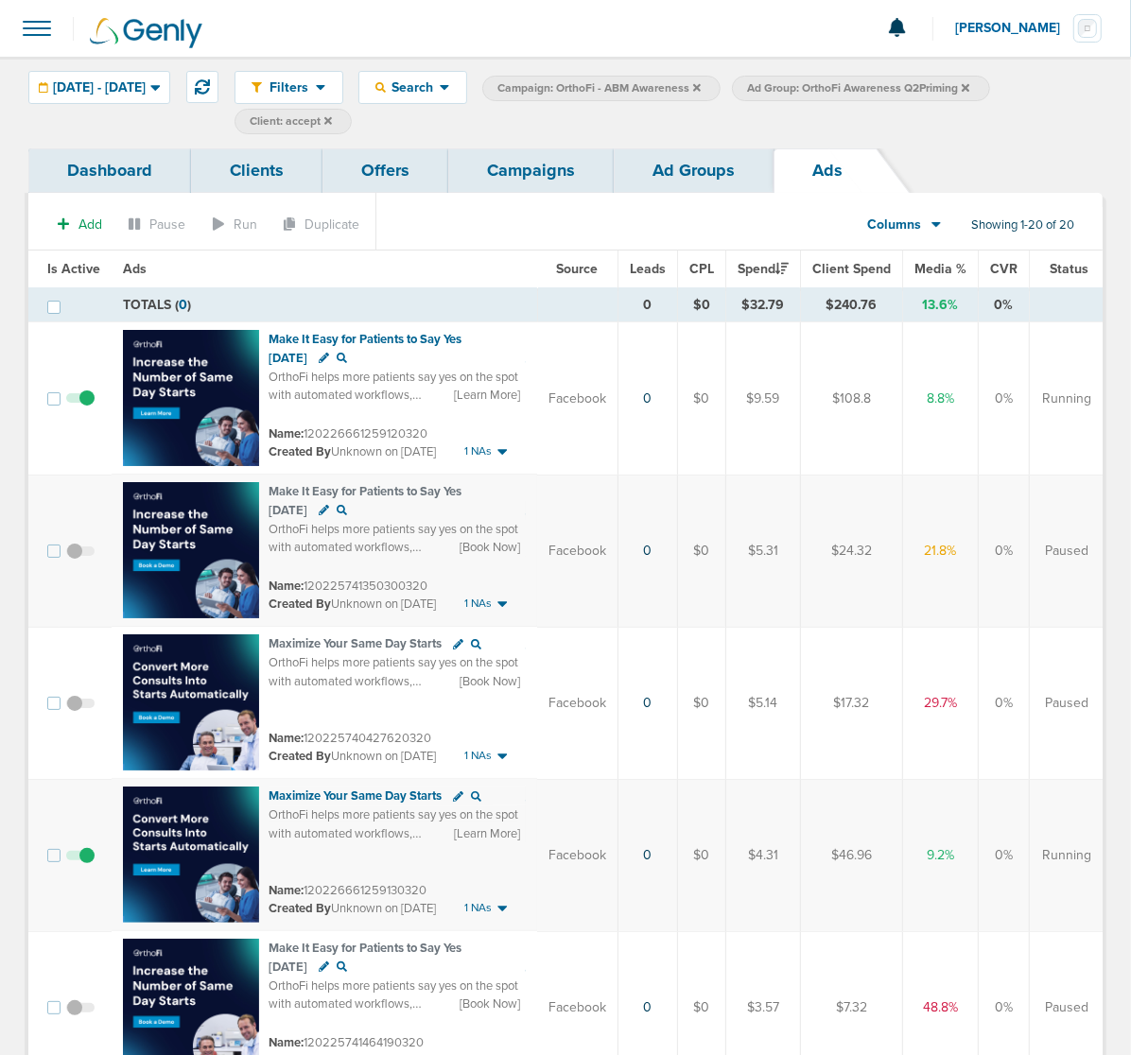
click at [577, 162] on link "Campaigns" at bounding box center [531, 170] width 166 height 44
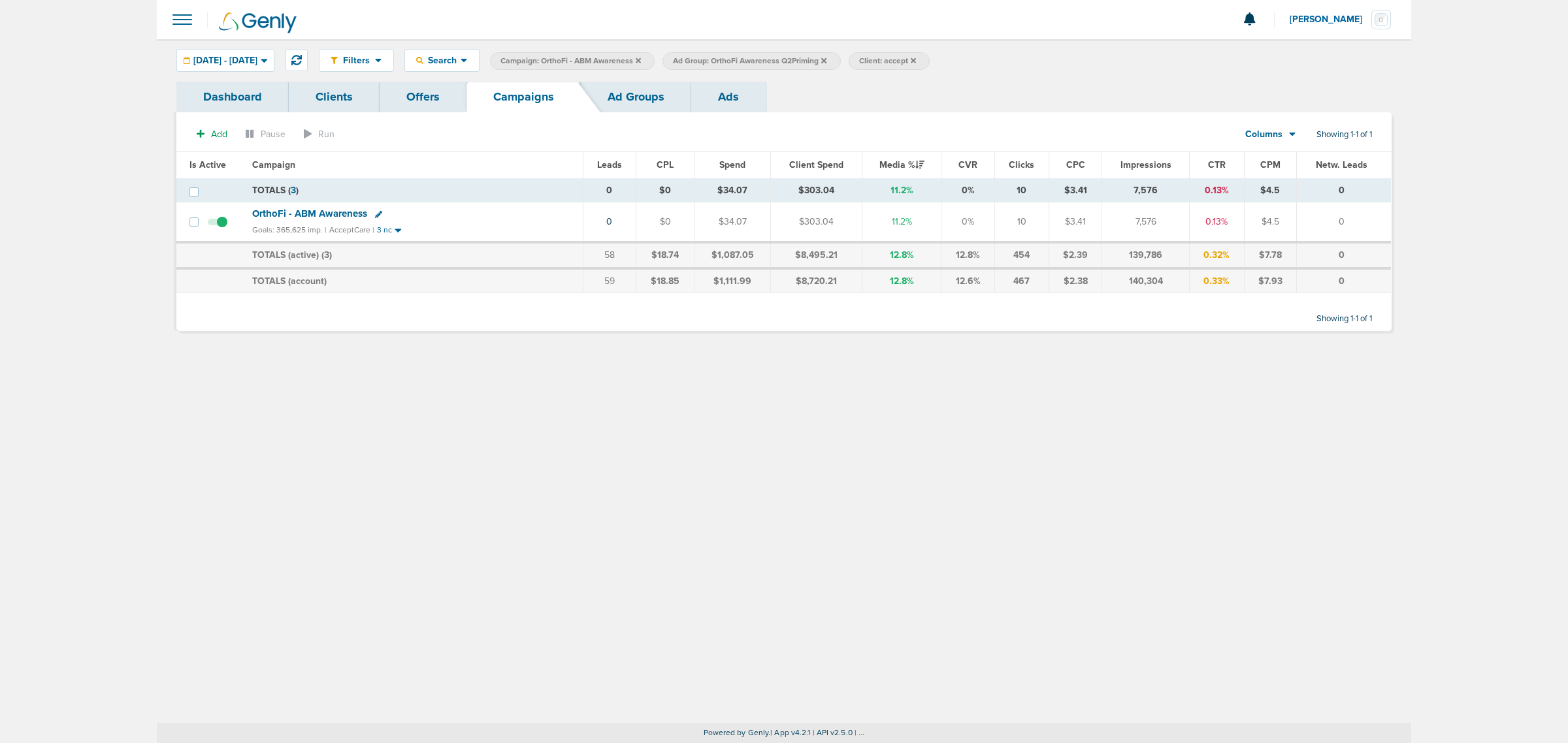
click at [641, 57] on icon at bounding box center [638, 60] width 6 height 6
click at [654, 57] on icon at bounding box center [651, 60] width 6 height 6
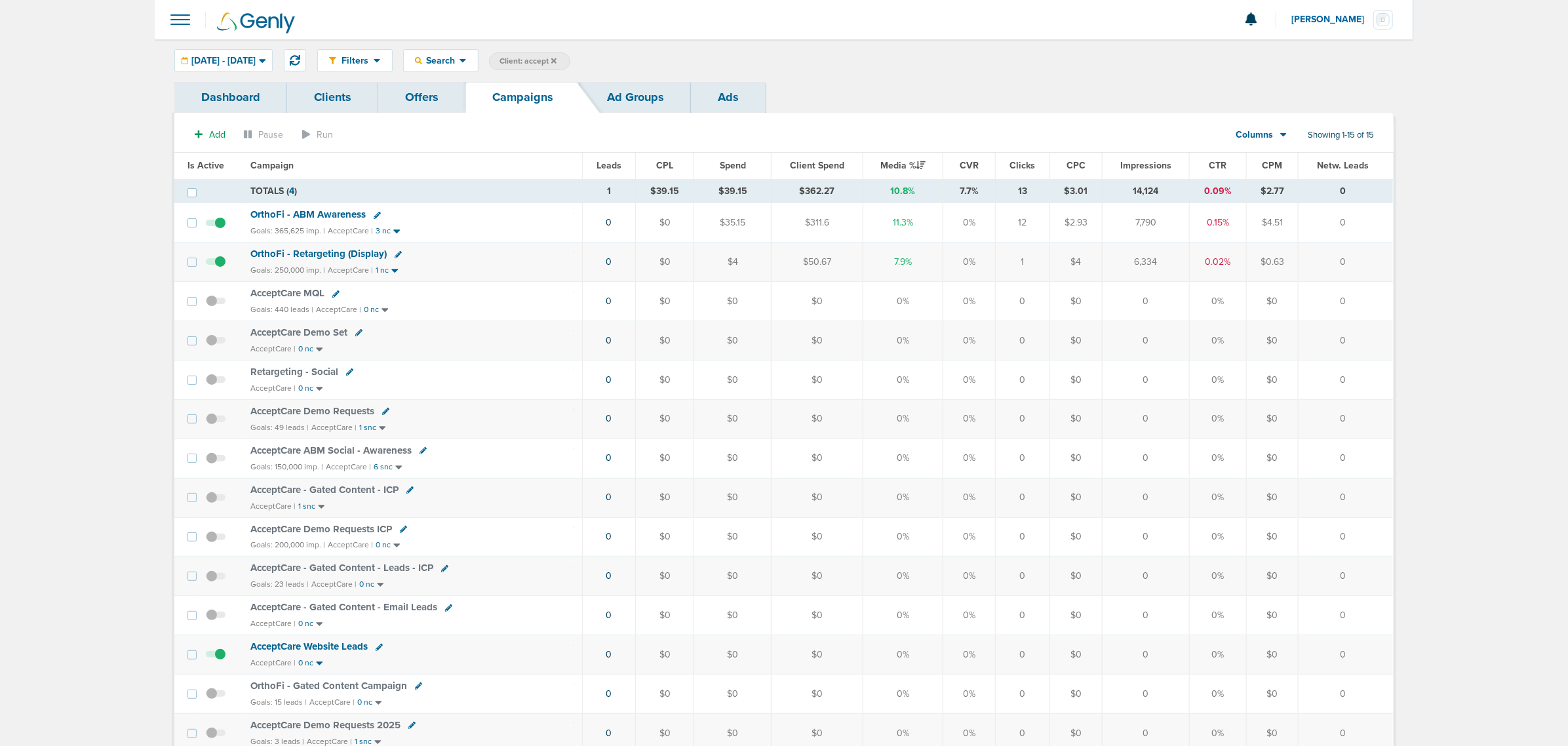
click at [557, 60] on icon at bounding box center [554, 60] width 6 height 8
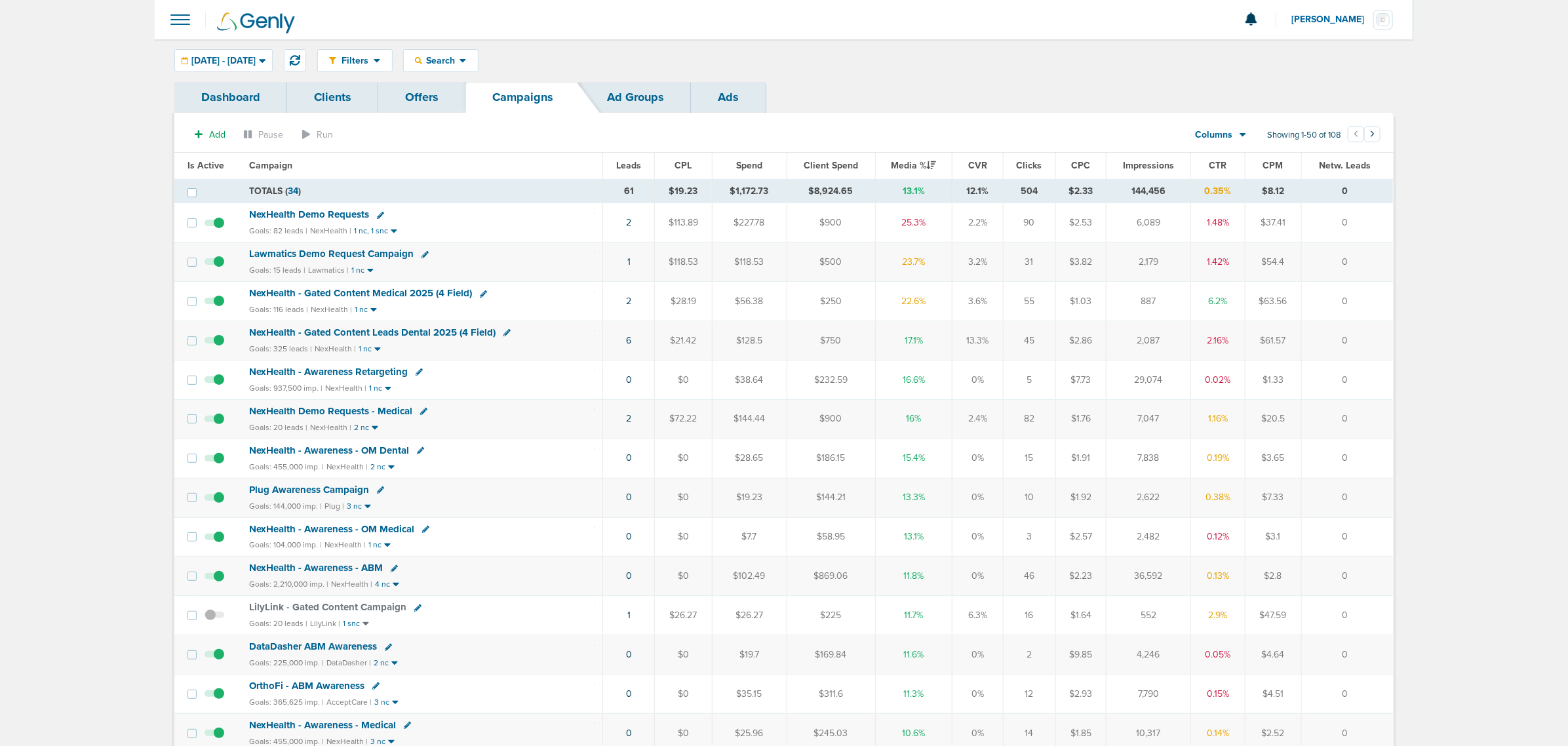
click at [406, 295] on span "NexHealth - Gated Content Medical 2025 (4 Field)" at bounding box center [360, 293] width 223 height 12
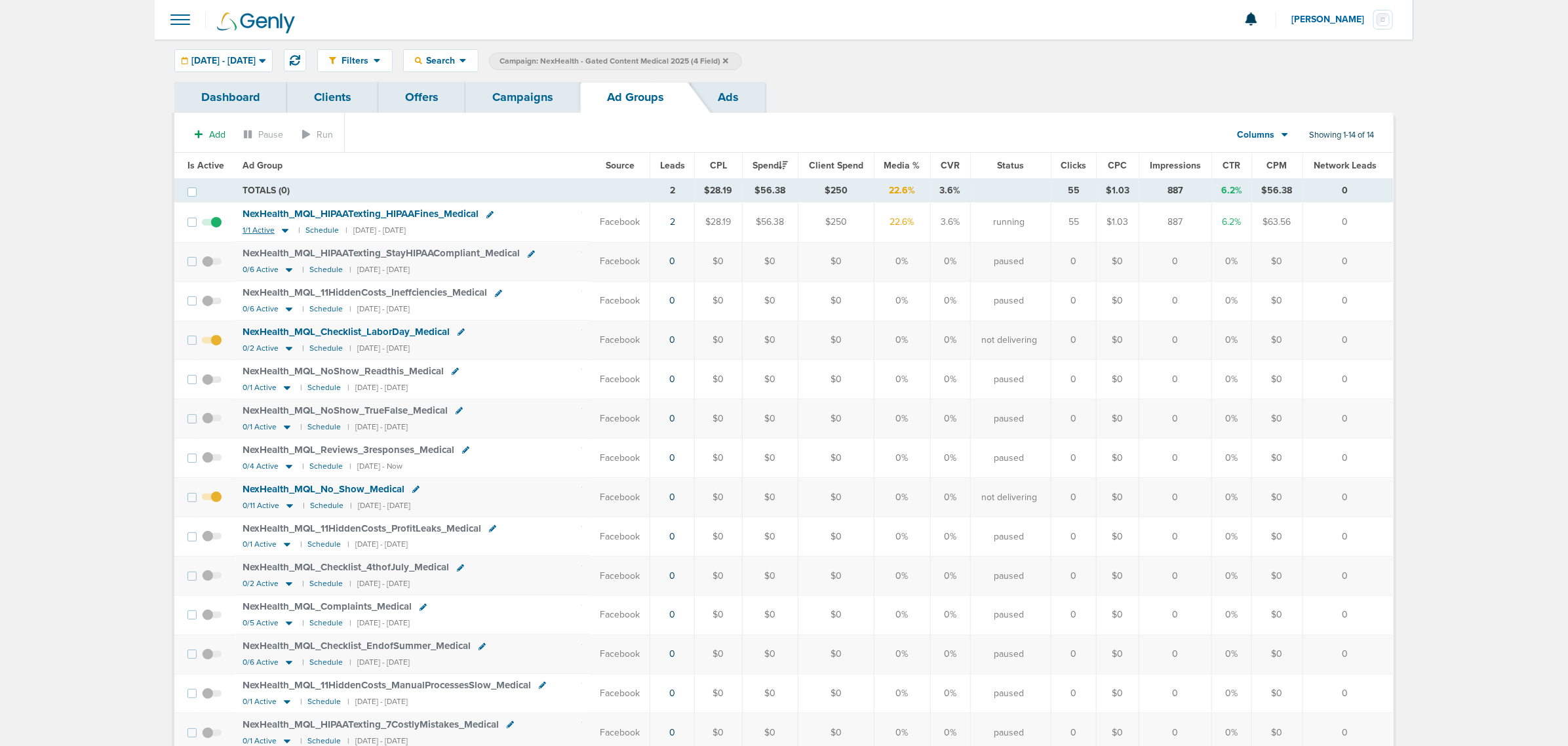
click at [279, 230] on icon at bounding box center [285, 230] width 13 height 11
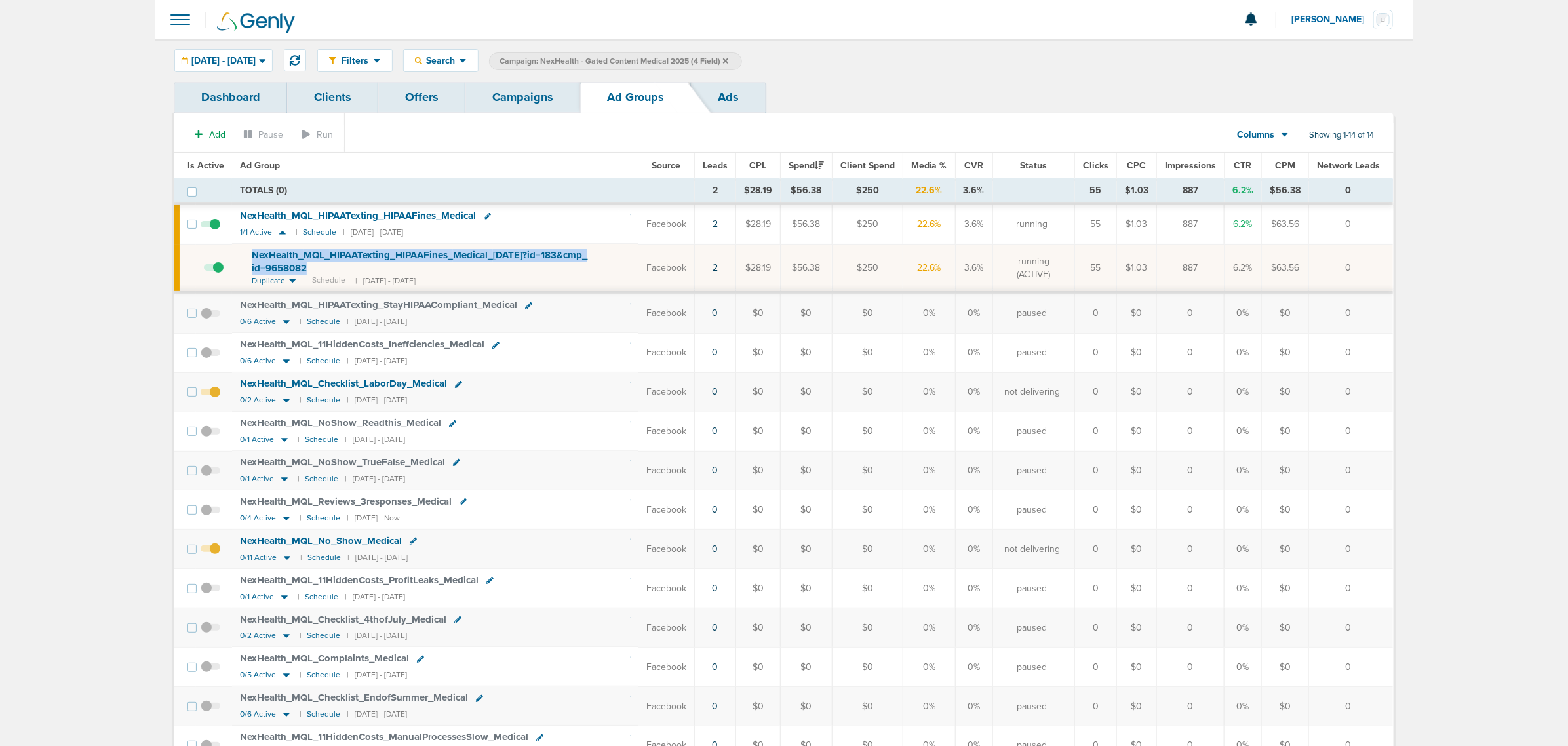
drag, startPoint x: 329, startPoint y: 270, endPoint x: 236, endPoint y: 248, distance: 95.6
click at [236, 248] on td "NexHealth_ MQL_ HIPAATexting_ HIPAAFines_ Medical_ 08.18.25?id=183&cmp_ id=9658…" at bounding box center [435, 268] width 406 height 49
copy span "NexHealth_ MQL_ HIPAATexting_ HIPAAFines_ Medical_ 08.18.25?id=183&cmp_ id=9658…"
click at [555, 214] on div "NexHealth_ MQL_ HIPAATexting_ HIPAAFines_ Medical" at bounding box center [435, 216] width 391 height 13
click at [550, 96] on link "Campaigns" at bounding box center [523, 97] width 115 height 31
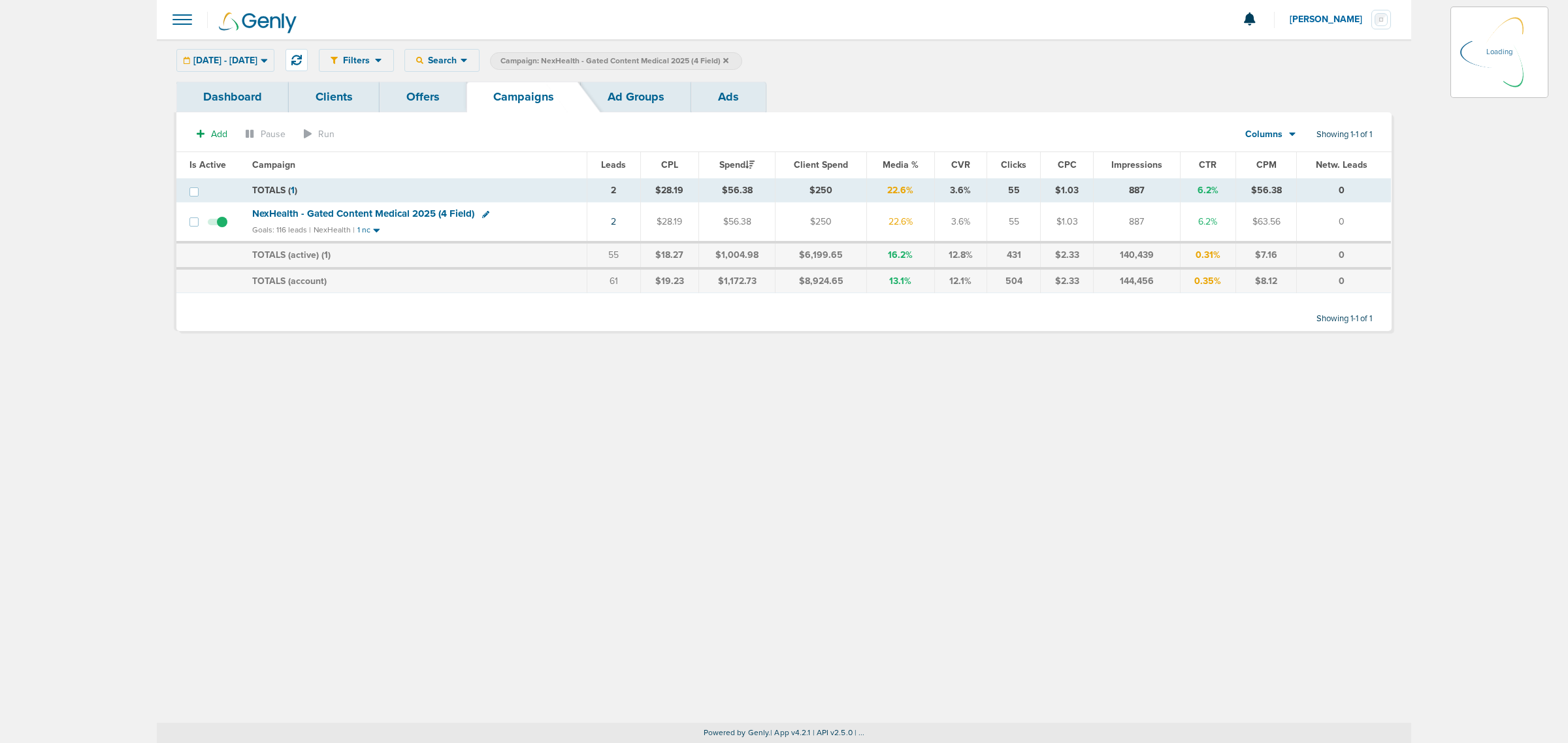
click at [728, 59] on icon at bounding box center [726, 60] width 6 height 8
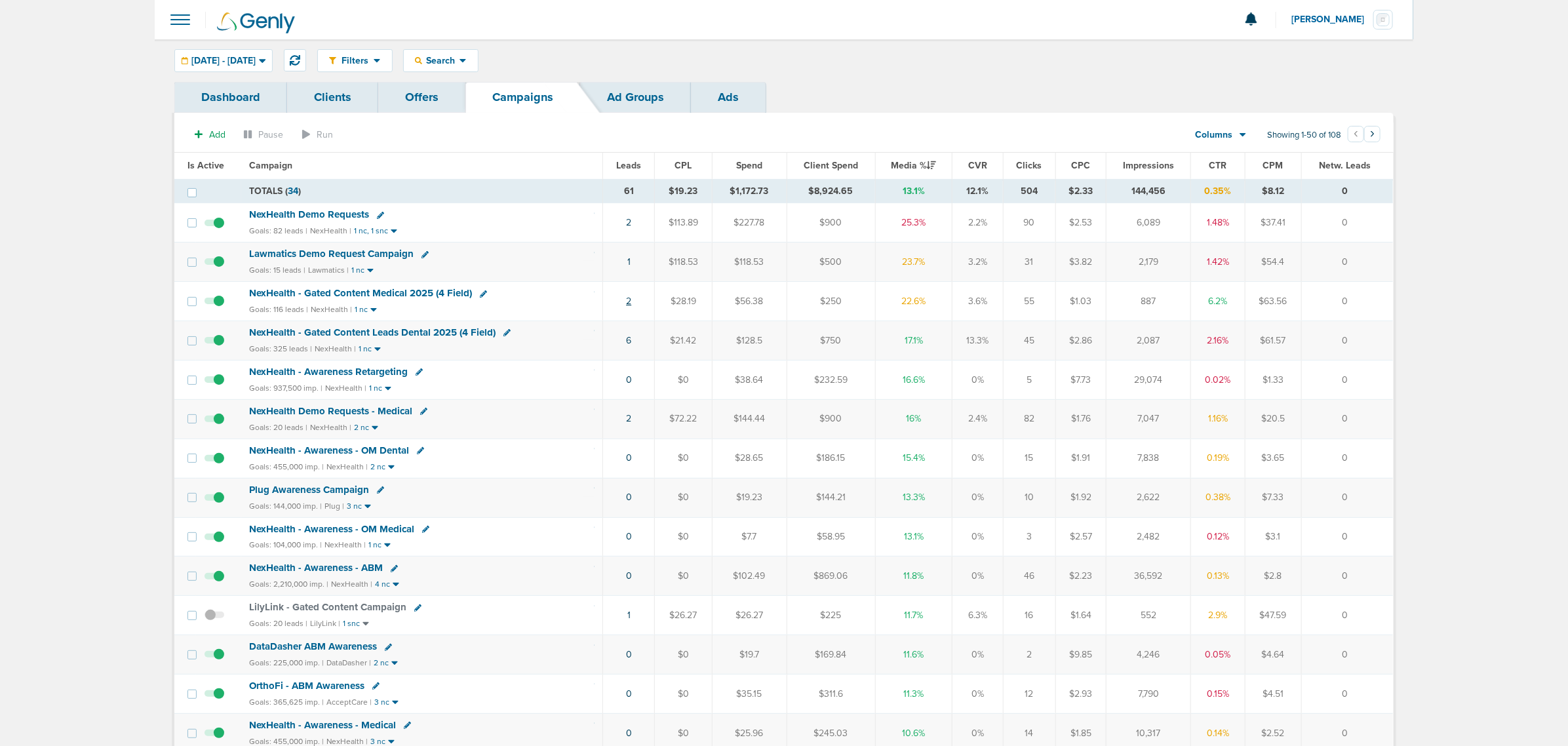
click at [626, 302] on link "2" at bounding box center [629, 302] width 6 height 11
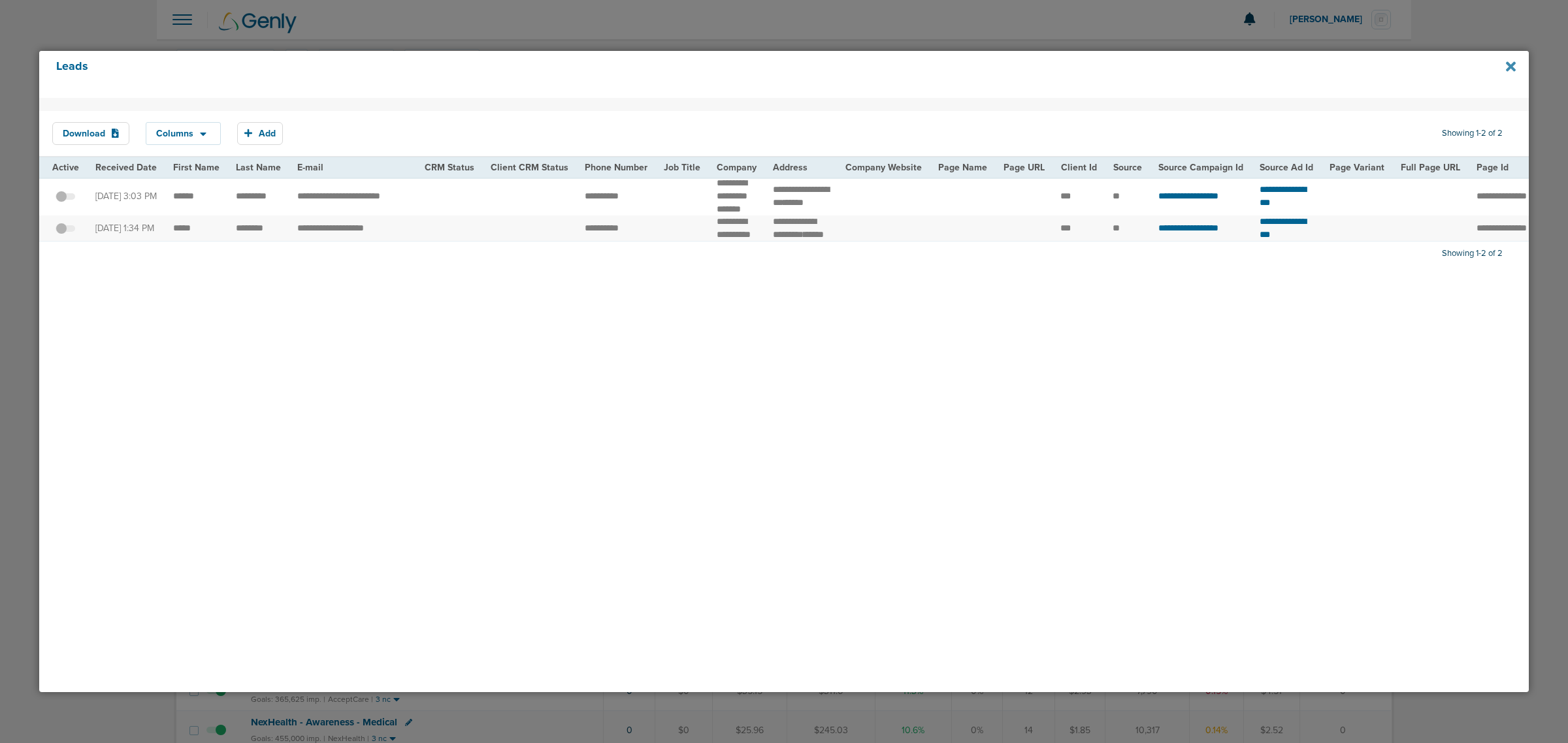
click at [1489, 68] on icon at bounding box center [1511, 66] width 10 height 10
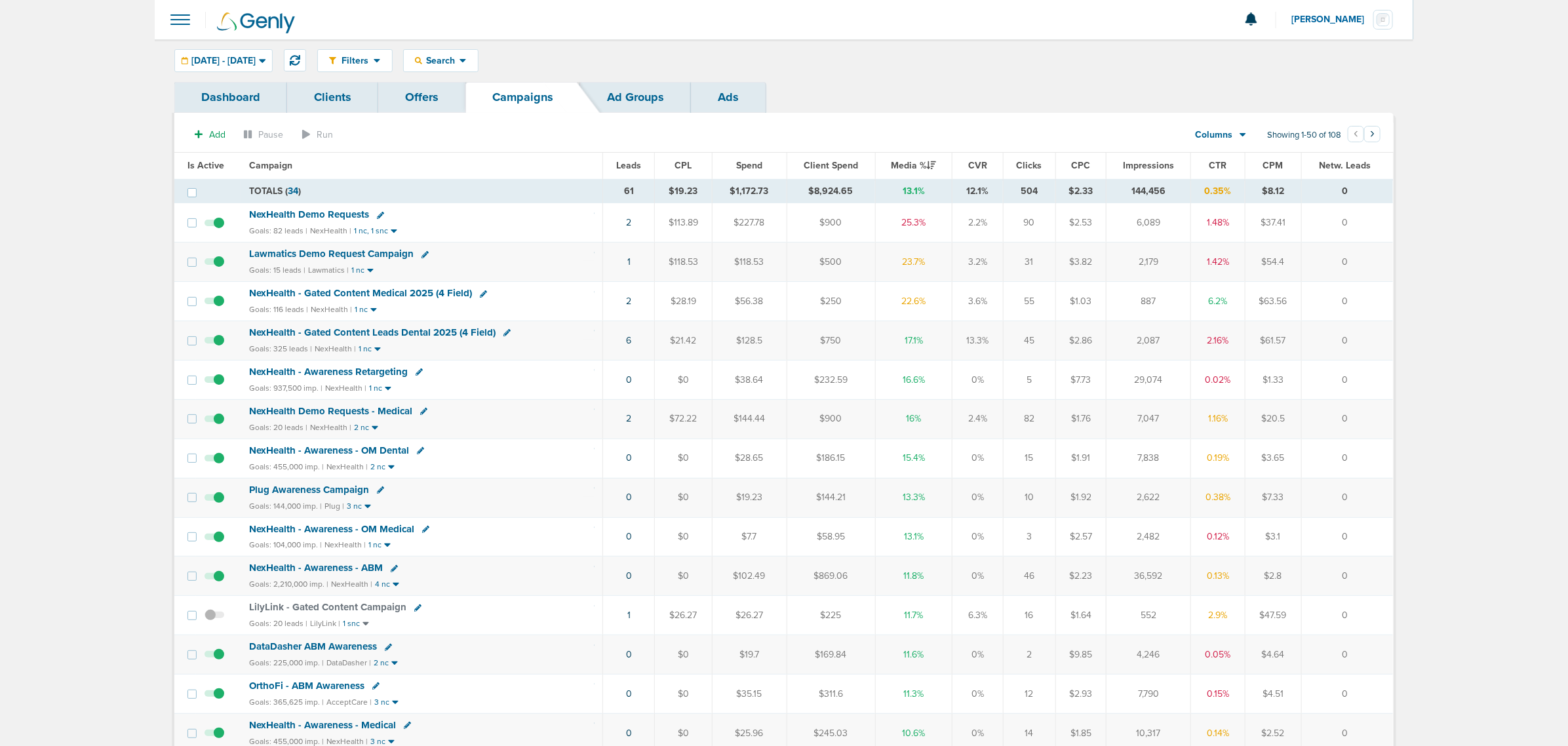
drag, startPoint x: 569, startPoint y: 257, endPoint x: 1374, endPoint y: 245, distance: 805.1
click at [1371, 245] on tr "Lawmatics Demo Request Campaign Goals: 15 leads | Lawmatics | 1 nc 1 $118.53 $1…" at bounding box center [784, 262] width 1219 height 40
click at [1374, 245] on td "0" at bounding box center [1348, 262] width 92 height 40
click at [628, 343] on link "6" at bounding box center [629, 340] width 6 height 11
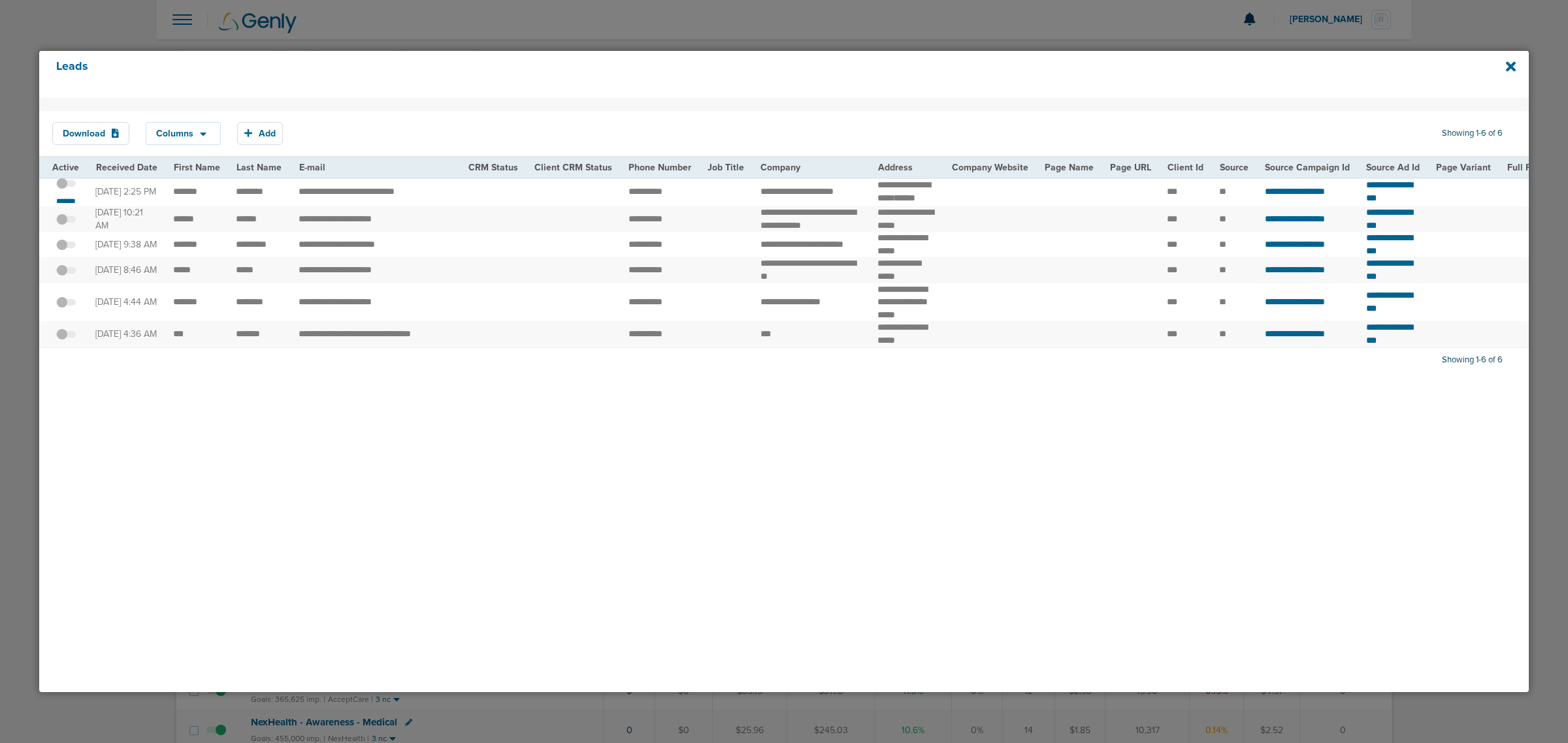
click at [67, 190] on span at bounding box center [66, 190] width 19 height 0
click at [66, 186] on input "checkbox" at bounding box center [66, 186] width 0 height 0
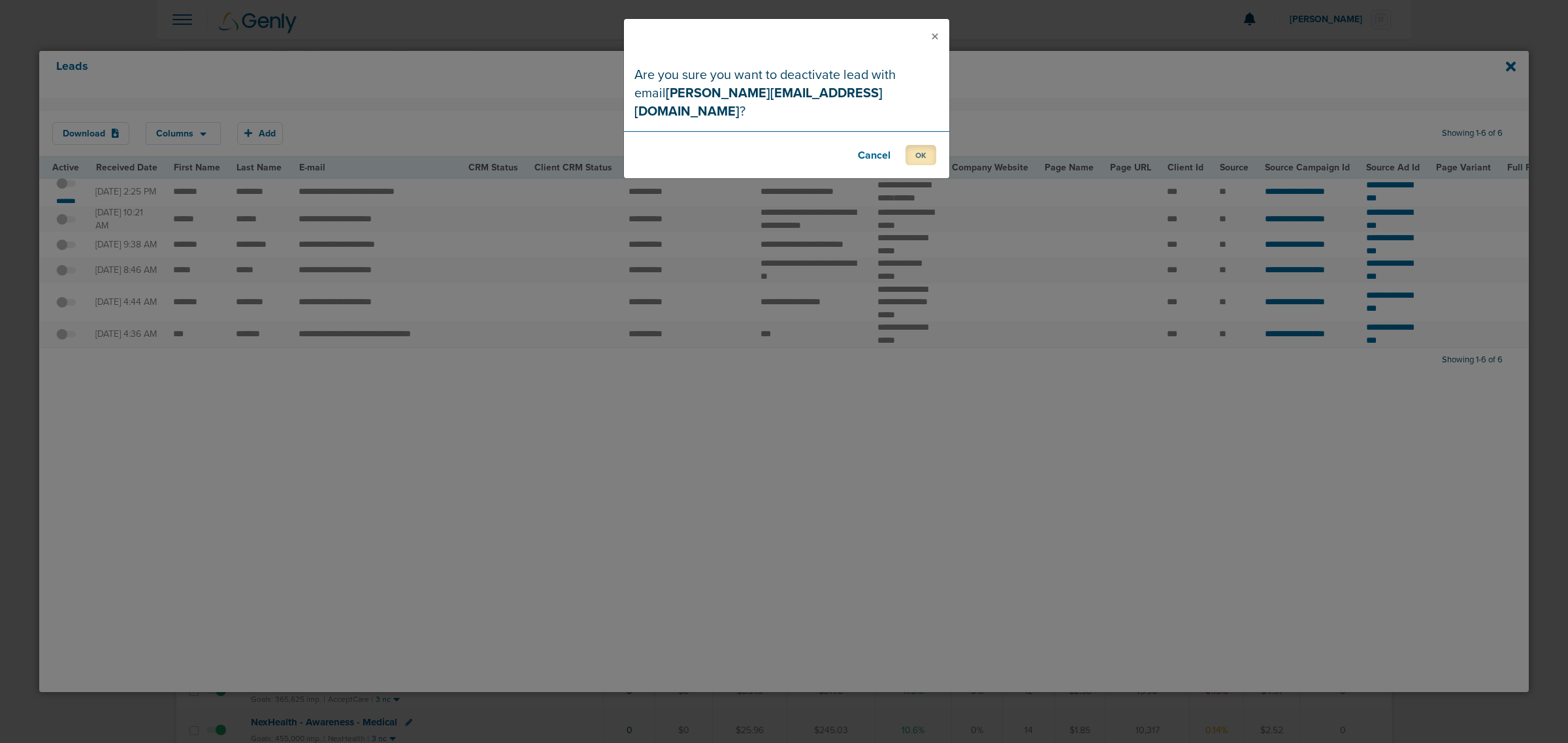
click at [929, 145] on button "OK" at bounding box center [921, 155] width 30 height 20
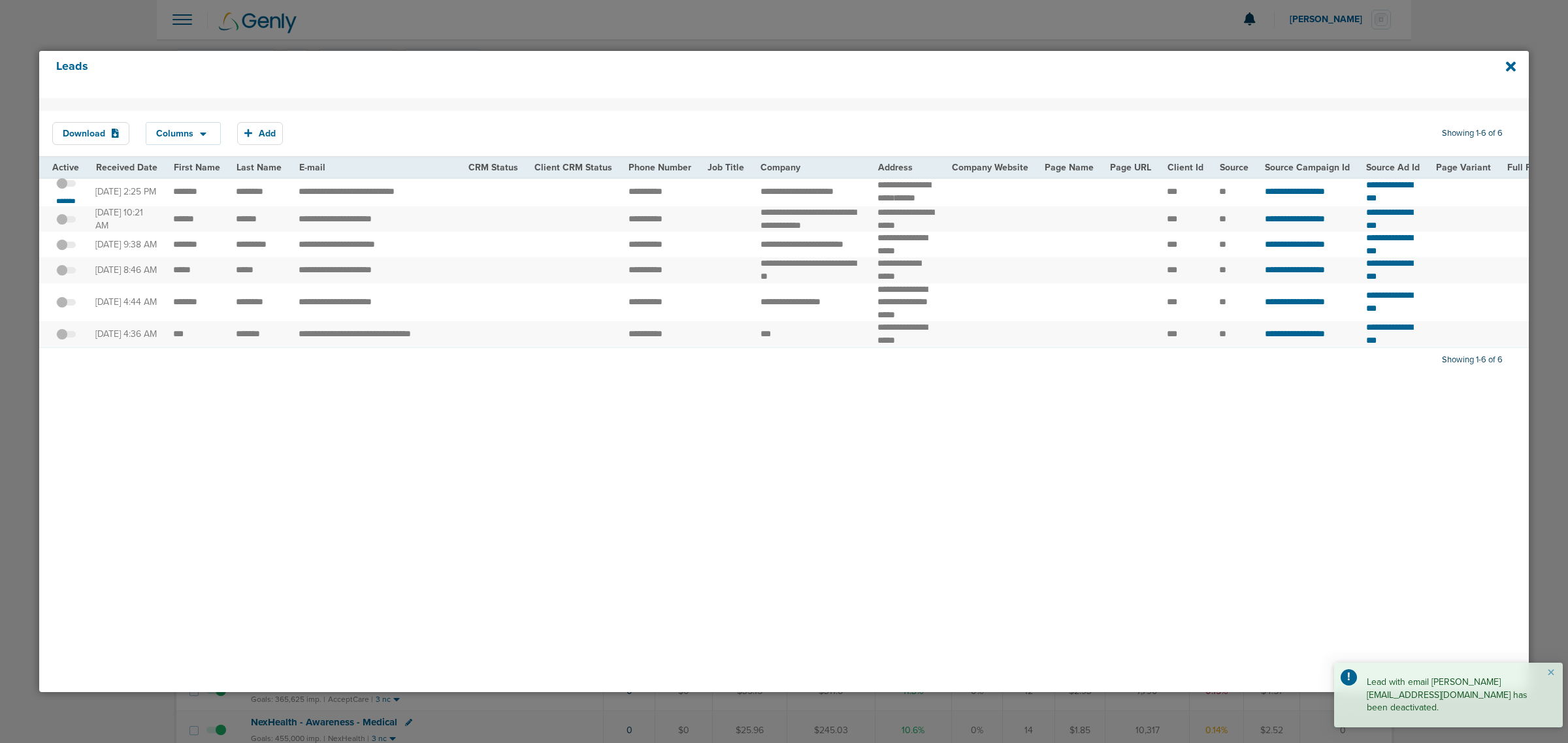
click at [1489, 8] on div at bounding box center [784, 372] width 1568 height 743
click at [1489, 66] on icon at bounding box center [1511, 66] width 10 height 15
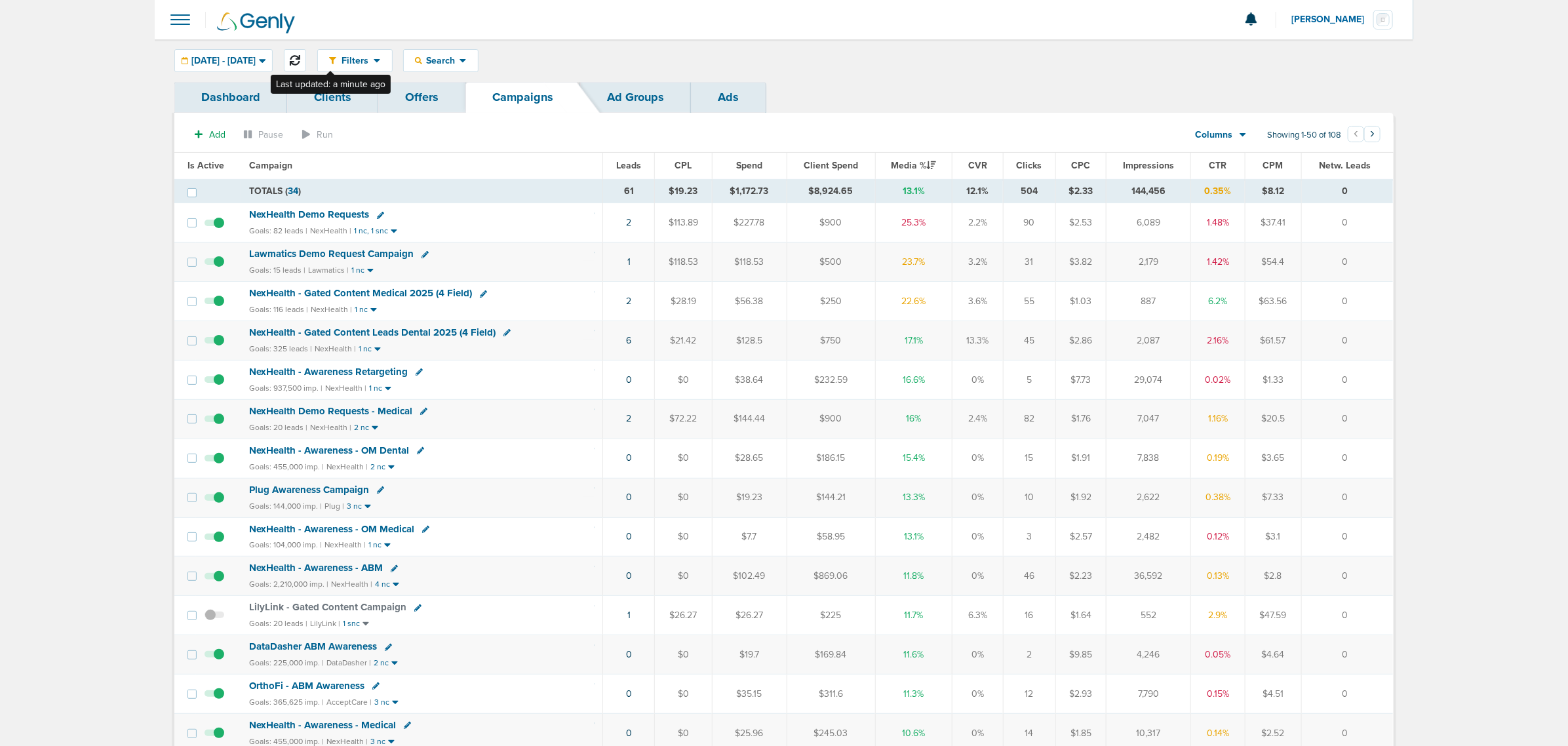
click at [306, 54] on button at bounding box center [295, 60] width 22 height 22
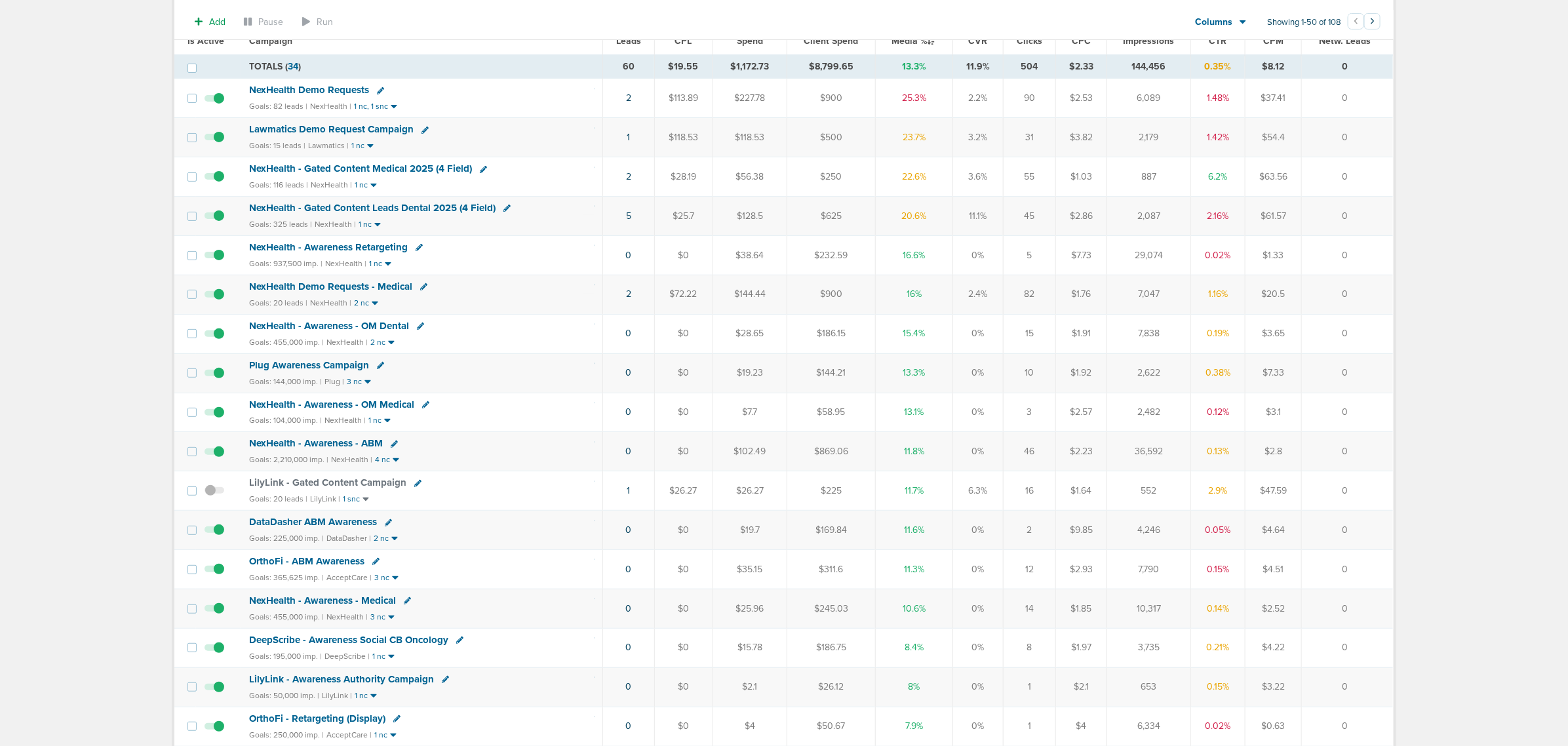
scroll to position [164, 0]
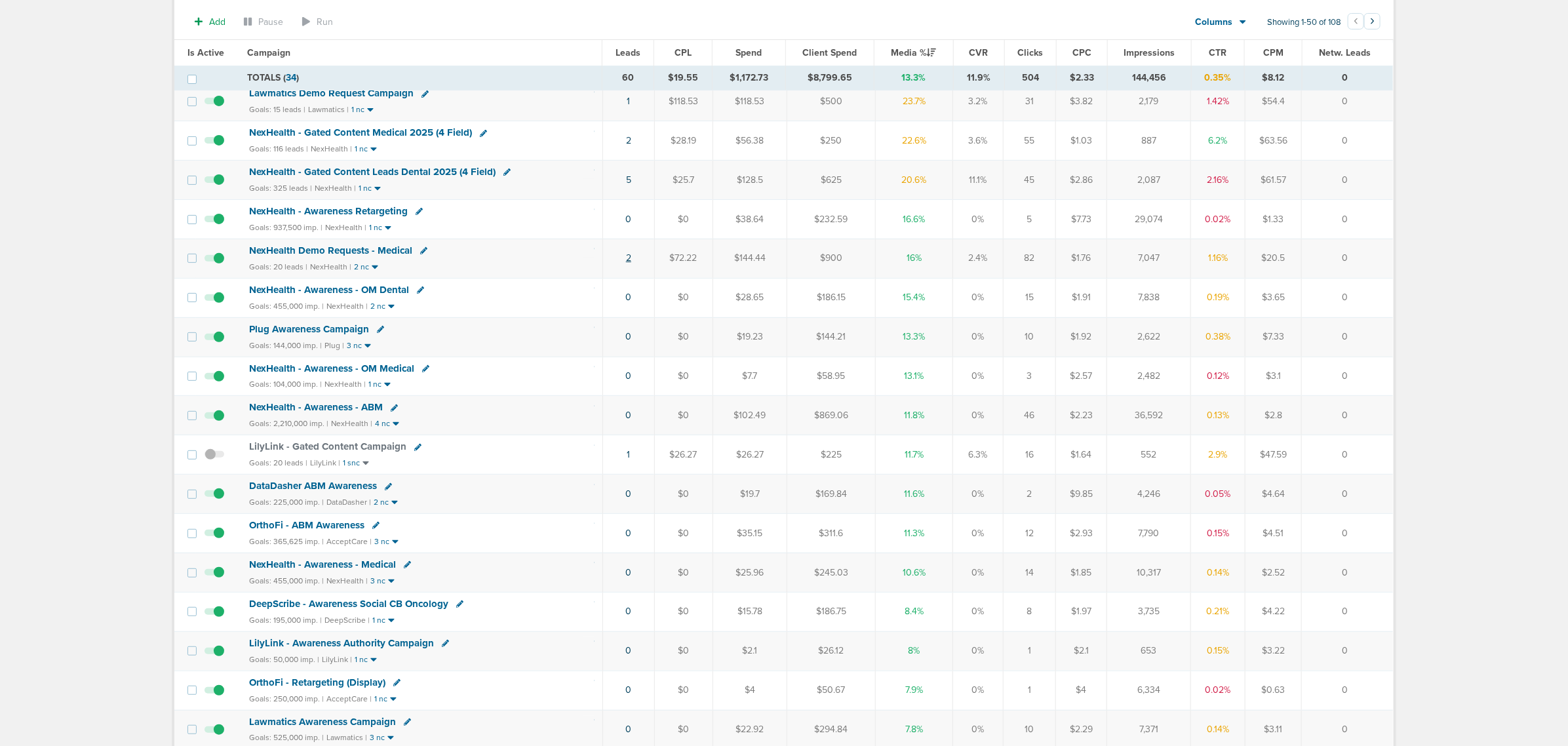
click at [629, 263] on link "2" at bounding box center [629, 258] width 6 height 11
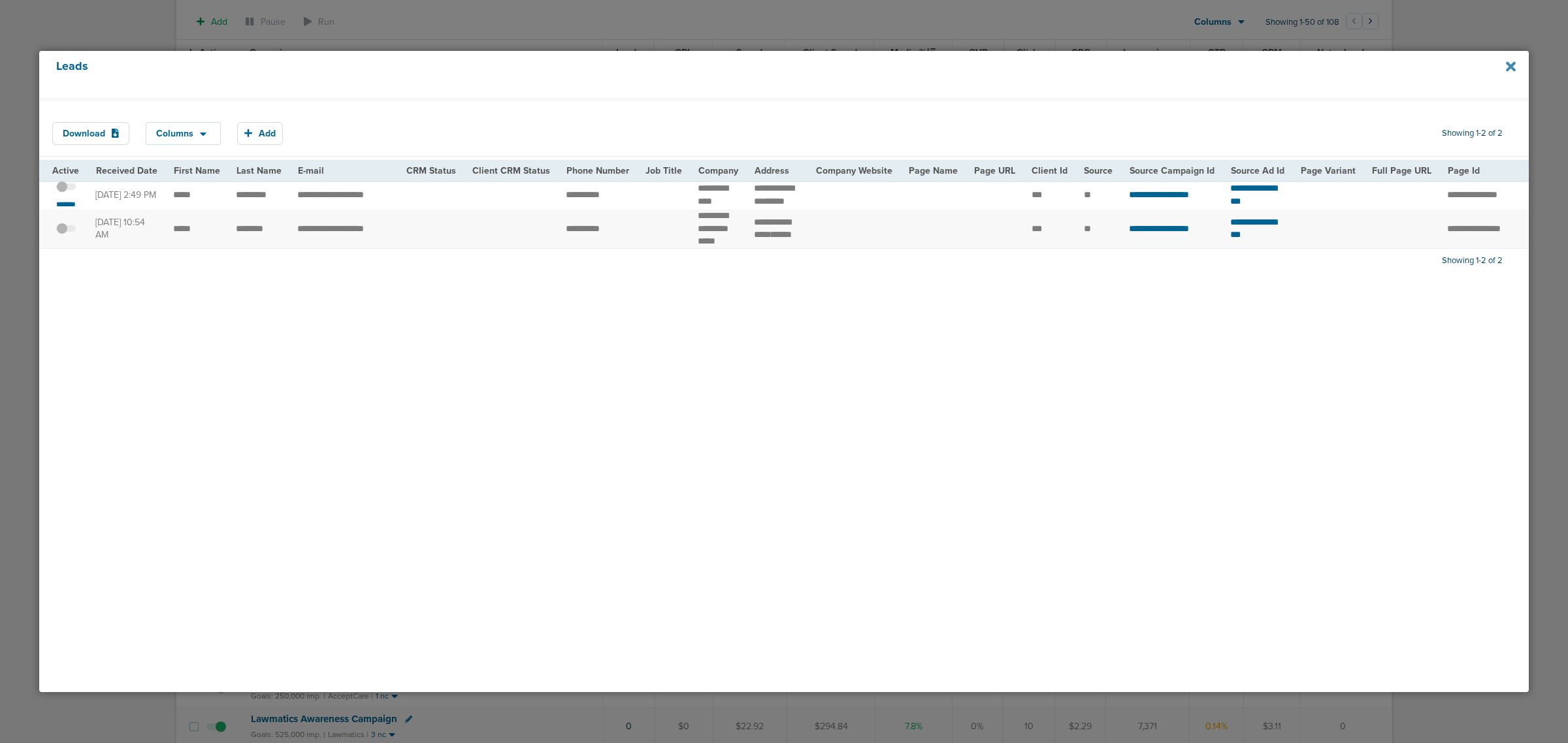
click at [1489, 66] on icon at bounding box center [1511, 66] width 10 height 15
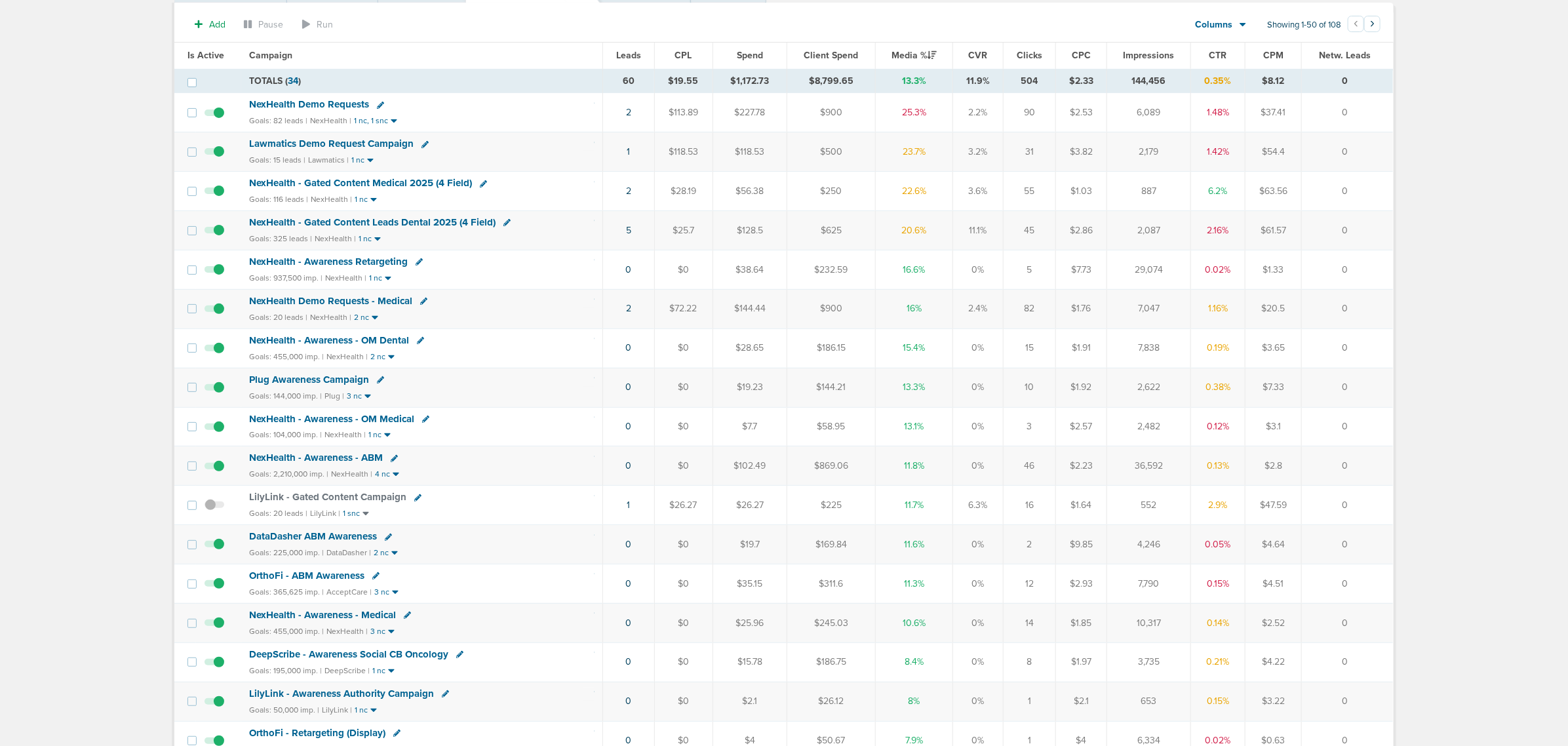
scroll to position [82, 0]
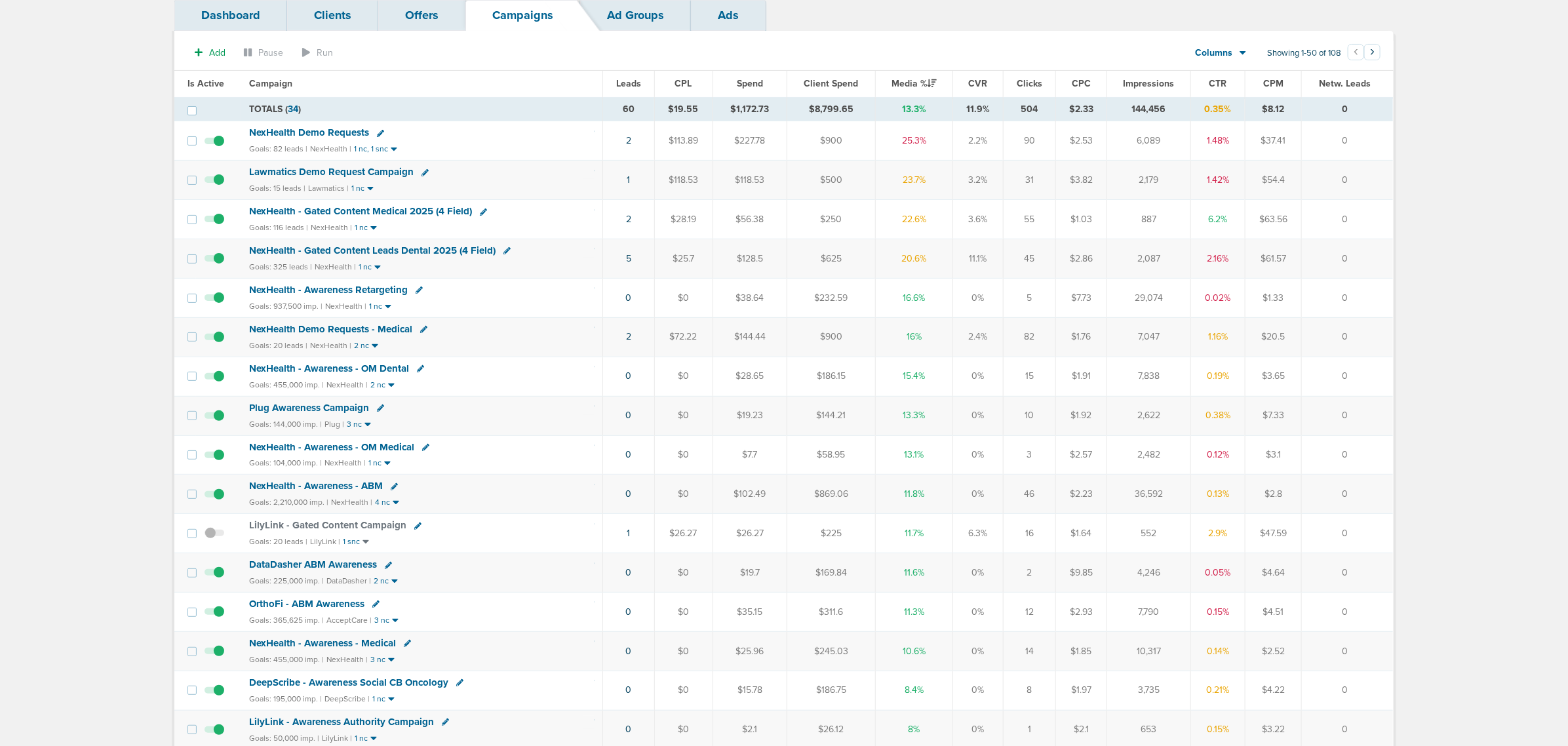
click at [372, 331] on span "NexHealth Demo Requests - Medical" at bounding box center [330, 329] width 163 height 12
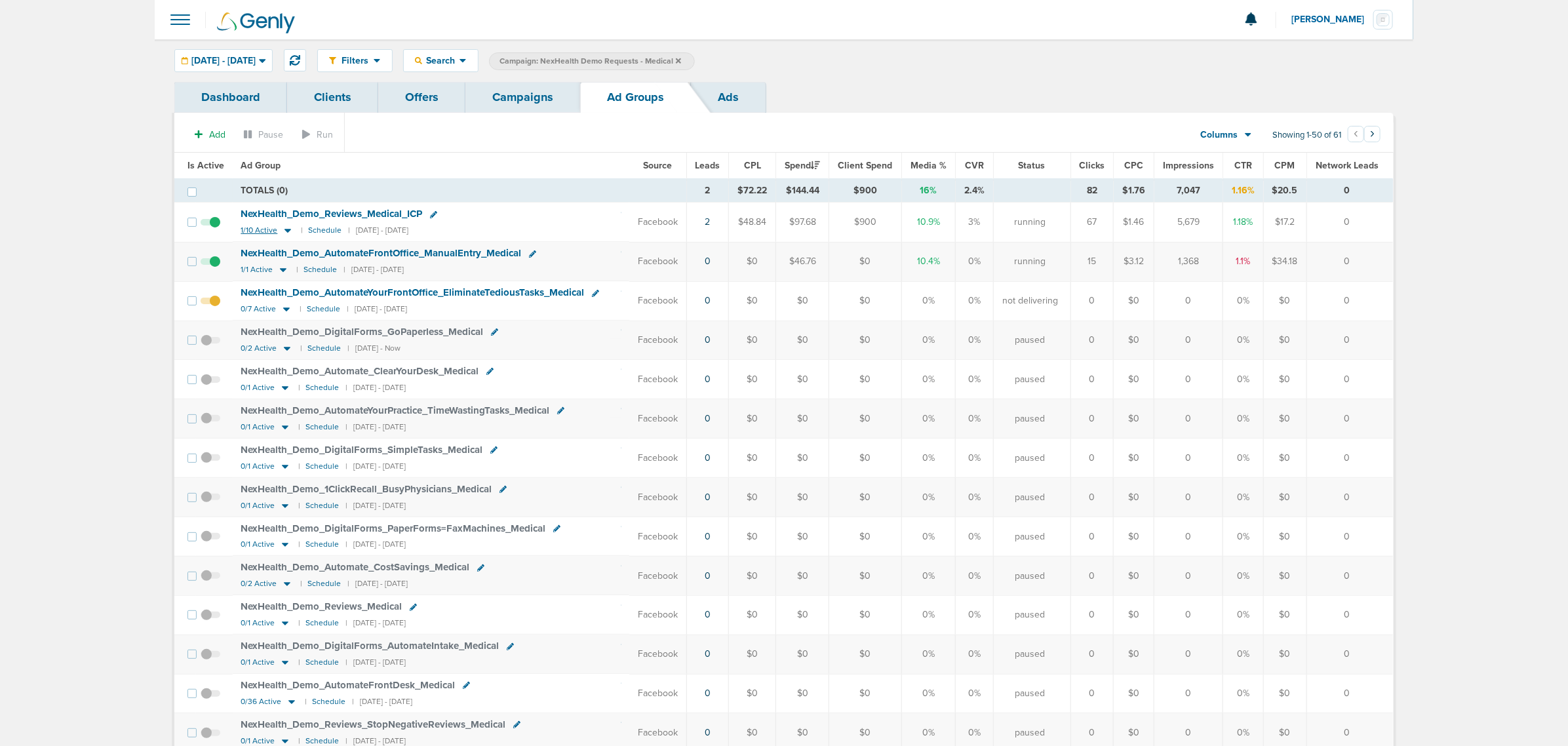
click at [287, 226] on icon at bounding box center [288, 230] width 13 height 11
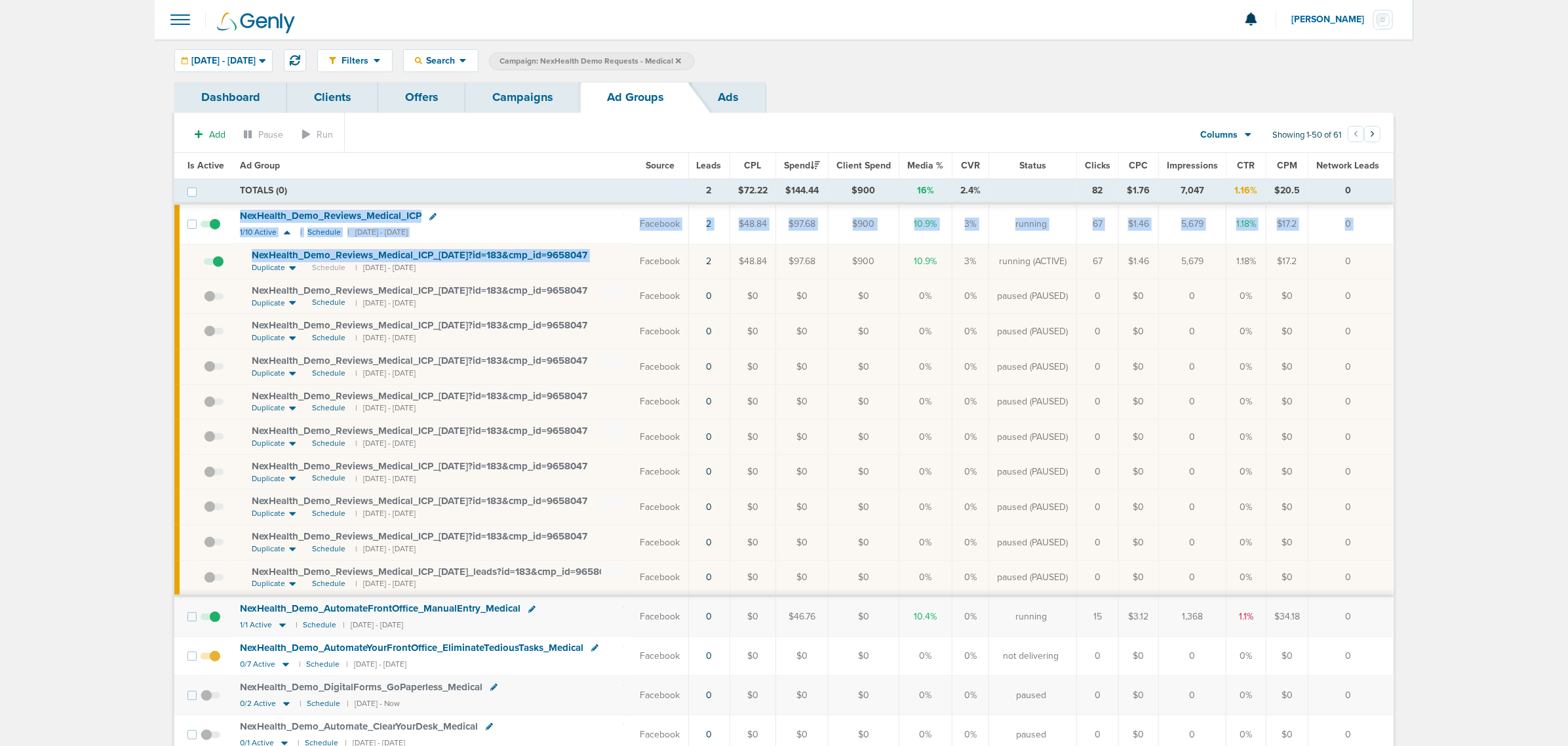
drag, startPoint x: 610, startPoint y: 254, endPoint x: 220, endPoint y: 229, distance: 390.8
click at [220, 229] on td at bounding box center [214, 223] width 36 height 41
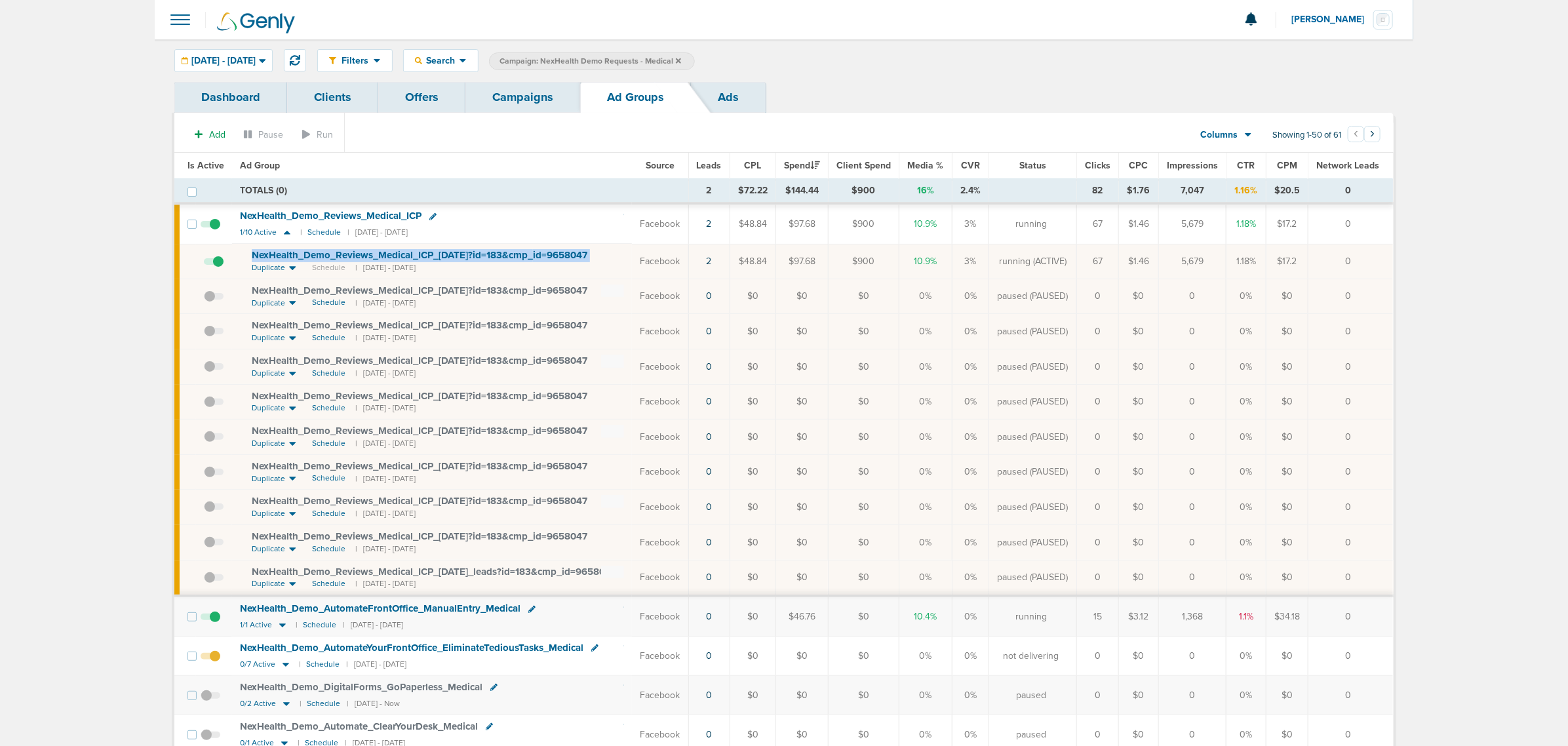
drag, startPoint x: 317, startPoint y: 254, endPoint x: 591, endPoint y: 254, distance: 274.0
click at [613, 261] on td "NexHealth_ Demo_ Reviews_ Medical_ ICP_ [DATE]?id=183&cmp_ id=9658047 Duplicate…" at bounding box center [432, 261] width 400 height 35
copy td "NexHealth_ Demo_ Reviews_ Medical_ ICP_ [DATE]?id=183&cmp_ id=9658047"
click at [523, 105] on link "Campaigns" at bounding box center [523, 97] width 115 height 31
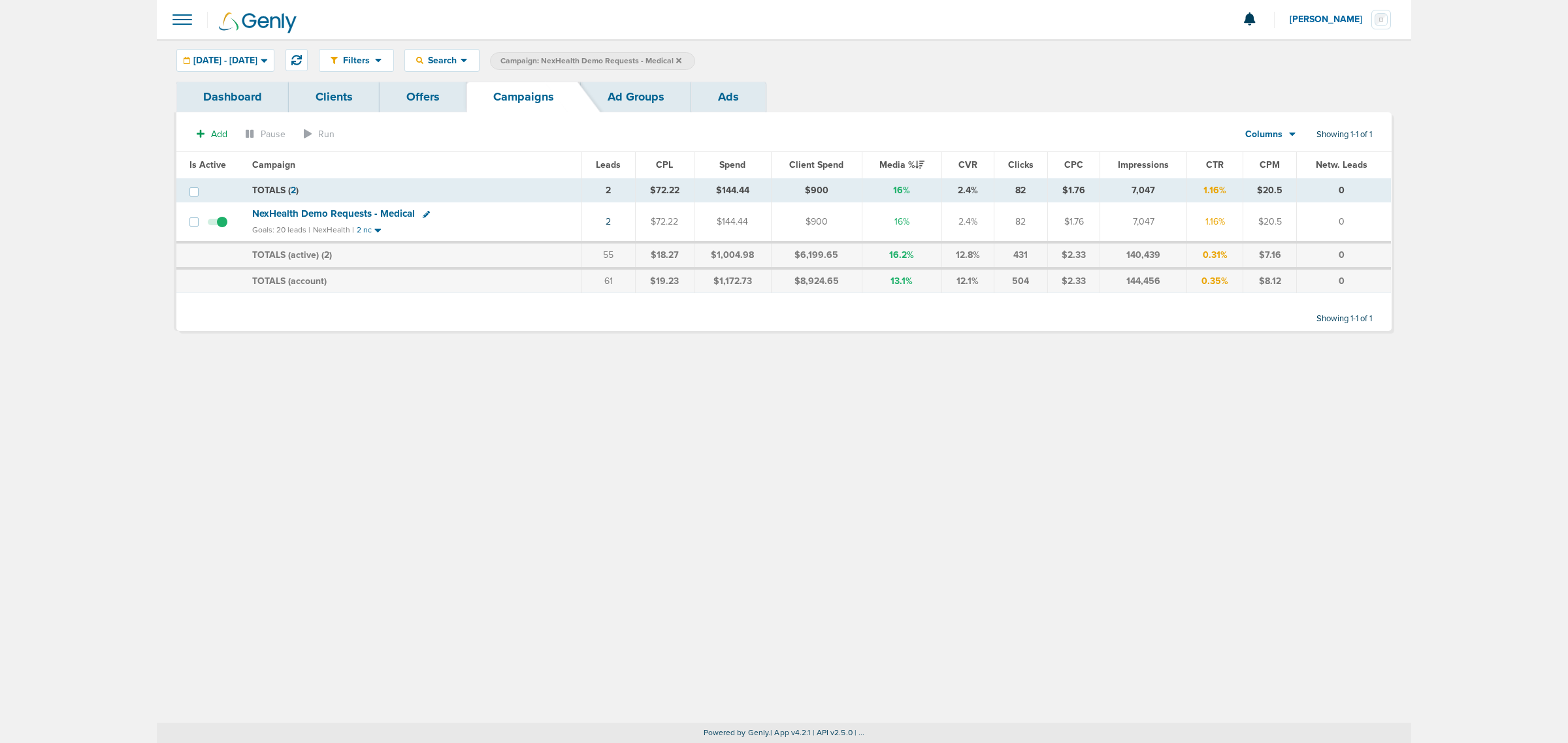
click at [451, 438] on div "Filters Active Only Settings Status Active Inactive Objectives MQL SQL Traffic …" at bounding box center [784, 381] width 1254 height 684
click at [681, 60] on icon at bounding box center [679, 60] width 6 height 6
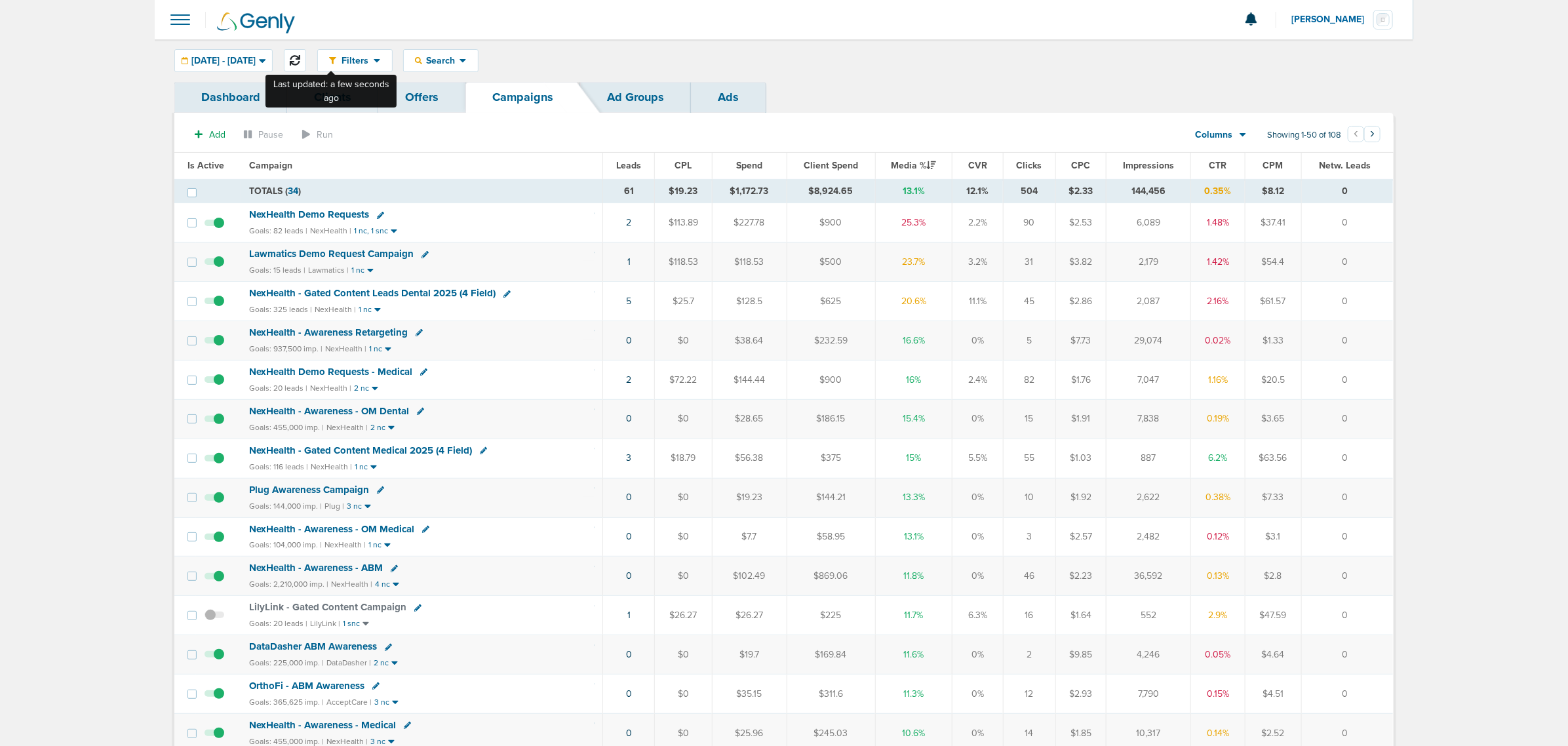
click at [300, 58] on icon at bounding box center [295, 60] width 10 height 10
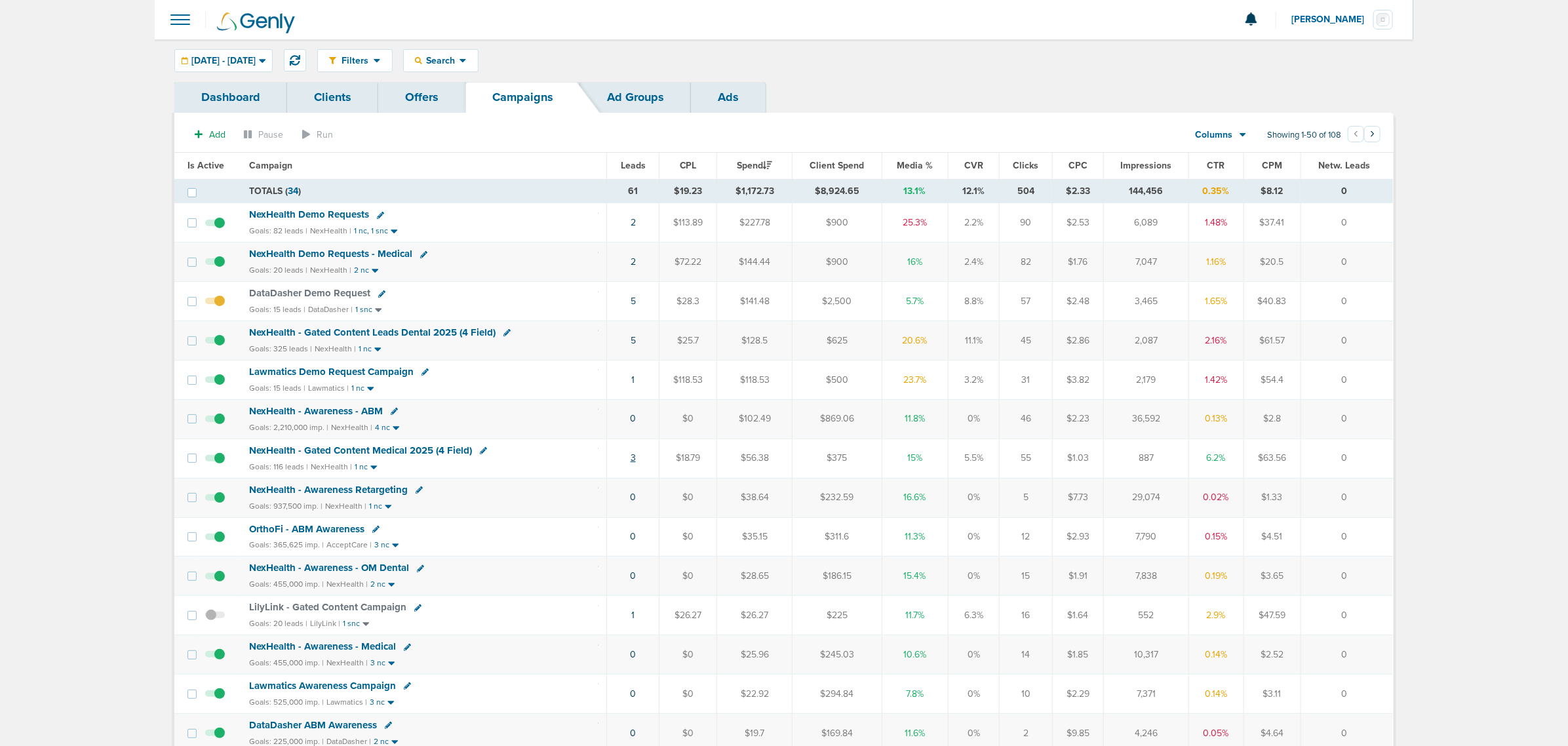
click at [636, 461] on link "3" at bounding box center [634, 458] width 6 height 11
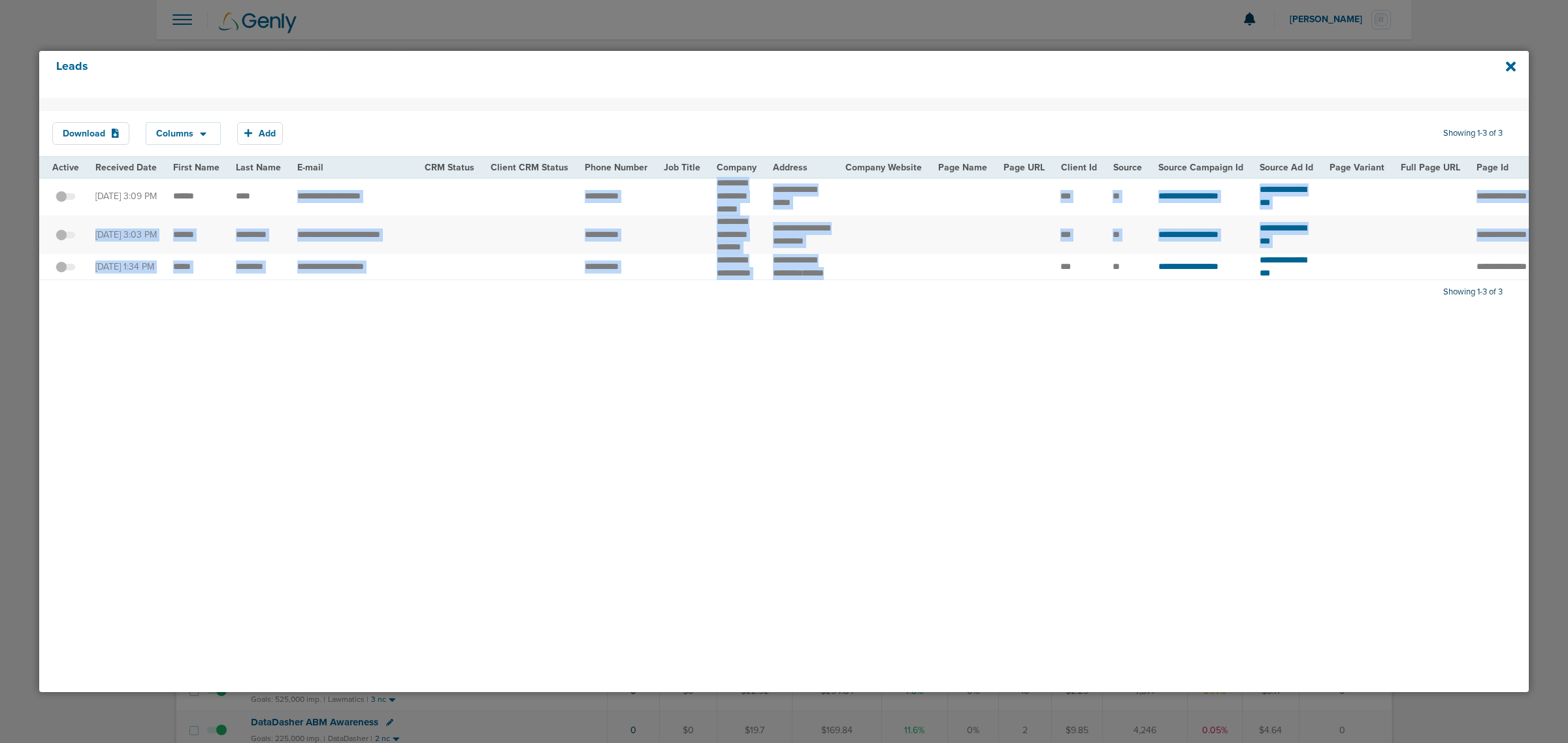
drag, startPoint x: 540, startPoint y: 206, endPoint x: 1017, endPoint y: 295, distance: 485.2
click at [1017, 280] on tbody "**********" at bounding box center [1349, 228] width 2620 height 102
click at [908, 233] on td at bounding box center [883, 235] width 93 height 39
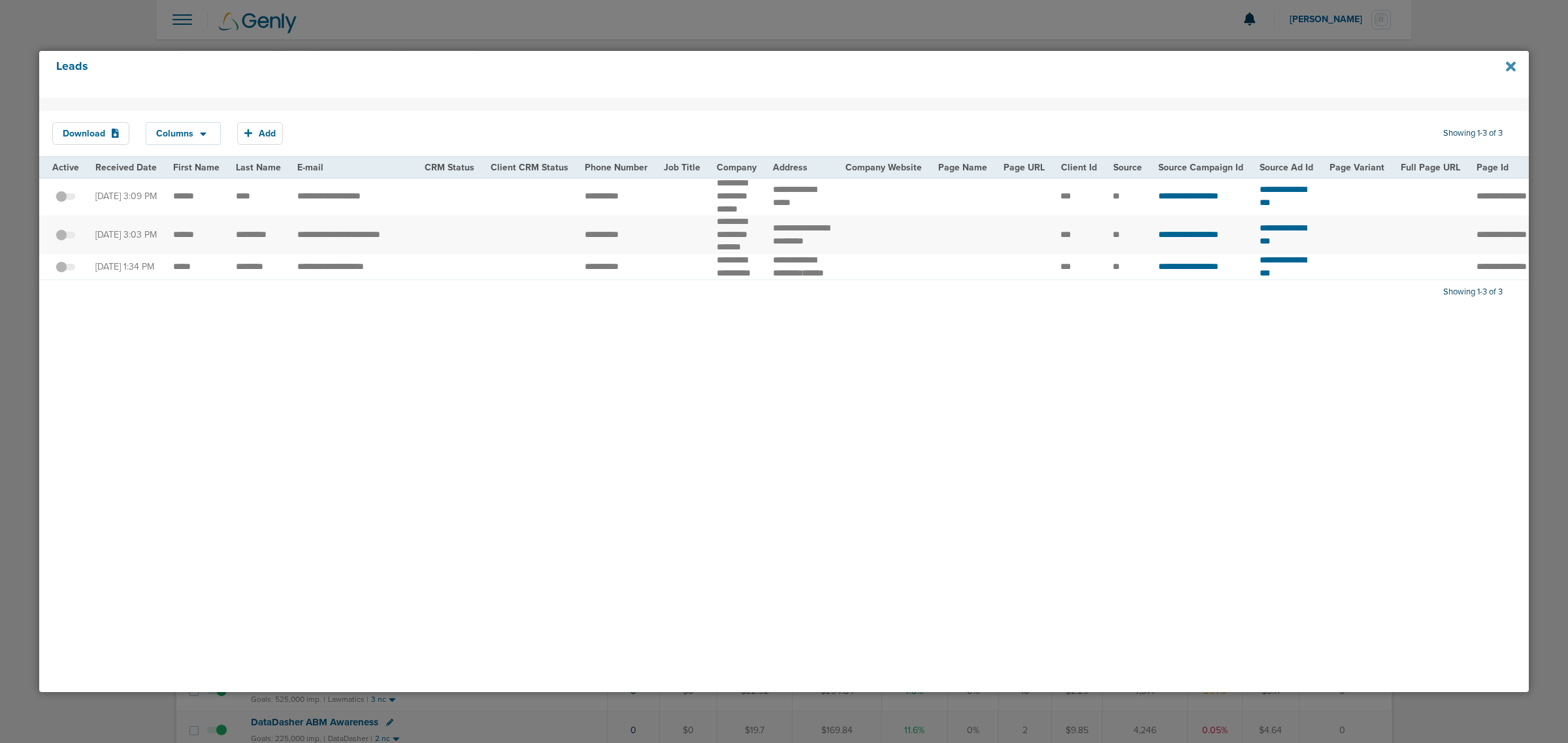
click at [1507, 69] on icon at bounding box center [1511, 66] width 10 height 10
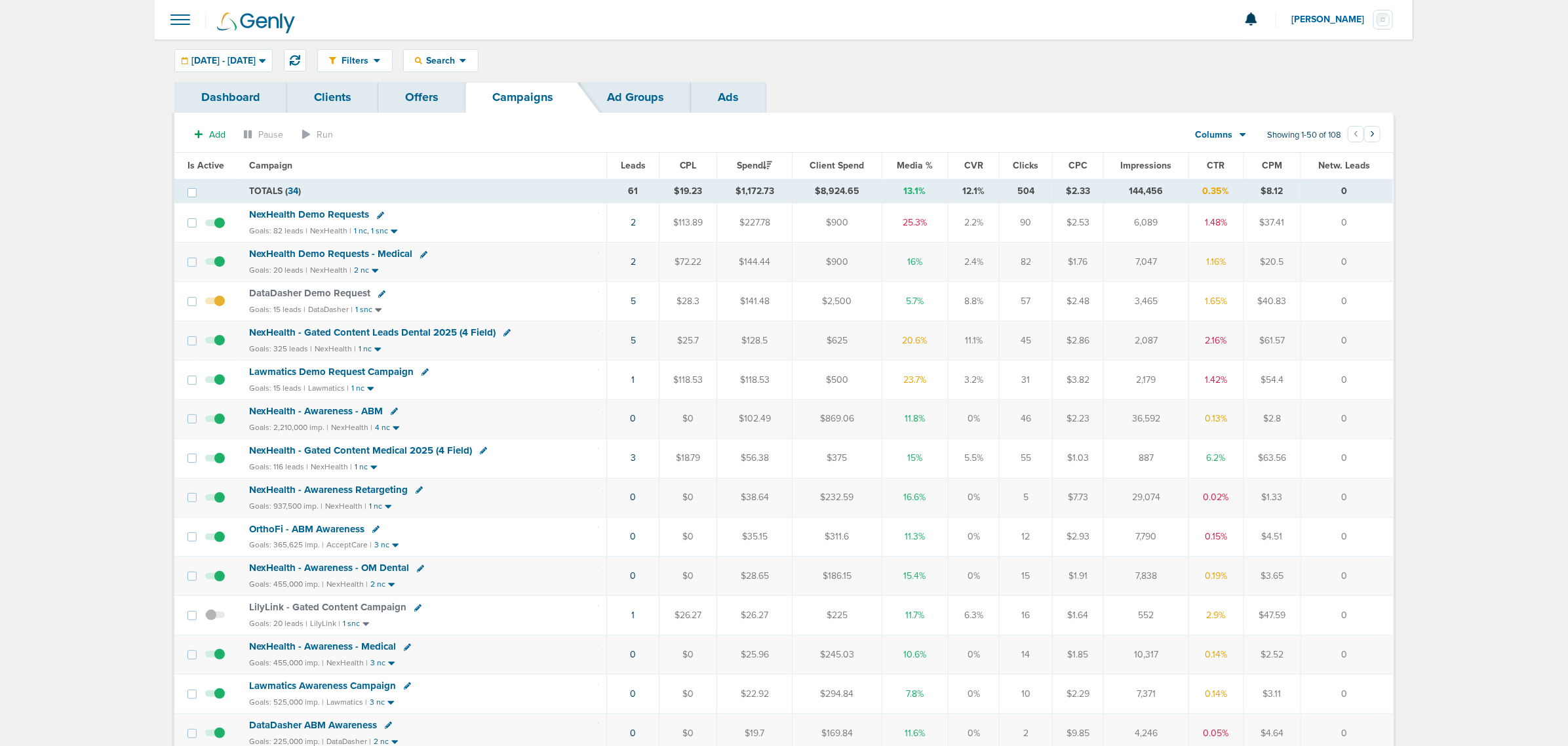
drag, startPoint x: 555, startPoint y: 465, endPoint x: 1373, endPoint y: 454, distance: 818.1
click at [1373, 454] on tr "NexHealth - Gated Content Medical 2025 (4 Field) Goals: 116 leads | NexHealth |…" at bounding box center [784, 458] width 1219 height 40
click at [1372, 454] on td "0" at bounding box center [1346, 458] width 92 height 40
click at [567, 454] on div "NexHealth - Gated Content Medical 2025 (4 Field)" at bounding box center [424, 451] width 349 height 13
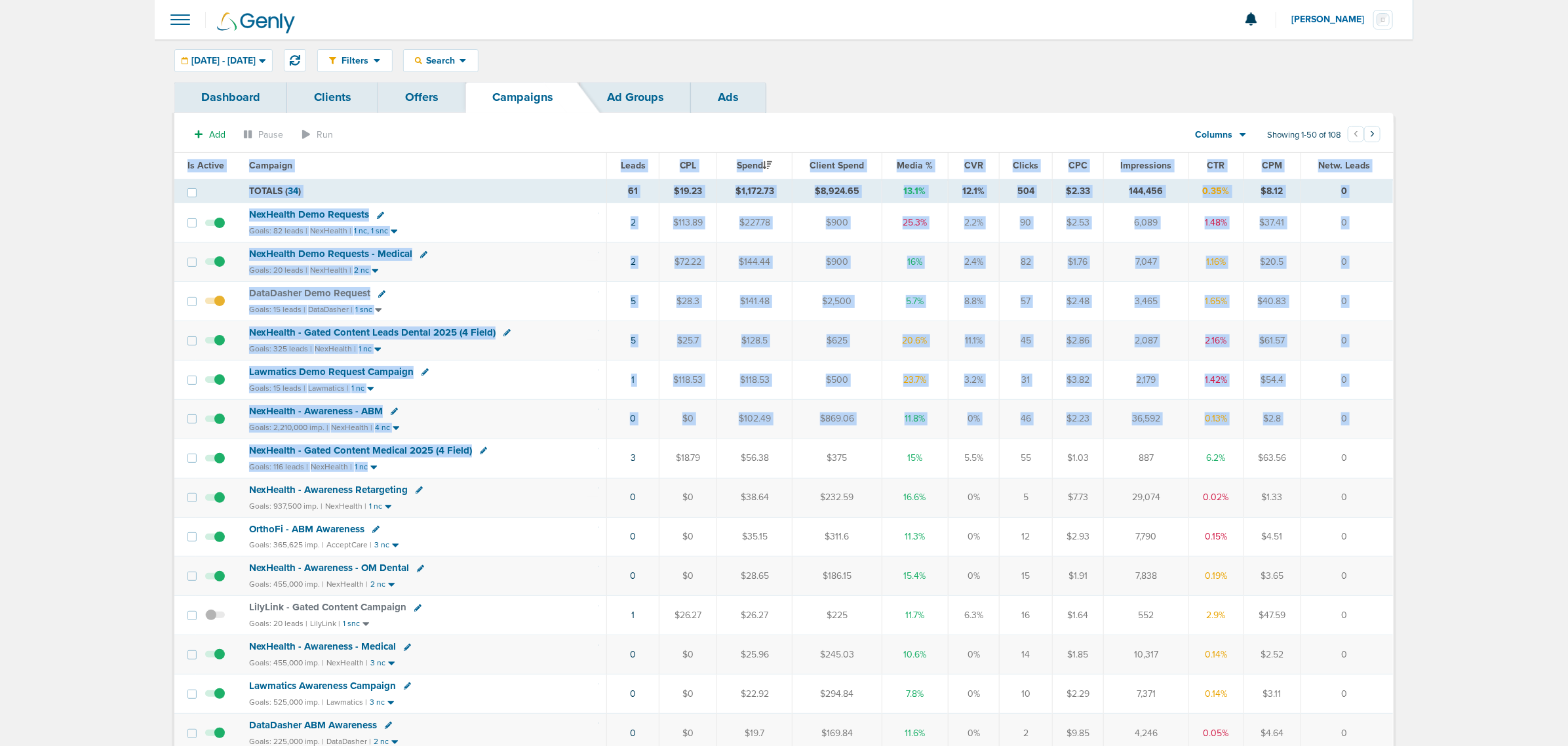
drag, startPoint x: 586, startPoint y: 479, endPoint x: 1406, endPoint y: 460, distance: 820.2
click at [1375, 464] on td "0" at bounding box center [1346, 458] width 92 height 40
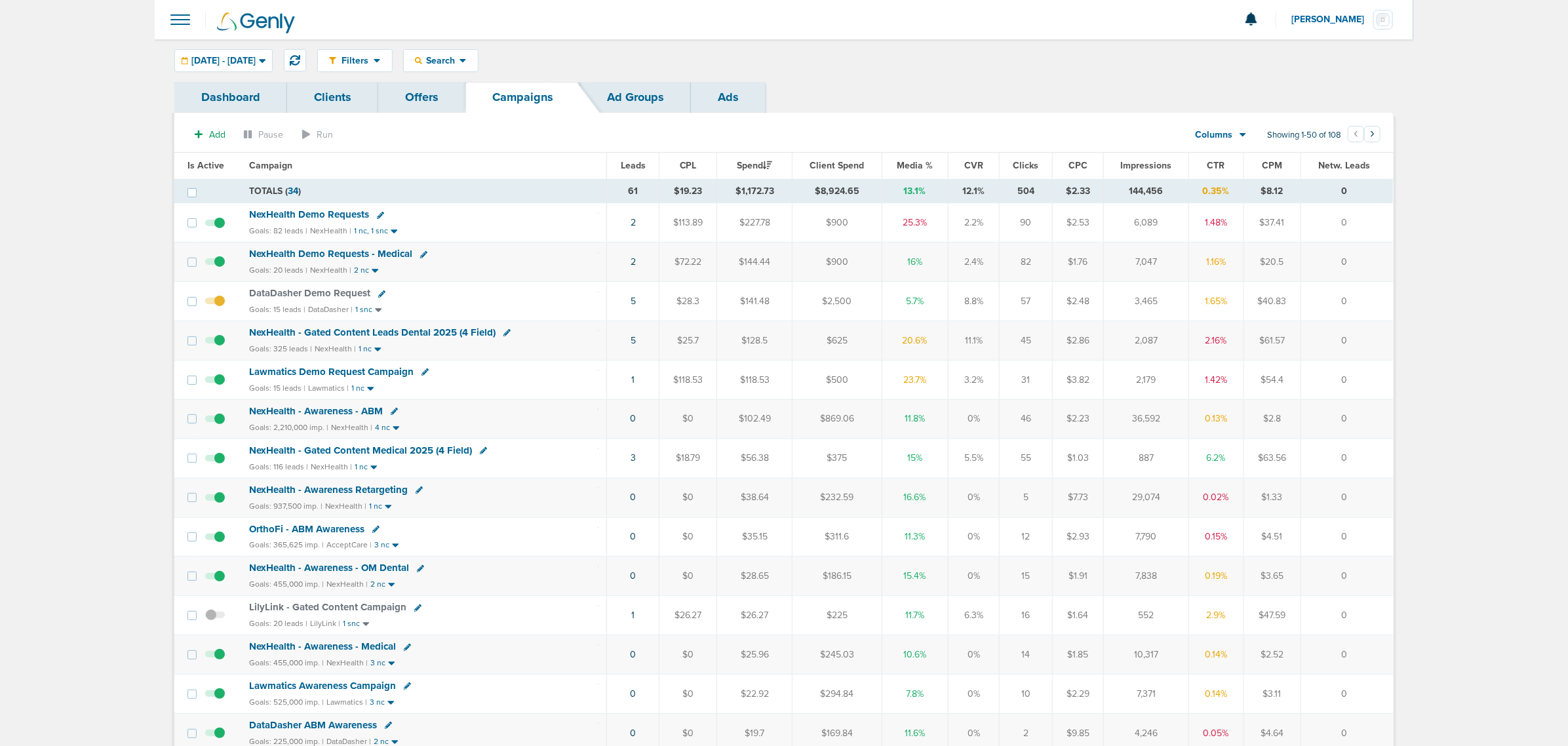
drag, startPoint x: 1375, startPoint y: 464, endPoint x: 1208, endPoint y: 465, distance: 167.0
click at [1278, 465] on tr "NexHealth - Gated Content Medical 2025 (4 Field) Goals: 116 leads | NexHealth |…" at bounding box center [784, 458] width 1219 height 40
drag, startPoint x: 926, startPoint y: 465, endPoint x: 238, endPoint y: 456, distance: 688.1
click at [238, 456] on tr "NexHealth - Gated Content Medical 2025 (4 Field) Goals: 116 leads | NexHealth |…" at bounding box center [784, 458] width 1219 height 40
click at [237, 447] on td at bounding box center [218, 458] width 45 height 40
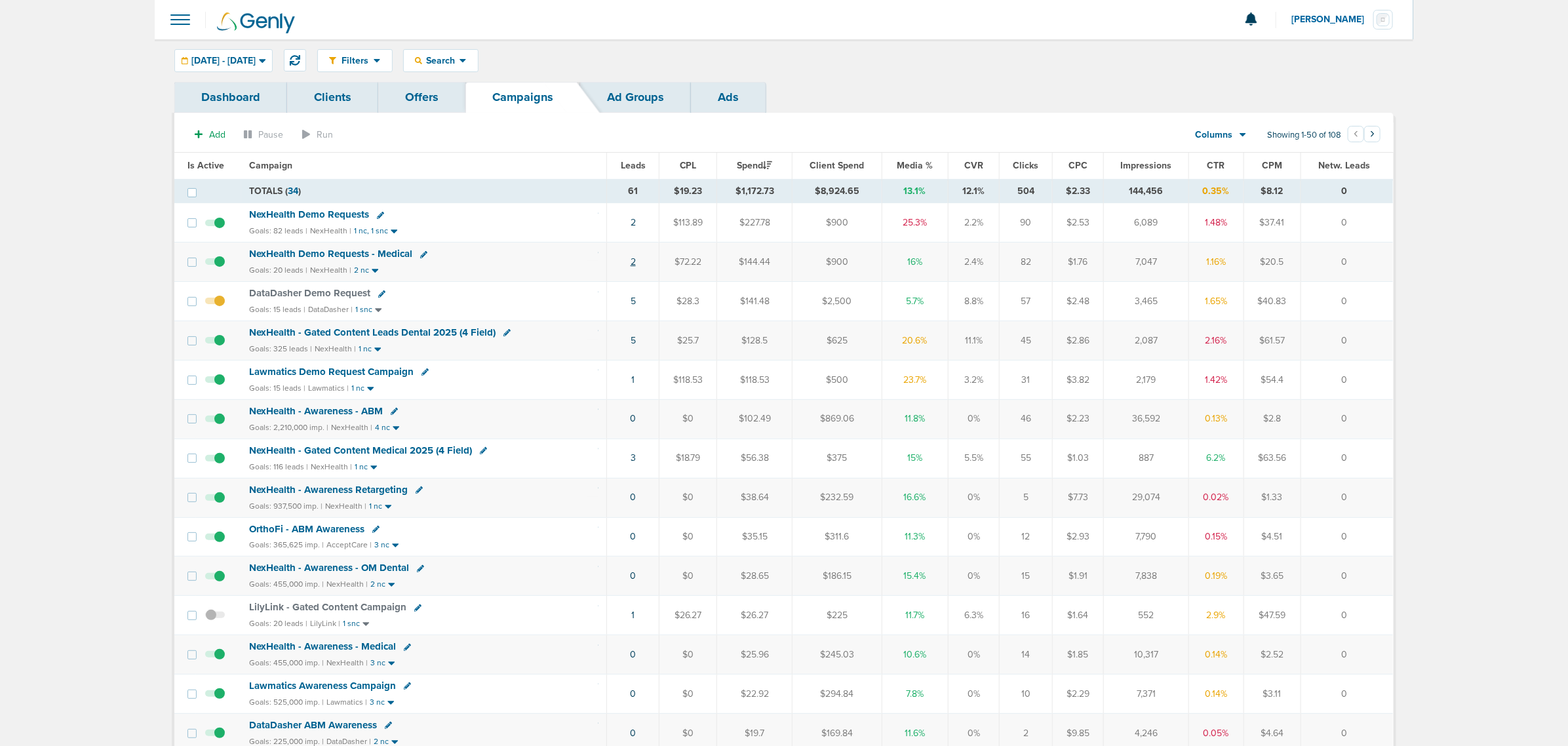
click at [633, 262] on link "2" at bounding box center [634, 262] width 6 height 11
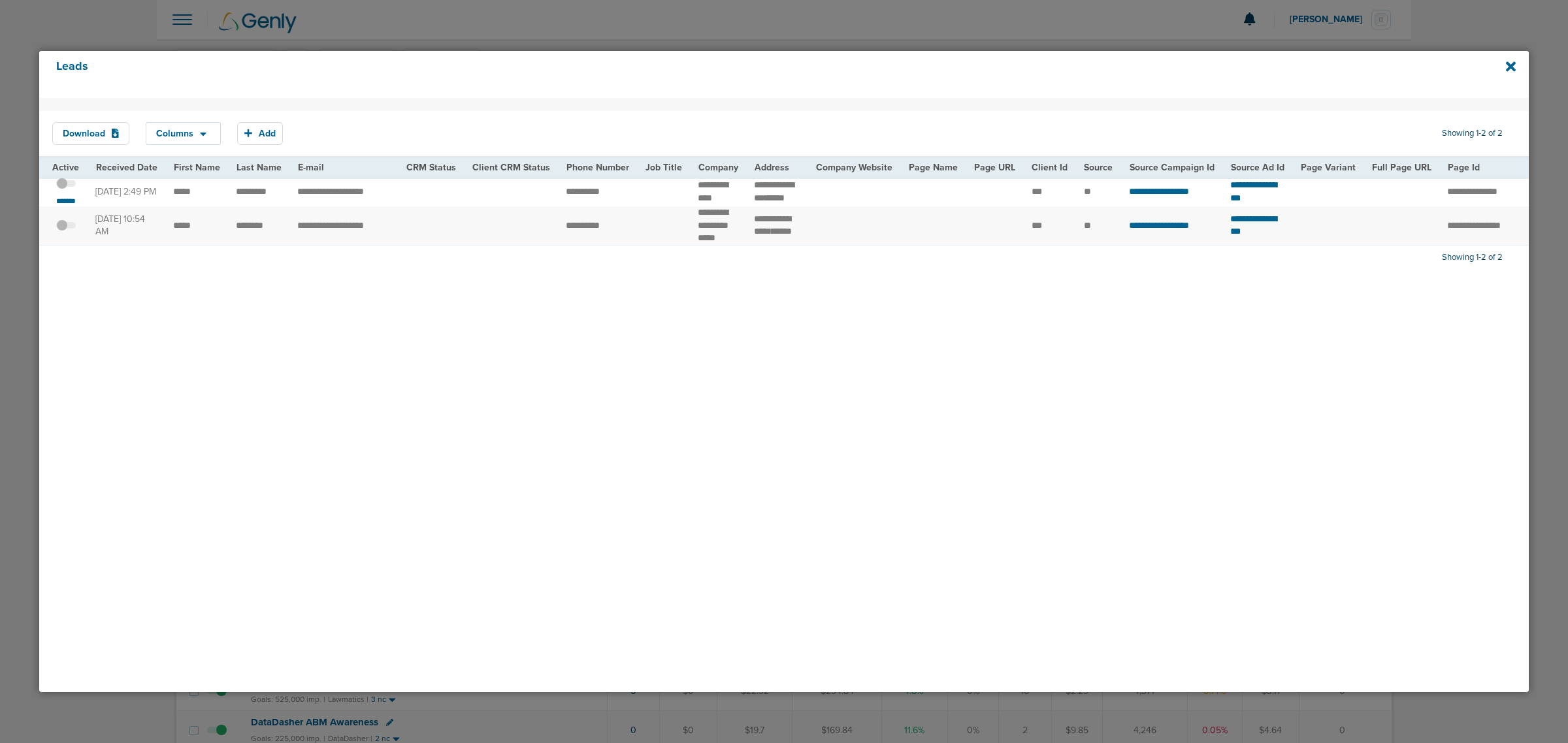
click at [73, 190] on span at bounding box center [66, 190] width 19 height 0
click at [66, 186] on input "checkbox" at bounding box center [66, 186] width 0 height 0
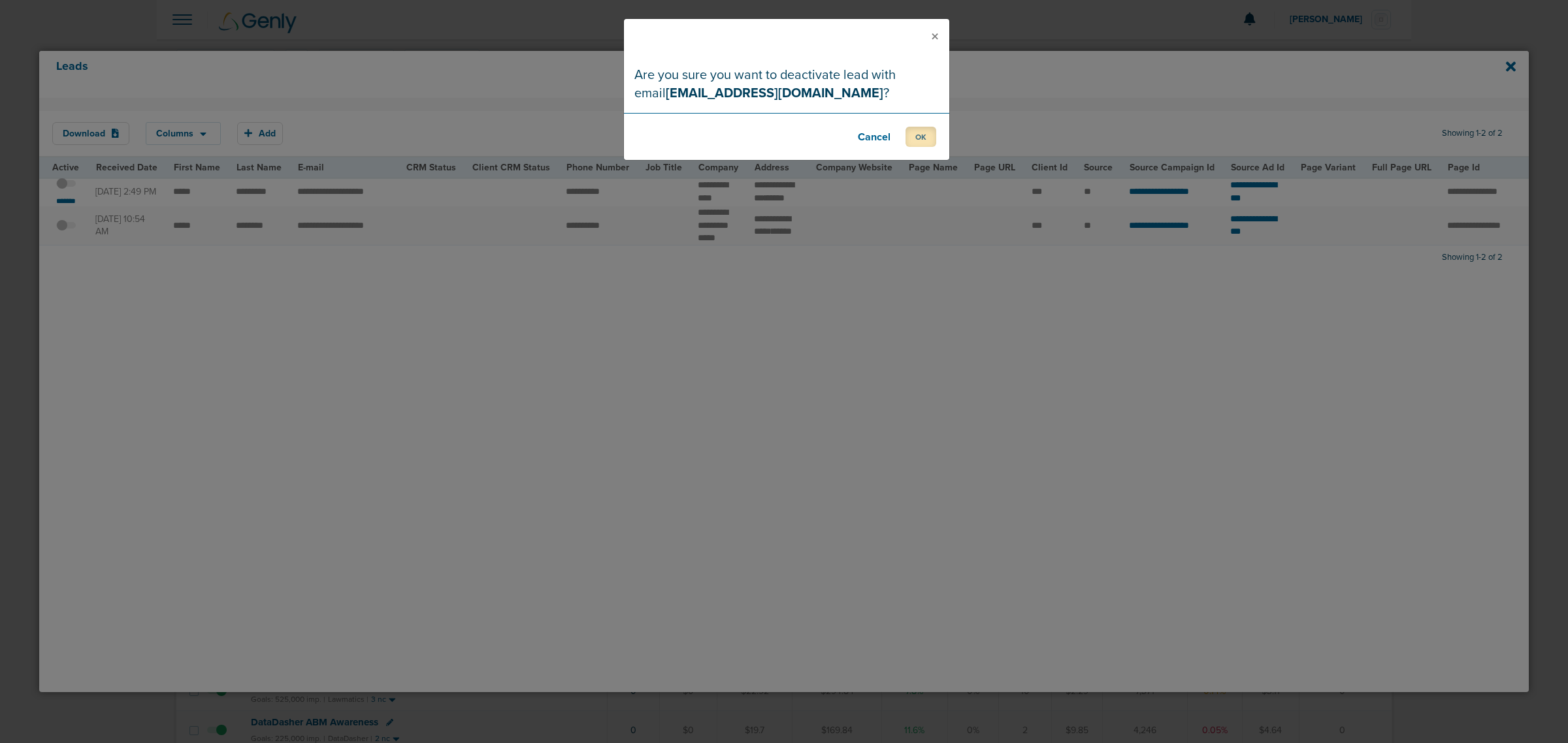
click at [924, 135] on button "OK" at bounding box center [921, 136] width 30 height 20
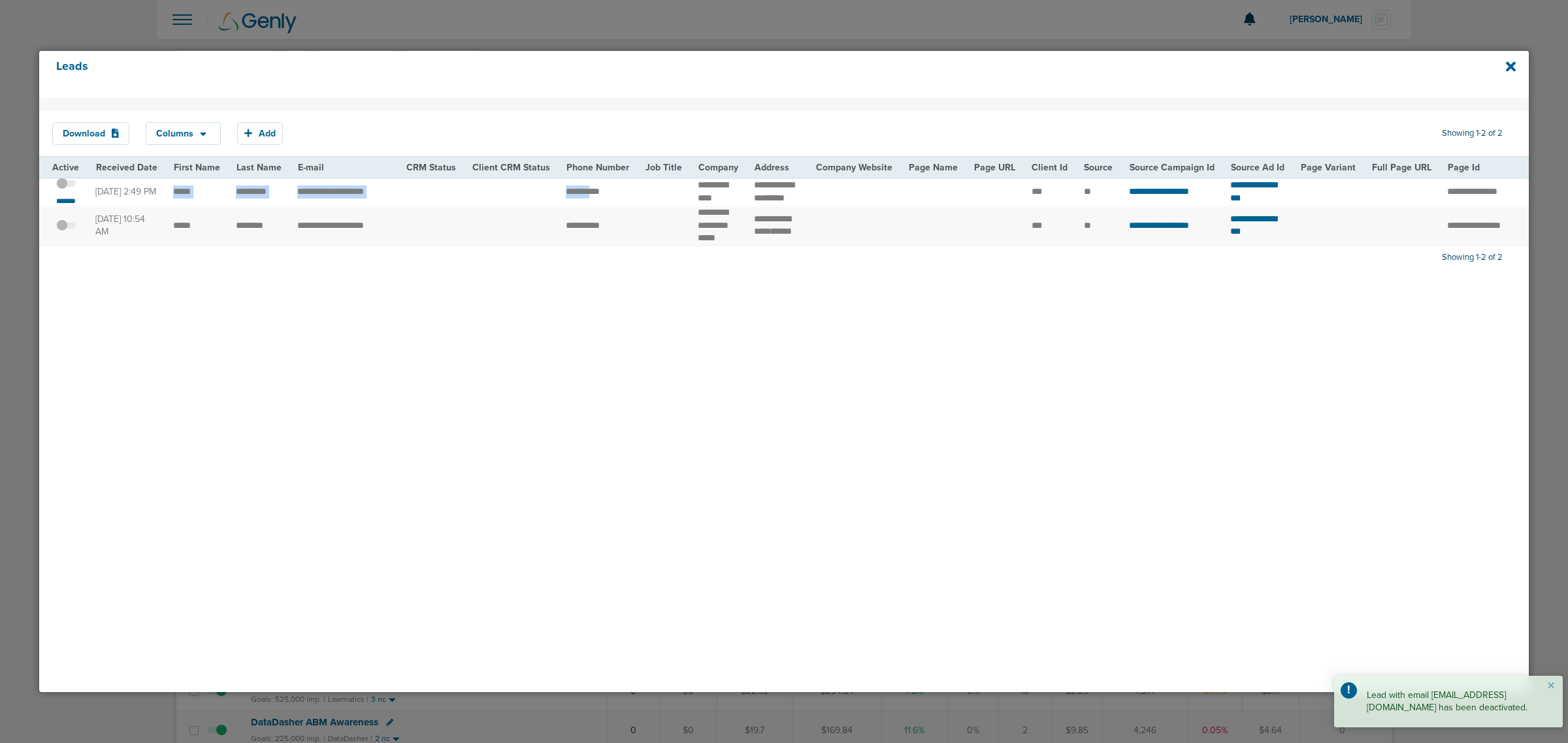
drag, startPoint x: 165, startPoint y: 198, endPoint x: 593, endPoint y: 200, distance: 428.0
click at [593, 200] on tr "**********" at bounding box center [1335, 191] width 2592 height 30
click at [593, 196] on span "**********" at bounding box center [582, 191] width 34 height 9
click at [673, 184] on td at bounding box center [663, 191] width 53 height 30
click at [1524, 12] on div at bounding box center [784, 372] width 1568 height 743
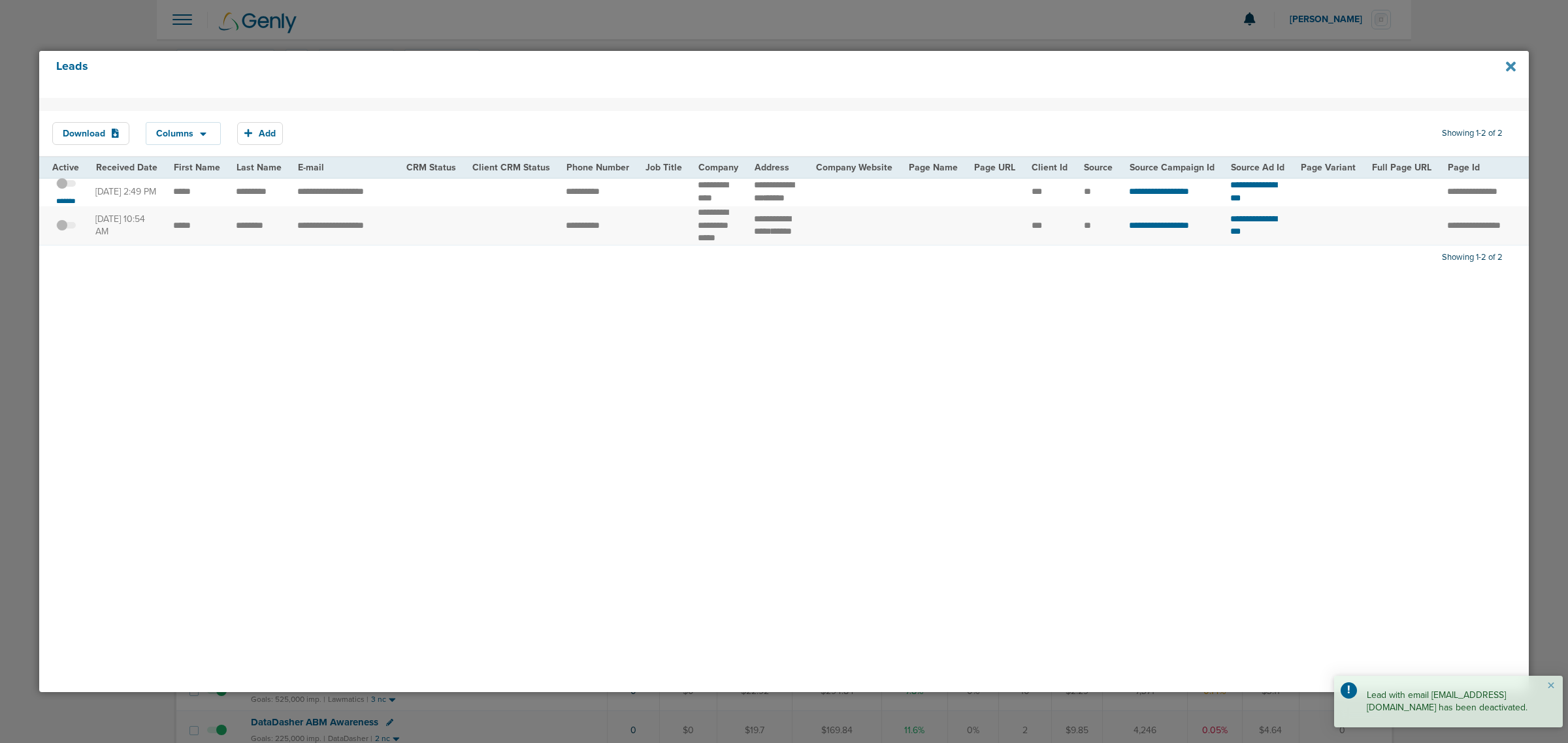
click at [1507, 69] on icon at bounding box center [1511, 66] width 10 height 10
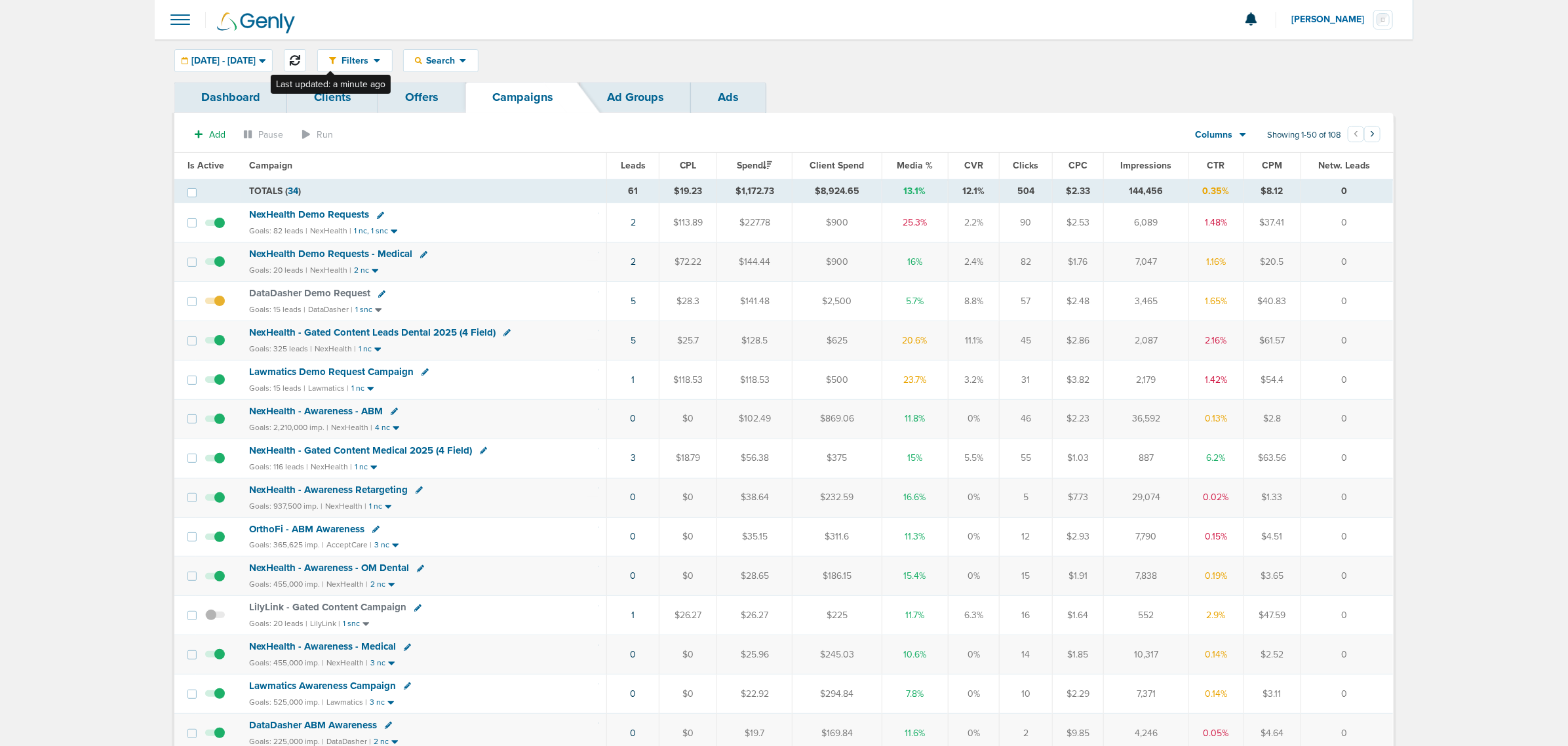
click at [300, 60] on icon at bounding box center [295, 60] width 10 height 10
drag, startPoint x: 646, startPoint y: 254, endPoint x: 1388, endPoint y: 248, distance: 742.0
click at [1388, 248] on tr "NexHealth Demo Requests - Medical Goals: 20 leads | NexHealth | 2 nc 1 $144.44 …" at bounding box center [784, 262] width 1219 height 40
click at [1392, 248] on td "0" at bounding box center [1346, 262] width 92 height 40
click at [631, 300] on link "5" at bounding box center [632, 302] width 6 height 11
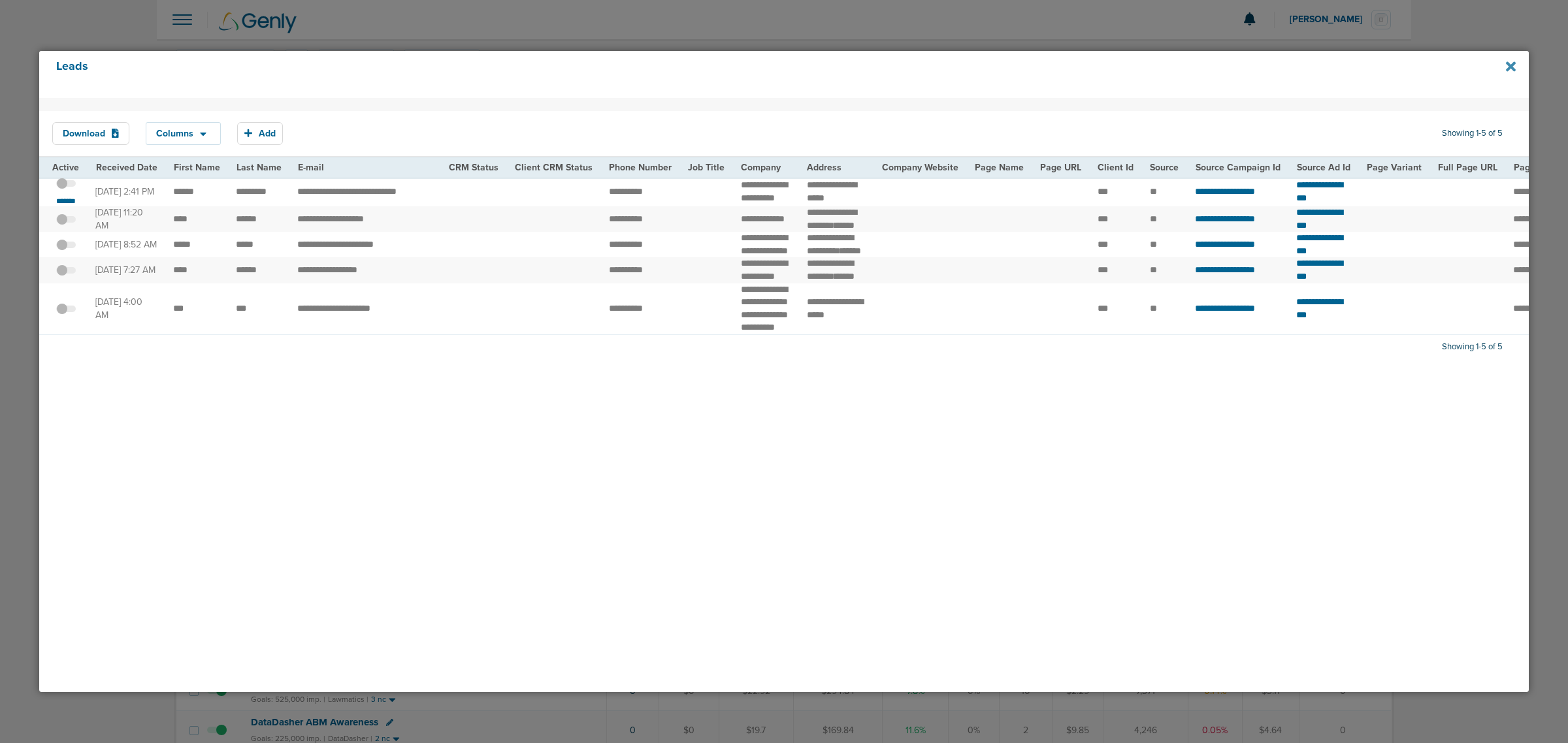
click at [1512, 70] on icon at bounding box center [1511, 66] width 10 height 15
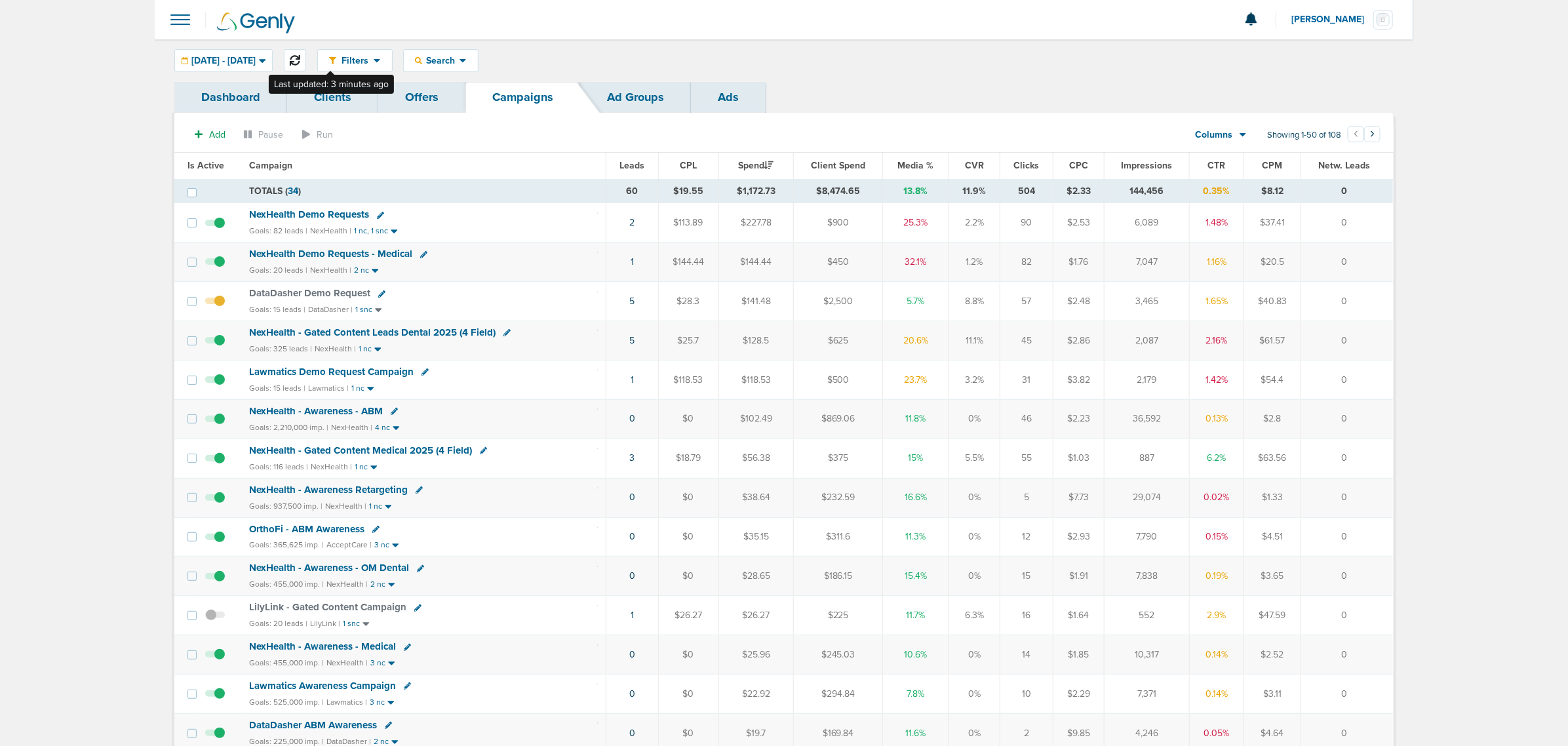
click at [300, 60] on icon at bounding box center [295, 60] width 10 height 10
drag, startPoint x: 591, startPoint y: 545, endPoint x: 1343, endPoint y: 556, distance: 752.1
click at [1343, 556] on tr "OrthoFi - ABM Awareness Goals: 365,625 imp. | AcceptCare | 3 nc 0 $0 $35.15 $31…" at bounding box center [784, 537] width 1219 height 40
click at [1375, 533] on td "0" at bounding box center [1346, 537] width 92 height 40
click at [300, 59] on icon at bounding box center [295, 60] width 10 height 10
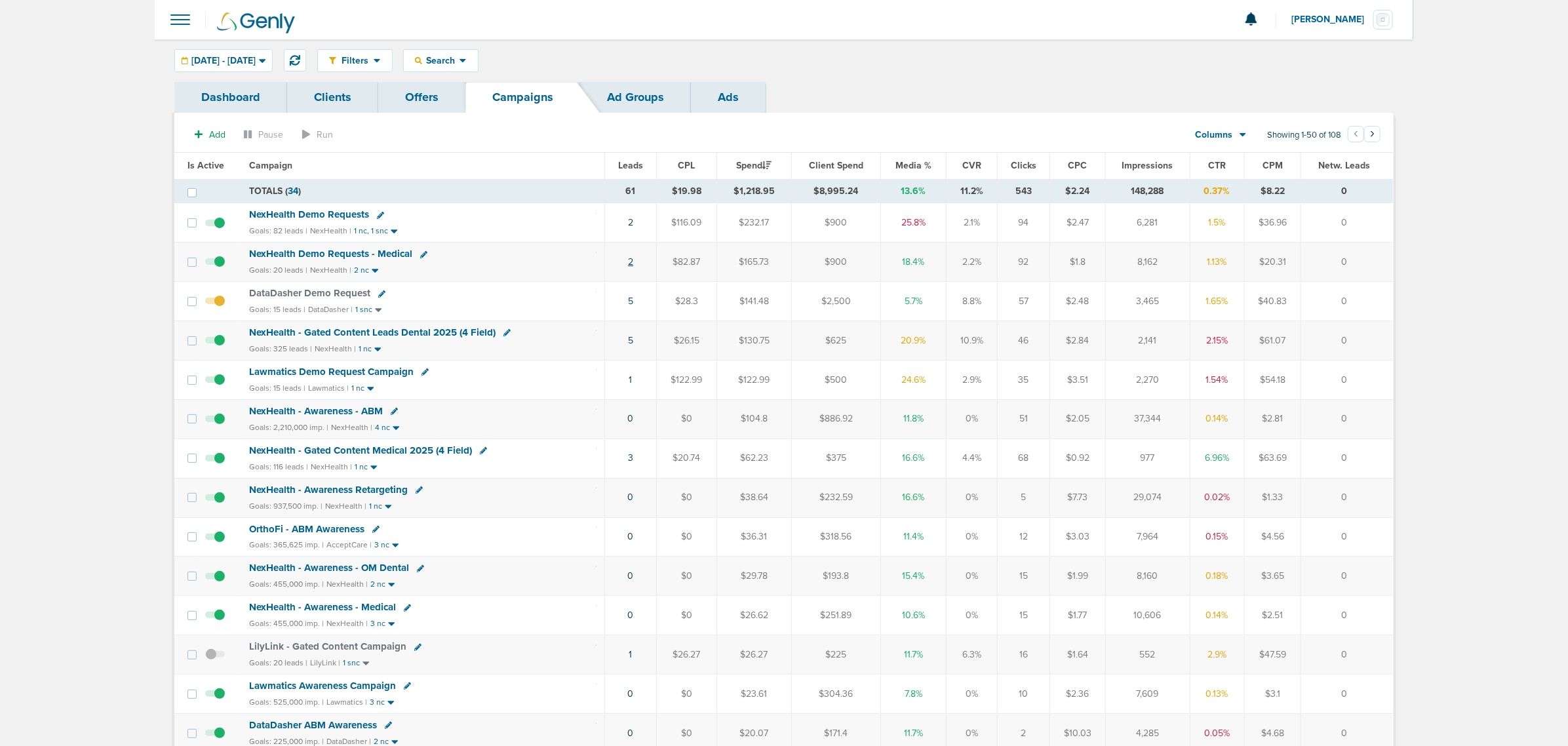
click at [634, 266] on link "2" at bounding box center [631, 262] width 6 height 11
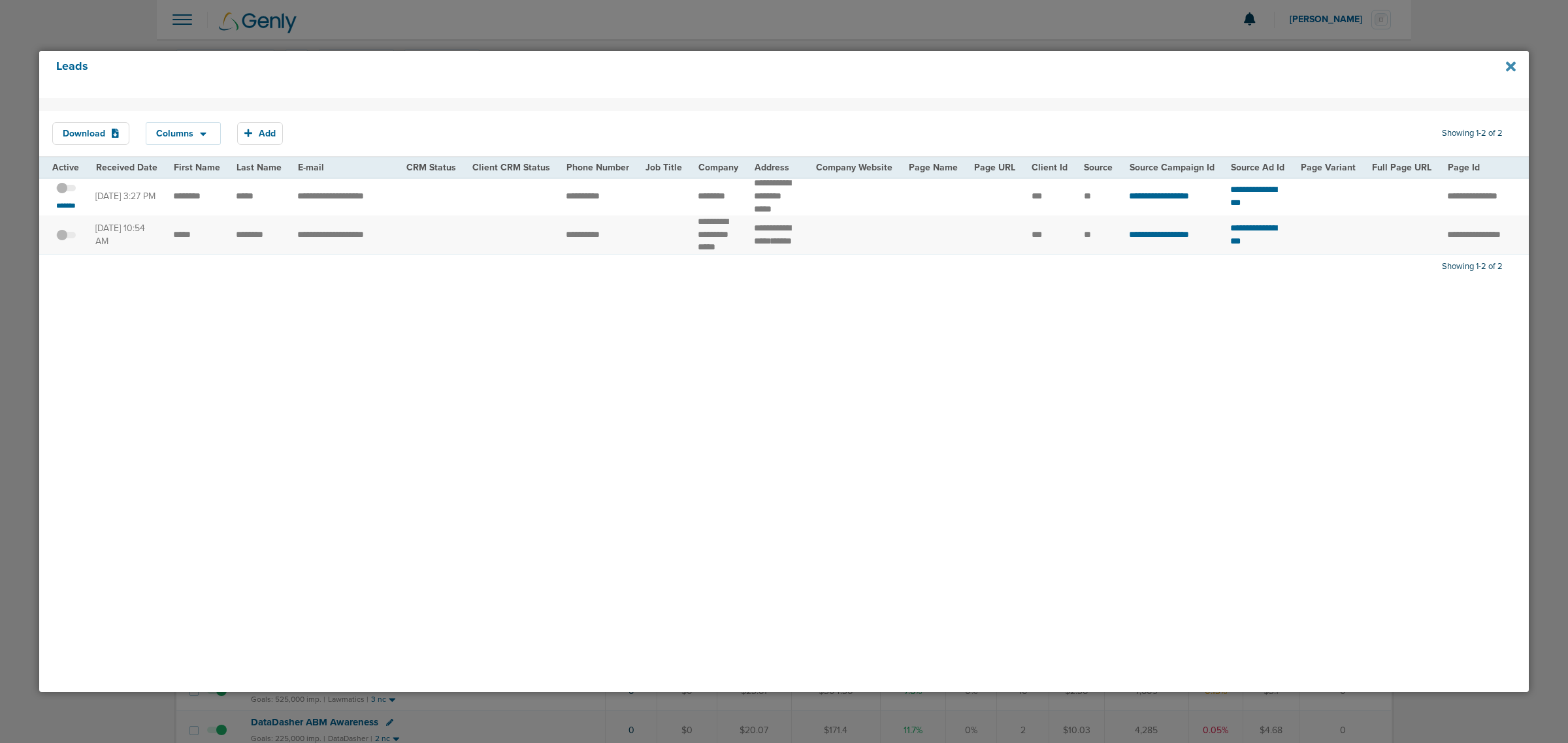
click at [1512, 66] on icon at bounding box center [1511, 66] width 10 height 10
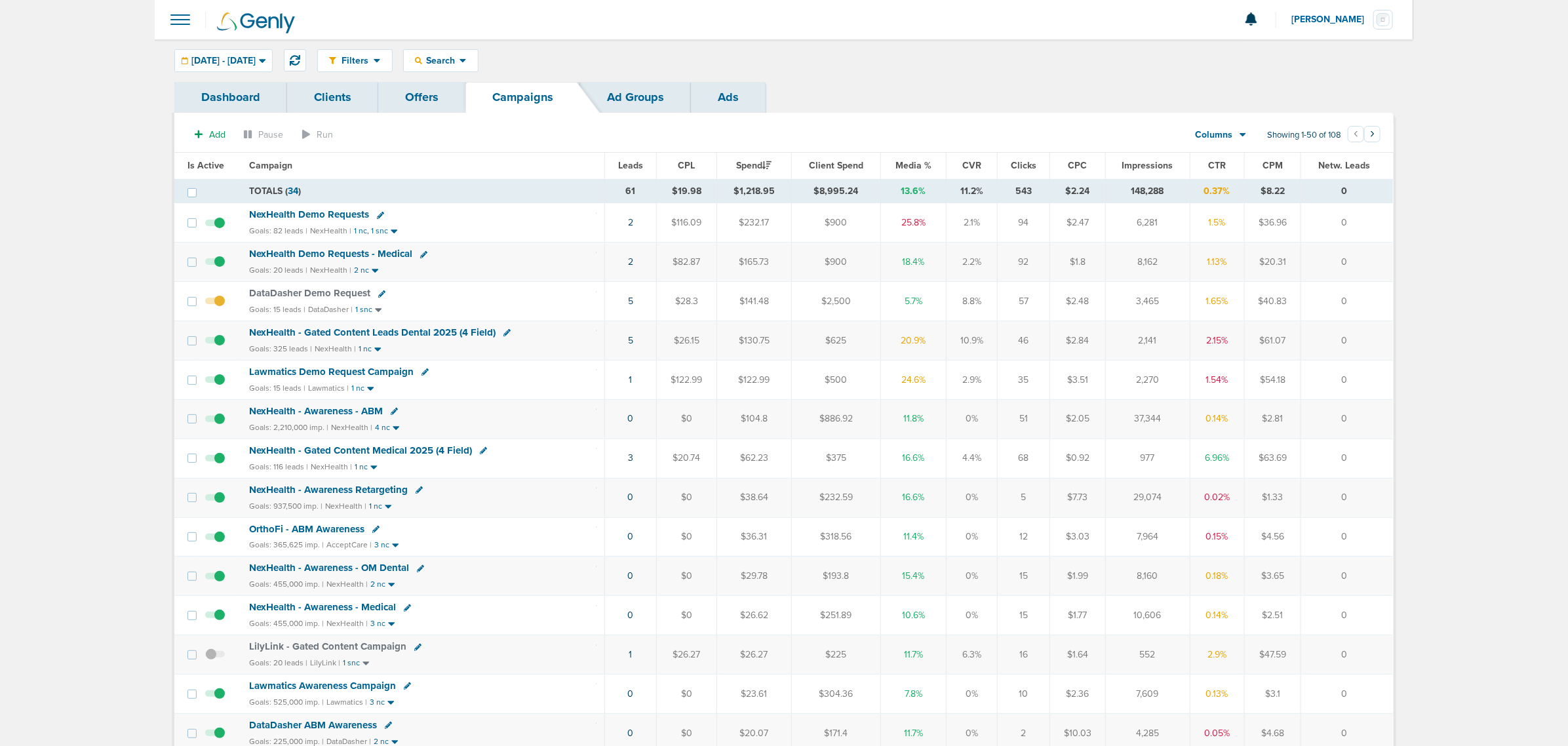
click at [921, 165] on span "Media %" at bounding box center [914, 166] width 36 height 11
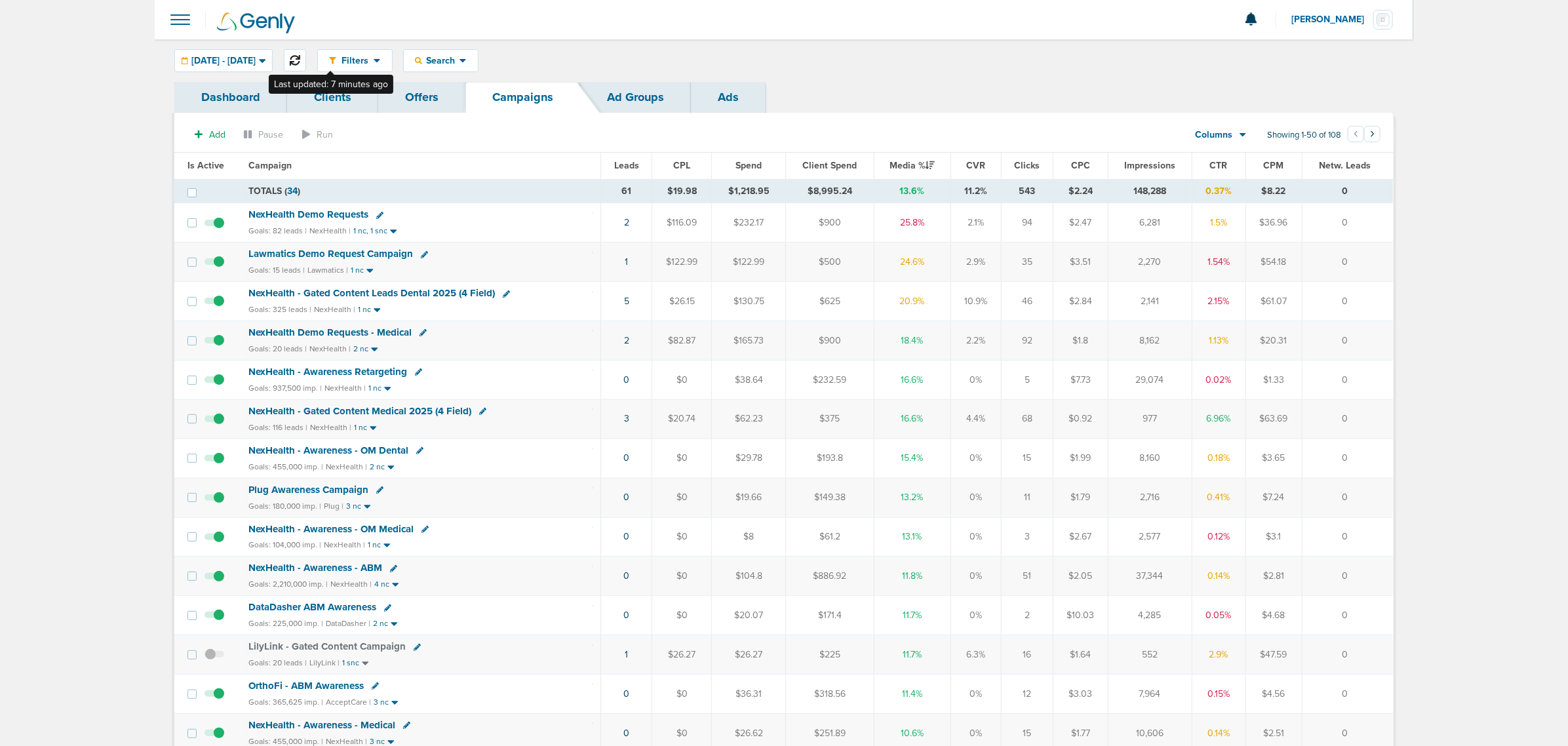
click at [300, 57] on icon at bounding box center [295, 60] width 10 height 10
click at [626, 346] on link "6" at bounding box center [627, 340] width 6 height 11
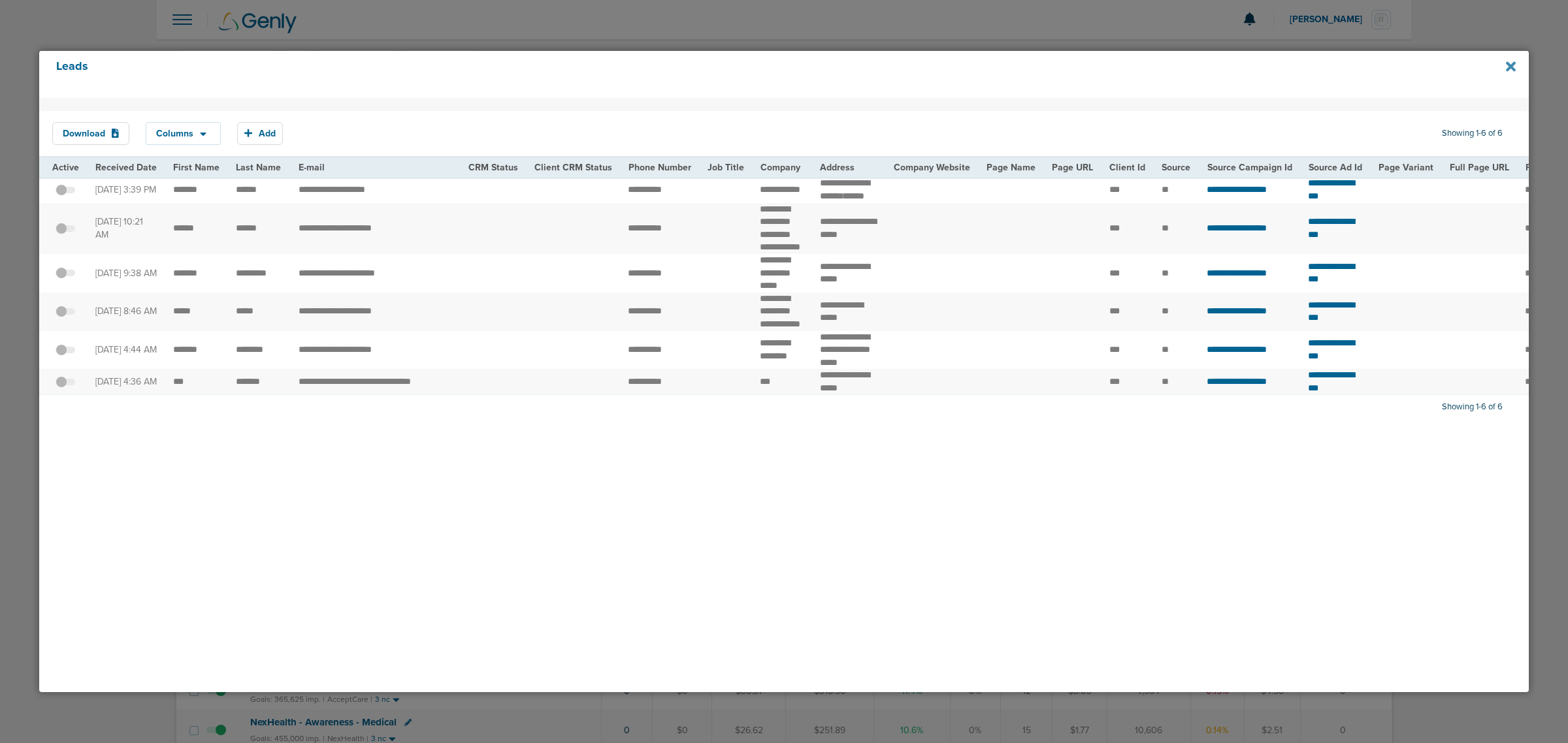
click at [1511, 70] on icon at bounding box center [1511, 66] width 10 height 15
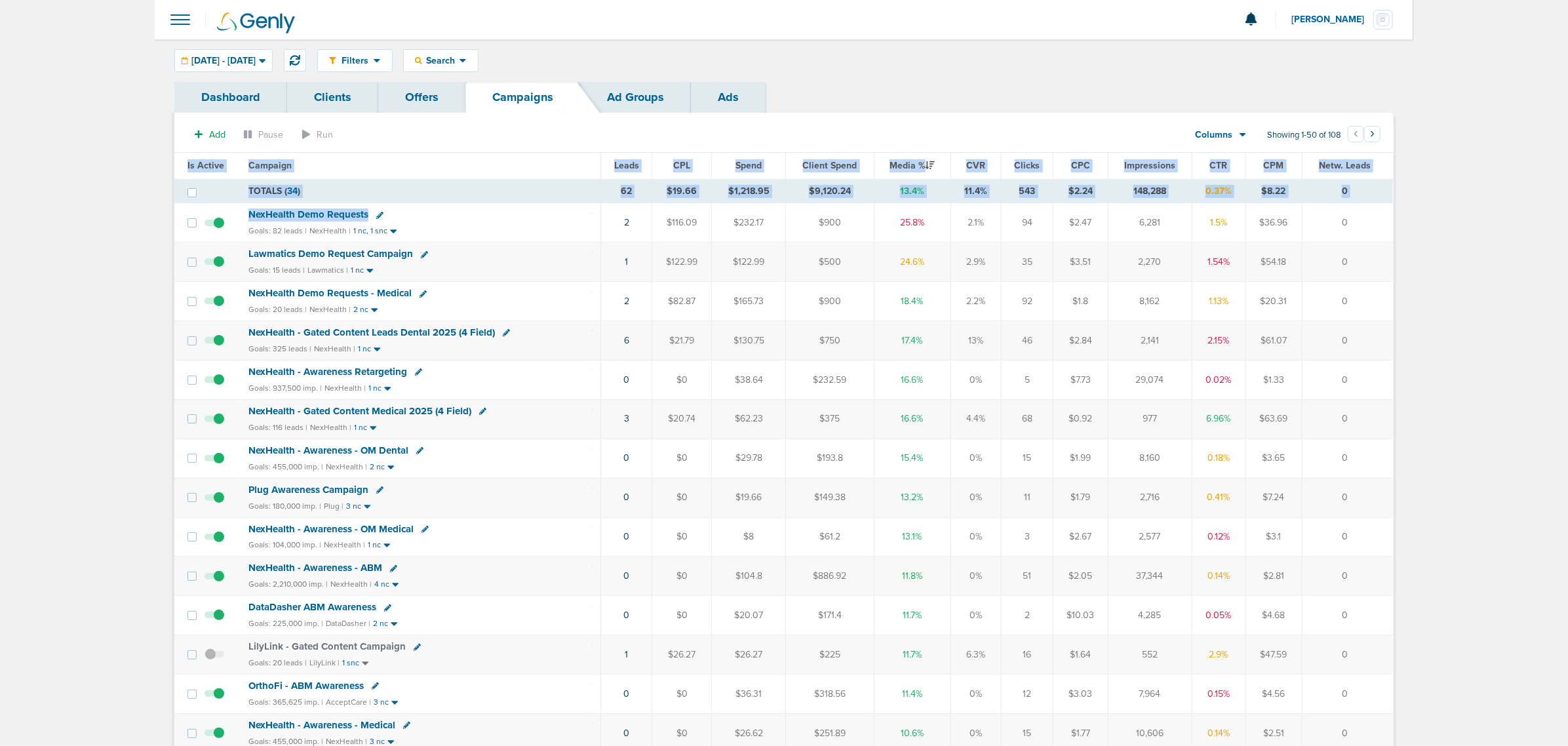
drag, startPoint x: 564, startPoint y: 216, endPoint x: 1476, endPoint y: 333, distance: 919.5
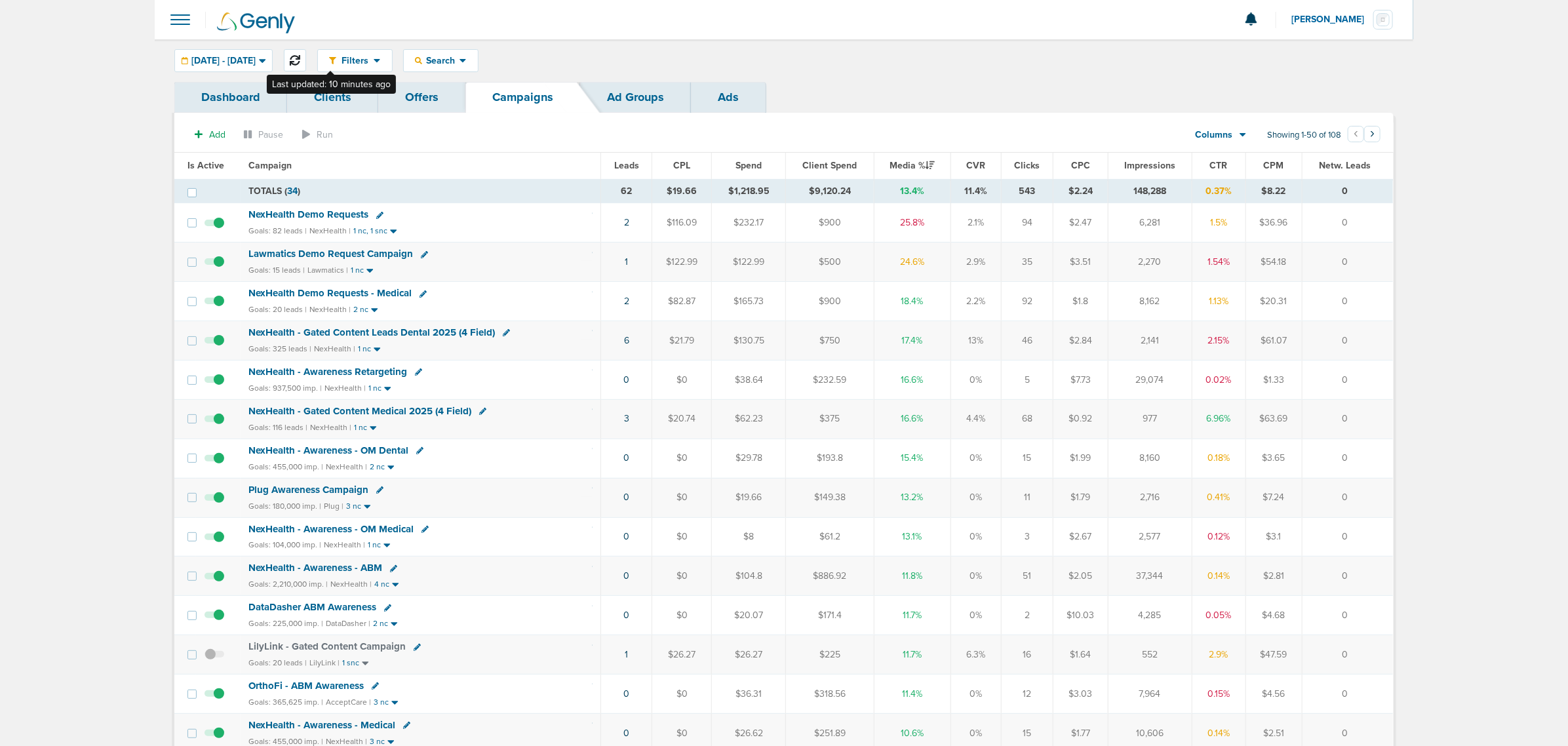
click at [300, 57] on icon at bounding box center [295, 60] width 10 height 10
drag, startPoint x: 144, startPoint y: 131, endPoint x: 1440, endPoint y: 508, distance: 1349.7
drag, startPoint x: 601, startPoint y: 381, endPoint x: 1352, endPoint y: 377, distance: 751.0
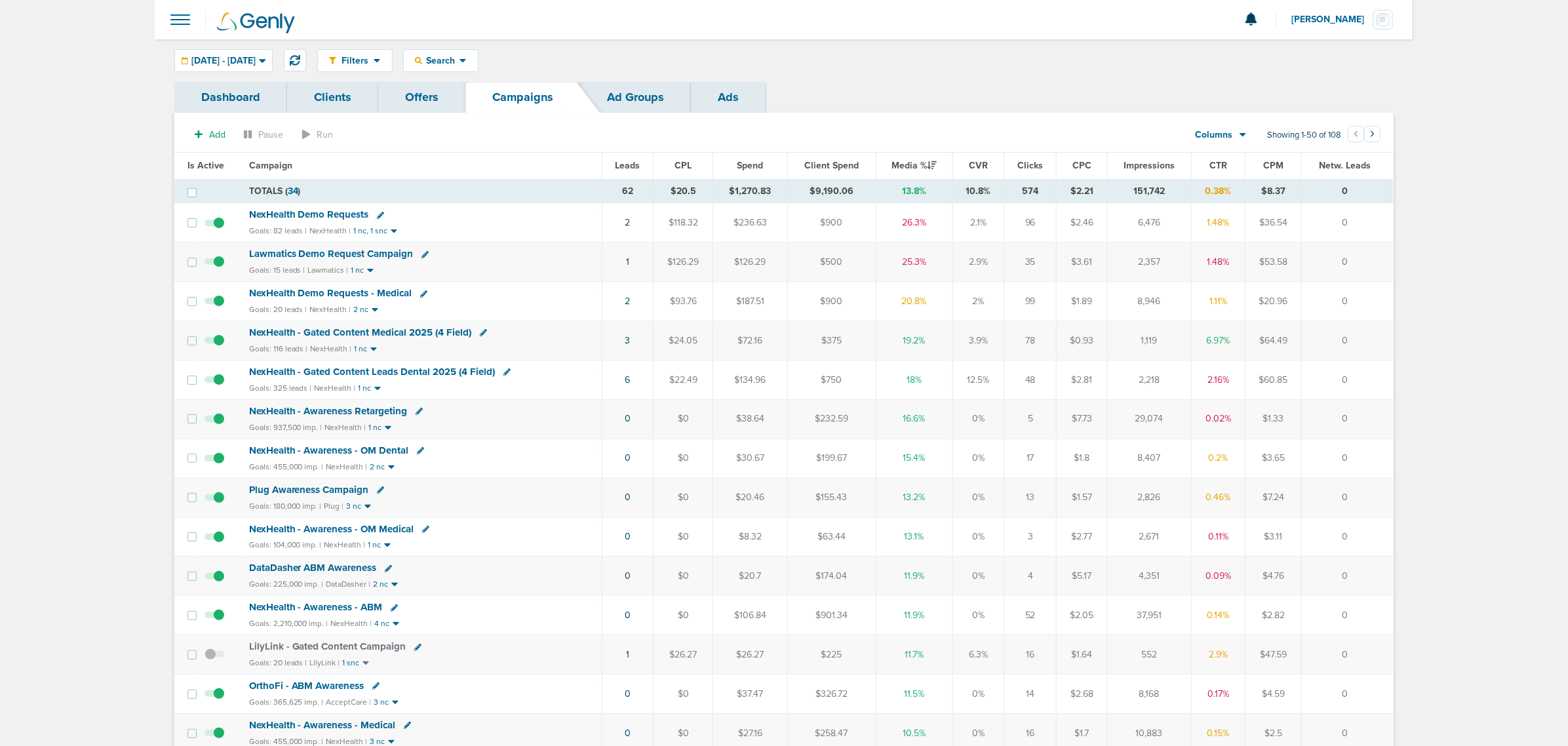
click at [1352, 377] on tr "NexHealth - Gated Content Leads Dental 2025 (4 Field) Goals: 325 leads | NexHea…" at bounding box center [784, 379] width 1219 height 40
click at [1357, 379] on td "0" at bounding box center [1347, 379] width 91 height 40
drag, startPoint x: 602, startPoint y: 221, endPoint x: 1388, endPoint y: 227, distance: 786.0
click at [1388, 227] on tr "NexHealth Demo Requests Goals: 82 leads | NexHealth | 1 nc, 1 snc 2 $118.32 $23…" at bounding box center [784, 223] width 1219 height 40
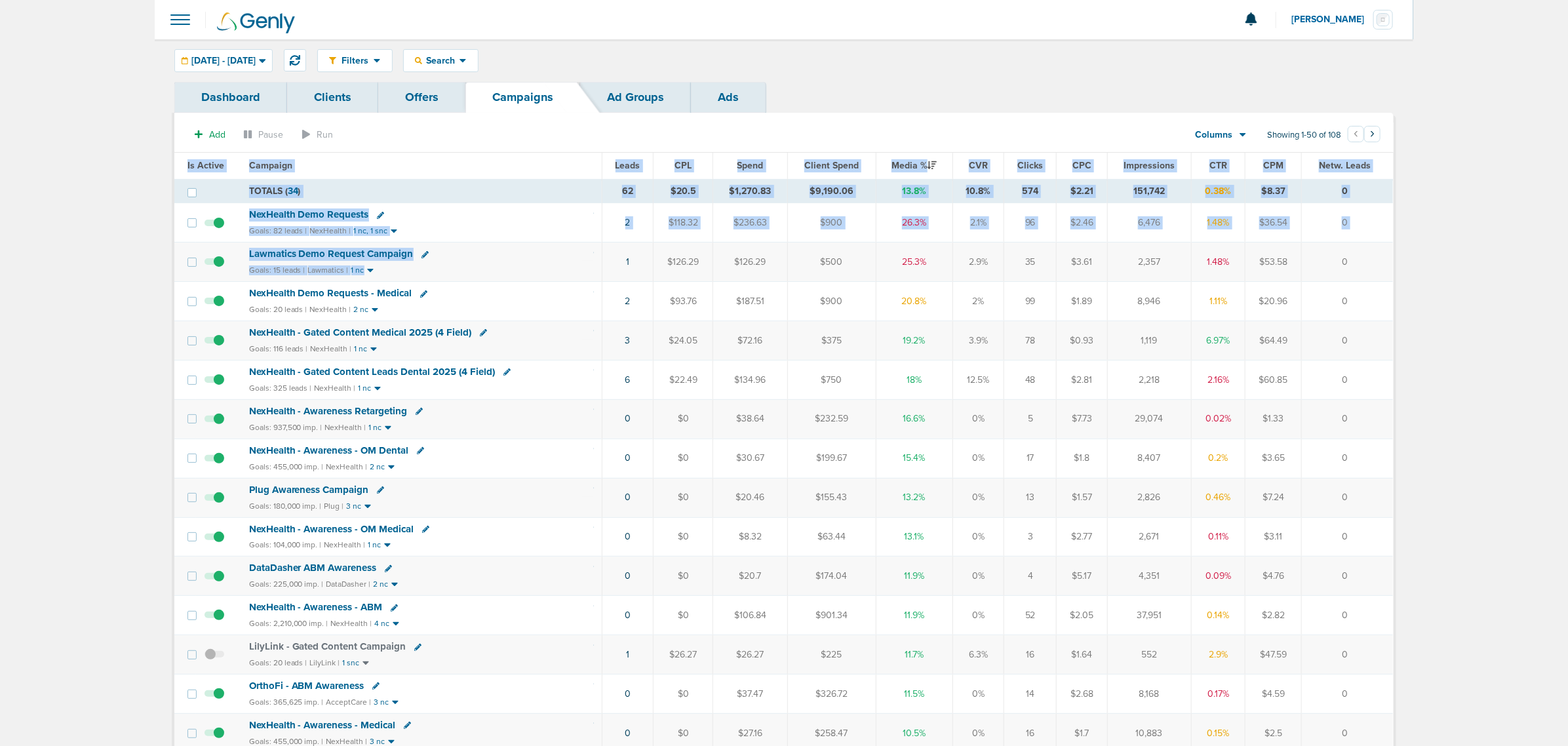
drag, startPoint x: 661, startPoint y: 261, endPoint x: 1432, endPoint y: 273, distance: 771.1
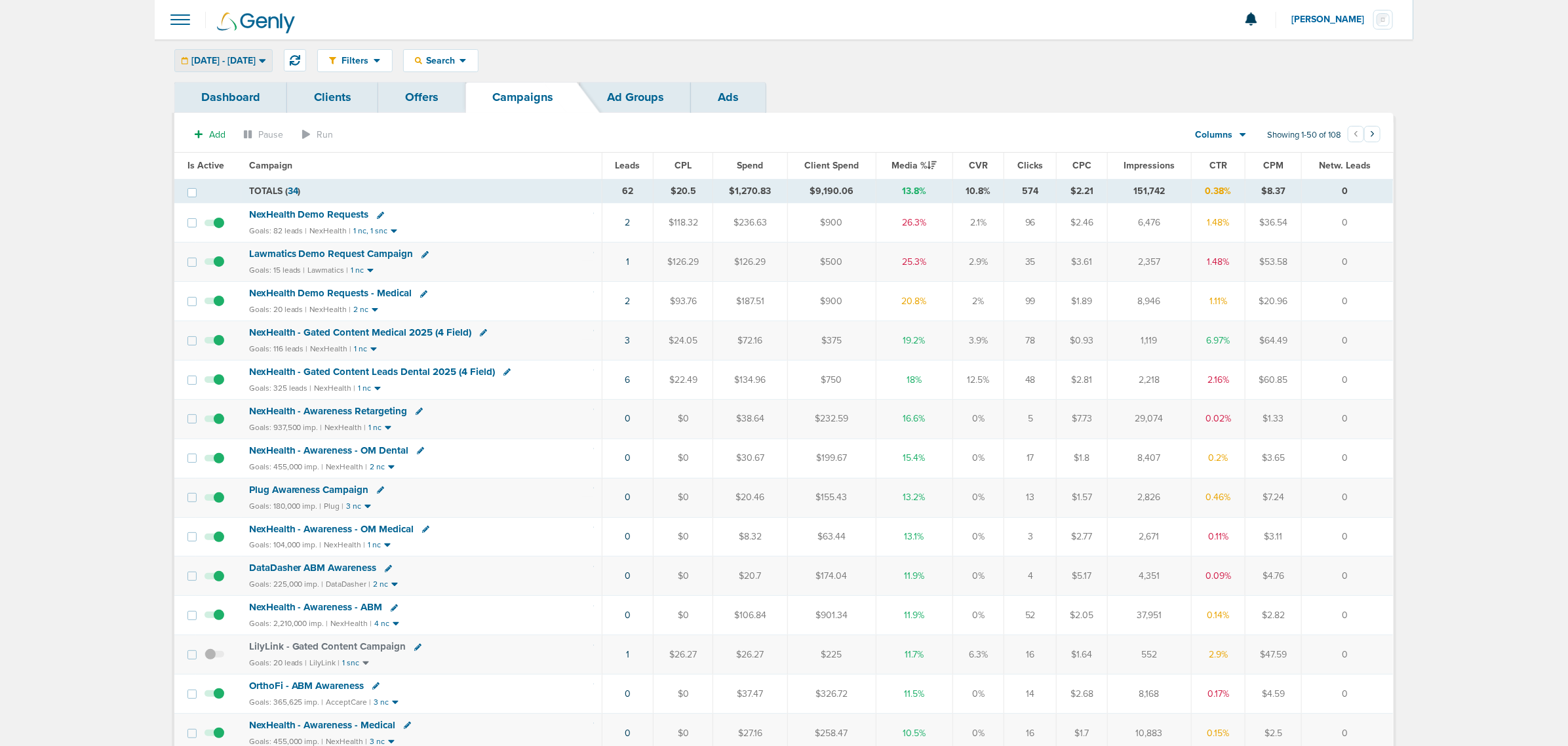
click at [236, 60] on span "[DATE] - [DATE]" at bounding box center [223, 60] width 64 height 9
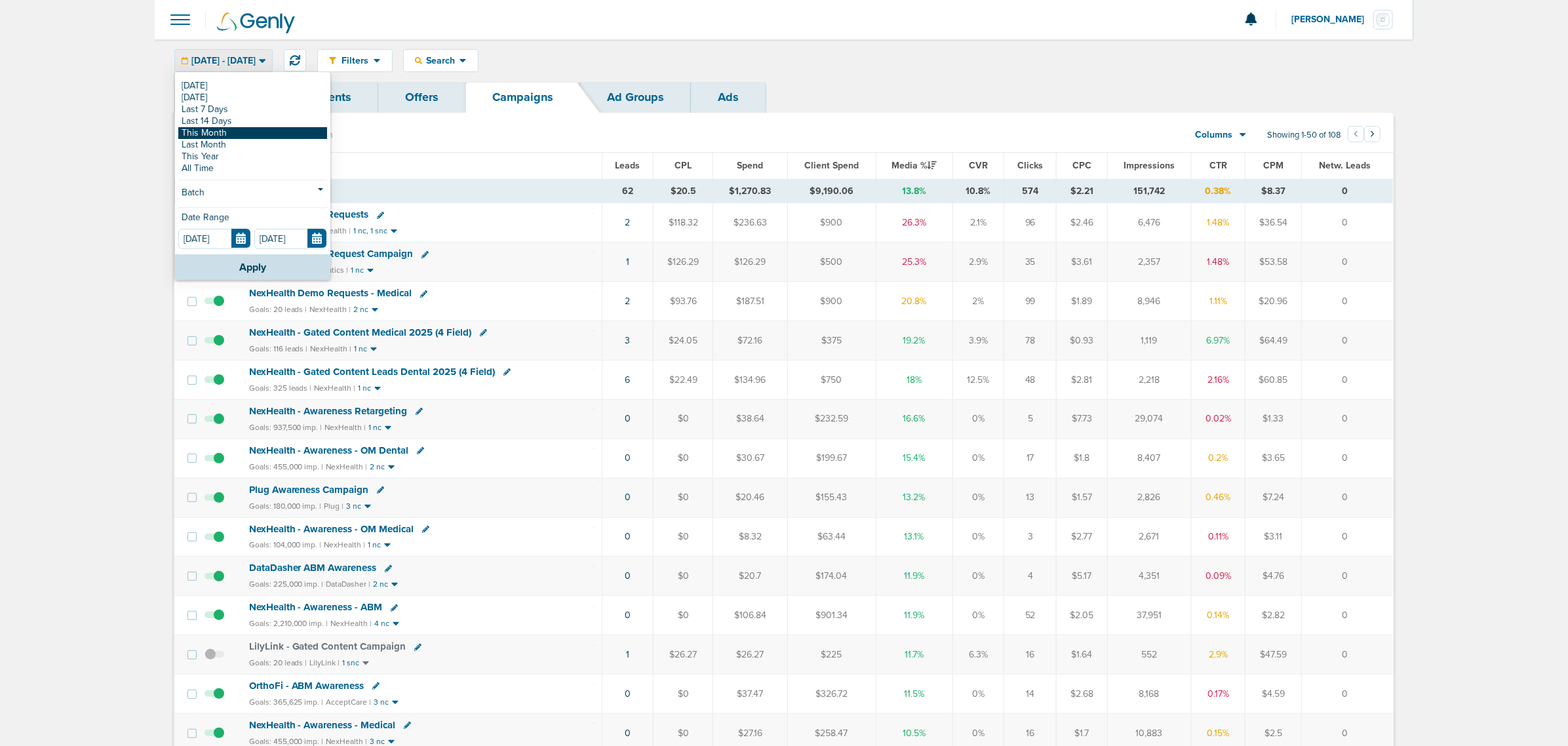
click at [226, 135] on link "This Month" at bounding box center [252, 132] width 149 height 12
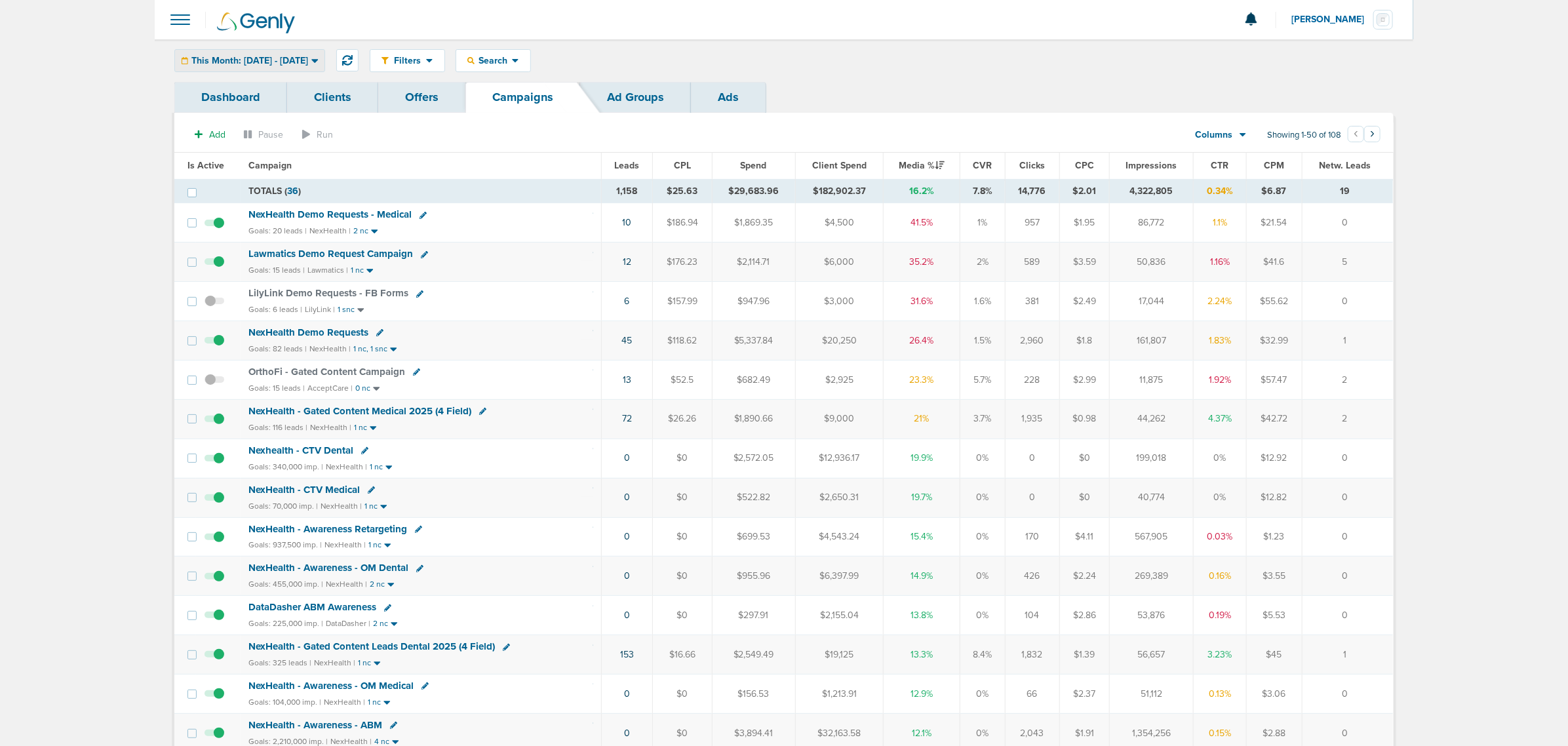
click at [282, 58] on span "This Month: [DATE] - [DATE]" at bounding box center [250, 60] width 116 height 9
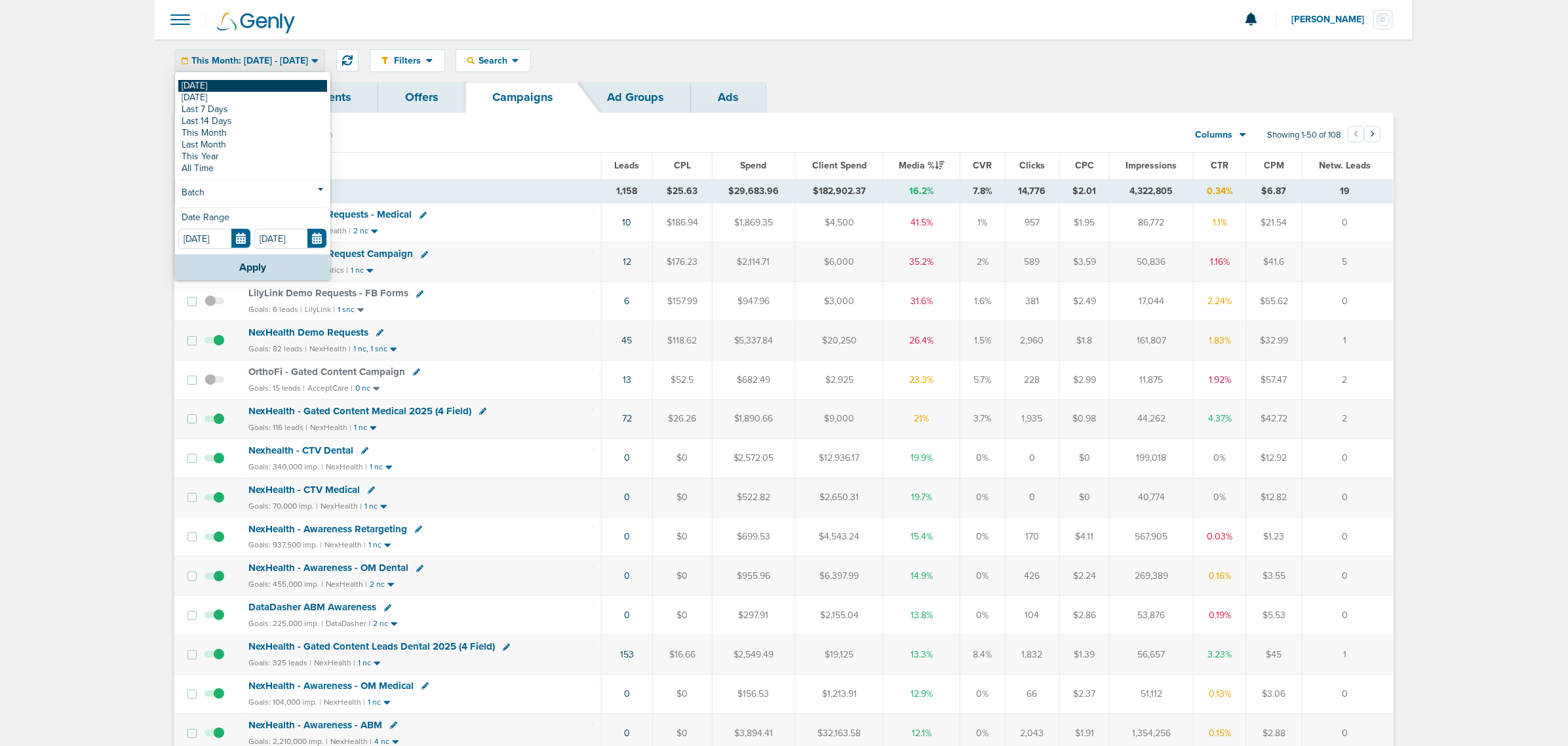
click at [247, 83] on link "[DATE]" at bounding box center [252, 85] width 149 height 12
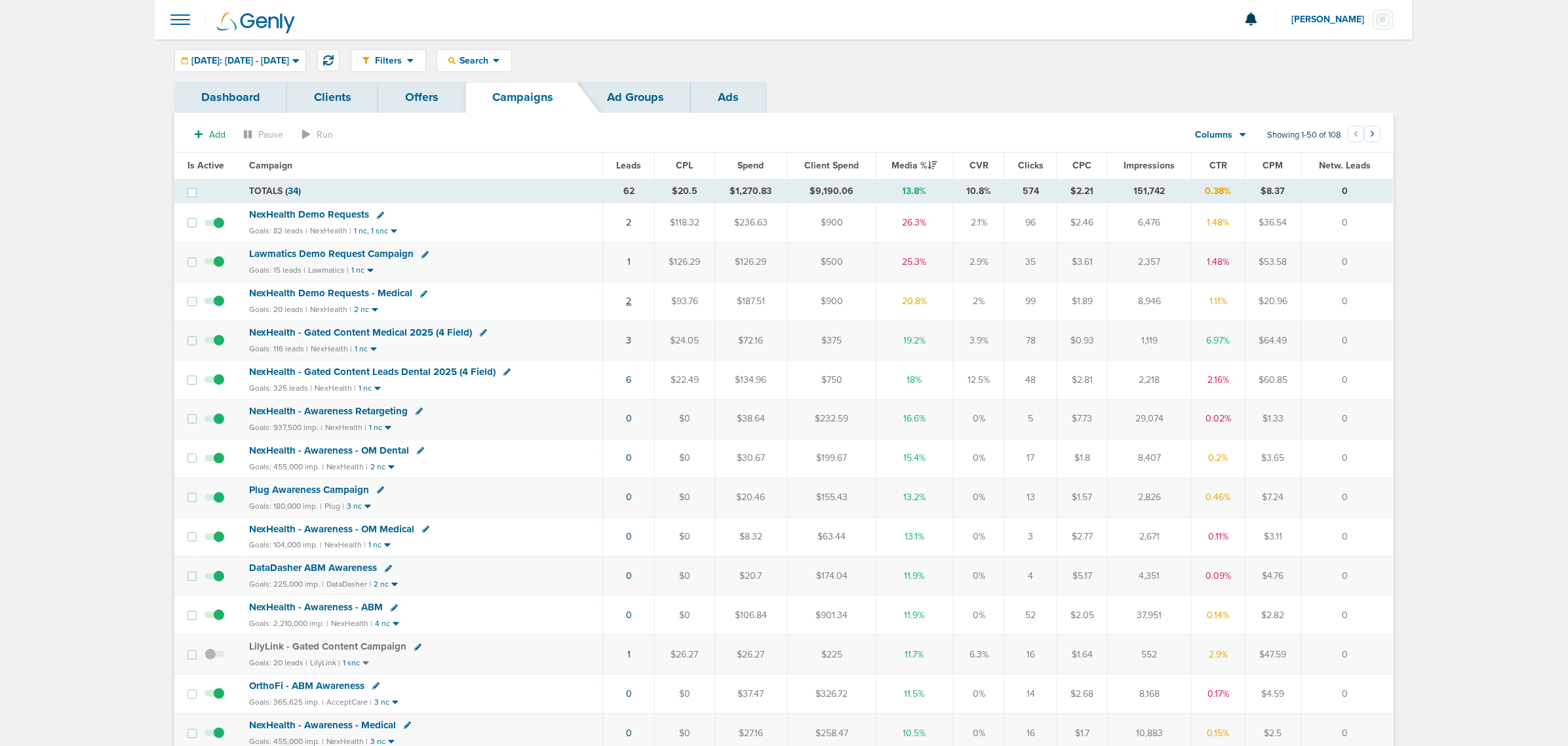
click at [627, 305] on link "2" at bounding box center [629, 302] width 6 height 11
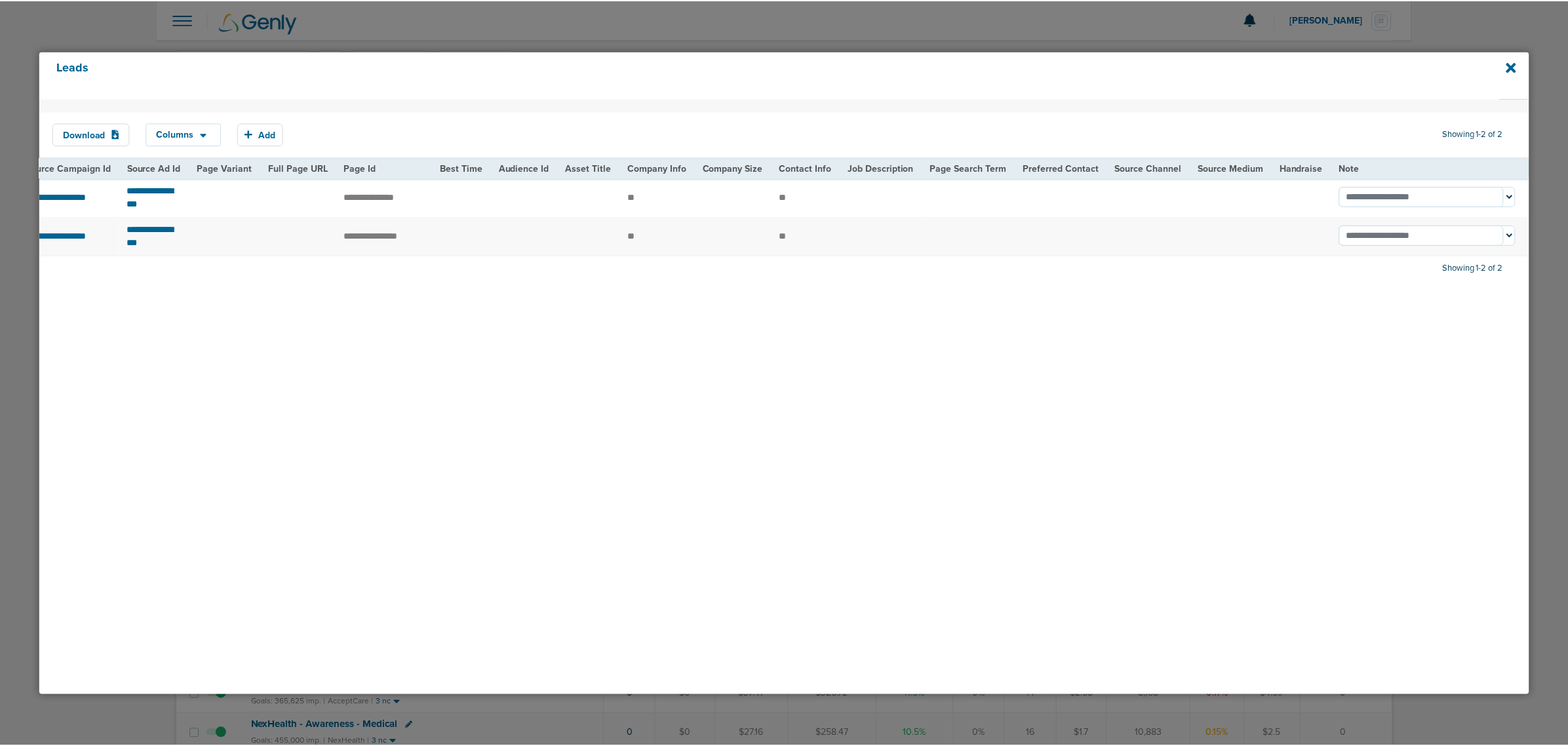
scroll to position [0, 191]
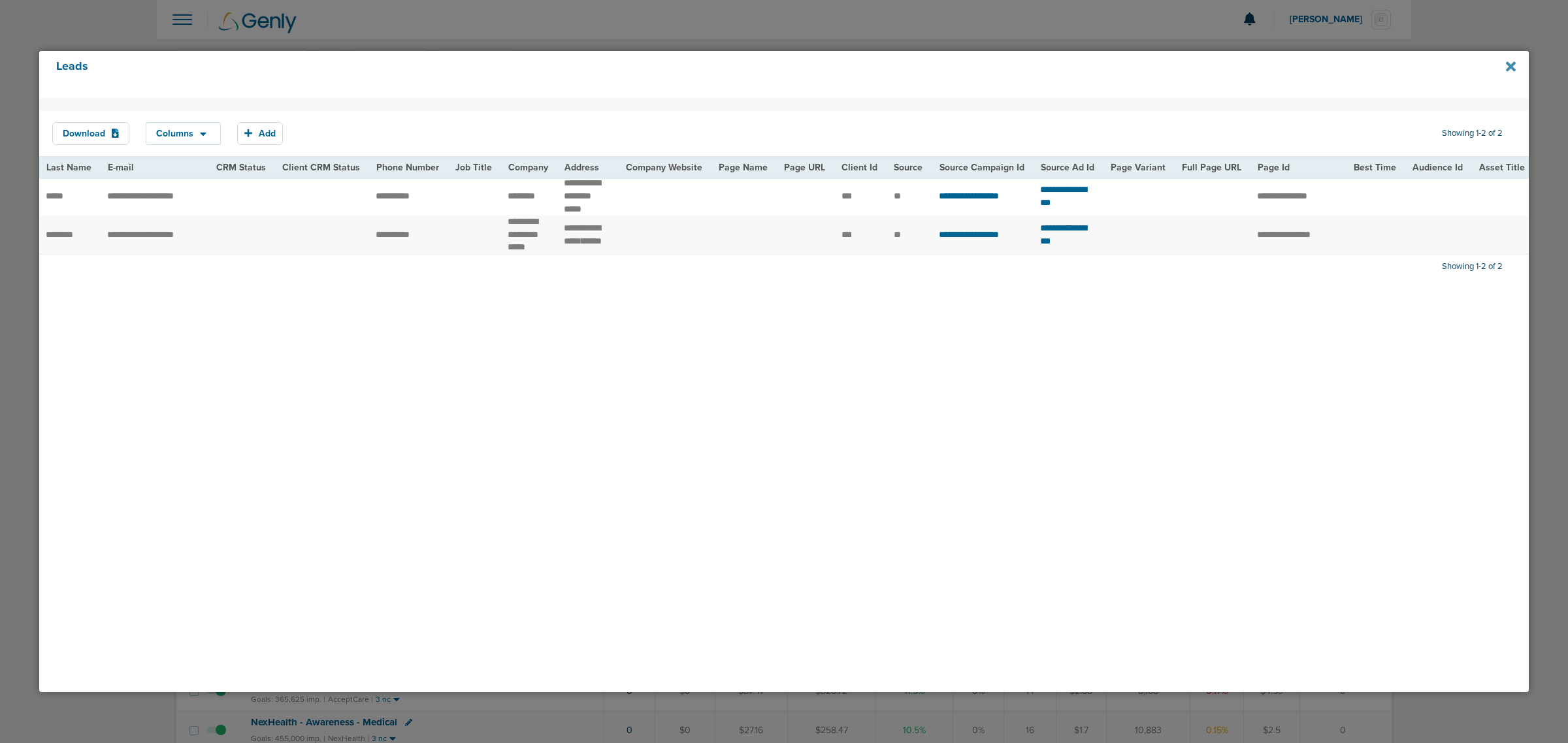
click at [1512, 67] on icon at bounding box center [1511, 66] width 10 height 10
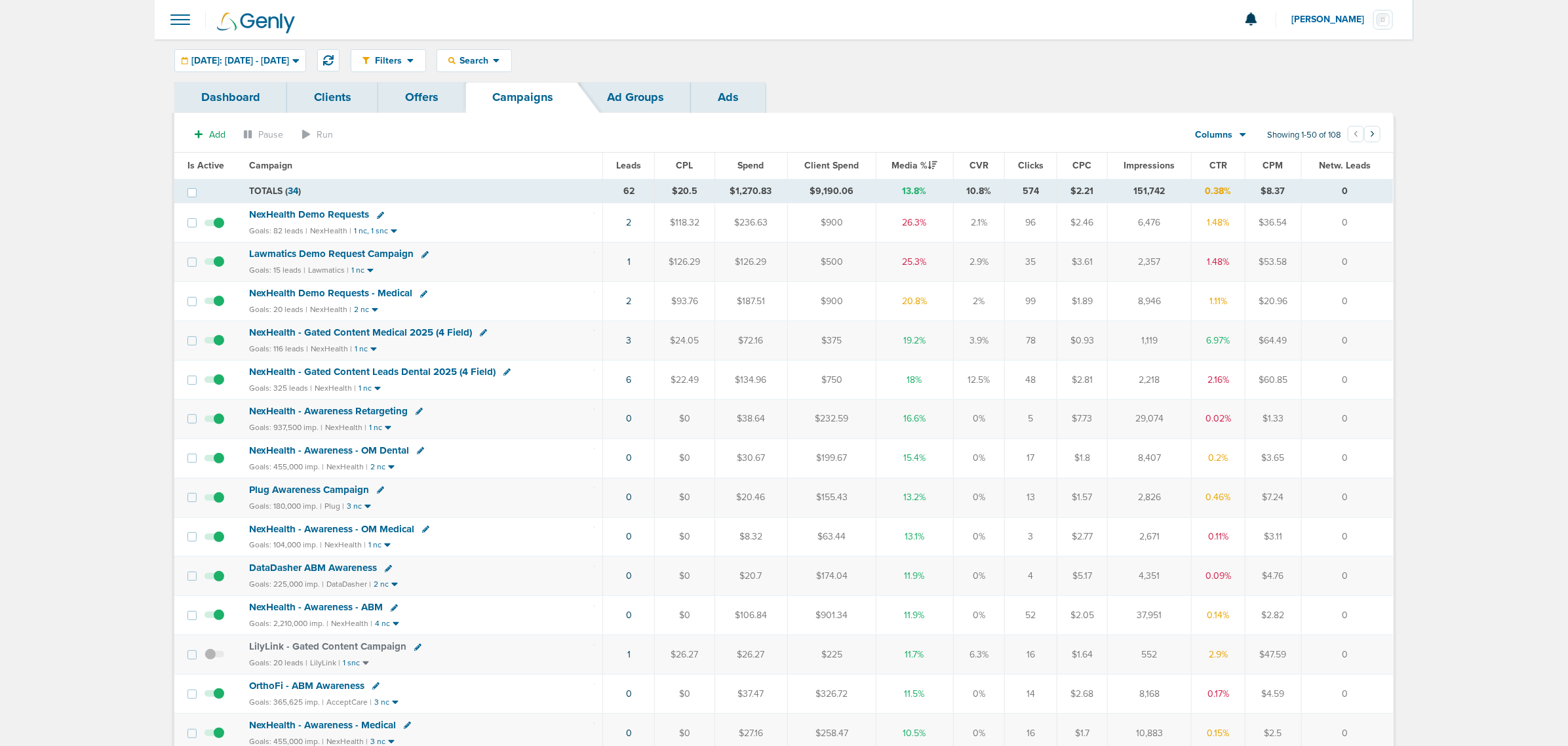
click at [365, 294] on span "NexHealth Demo Requests - Medical" at bounding box center [330, 293] width 163 height 12
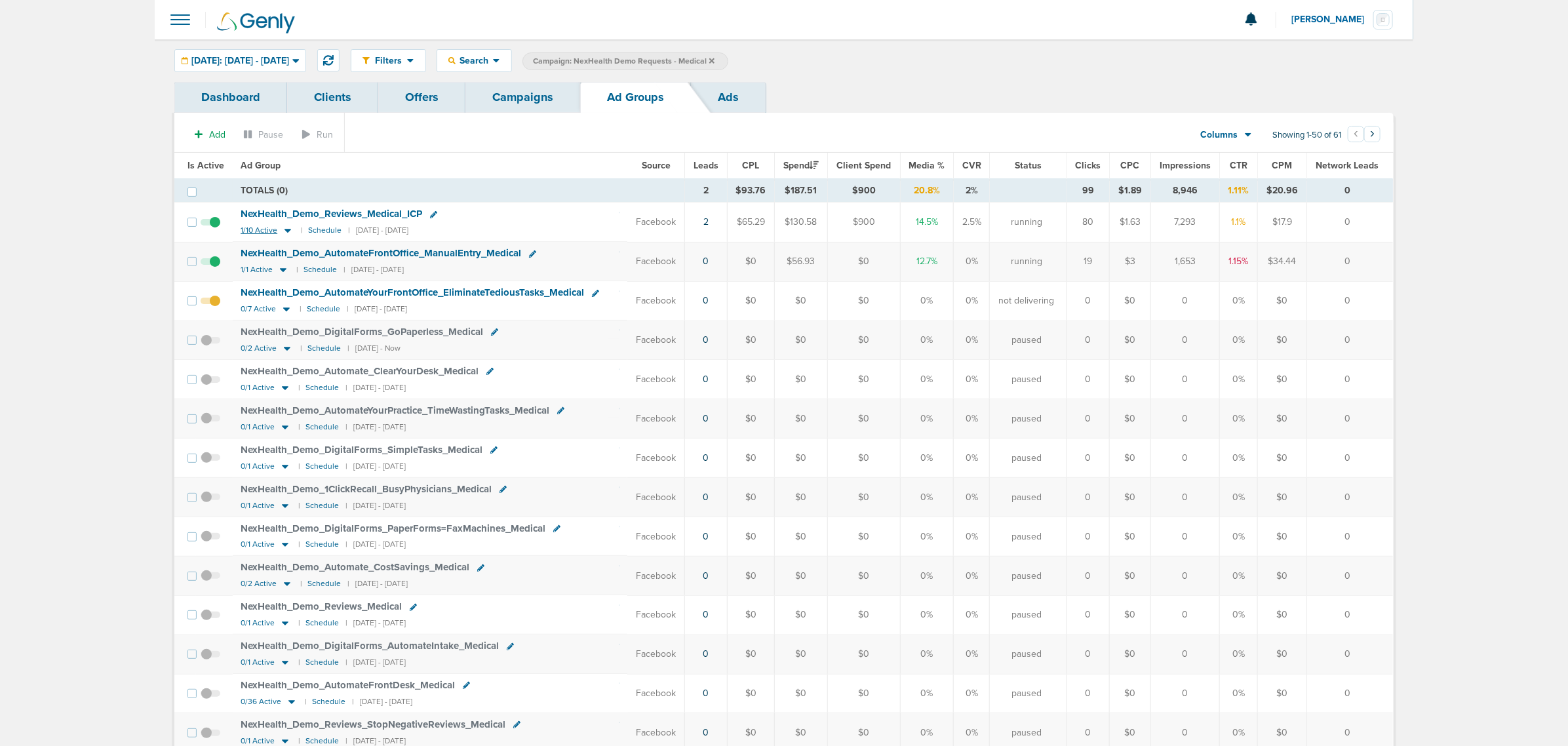
click at [284, 229] on icon at bounding box center [288, 230] width 13 height 11
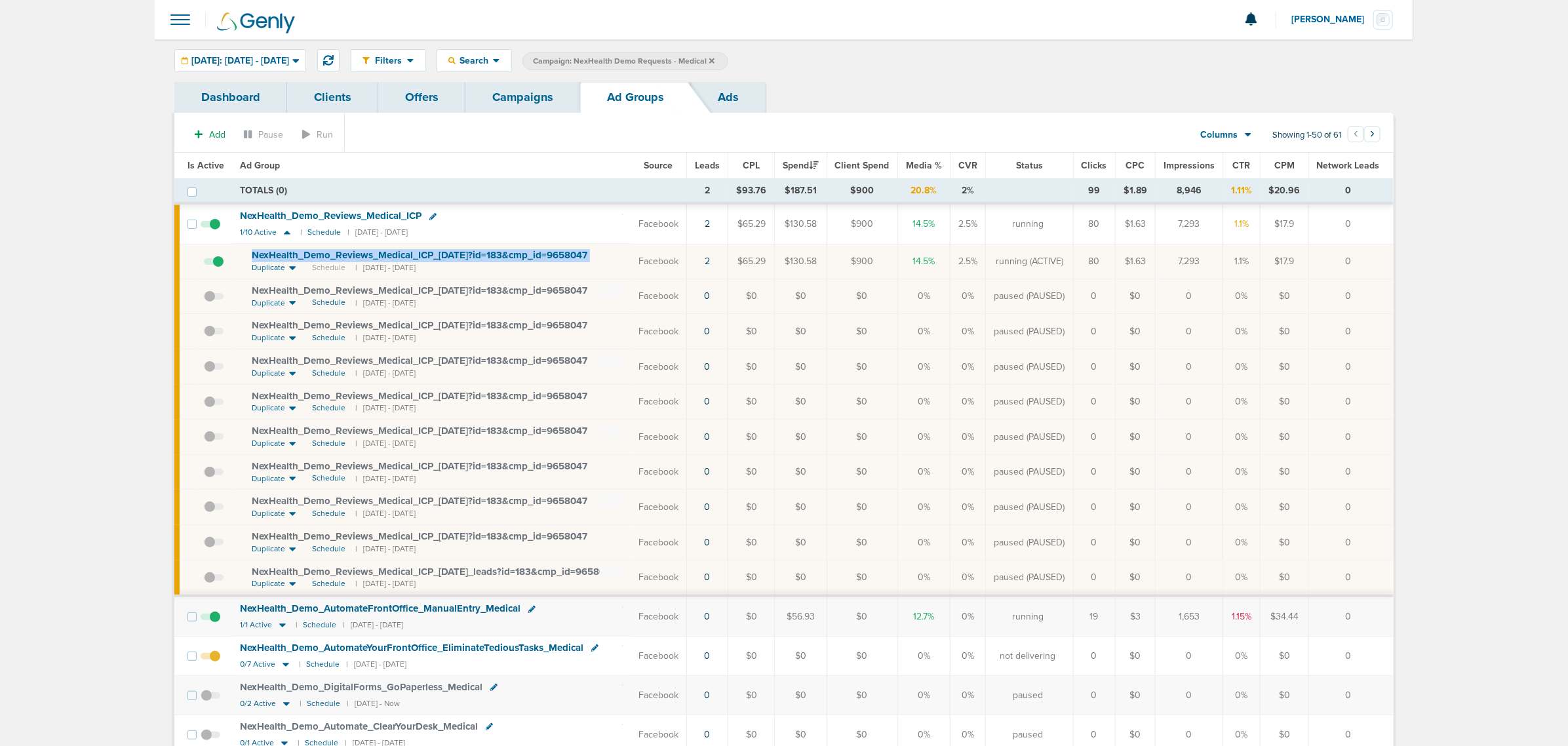
drag, startPoint x: 607, startPoint y: 254, endPoint x: 247, endPoint y: 257, distance: 360.0
click at [247, 257] on td "NexHealth_ Demo_ Reviews_ Medical_ ICP_ [DATE]?id=183&cmp_ id=9658047 Duplicate…" at bounding box center [431, 261] width 399 height 35
copy td "NexHealth_ Demo_ Reviews_ Medical_ ICP_ [DATE]?id=183&cmp_ id=9658047"
click at [525, 213] on div "NexHealth_ Demo_ Reviews_ Medical_ ICP" at bounding box center [431, 216] width 383 height 13
click at [491, 92] on link "Campaigns" at bounding box center [523, 97] width 115 height 31
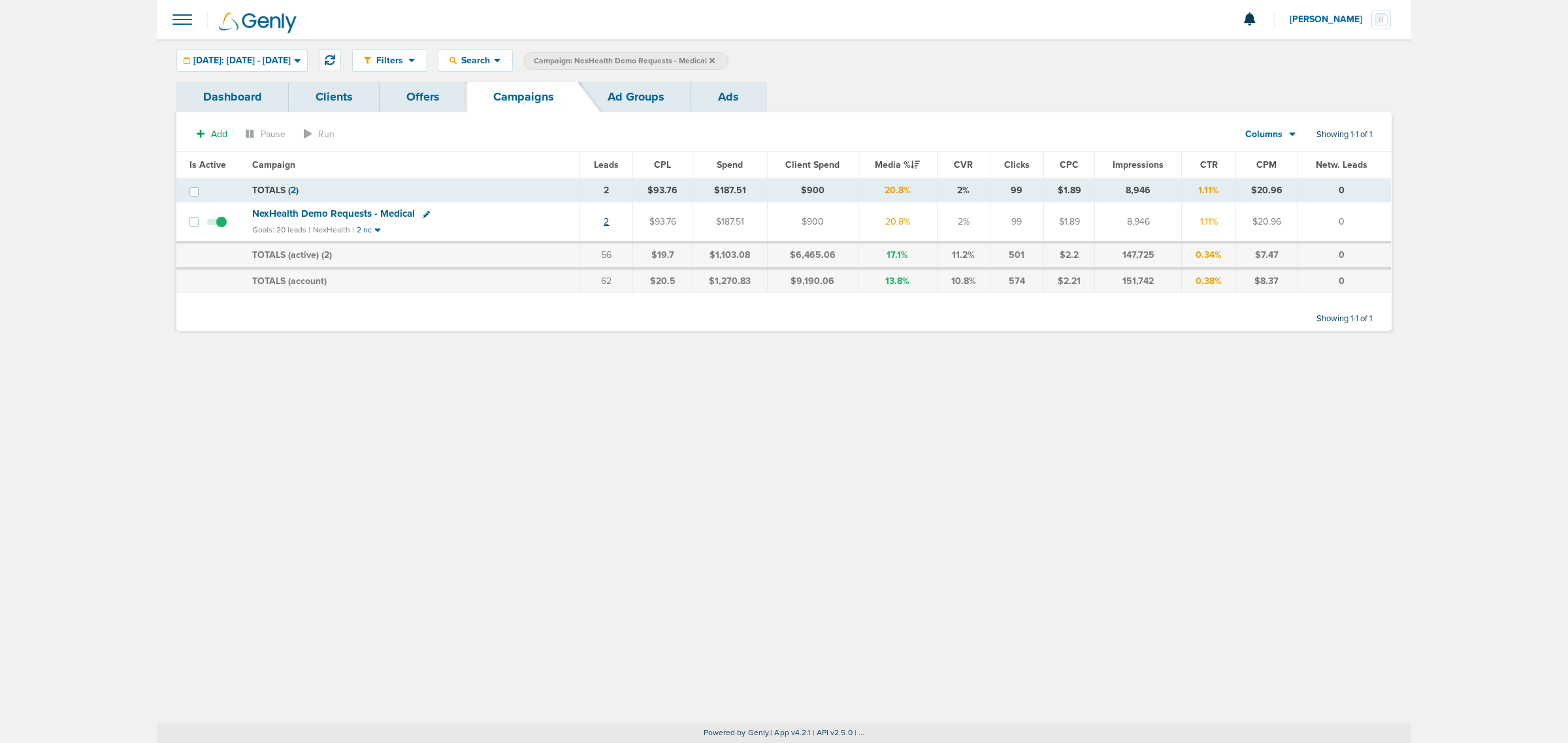
click at [606, 218] on link "2" at bounding box center [606, 222] width 6 height 11
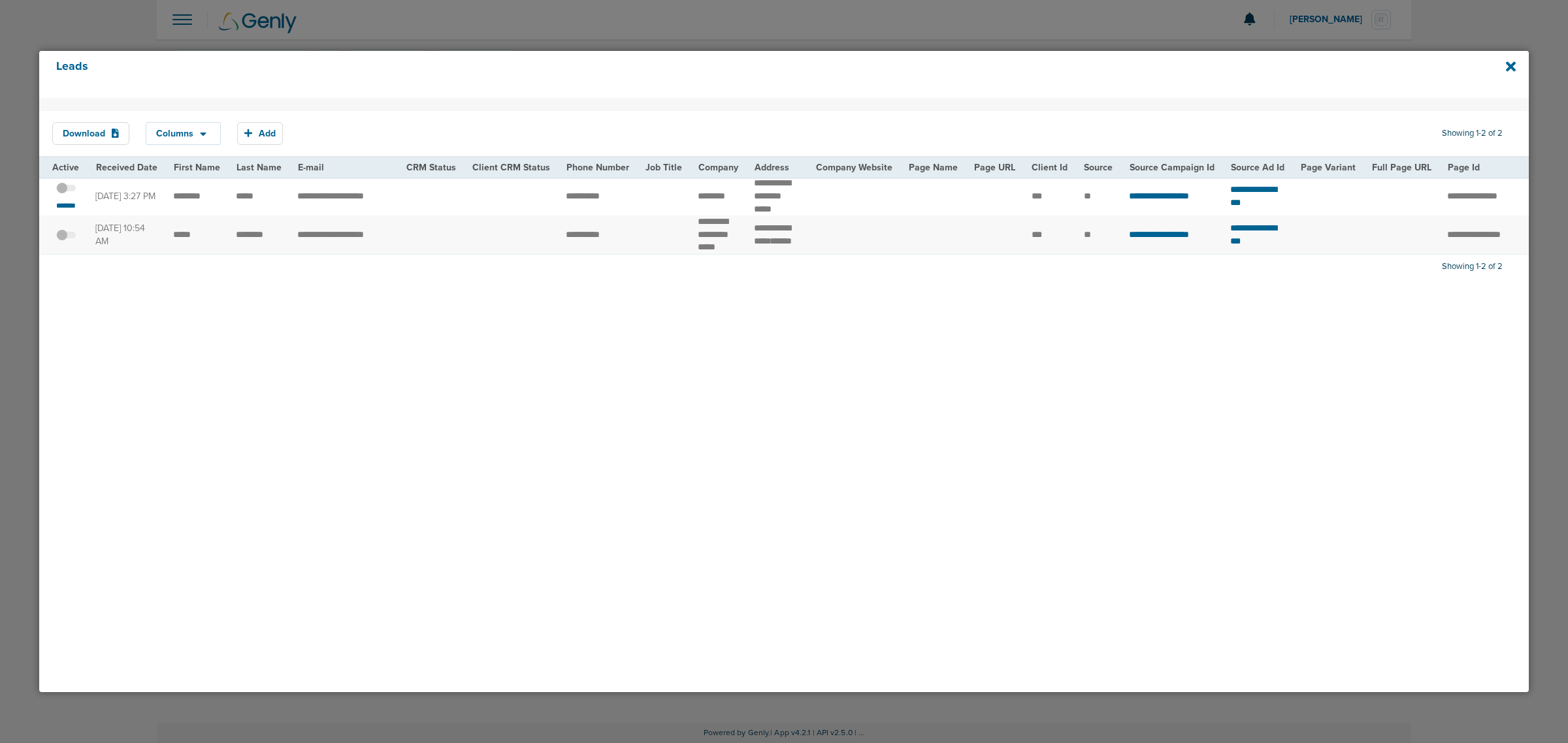
click at [70, 195] on span at bounding box center [66, 195] width 19 height 0
click at [66, 190] on input "checkbox" at bounding box center [66, 190] width 0 height 0
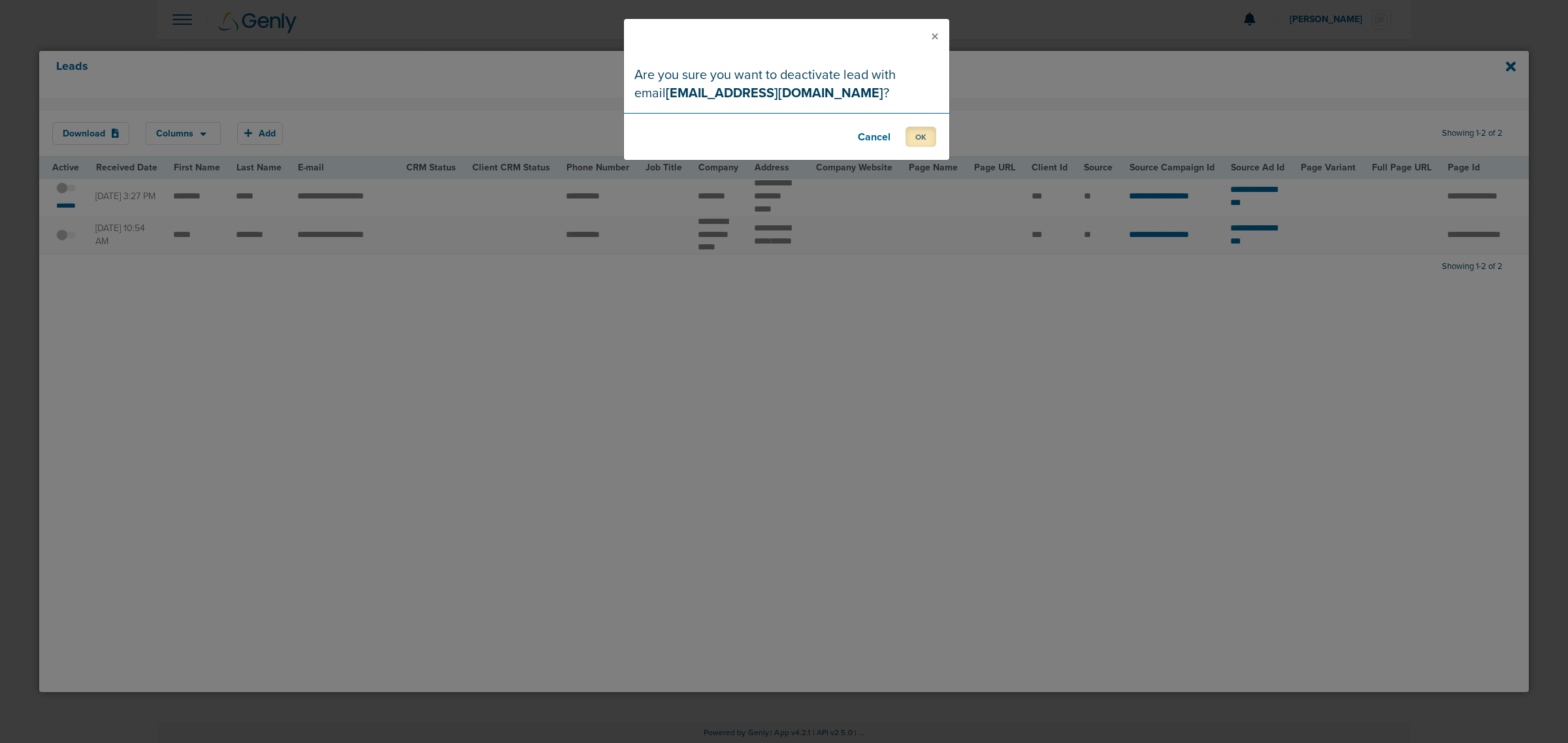
click at [919, 140] on button "OK" at bounding box center [921, 136] width 30 height 20
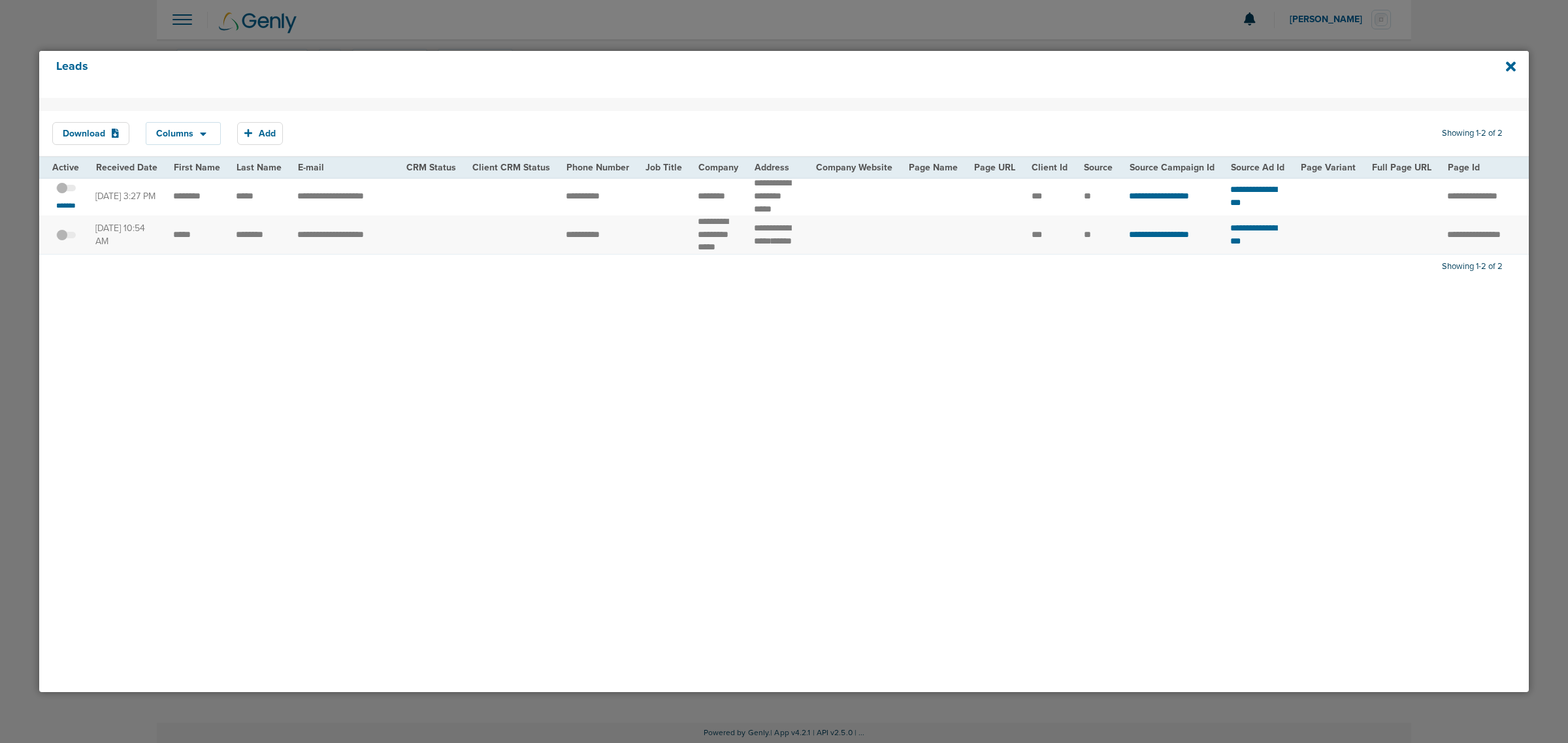
click at [1516, 64] on div "Leads" at bounding box center [784, 75] width 1489 height 47
click at [1506, 70] on icon at bounding box center [1511, 66] width 10 height 15
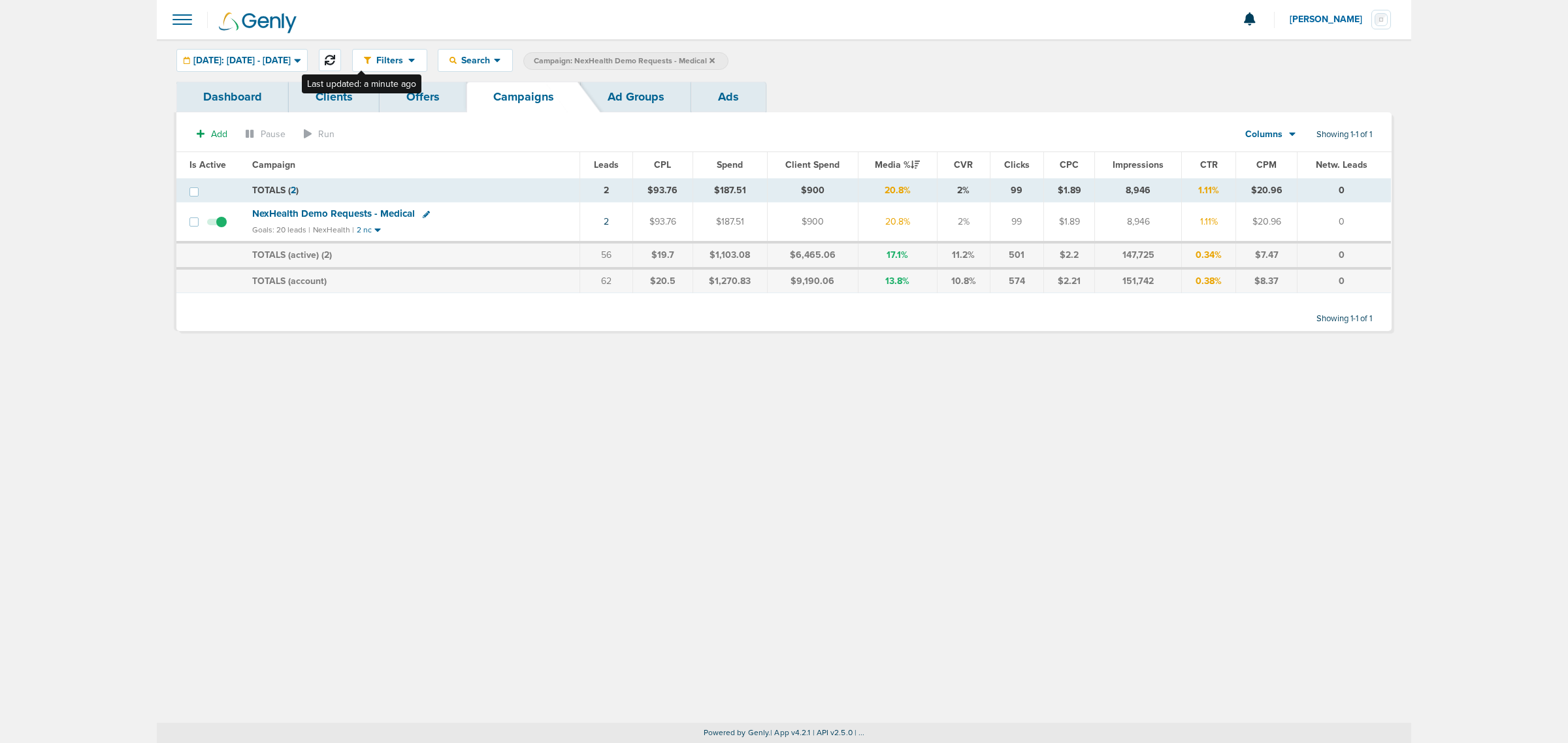
click at [335, 56] on icon at bounding box center [329, 59] width 10 height 10
click at [331, 210] on span "NexHealth Demo Requests - Medical" at bounding box center [333, 213] width 162 height 12
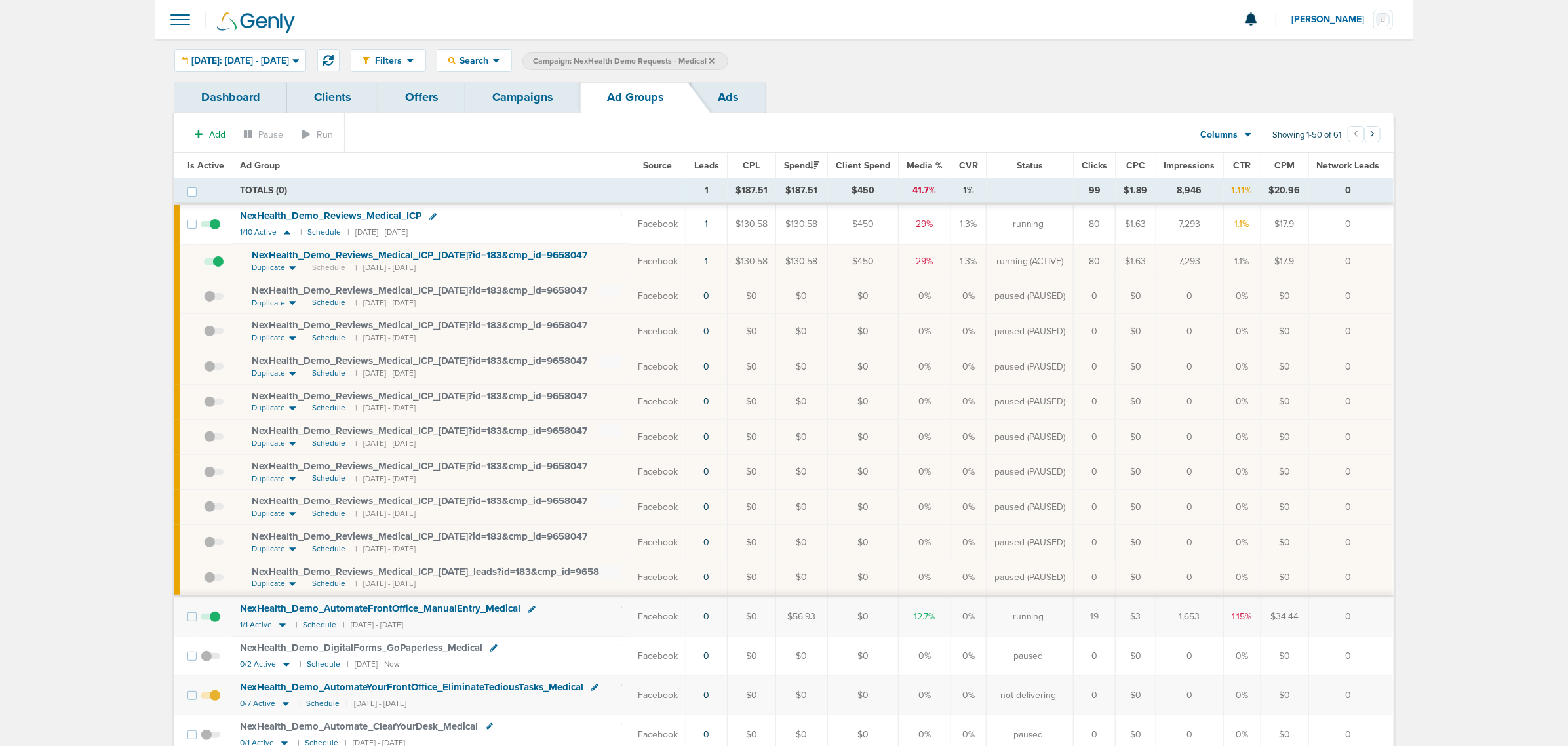
click at [543, 108] on link "Campaigns" at bounding box center [523, 97] width 115 height 31
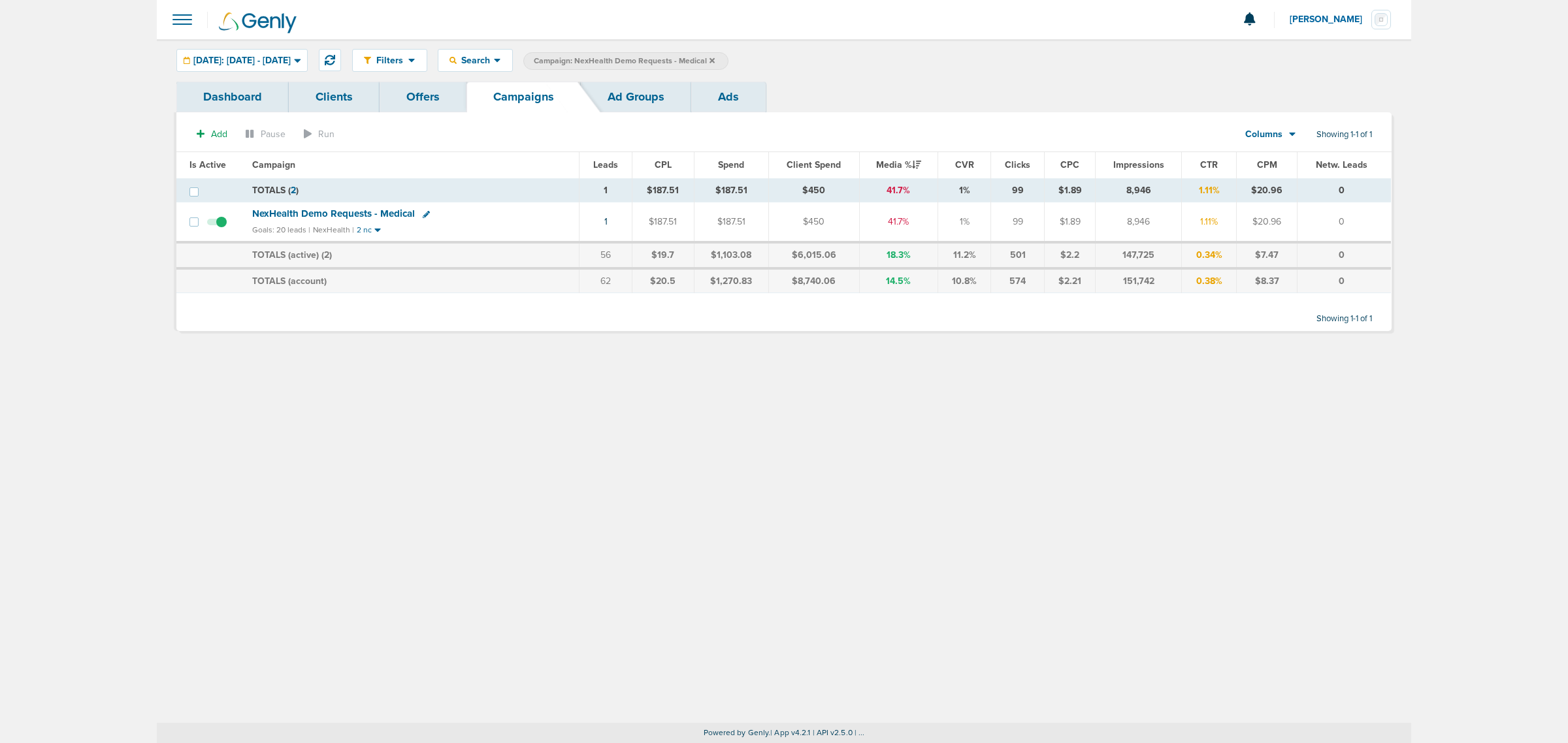
click at [715, 59] on icon at bounding box center [712, 60] width 6 height 8
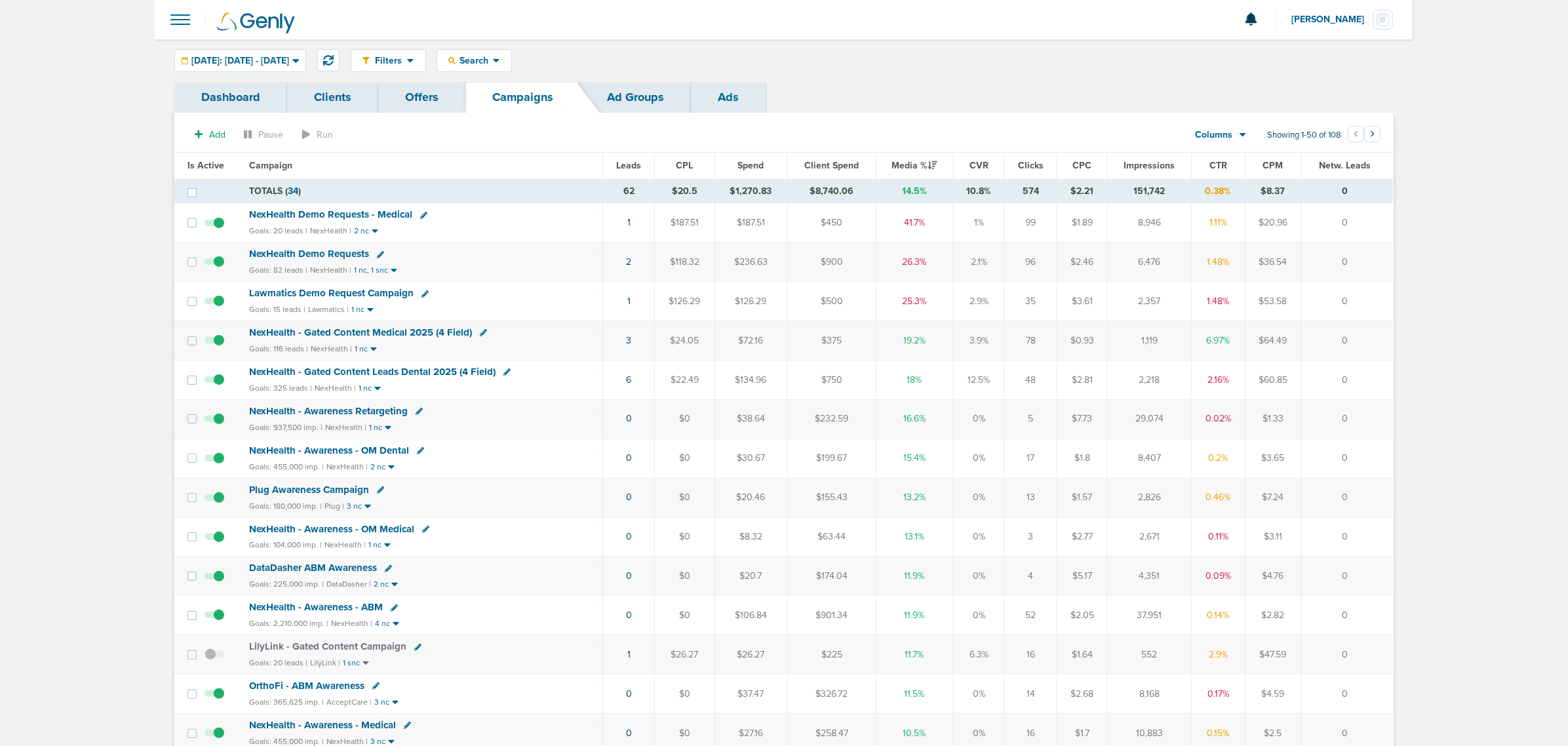
click at [345, 294] on span "Lawmatics Demo Request Campaign" at bounding box center [331, 293] width 164 height 12
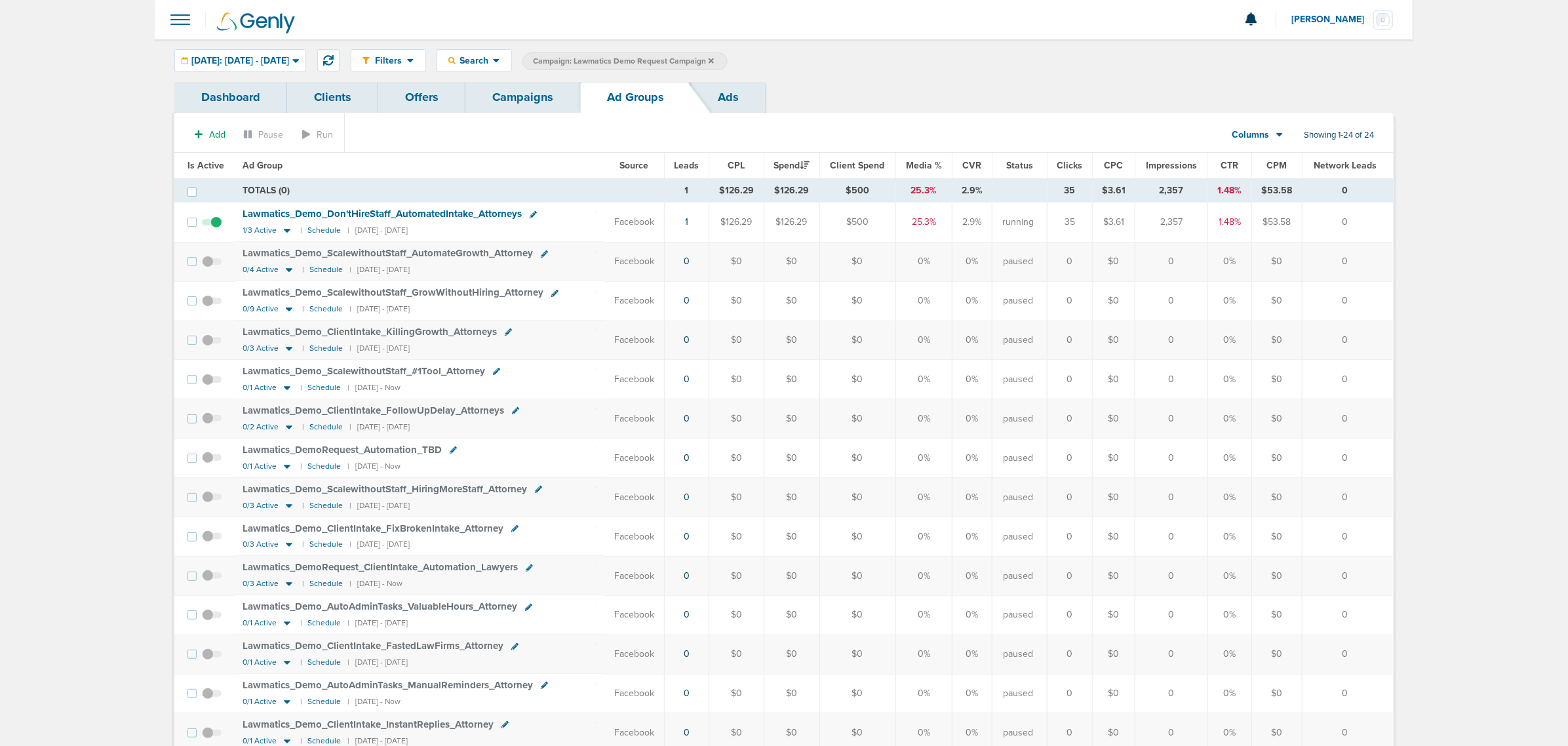
click at [290, 214] on span "Lawmatics_ Demo_ Don'tHireStaff_ AutomatedIntake_ Attorneys" at bounding box center [382, 214] width 279 height 12
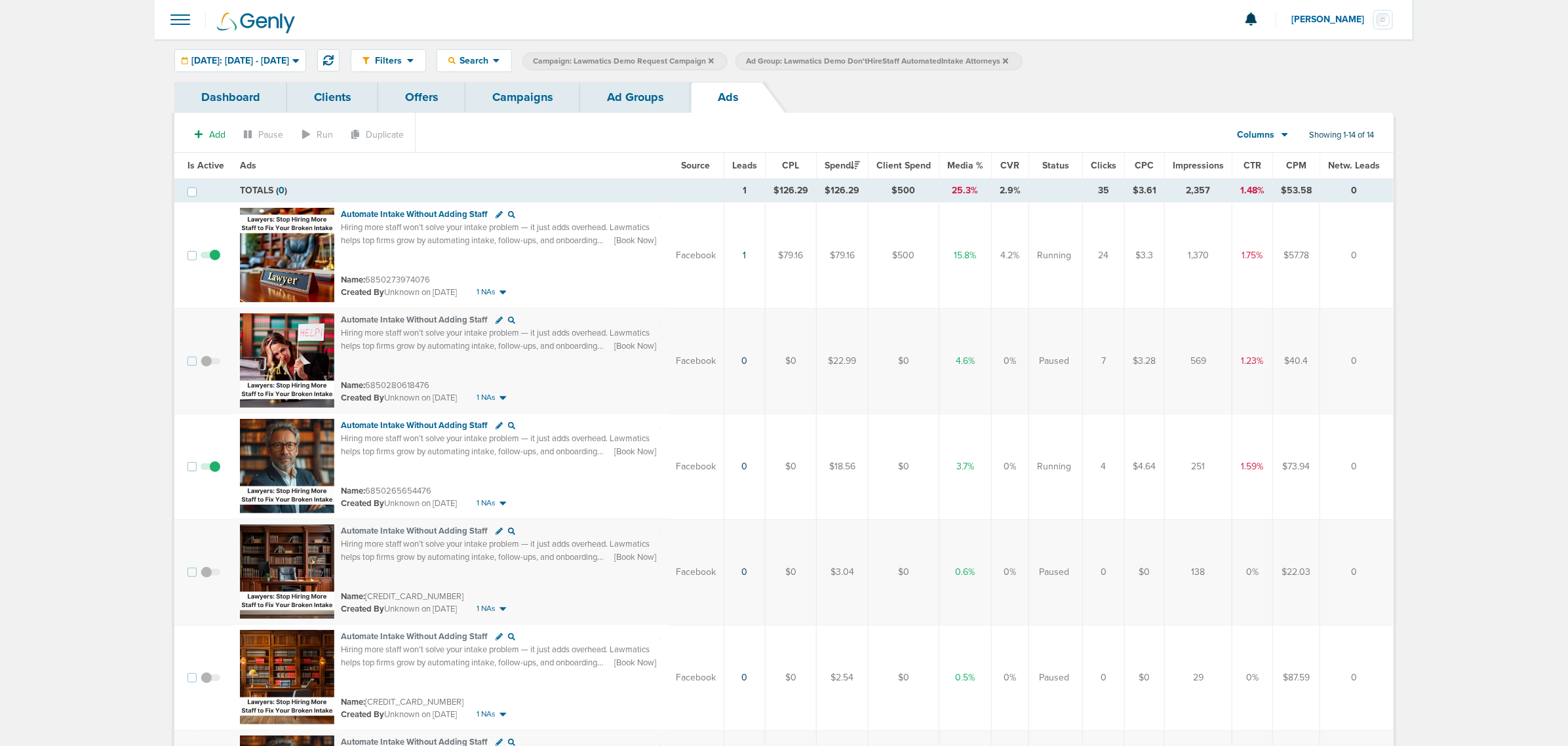
drag, startPoint x: 1228, startPoint y: 247, endPoint x: 1259, endPoint y: 247, distance: 31.0
click at [1259, 247] on tr "Automate Intake Without Adding Staff Hiring more staff won’t solve your intake …" at bounding box center [784, 255] width 1219 height 106
click at [697, 288] on td "Facebook" at bounding box center [696, 255] width 56 height 106
click at [1302, 473] on td "$73.94" at bounding box center [1297, 467] width 47 height 105
click at [500, 92] on link "Campaigns" at bounding box center [523, 97] width 115 height 31
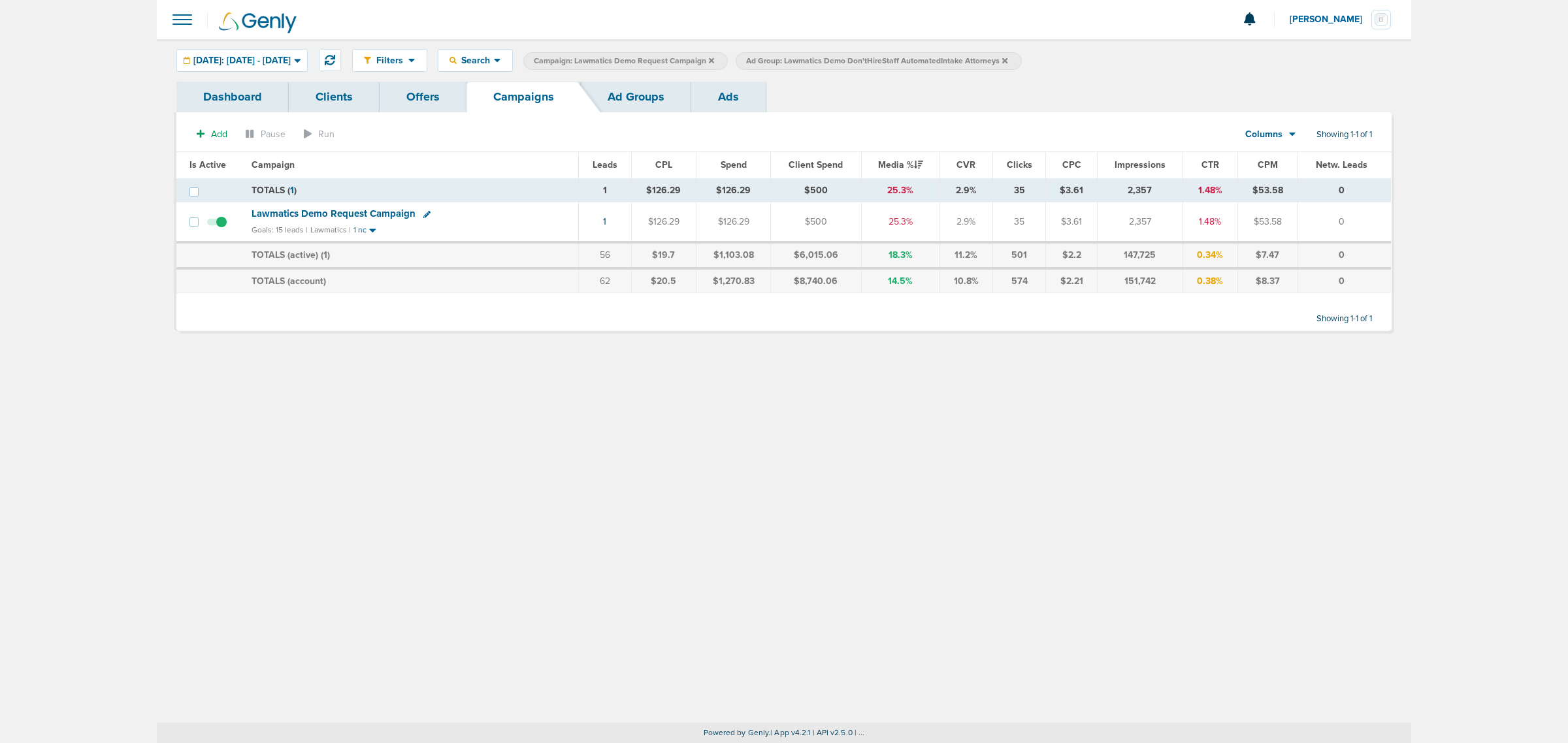
click at [423, 213] on icon at bounding box center [427, 214] width 7 height 7
select select
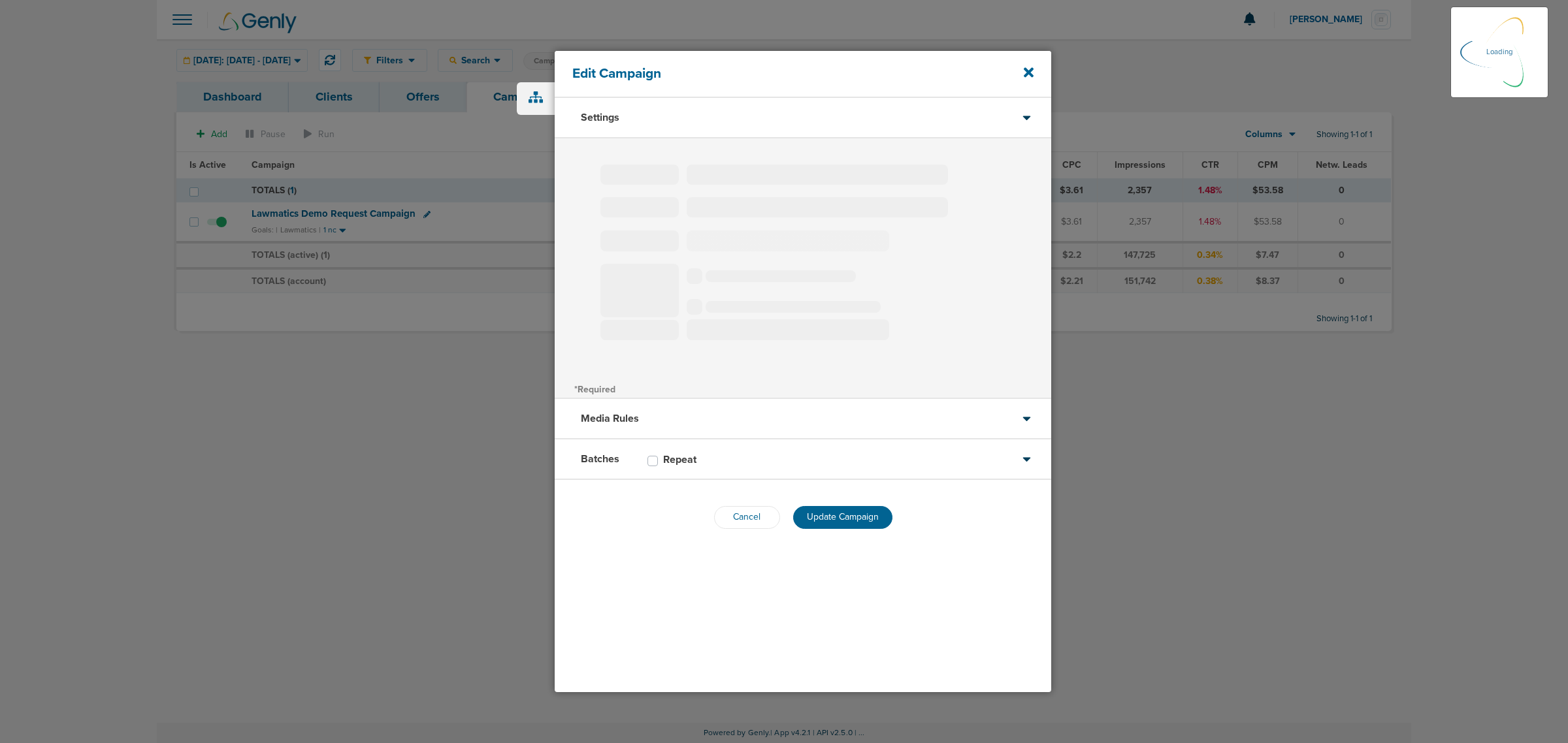
type input "Lawmatics Demo Request Campaign"
select select "Leads"
radio input "true"
select select "readWrite"
select select "1"
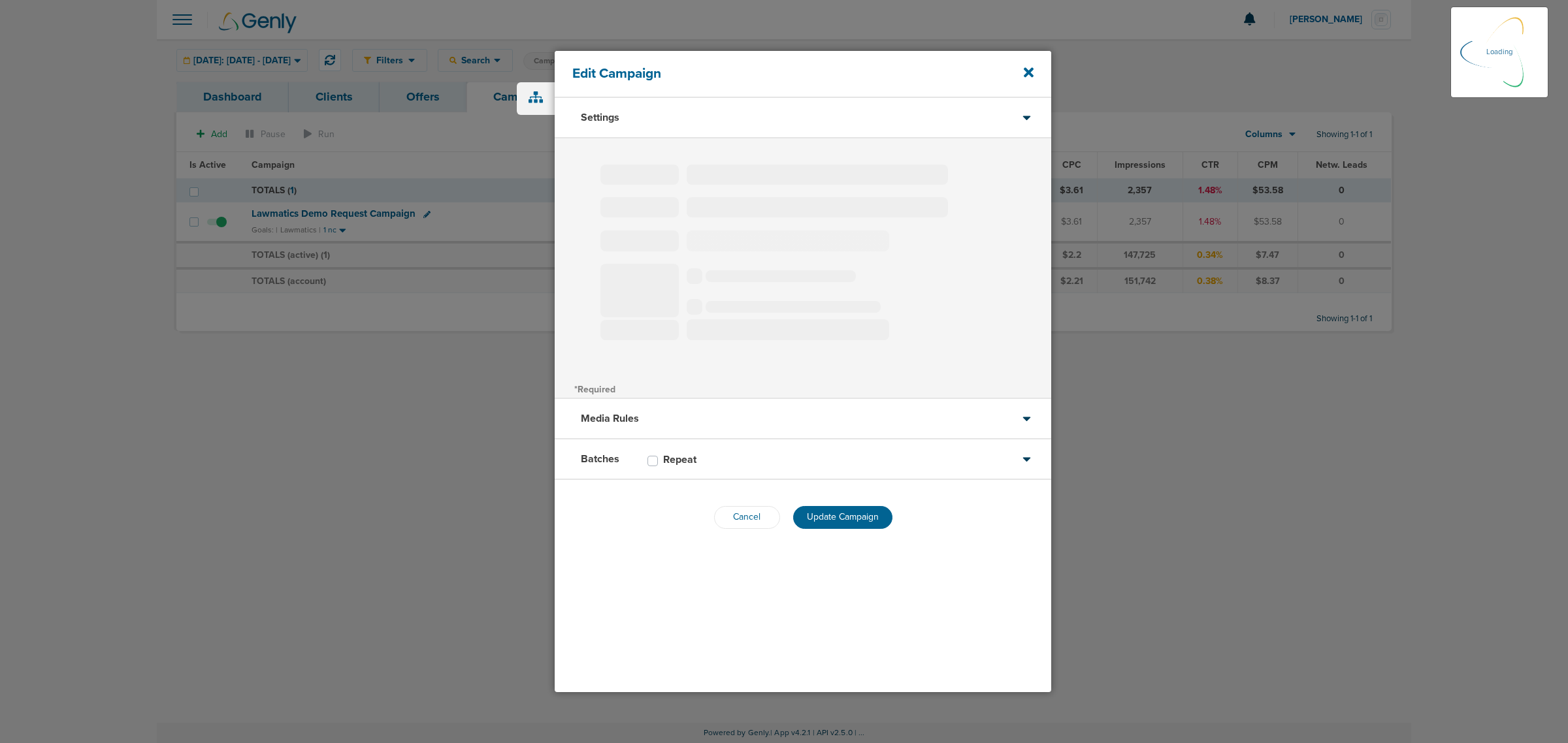
select select "2"
select select "3"
select select "4"
select select "6"
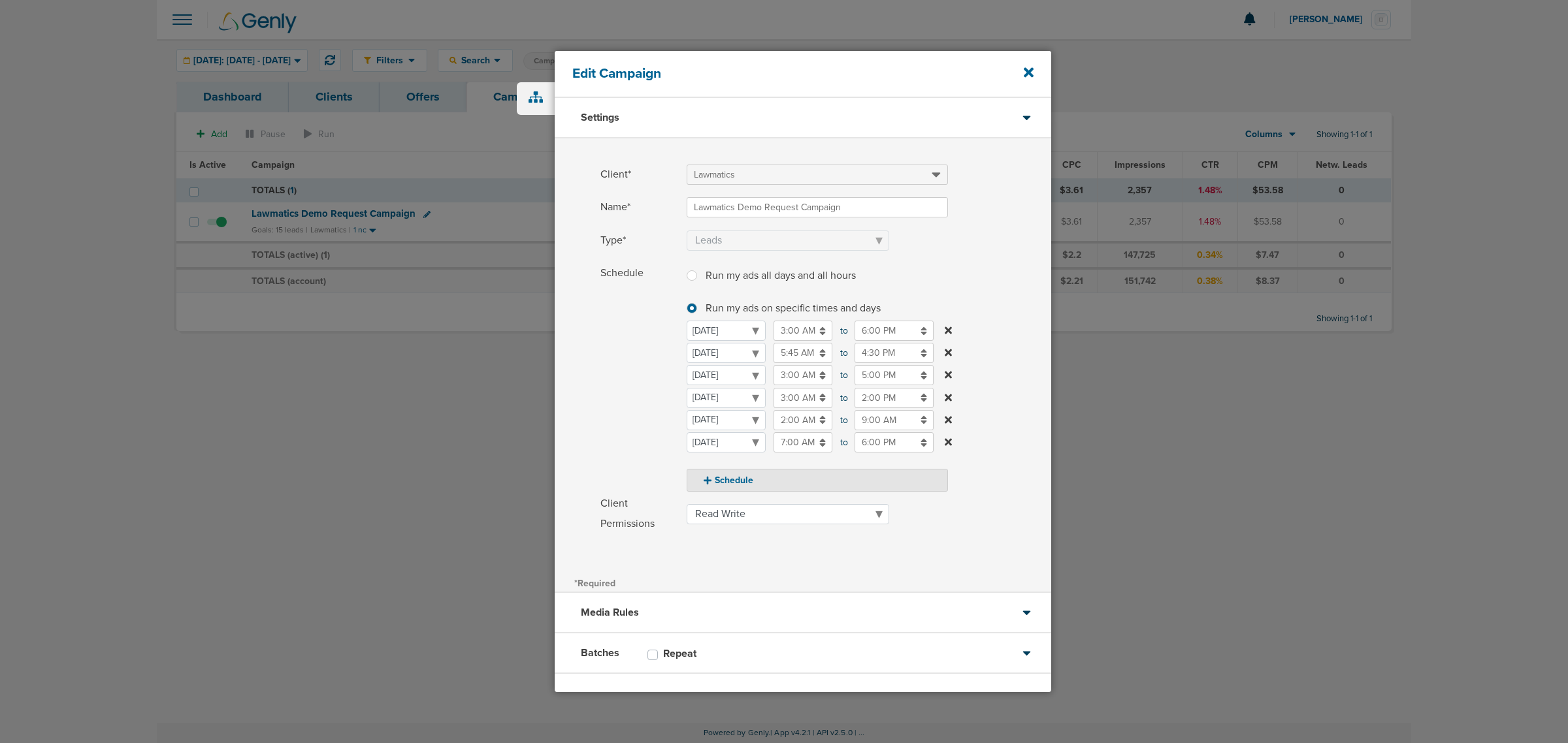
click at [901, 350] on input "4:30 PM" at bounding box center [894, 353] width 79 height 20
click at [860, 389] on icon at bounding box center [860, 384] width 12 height 8
type input "7:30 PM"
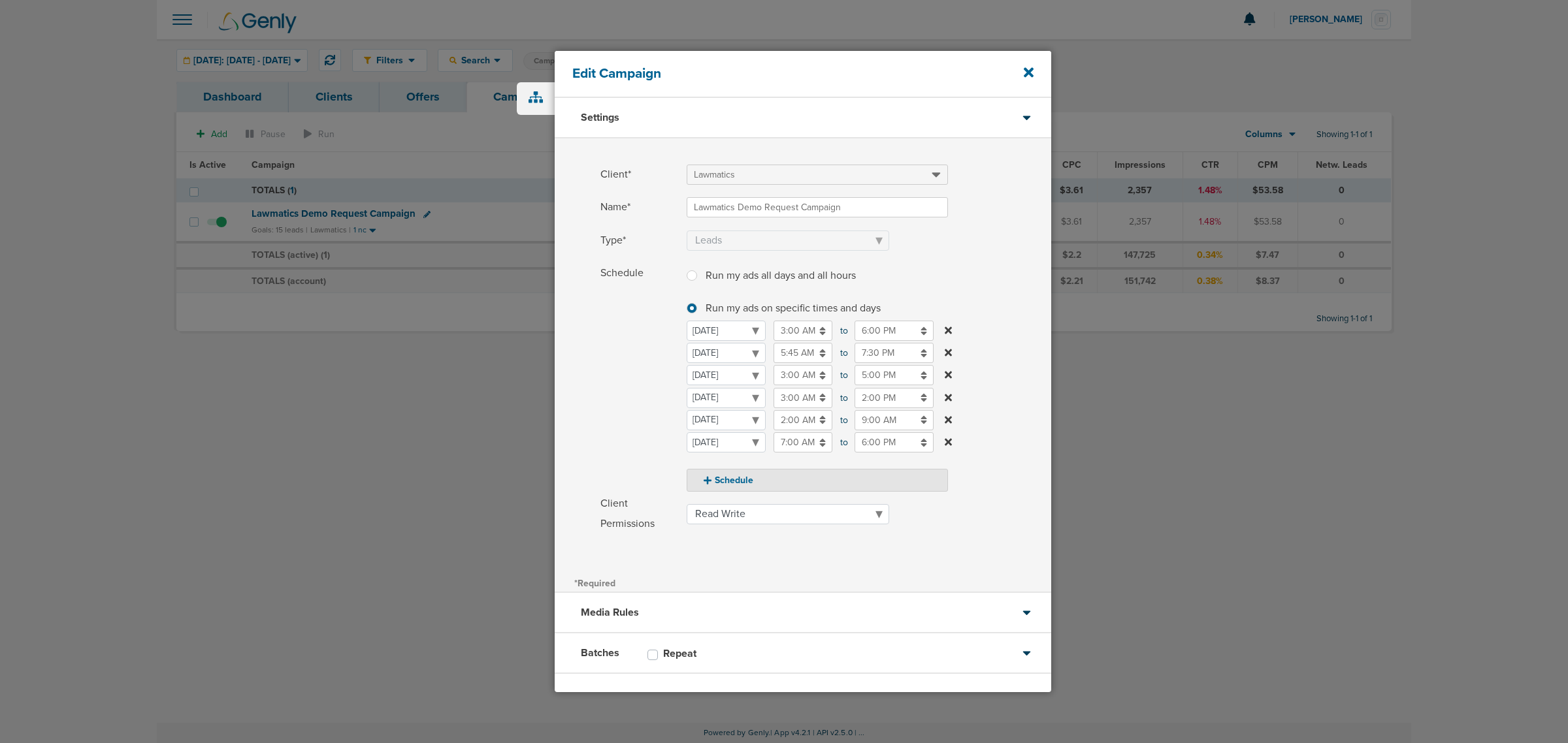
click at [1011, 308] on label "Schedule Run my ads all days and all hours Run my ads all days and all hours Ru…" at bounding box center [825, 377] width 451 height 229
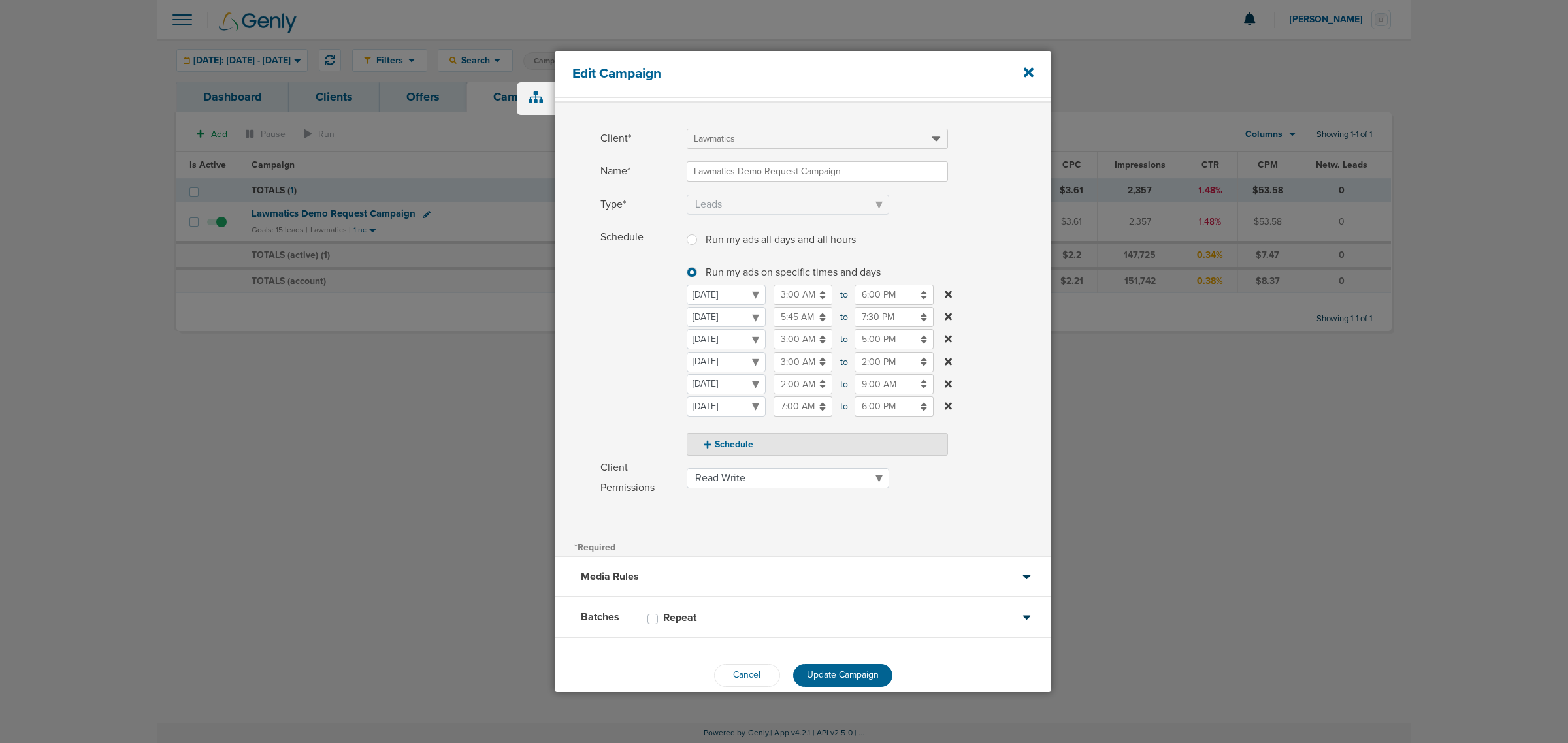
scroll to position [55, 0]
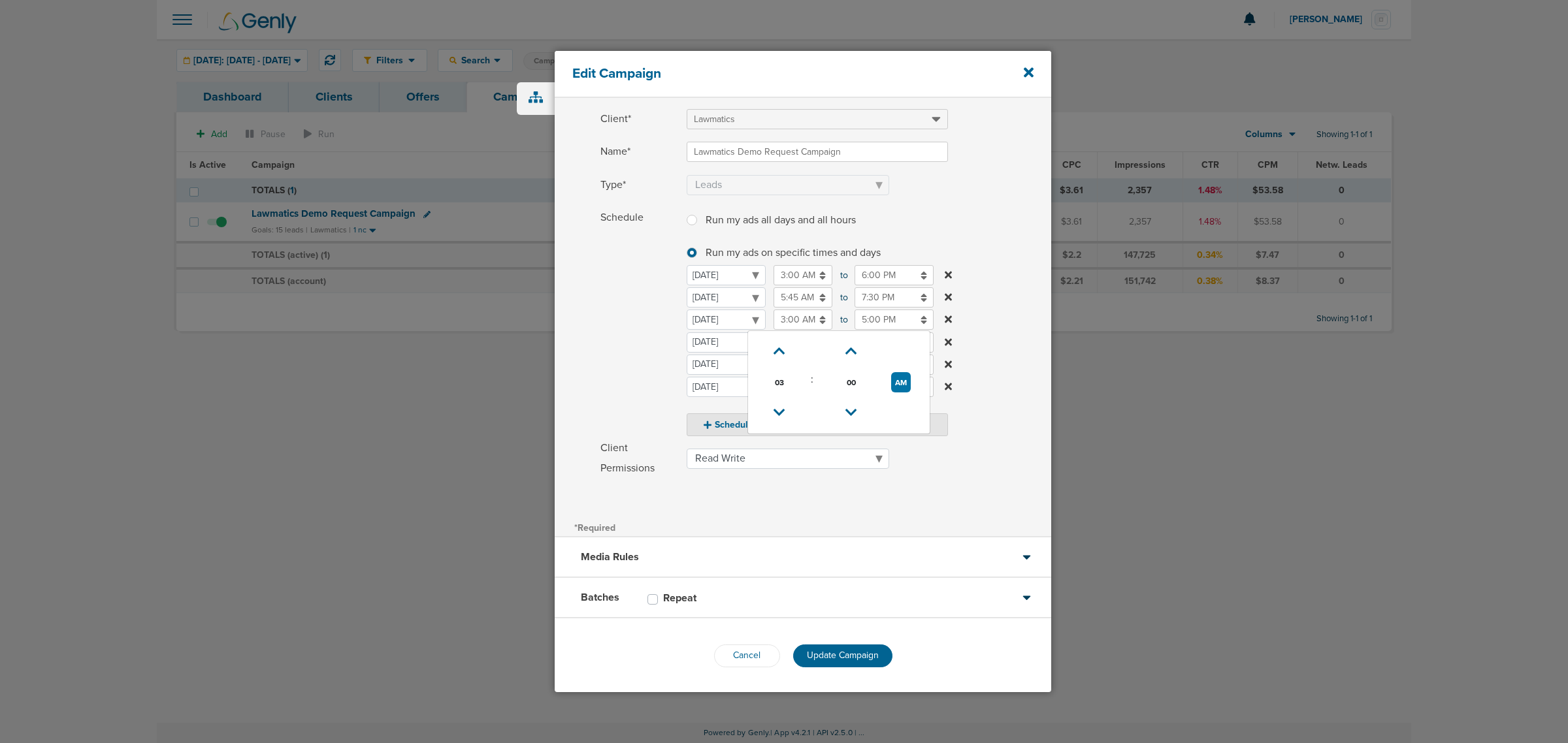
click at [794, 318] on input "3:00 AM" at bounding box center [803, 319] width 59 height 20
click at [775, 416] on icon at bounding box center [779, 412] width 12 height 8
type input "1:00 AM"
click at [881, 314] on input "5:00 PM" at bounding box center [894, 319] width 79 height 20
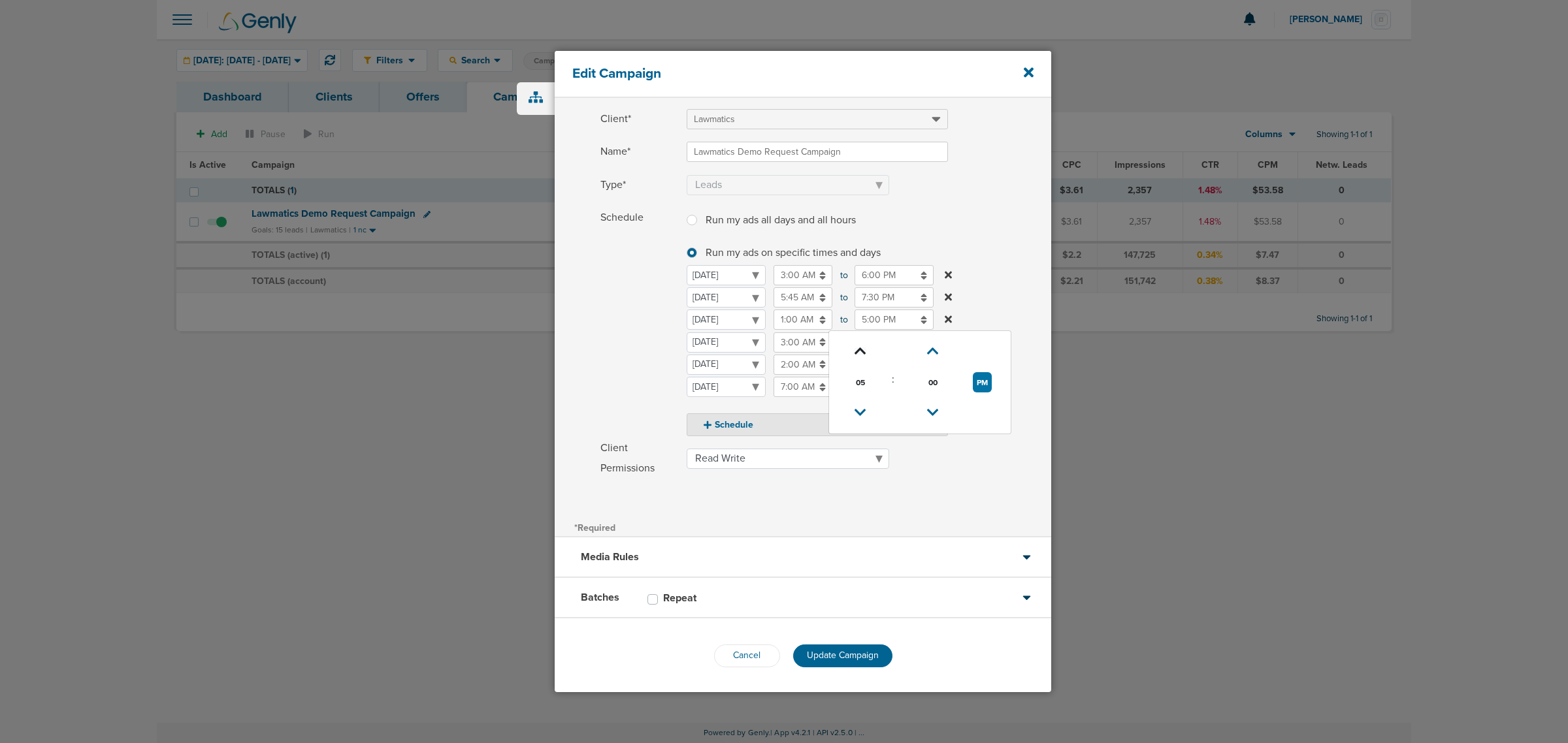
click at [863, 351] on icon at bounding box center [860, 351] width 12 height 8
click at [862, 351] on icon at bounding box center [860, 351] width 12 height 8
drag, startPoint x: 1002, startPoint y: 250, endPoint x: 994, endPoint y: 263, distance: 15.3
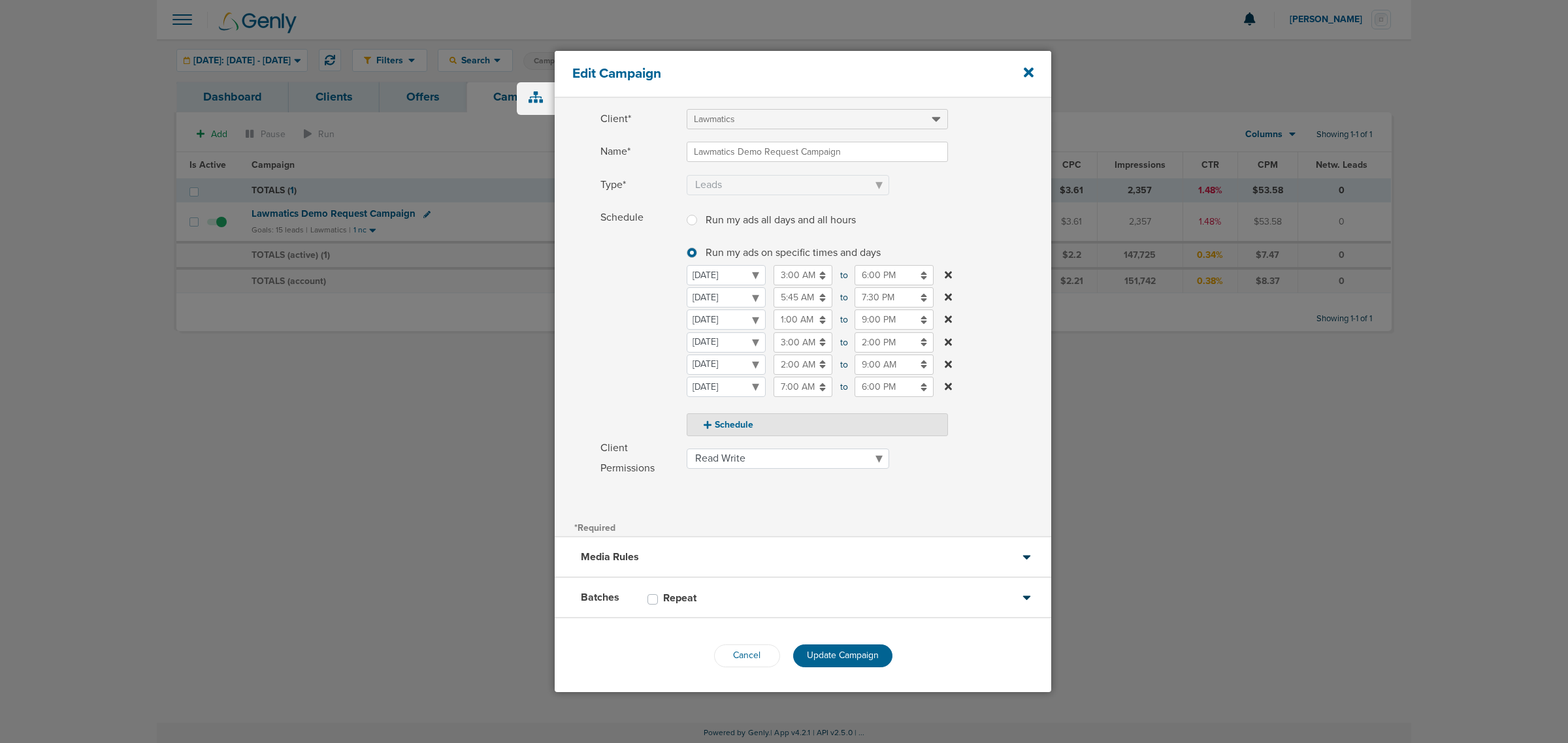
click at [1002, 250] on label "Schedule Run my ads all days and all hours Run my ads all days and all hours Ru…" at bounding box center [825, 322] width 451 height 229
click at [890, 319] on input "9:00 PM" at bounding box center [894, 319] width 79 height 20
click at [858, 415] on icon at bounding box center [860, 412] width 12 height 8
type input "8:00 PM"
click at [1004, 271] on label "Schedule Run my ads all days and all hours Run my ads all days and all hours Ru…" at bounding box center [825, 322] width 451 height 229
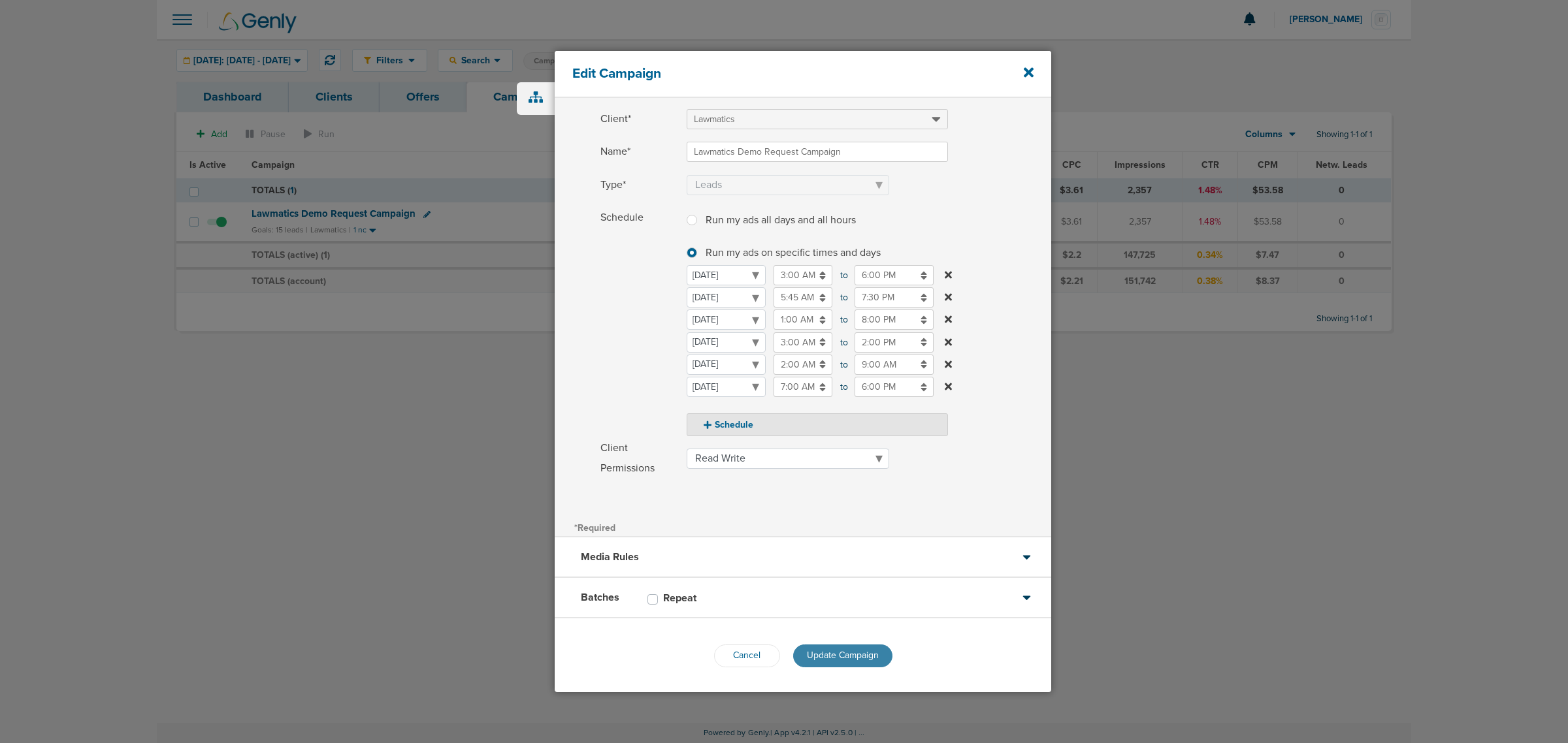
click at [841, 657] on span "Update Campaign" at bounding box center [843, 655] width 72 height 11
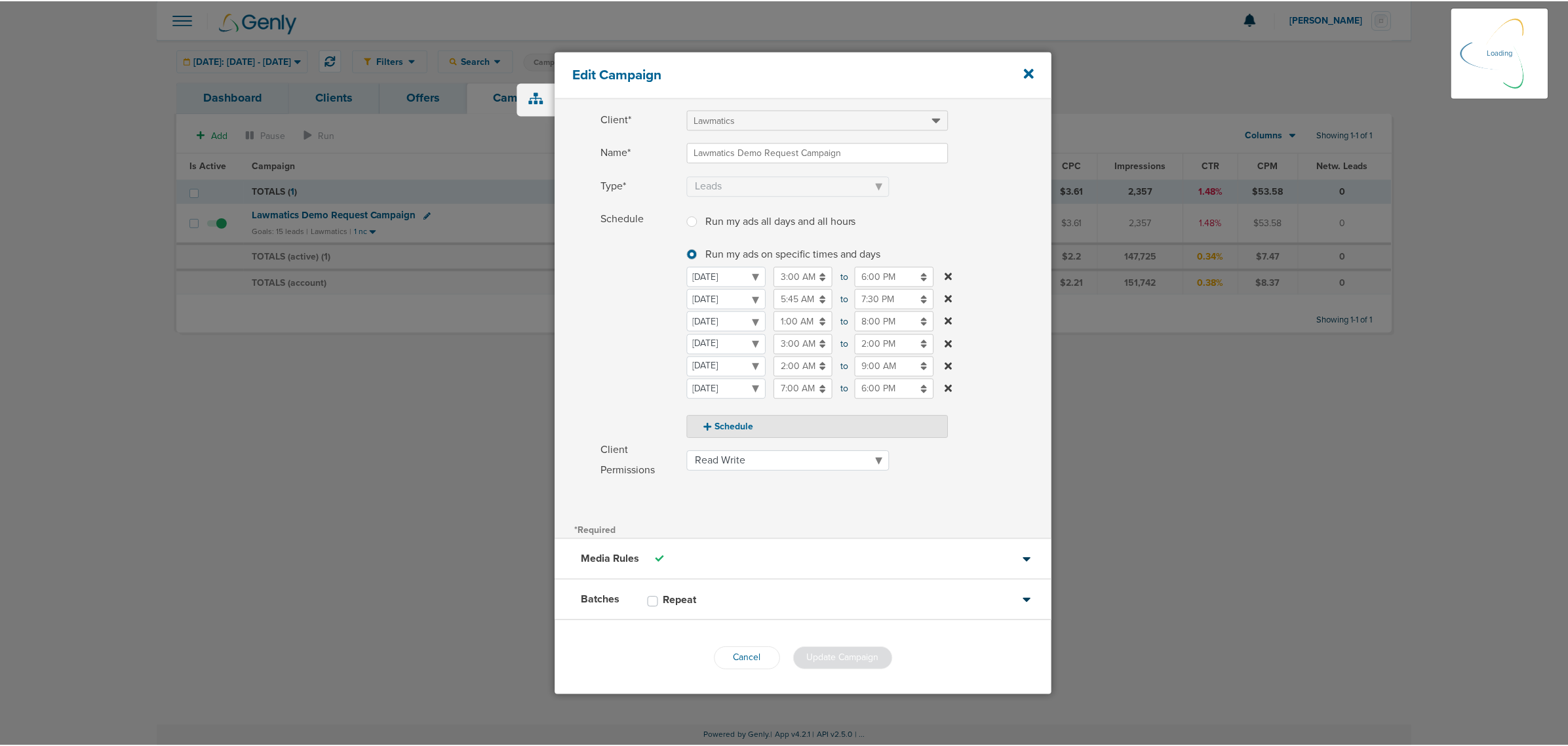
scroll to position [14, 0]
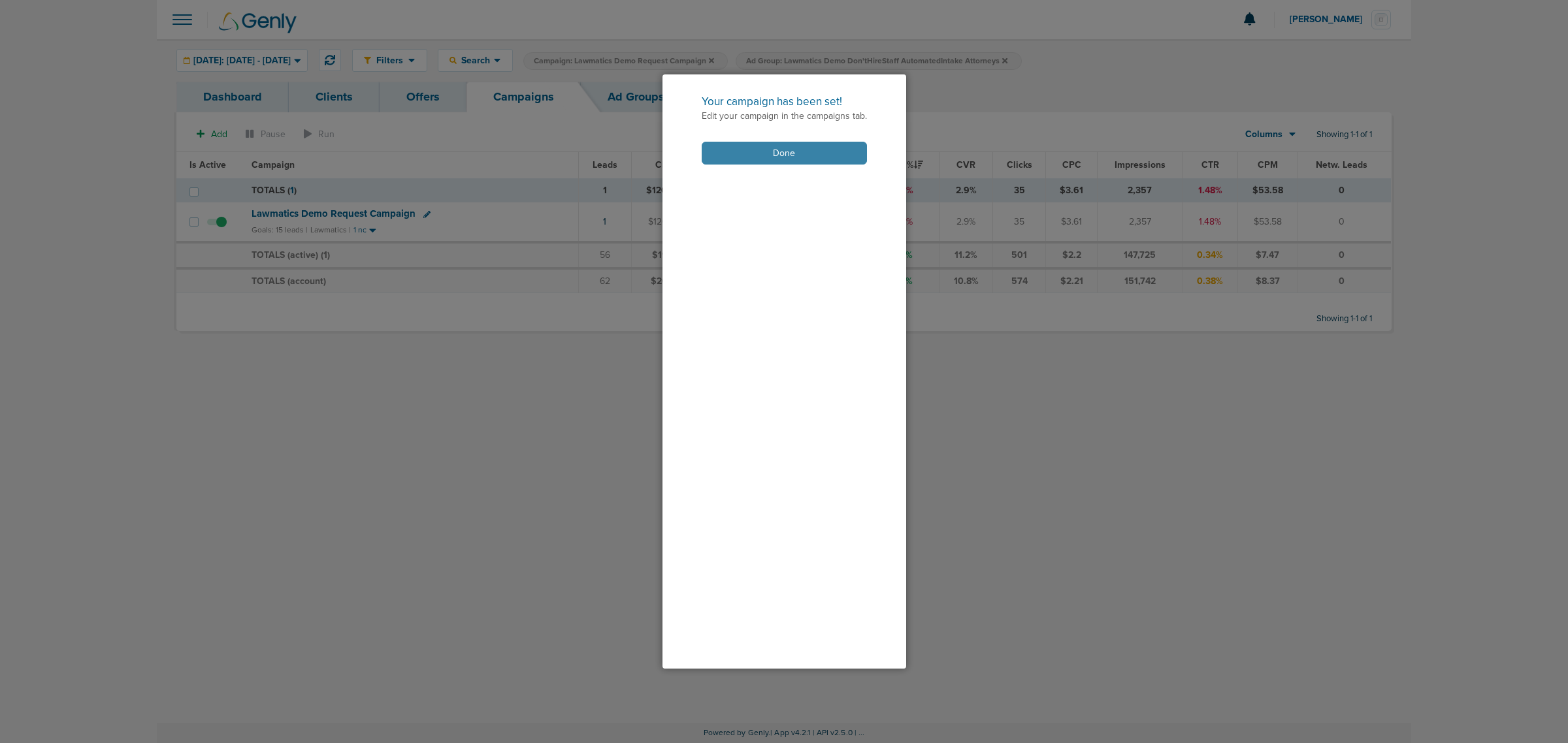
click at [850, 152] on button "Done" at bounding box center [784, 153] width 165 height 23
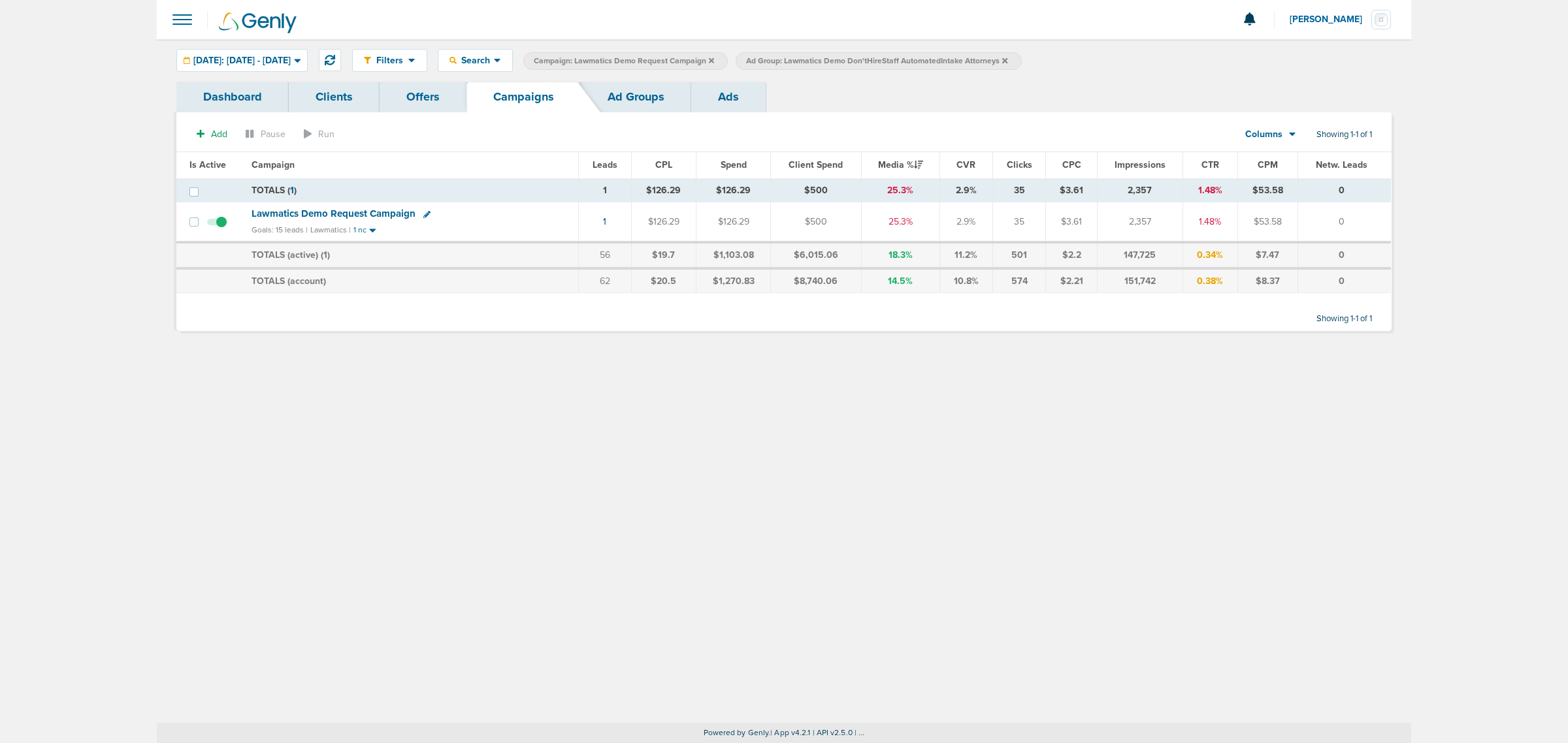
click at [714, 59] on icon at bounding box center [711, 60] width 6 height 6
click at [795, 57] on icon at bounding box center [792, 60] width 6 height 8
click at [795, 59] on icon at bounding box center [792, 60] width 6 height 8
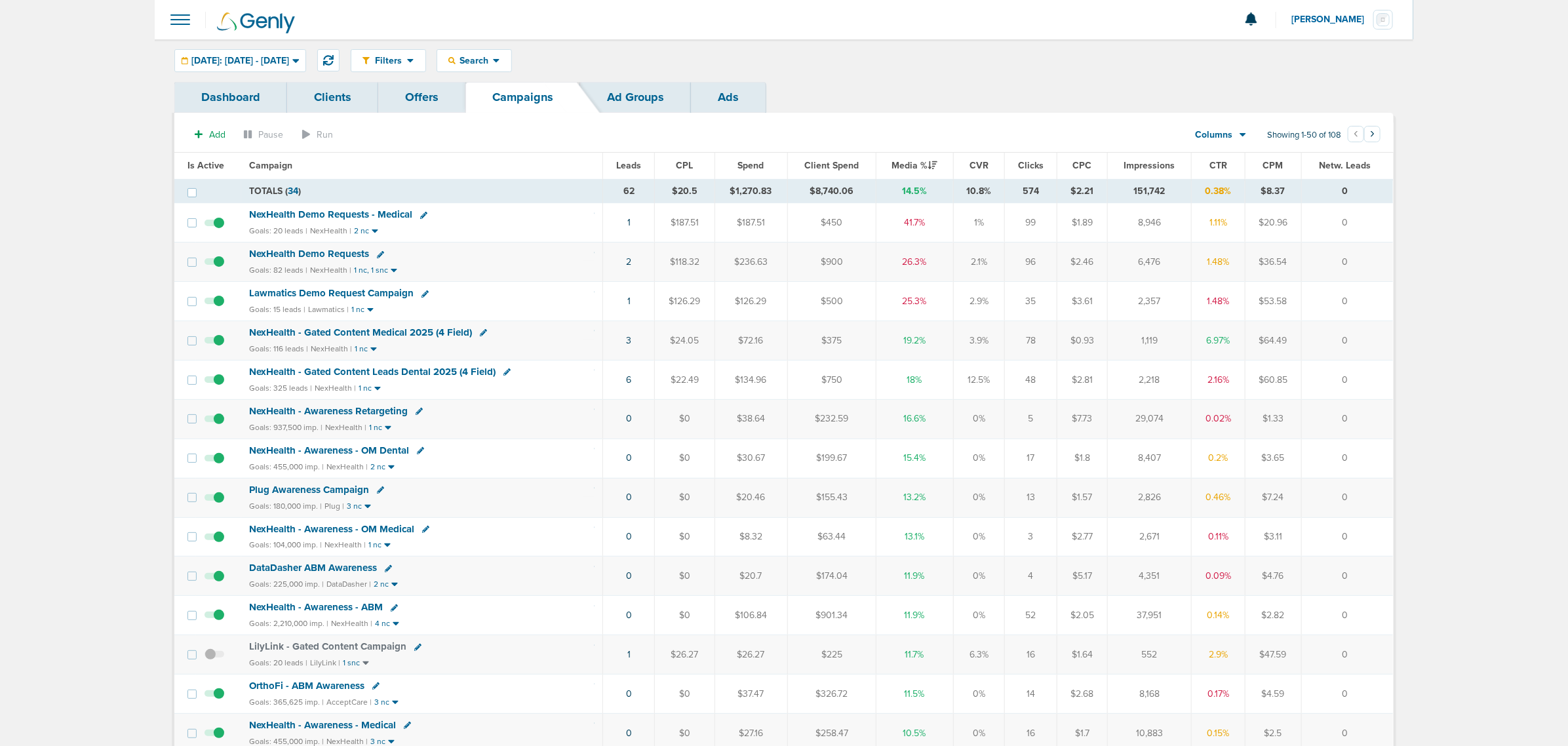
click at [406, 334] on span "NexHealth - Gated Content Medical 2025 (4 Field)" at bounding box center [360, 332] width 223 height 12
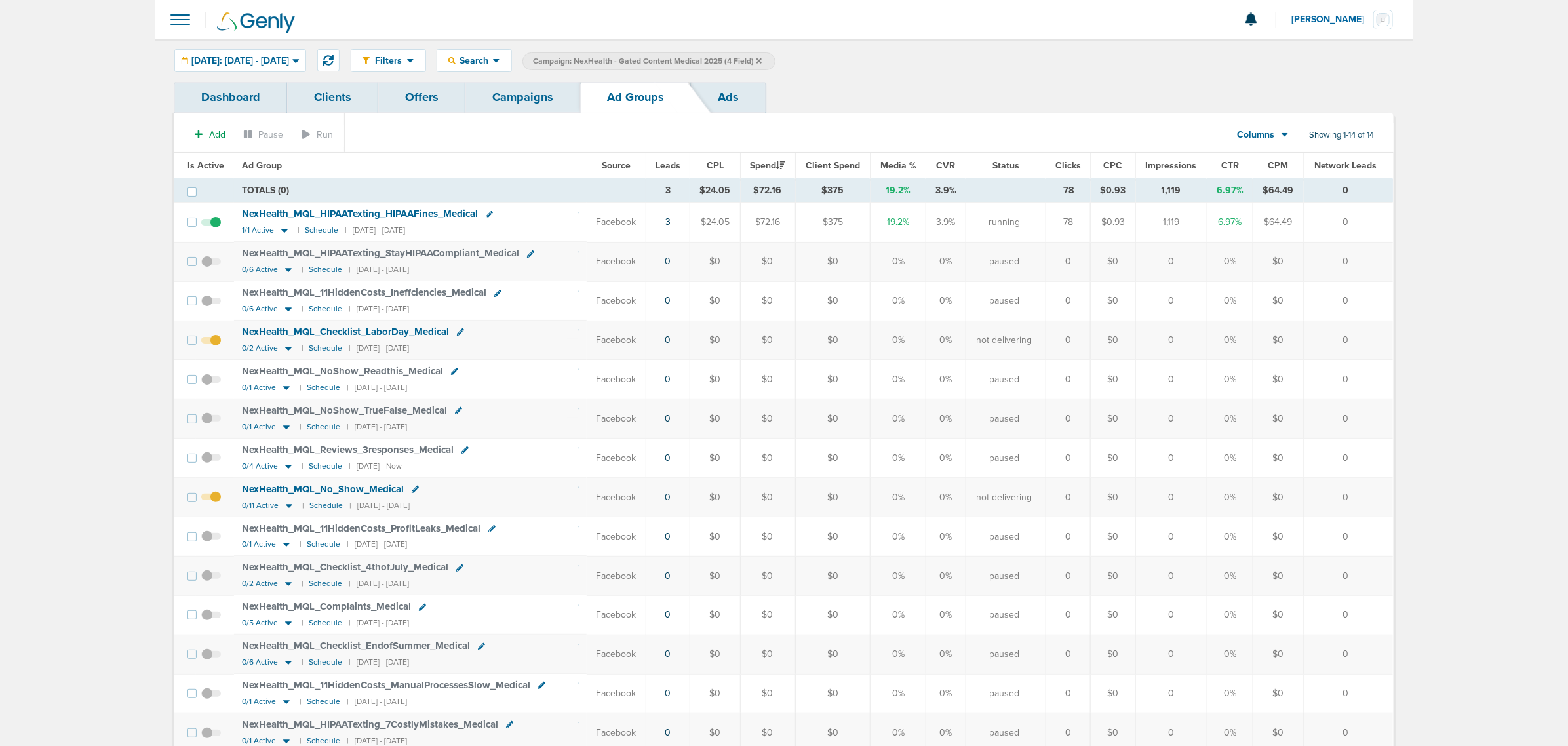
drag, startPoint x: 1250, startPoint y: 224, endPoint x: 575, endPoint y: 220, distance: 675.0
click at [578, 221] on tr "NexHealth_ MQL_ HIPAATexting_ HIPAAFines_ Medical 1/1 Active | Schedule | [DATE…" at bounding box center [784, 222] width 1219 height 40
drag, startPoint x: 564, startPoint y: 214, endPoint x: 477, endPoint y: 207, distance: 87.3
click at [561, 214] on div "NexHealth_ MQL_ HIPAATexting_ HIPAAFines_ Medical" at bounding box center [410, 214] width 336 height 13
click at [357, 209] on span "NexHealth_ MQL_ HIPAATexting_ HIPAAFines_ Medical" at bounding box center [360, 214] width 236 height 12
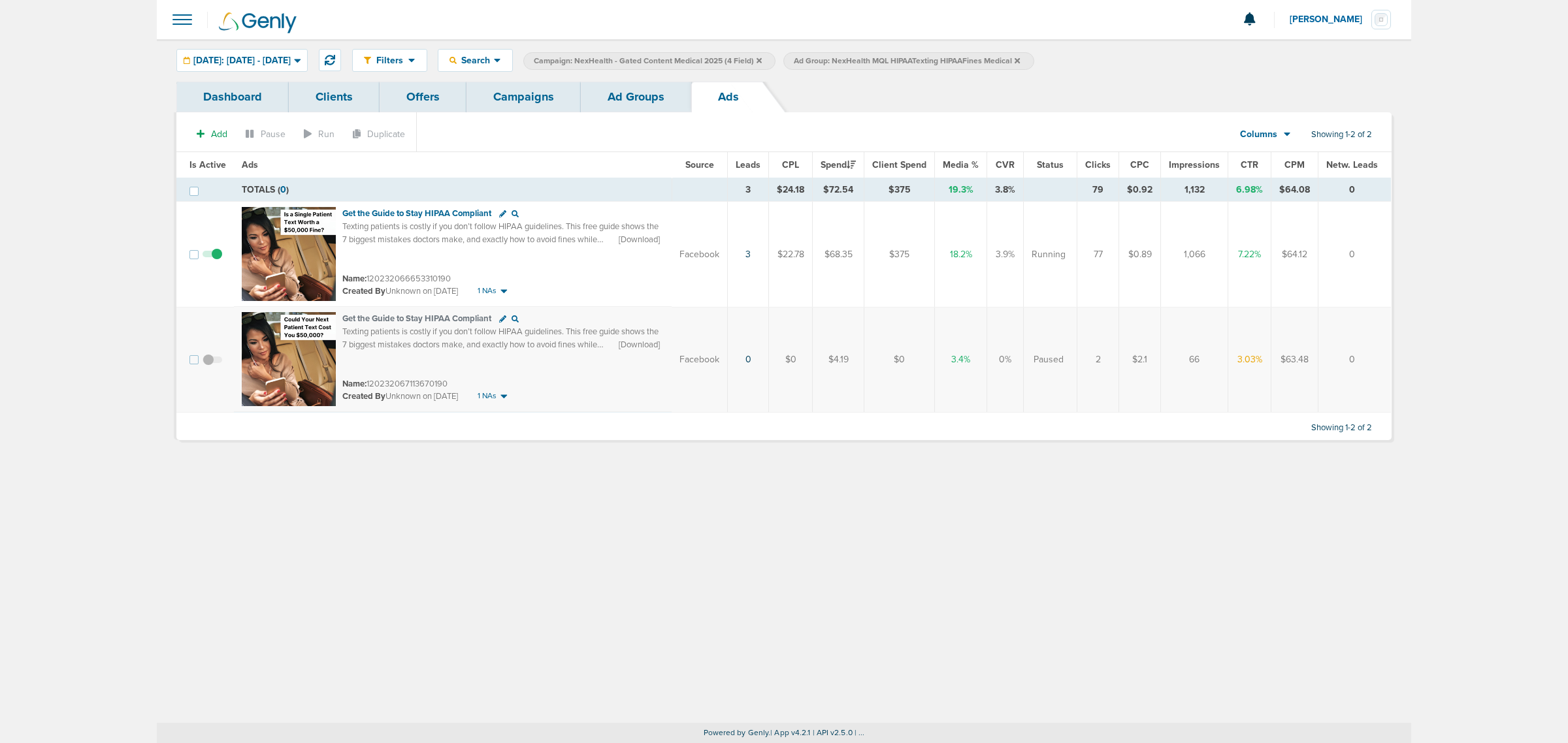
click at [507, 92] on link "Campaigns" at bounding box center [524, 97] width 115 height 30
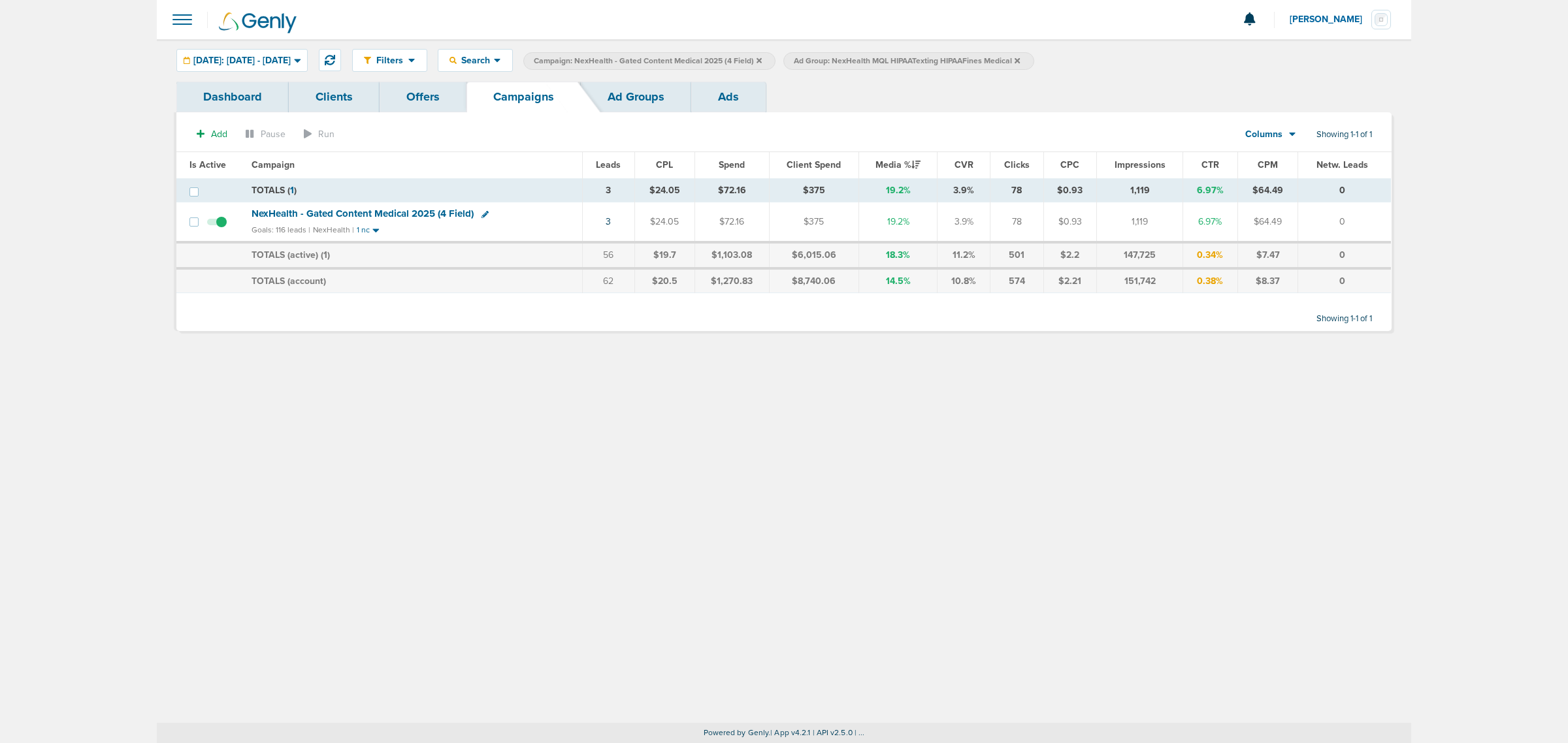
click at [481, 216] on icon at bounding box center [485, 214] width 7 height 7
select select
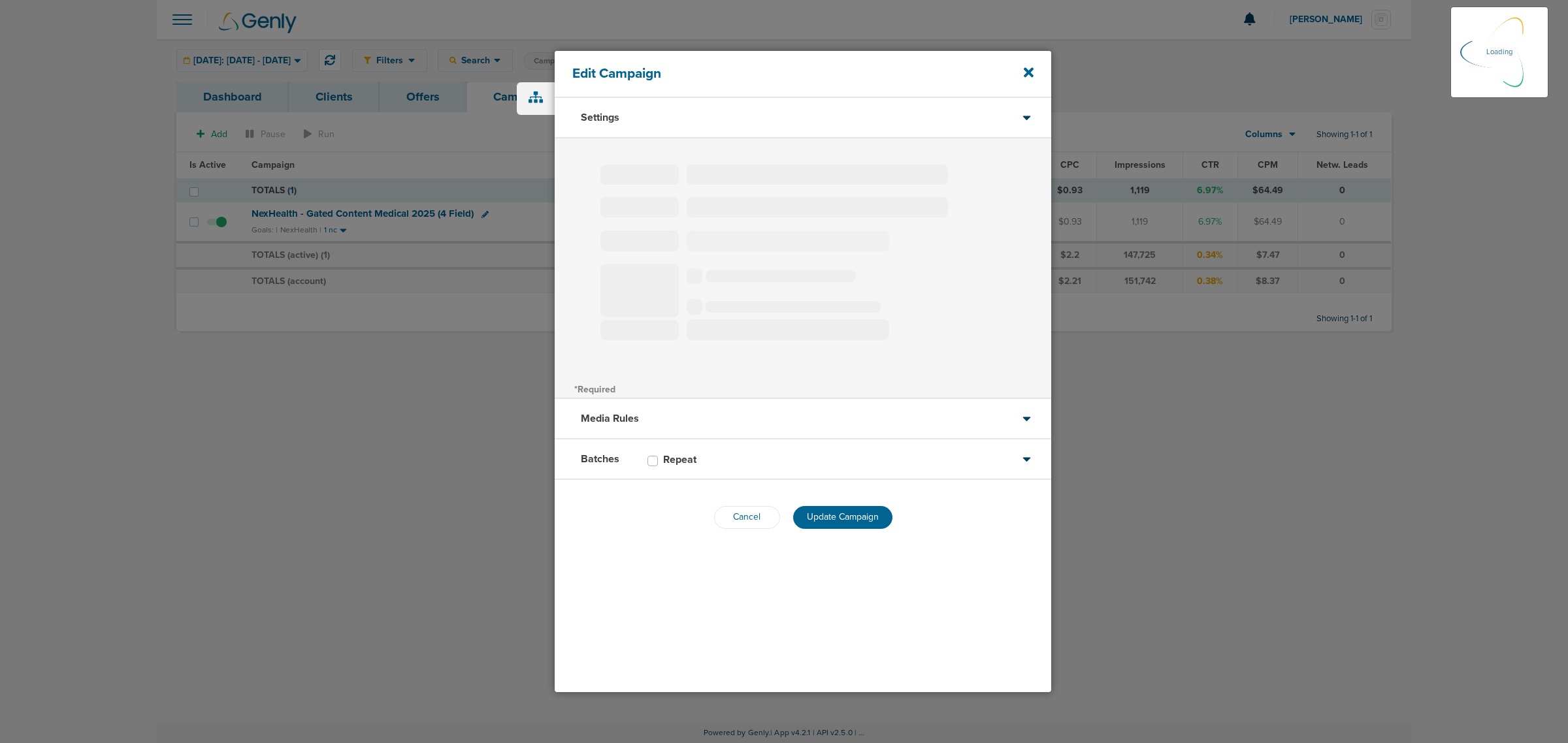
type input "NexHealth - Gated Content Medical 2025 (4 Field)"
select select "Leads"
radio input "true"
select select "readWrite"
checkbox input "true"
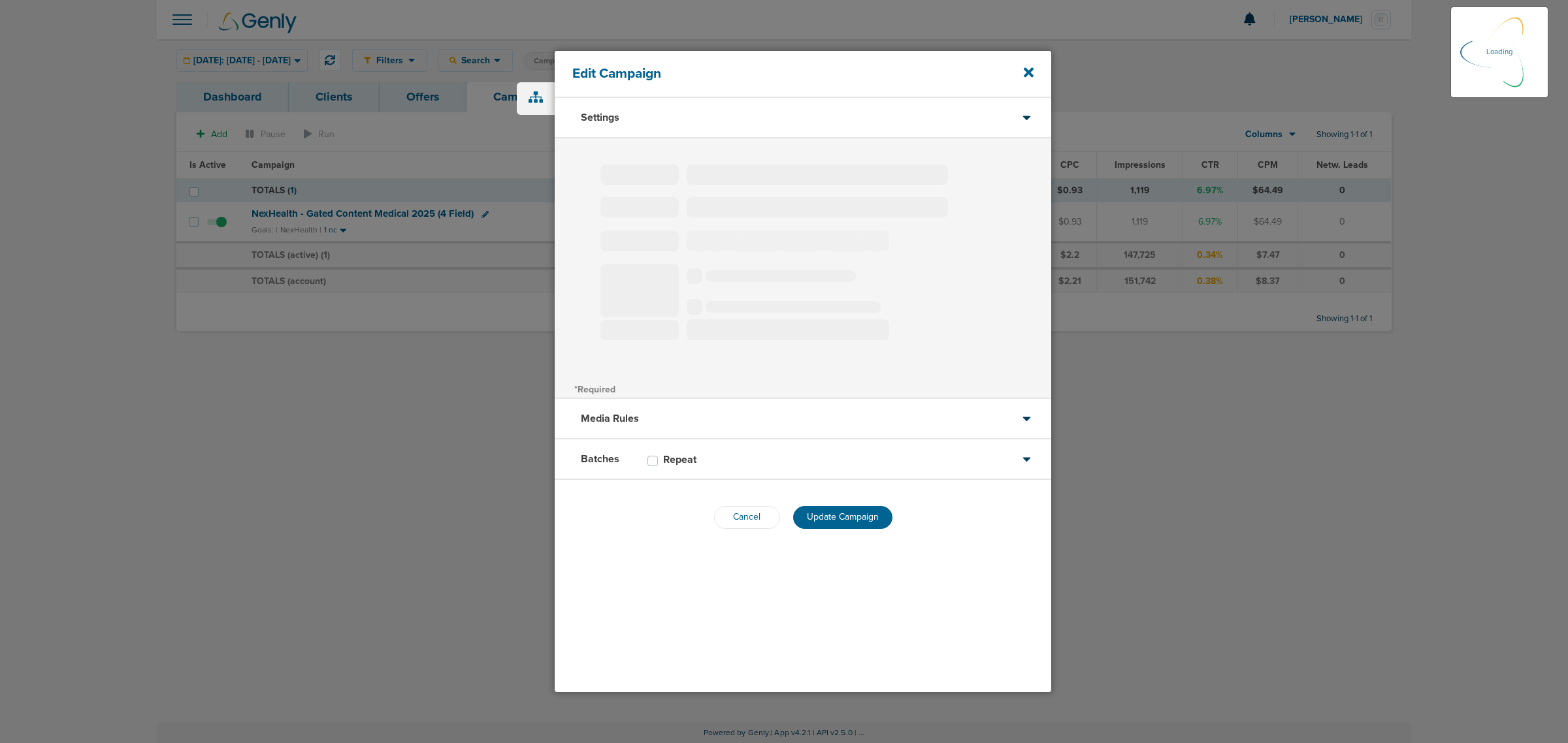
select select "1"
select select "2"
select select "3"
select select "4"
select select "6"
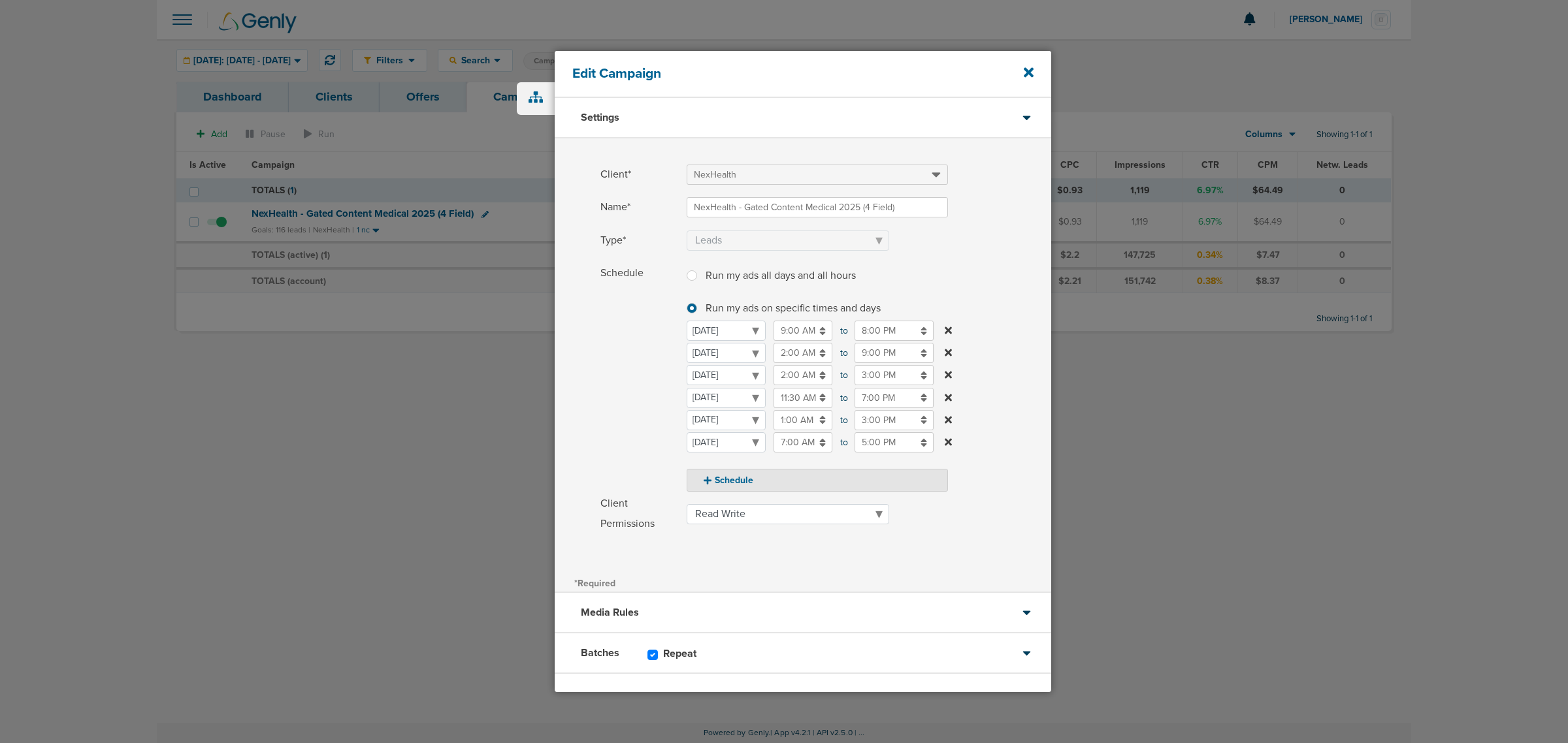
click at [888, 351] on input "9:00 PM" at bounding box center [894, 353] width 79 height 20
click at [1033, 258] on span at bounding box center [869, 257] width 365 height 8
click at [880, 357] on input "9:00 PM" at bounding box center [894, 353] width 79 height 20
click at [858, 386] on icon at bounding box center [860, 384] width 12 height 8
type input "10:00 PM"
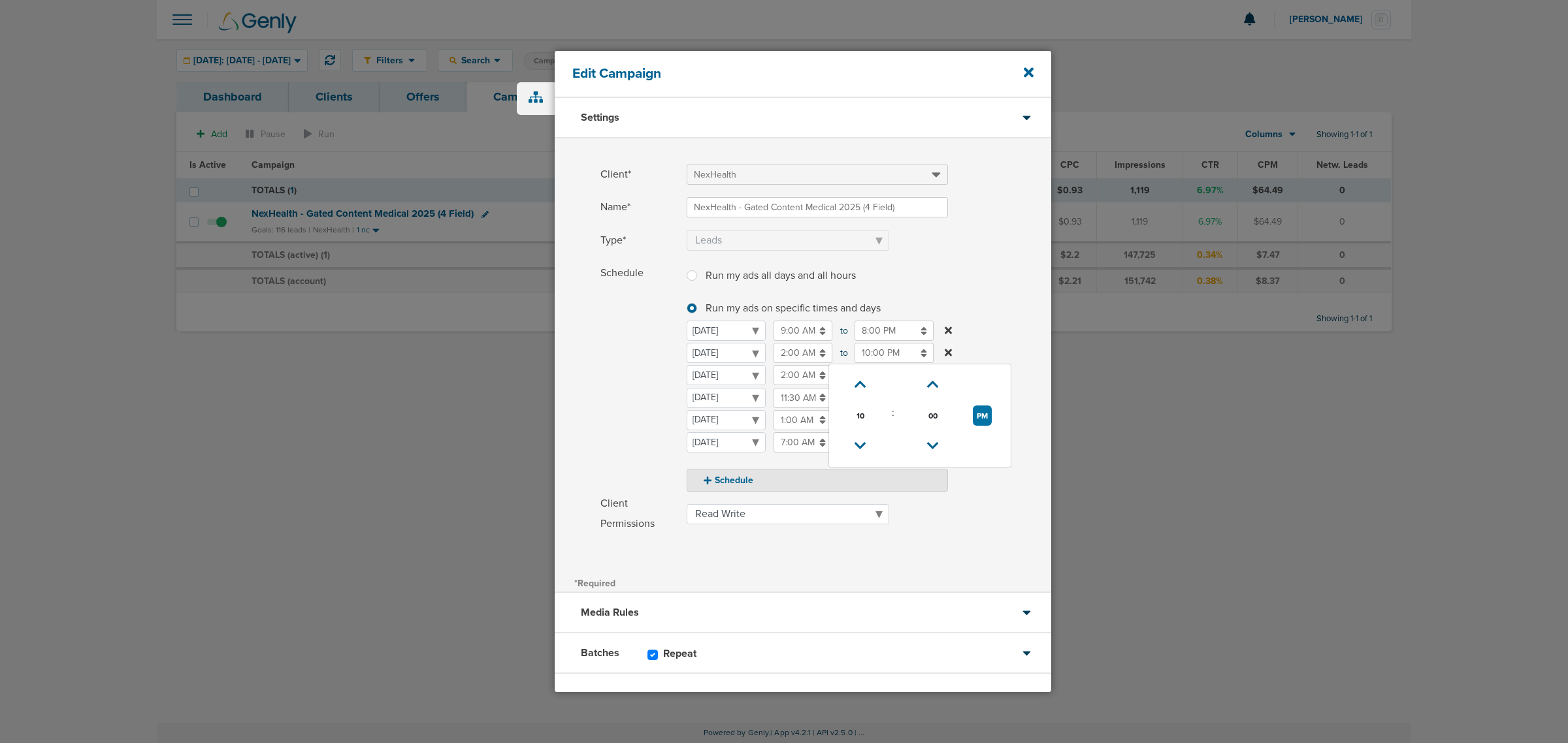
click at [948, 269] on label "Schedule Run my ads all days and all hours Run my ads all days and all hours Ru…" at bounding box center [825, 377] width 451 height 229
click at [804, 372] on input "2:00 AM" at bounding box center [803, 375] width 59 height 20
click at [778, 472] on icon at bounding box center [779, 467] width 12 height 8
type input "1:00 AM"
click at [1002, 275] on label "Schedule Run my ads all days and all hours Run my ads all days and all hours Ru…" at bounding box center [825, 377] width 451 height 229
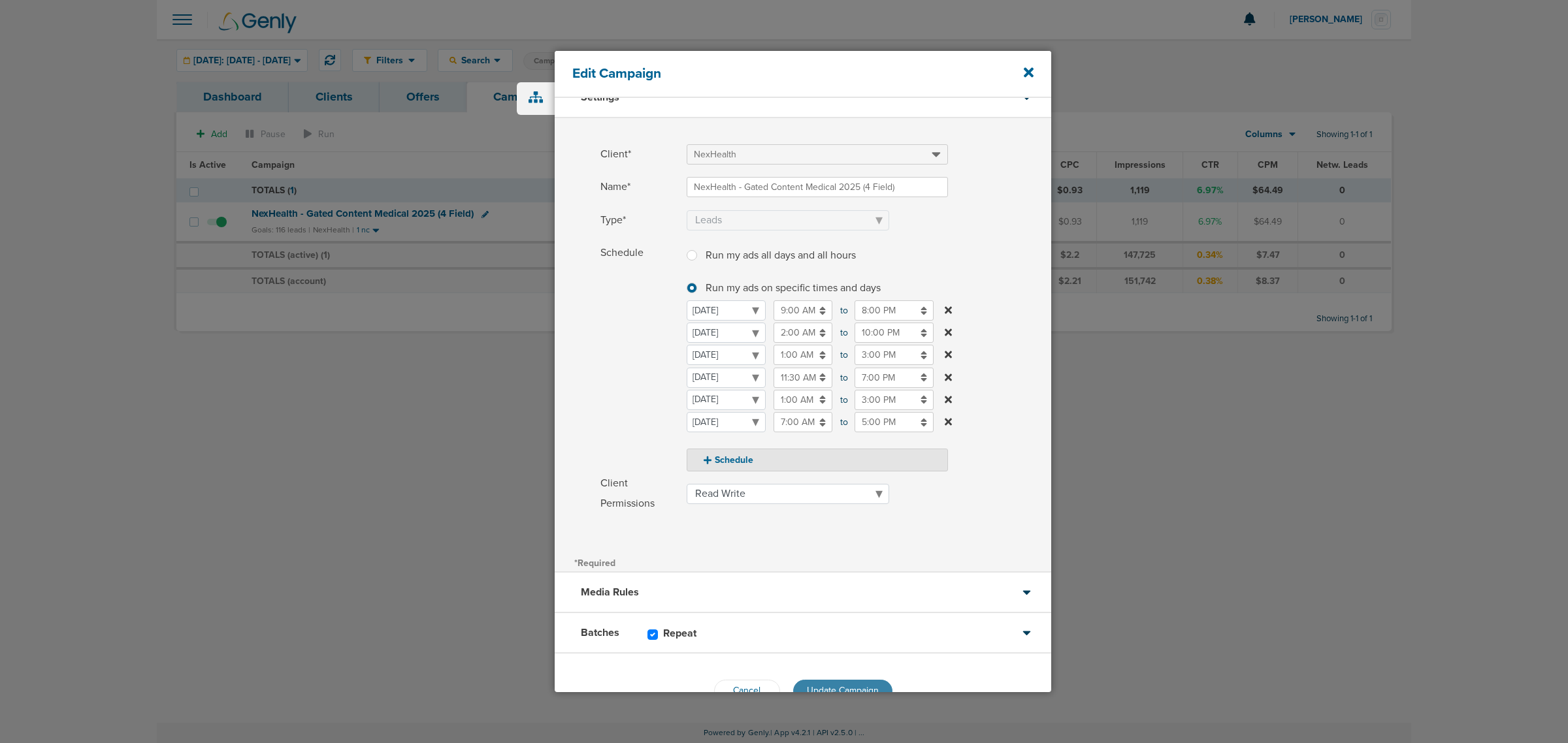
scroll to position [55, 0]
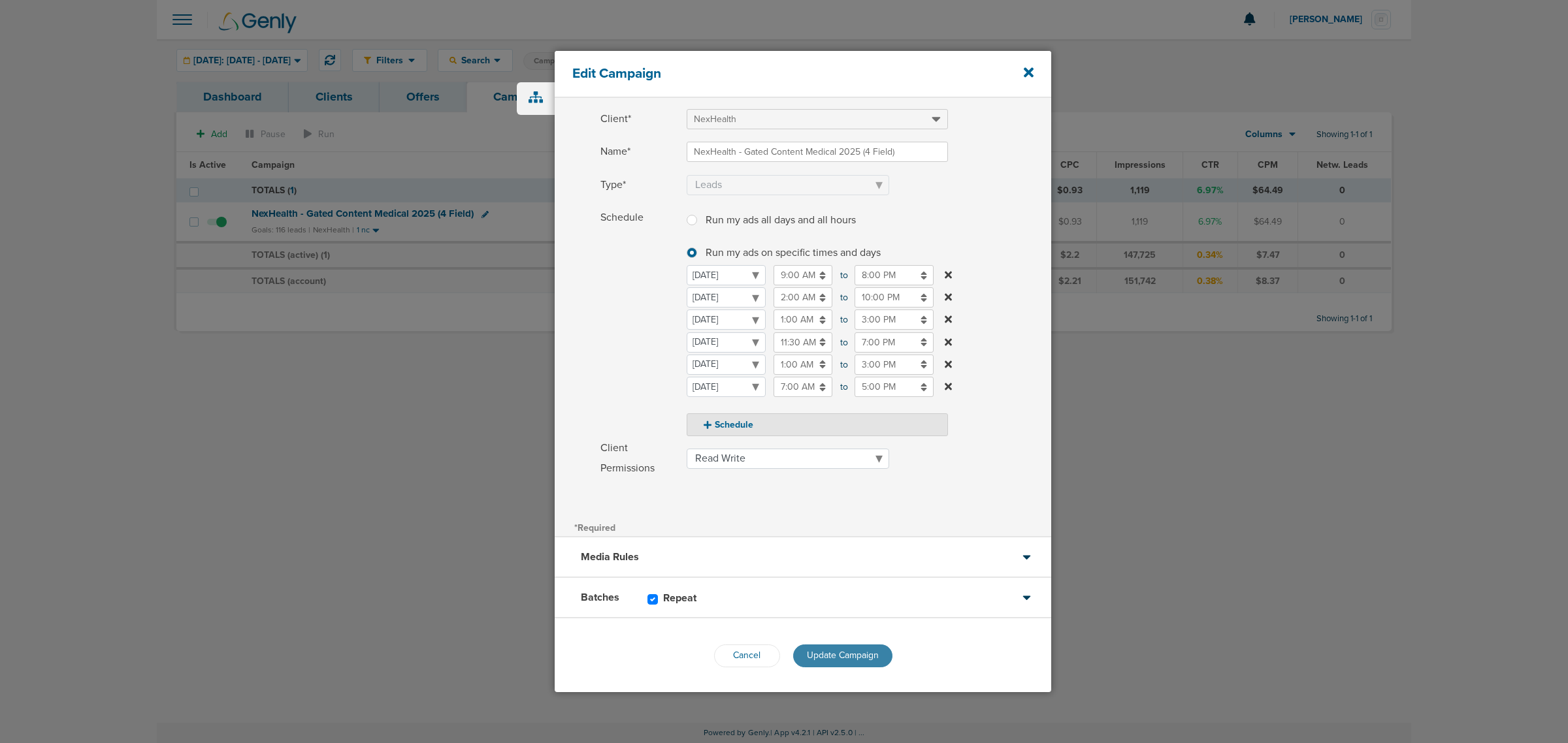
click at [861, 655] on span "Update Campaign" at bounding box center [843, 655] width 72 height 11
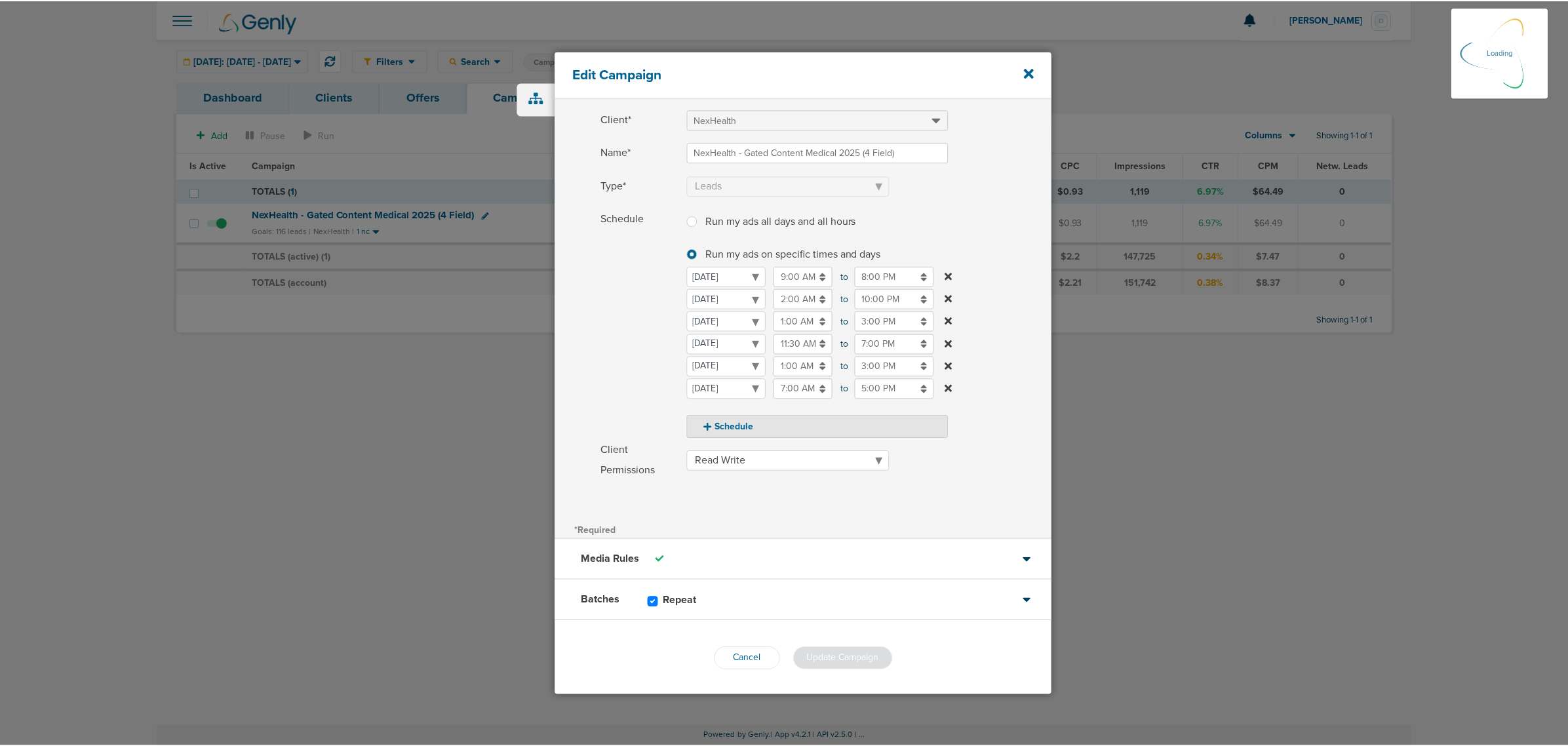
scroll to position [14, 0]
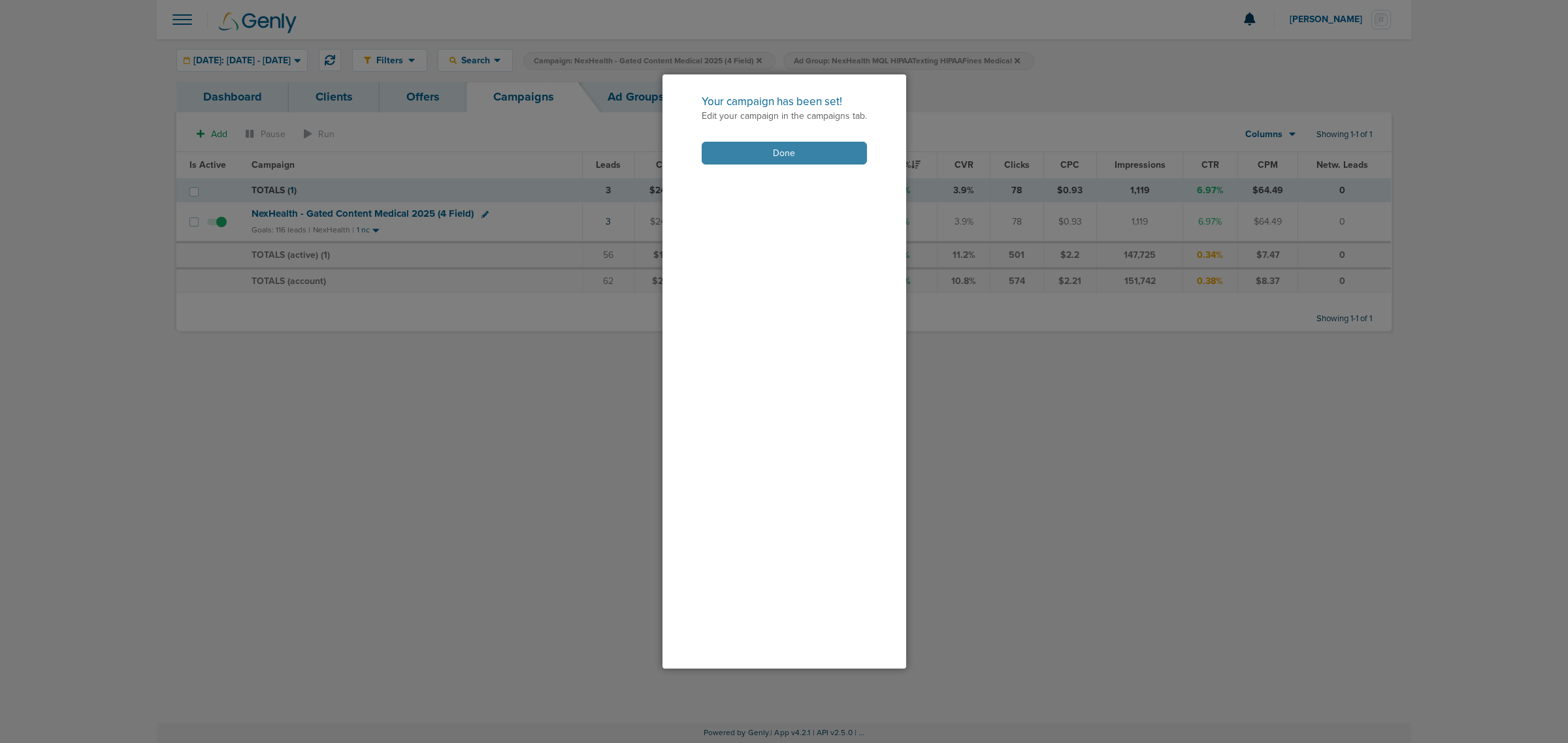
click at [785, 155] on button "Done" at bounding box center [784, 153] width 165 height 23
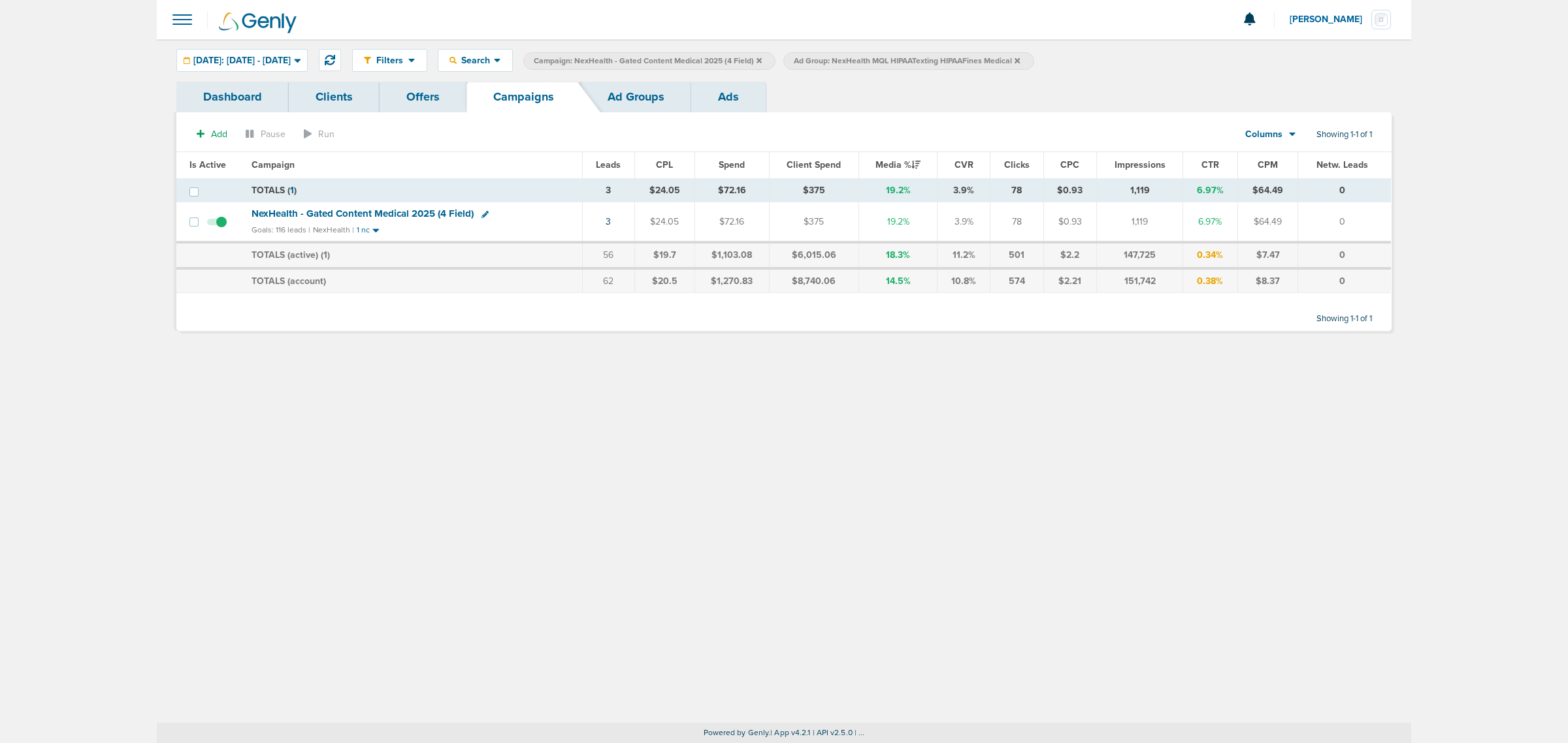
click at [572, 422] on div "Filters Active Only Settings Status Active Inactive Objectives MQL SQL Traffic …" at bounding box center [784, 381] width 1254 height 684
click at [762, 59] on icon at bounding box center [759, 60] width 6 height 6
click at [760, 59] on icon at bounding box center [757, 60] width 6 height 8
click at [760, 59] on icon at bounding box center [757, 60] width 6 height 6
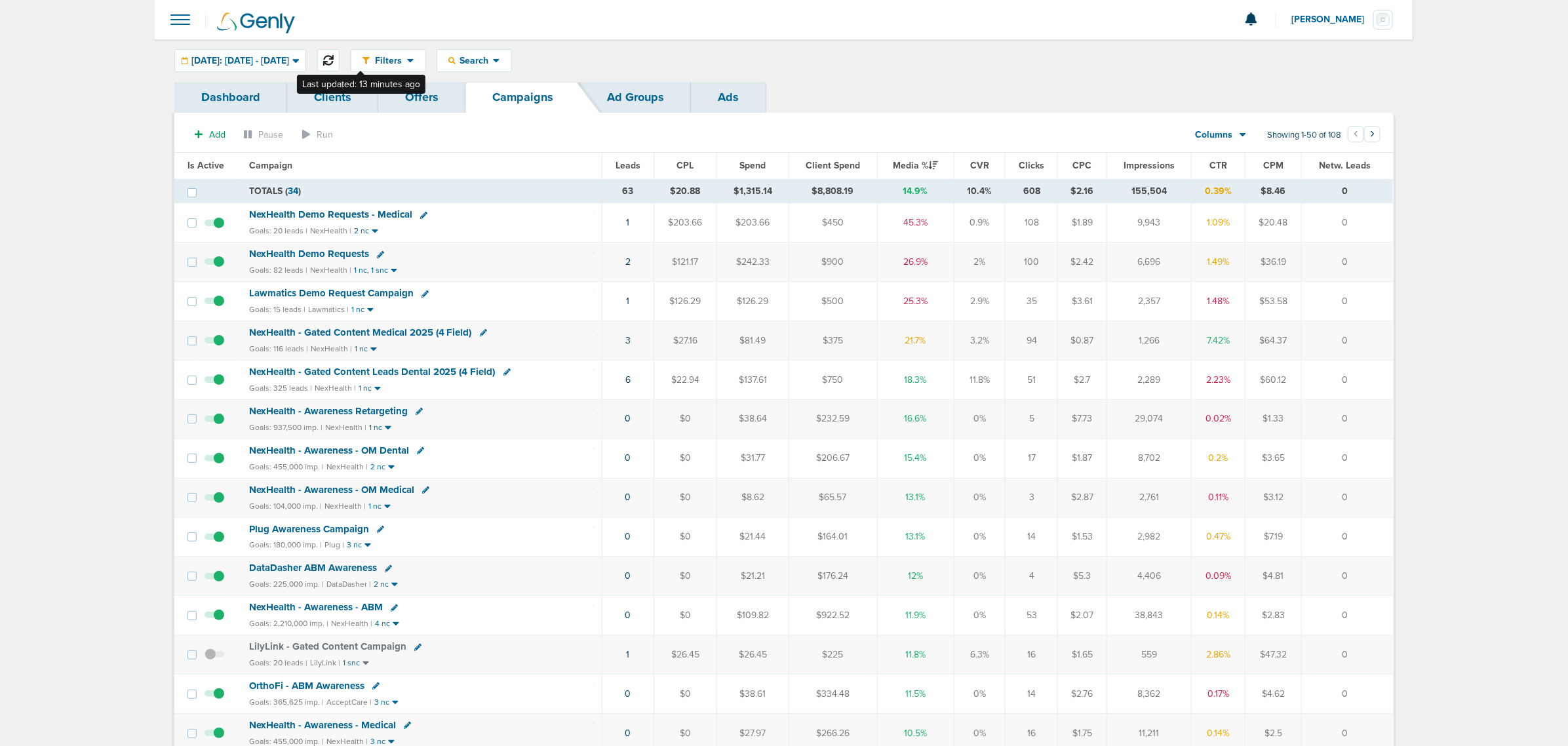
click at [340, 59] on button at bounding box center [329, 60] width 22 height 22
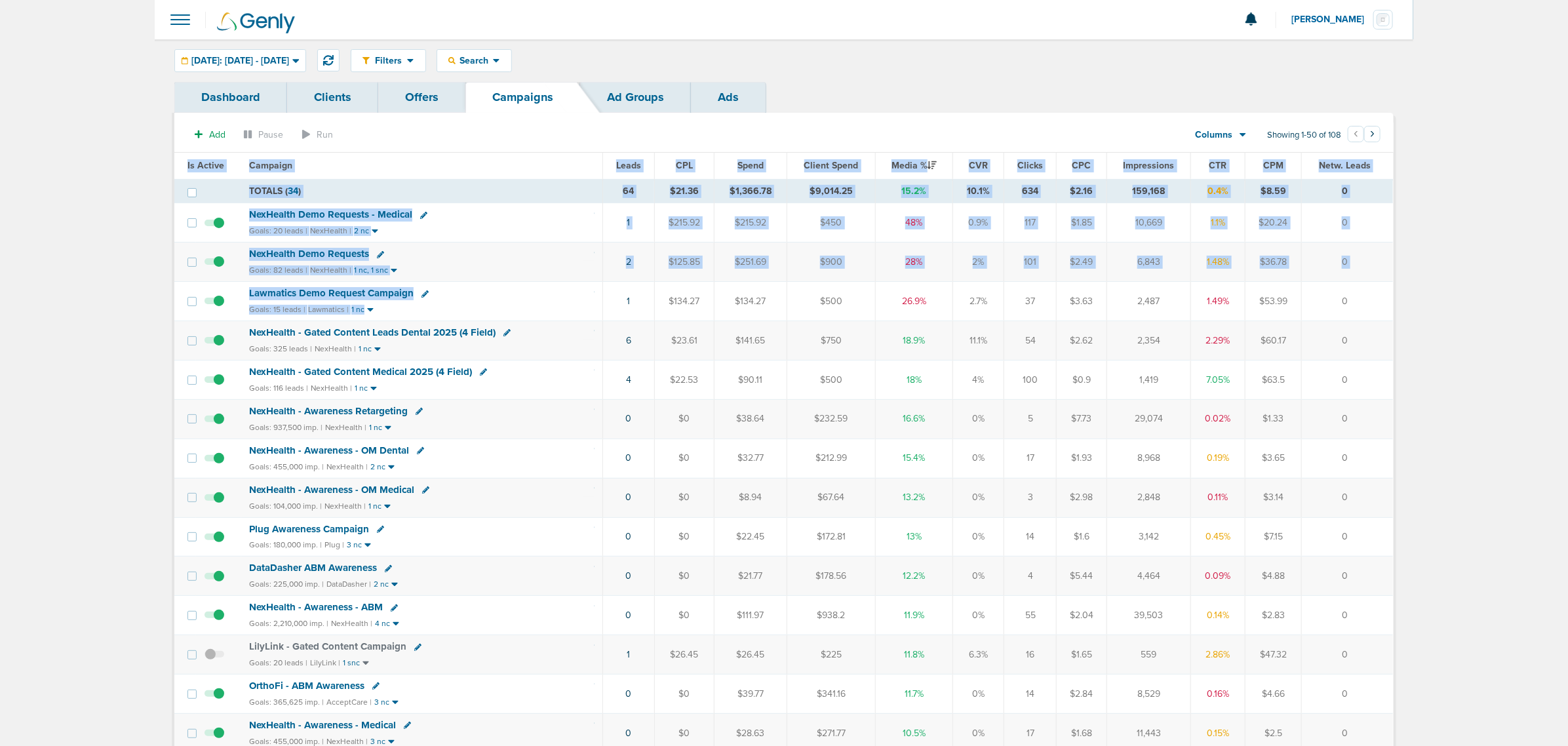
drag, startPoint x: 546, startPoint y: 306, endPoint x: 1402, endPoint y: 304, distance: 856.0
click at [1391, 302] on td "0" at bounding box center [1347, 302] width 91 height 40
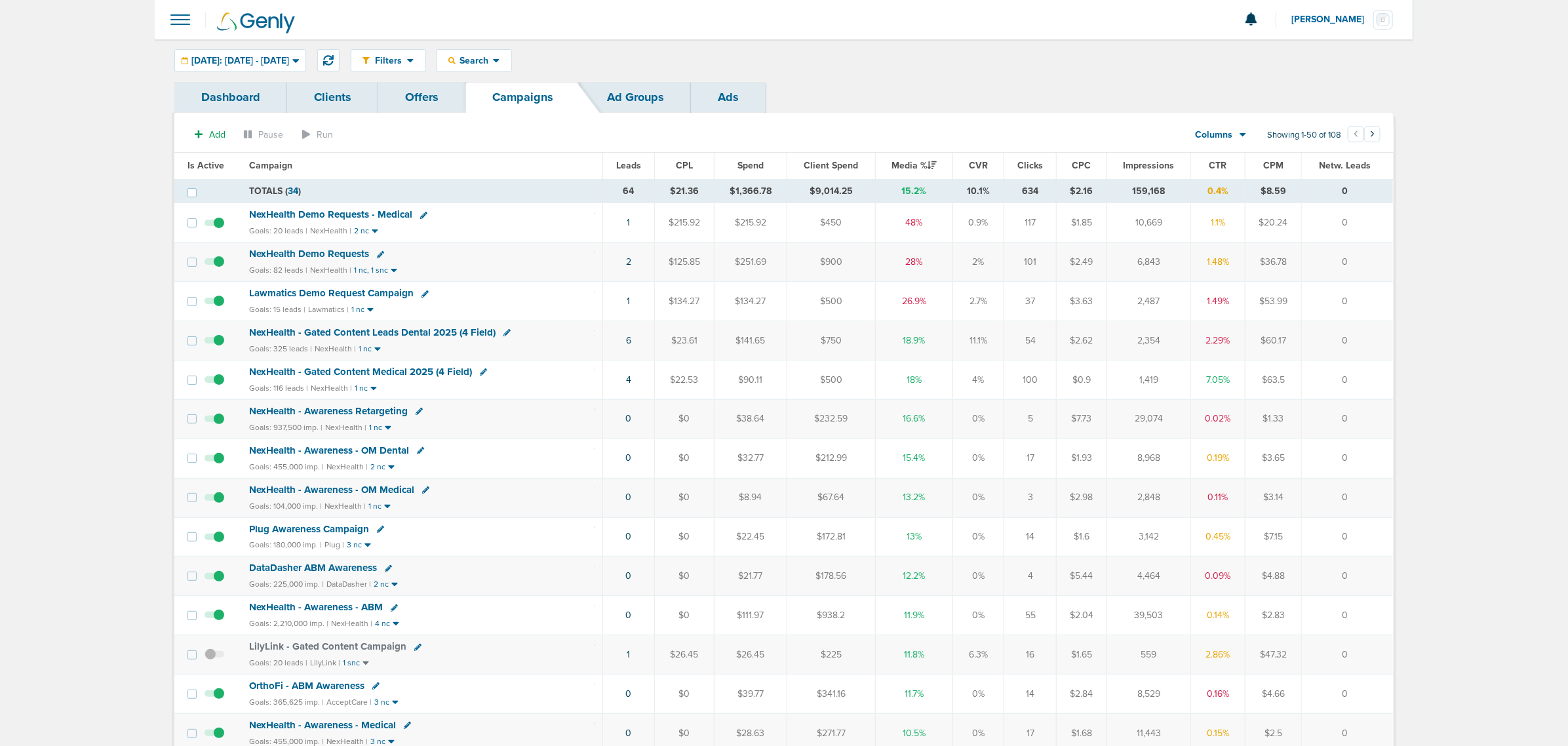
click at [329, 213] on span "NexHealth Demo Requests - Medical" at bounding box center [330, 214] width 163 height 12
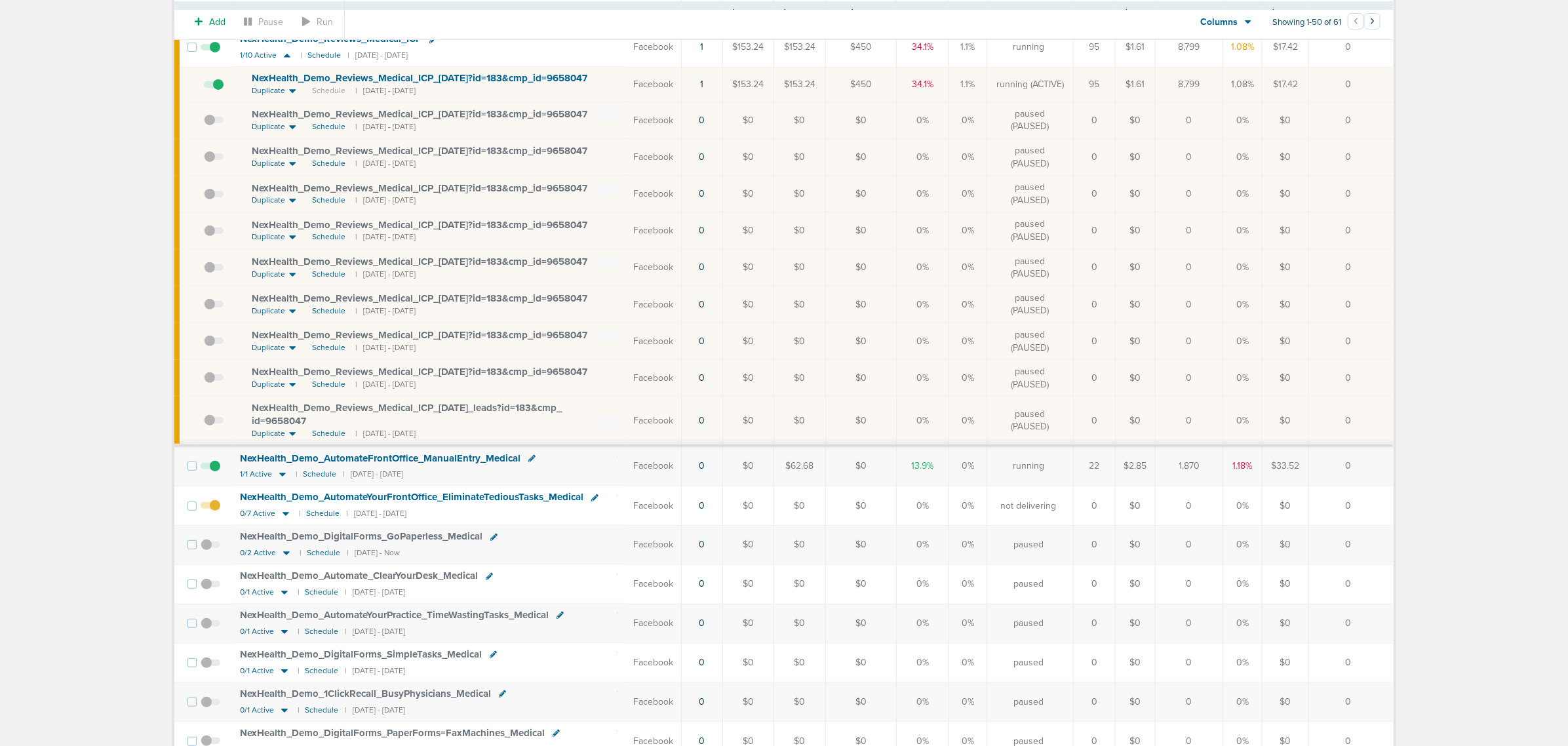
scroll to position [246, 0]
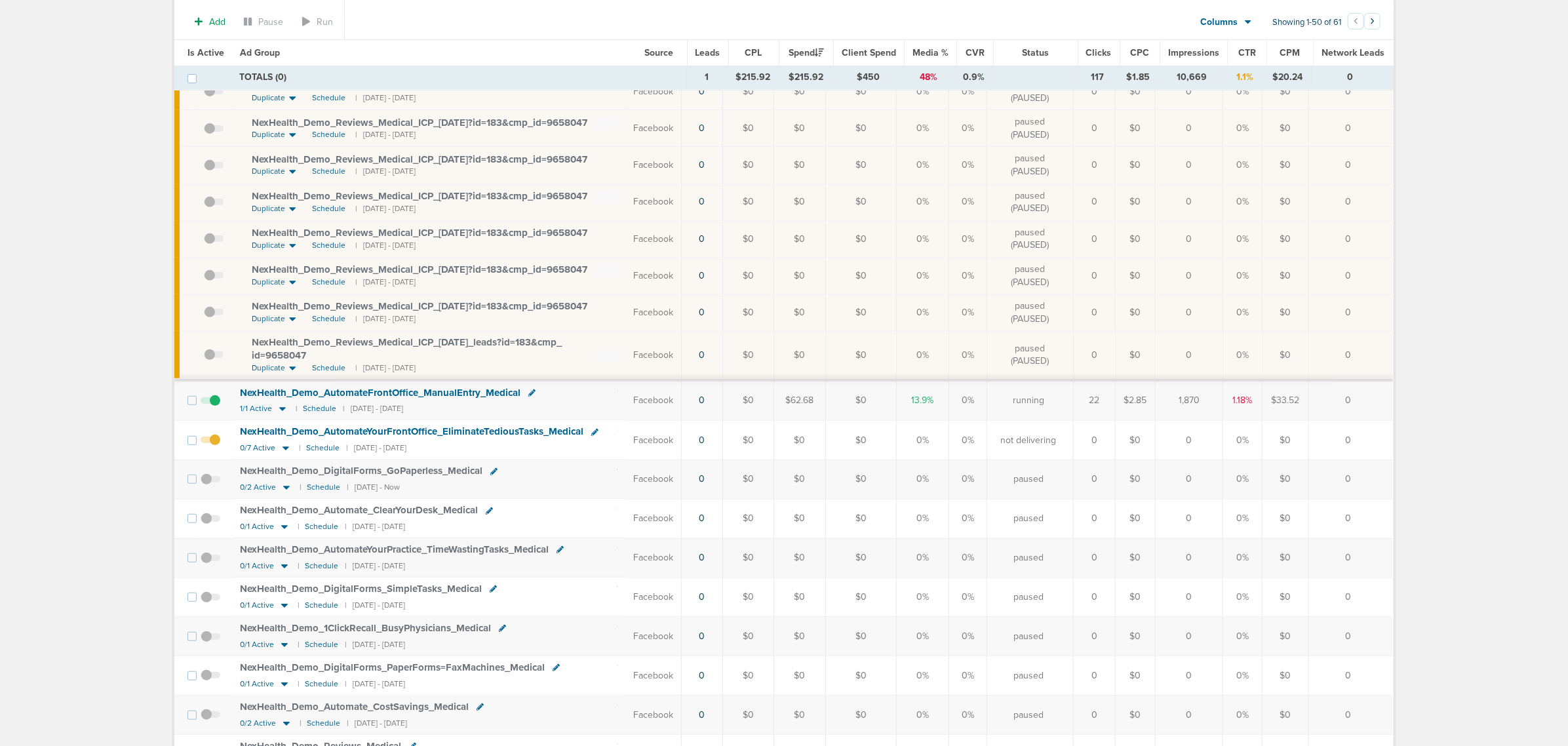
click at [266, 398] on span "NexHealth_ Demo_ AutomateFrontOffice_ ManualEntry_ Medical" at bounding box center [380, 392] width 281 height 12
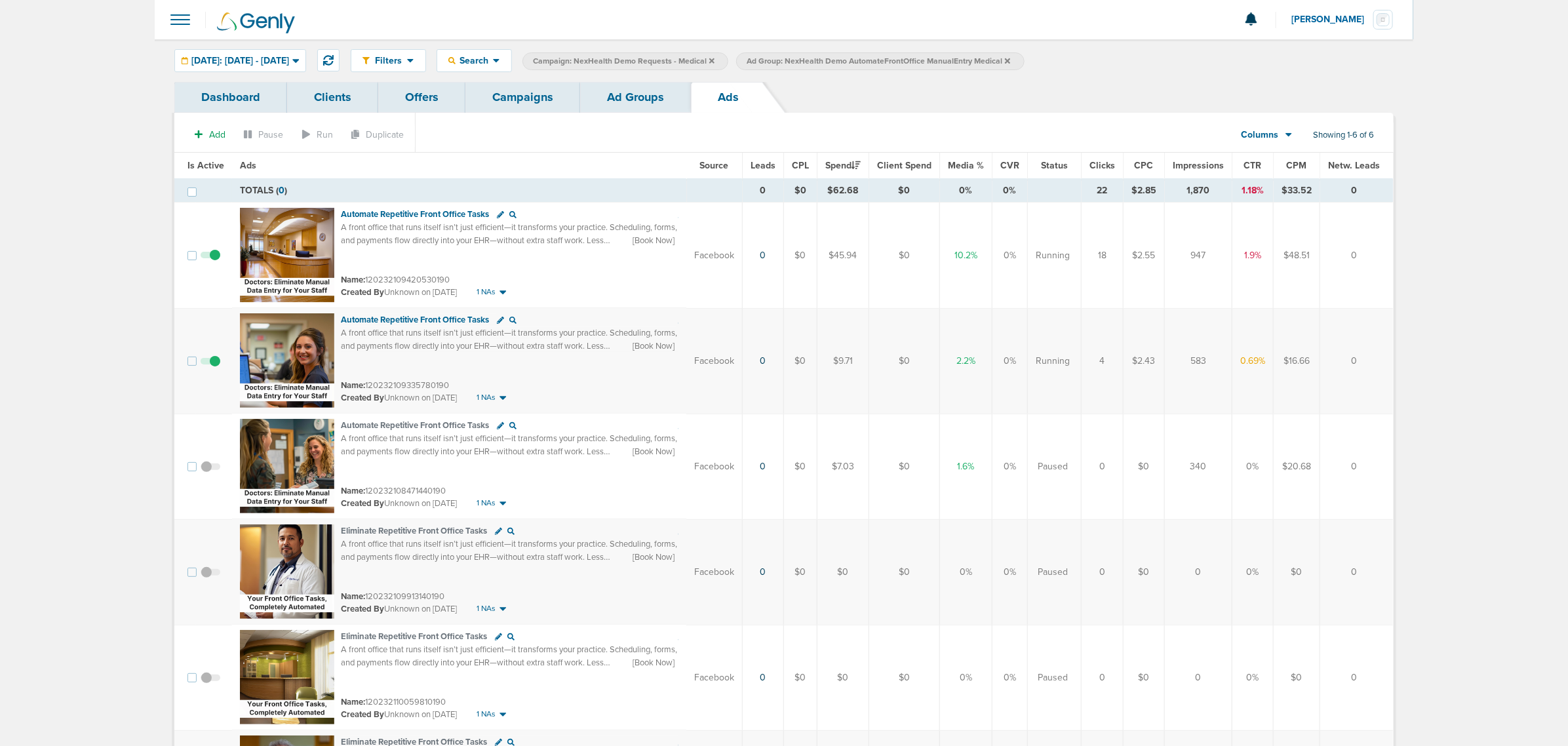
click at [211, 368] on span at bounding box center [210, 368] width 19 height 0
click at [211, 364] on input "checkbox" at bounding box center [211, 364] width 0 height 0
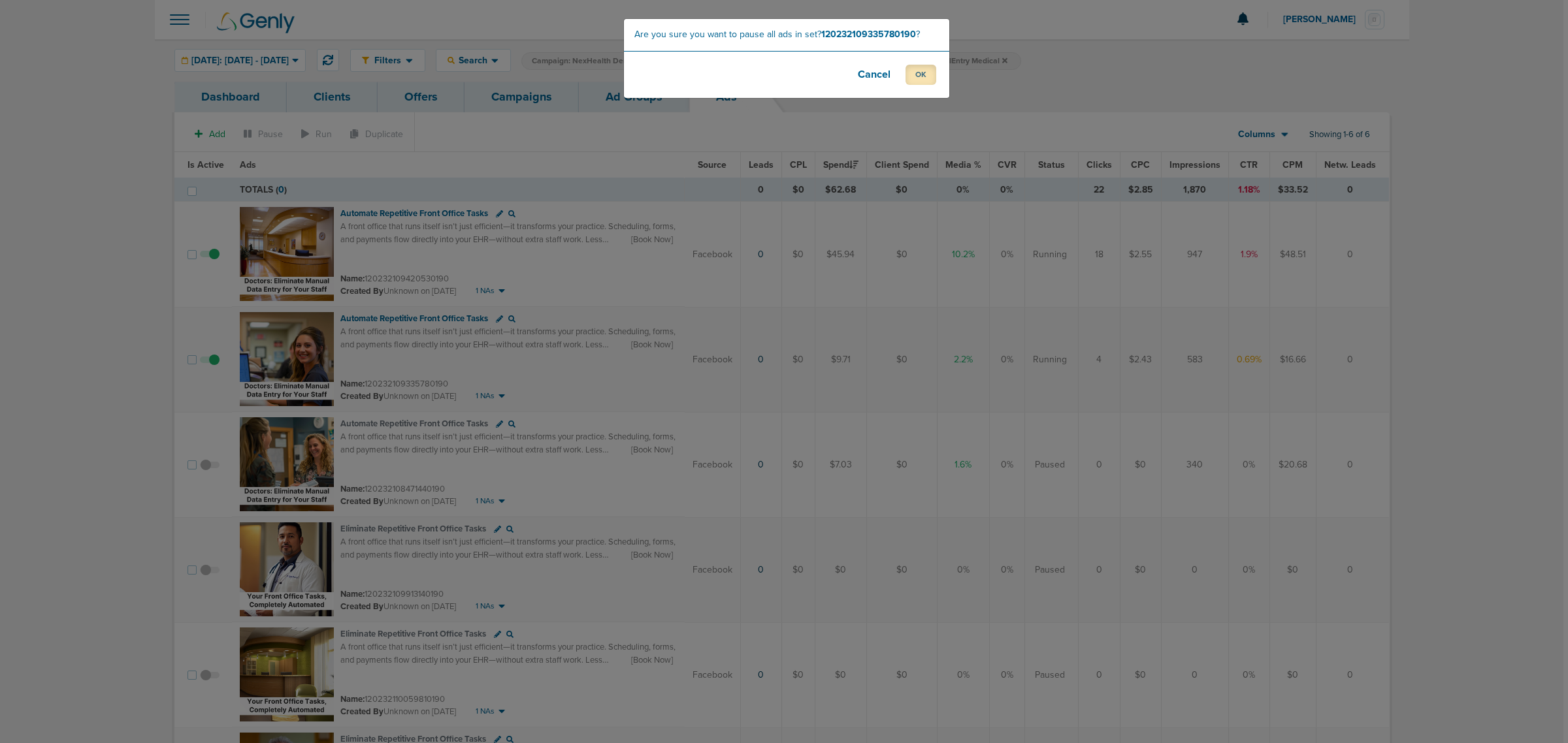
click at [919, 74] on button "OK" at bounding box center [921, 75] width 30 height 20
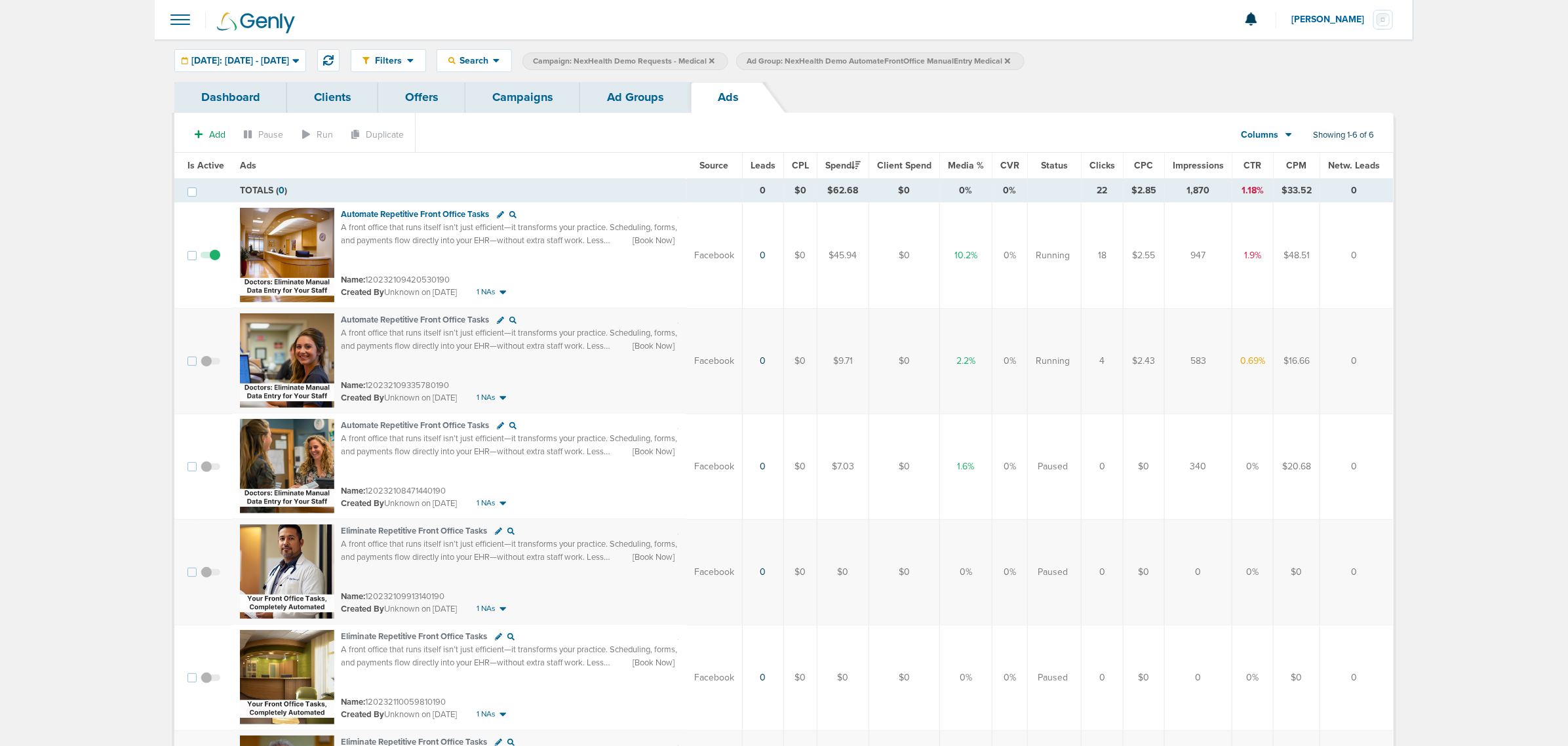
click at [650, 99] on link "Ad Groups" at bounding box center [636, 97] width 111 height 31
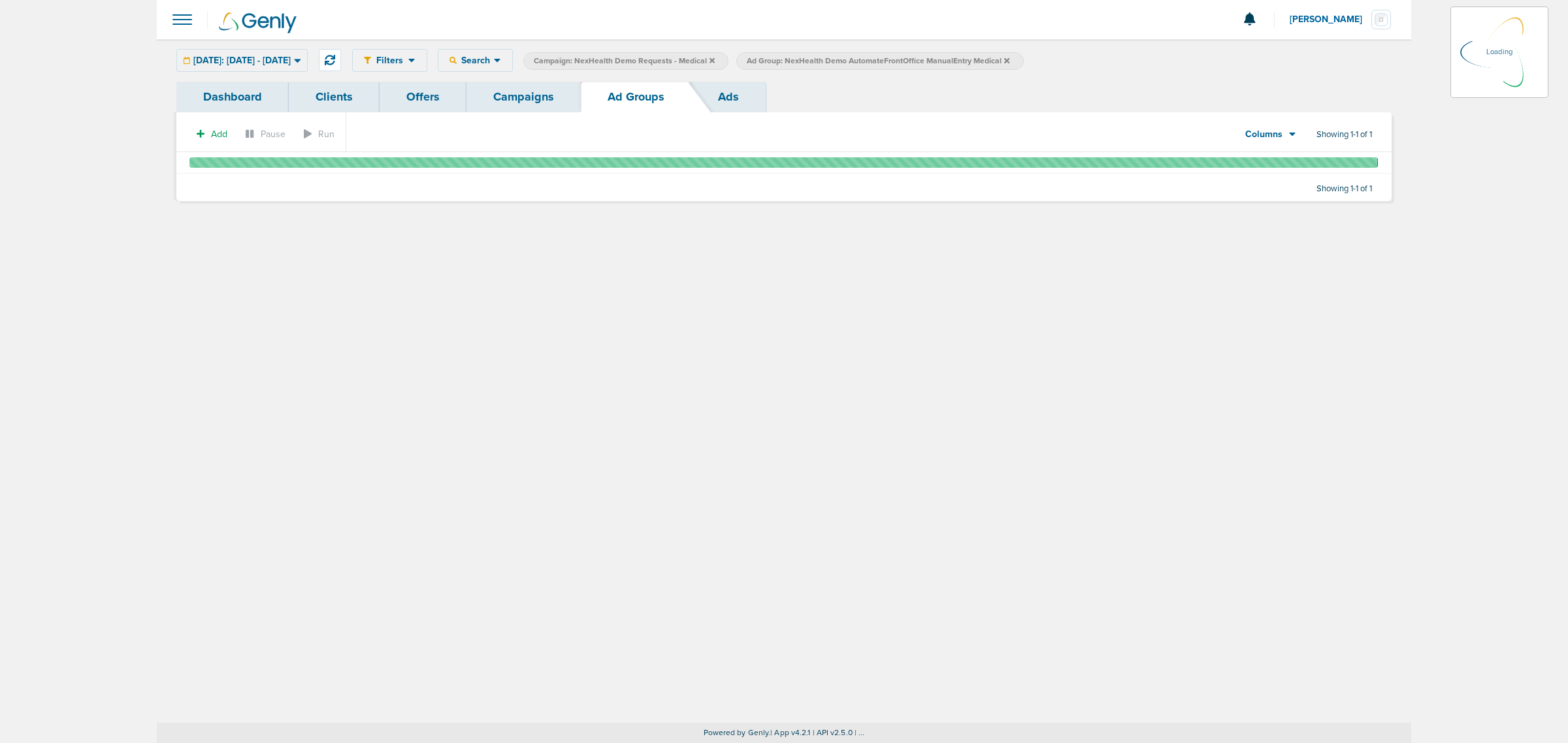
click at [528, 85] on link "Campaigns" at bounding box center [524, 97] width 115 height 30
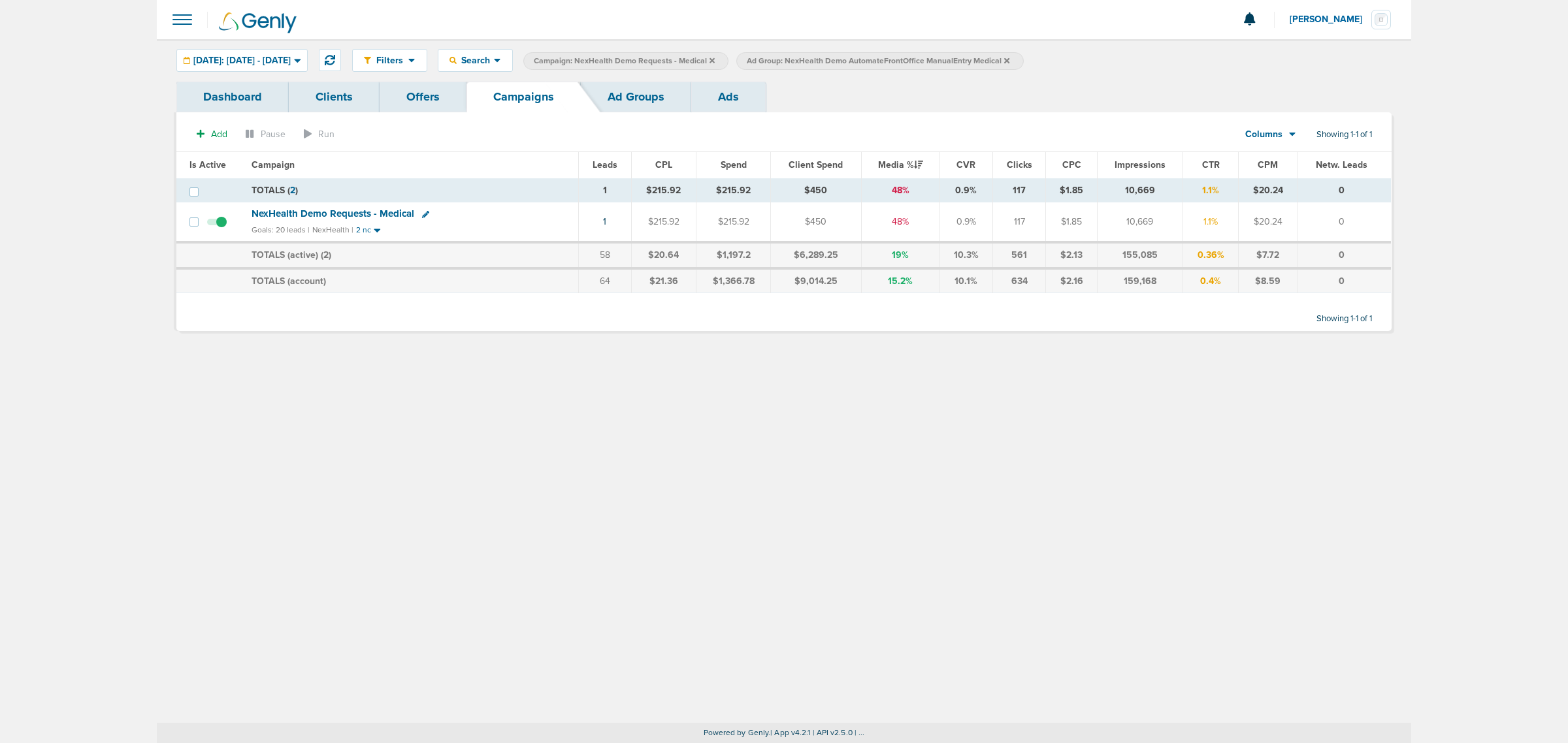
click at [422, 214] on icon at bounding box center [426, 214] width 7 height 7
select select
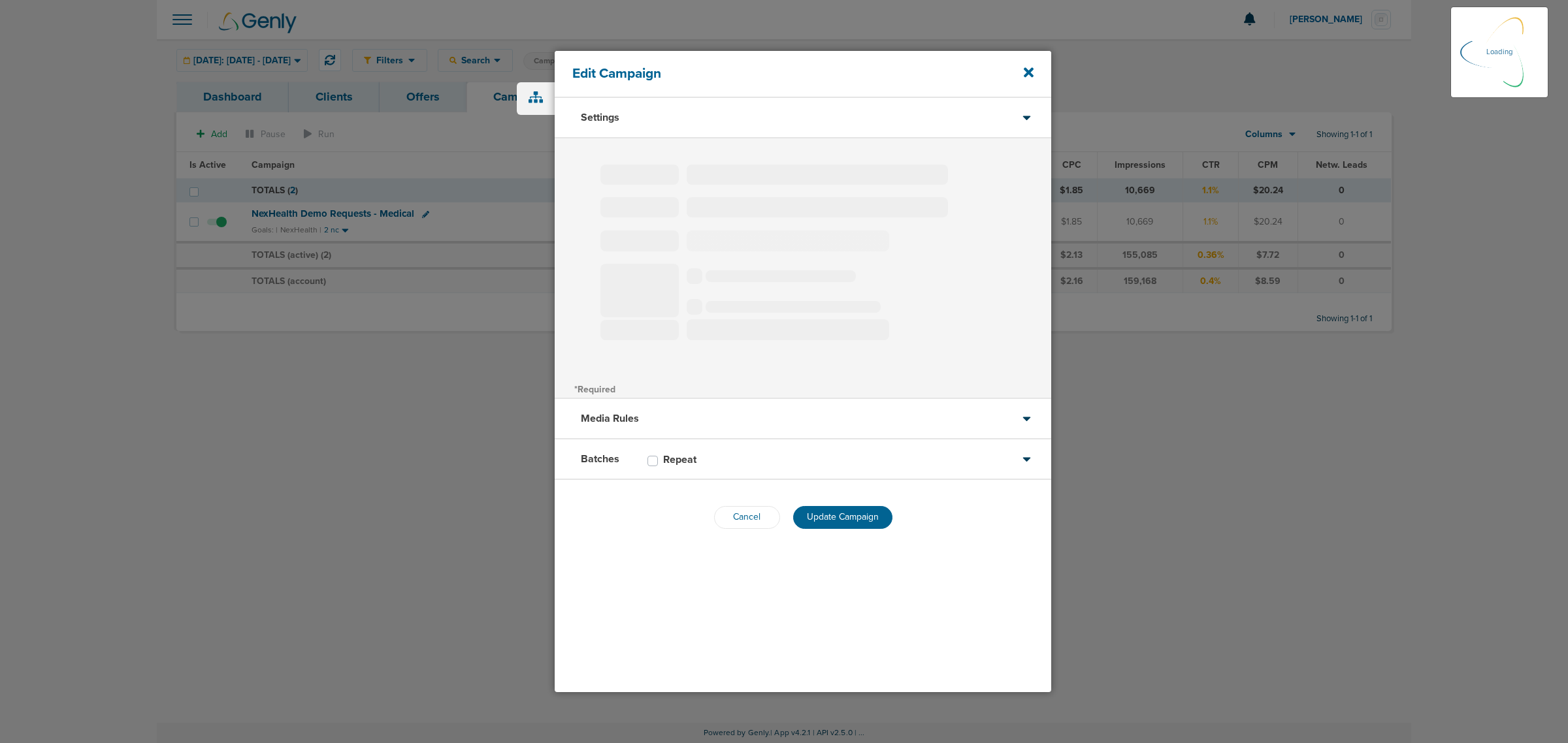
type input "NexHealth Demo Requests - Medical"
select select "Leads"
radio input "true"
select select "readOnly"
select select "1"
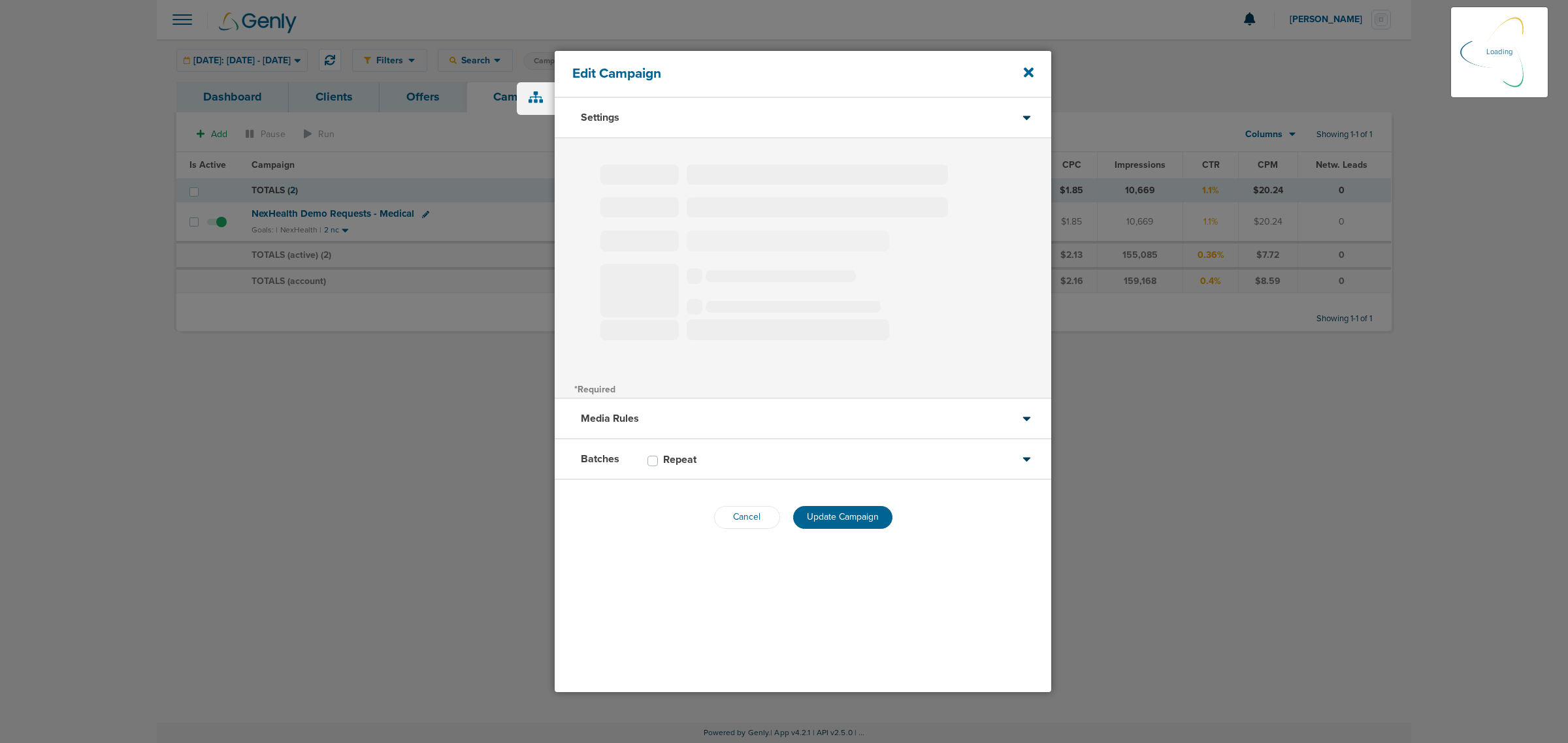
select select "2"
select select "3"
select select "4"
select select "6"
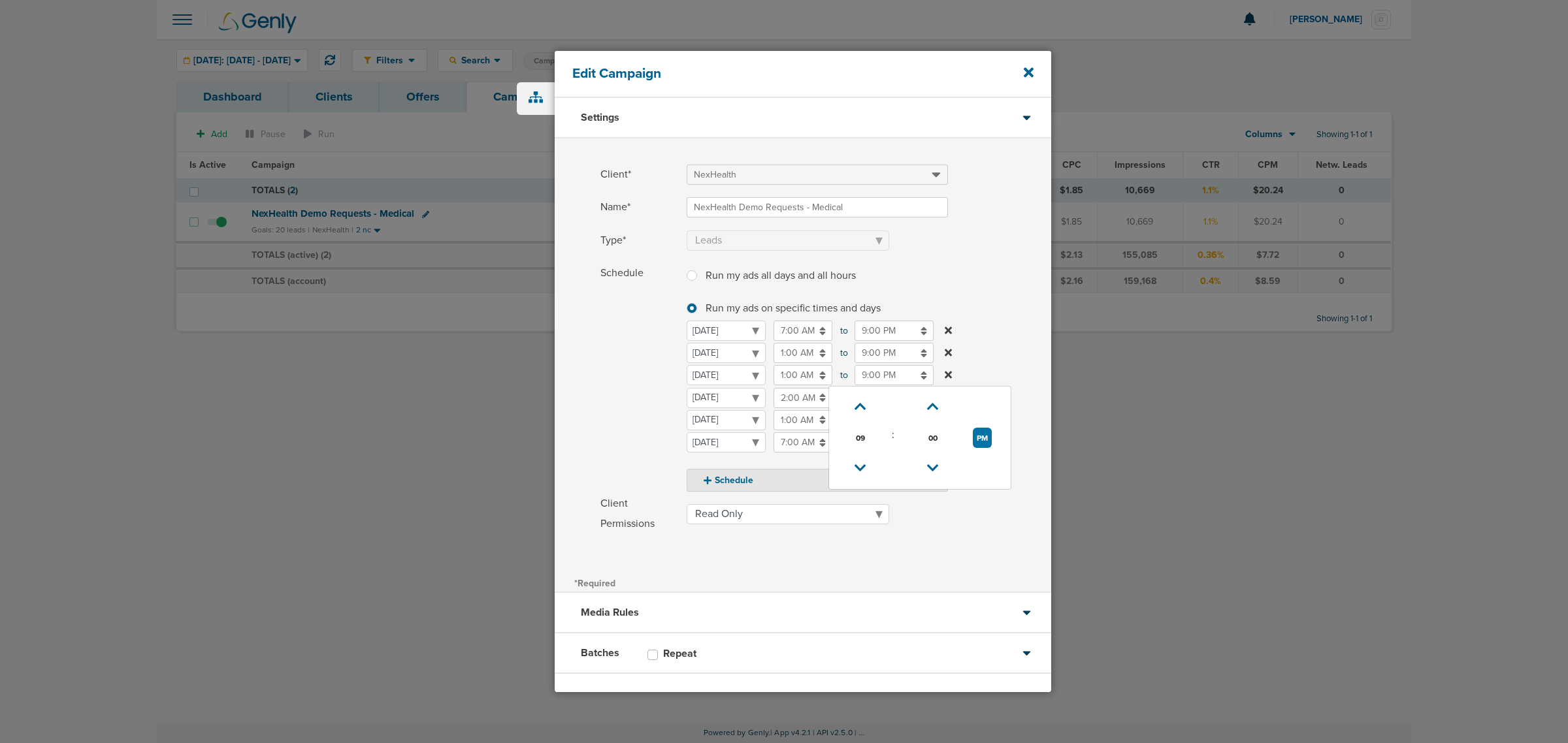
click at [892, 374] on input "9:00 PM" at bounding box center [894, 375] width 79 height 20
click at [1032, 73] on icon at bounding box center [1029, 73] width 10 height 15
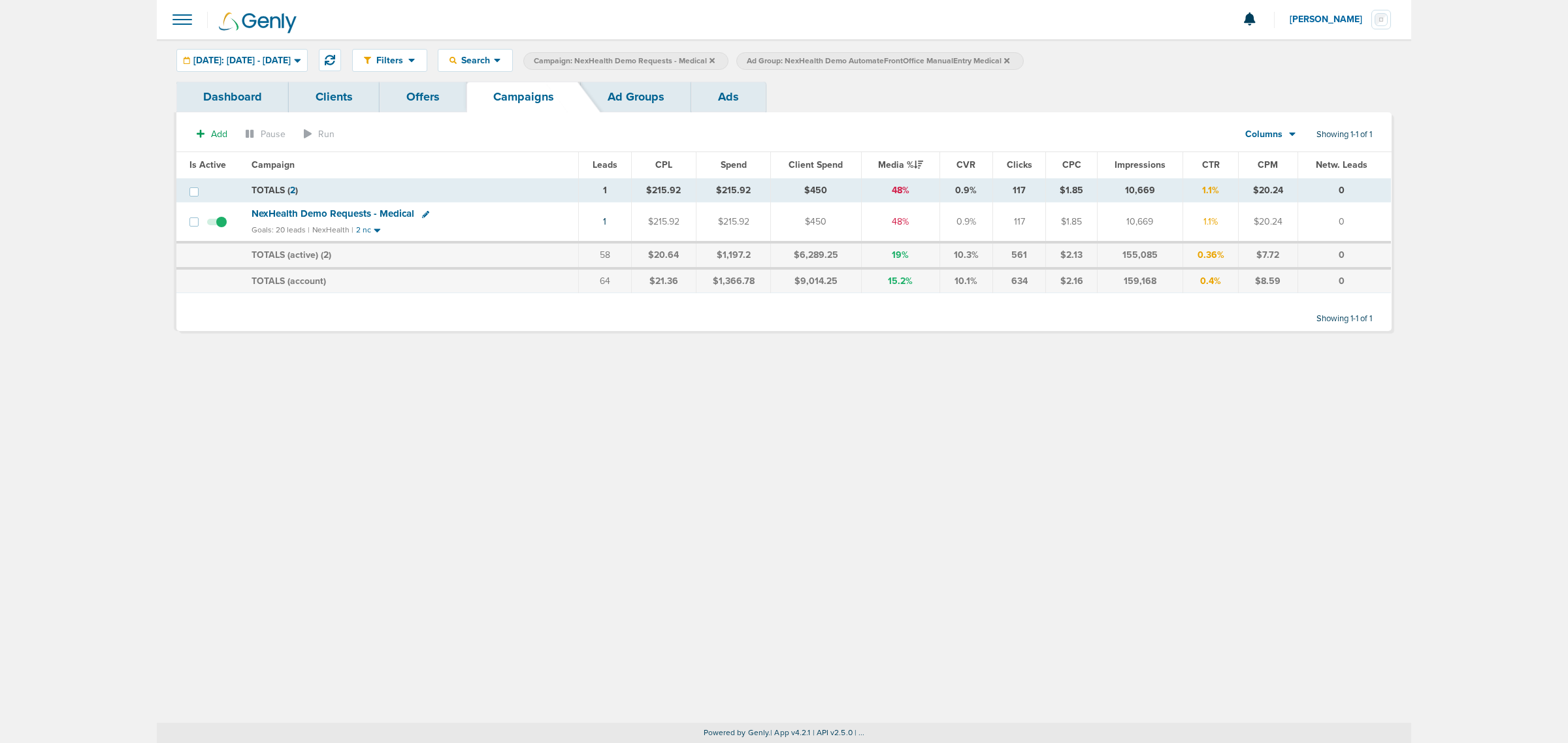
click at [715, 57] on icon at bounding box center [712, 60] width 6 height 6
click at [796, 60] on icon at bounding box center [794, 60] width 6 height 6
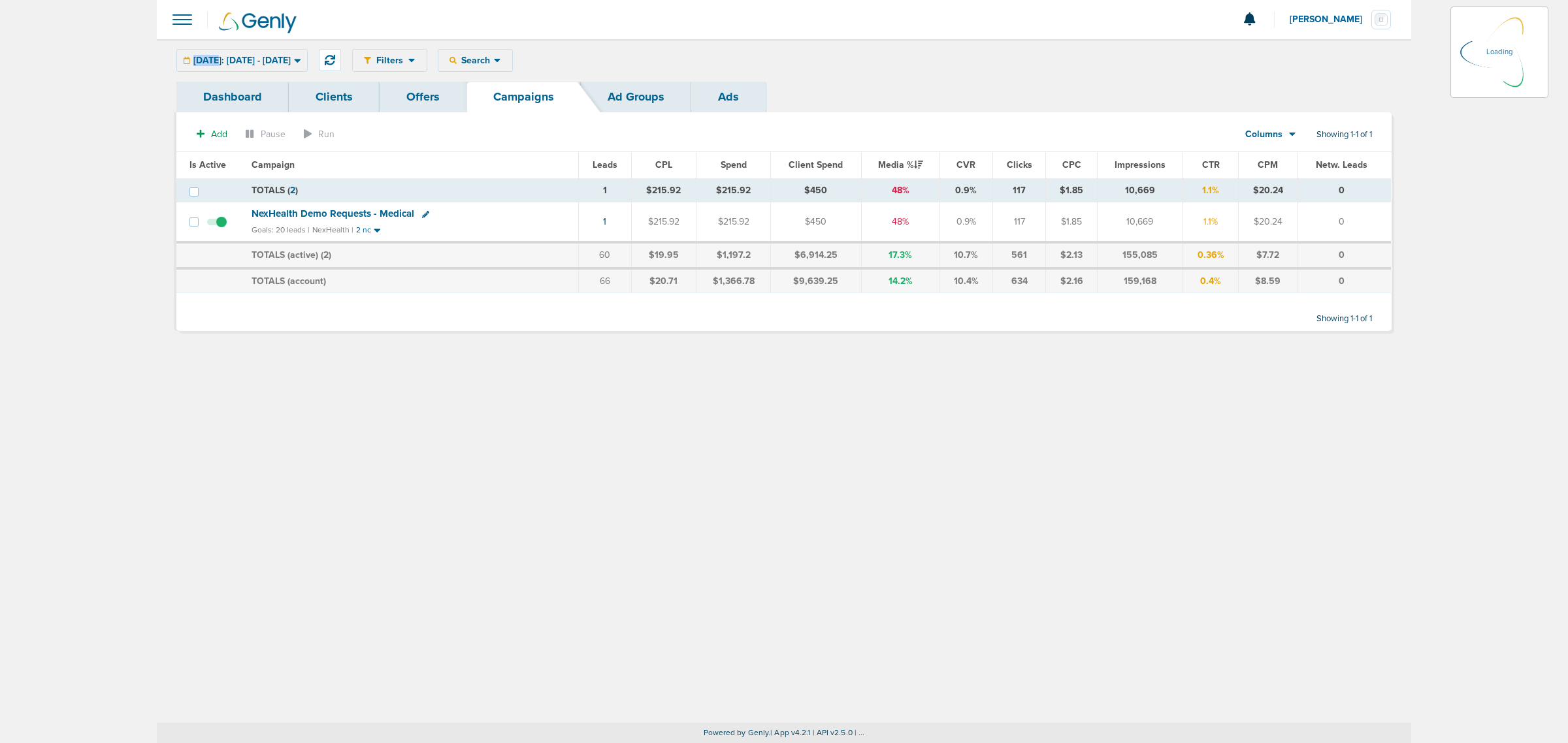
click at [825, 60] on div "Filters Active Only Settings Status Active Inactive Objectives MQL SQL Traffic …" at bounding box center [872, 60] width 1040 height 23
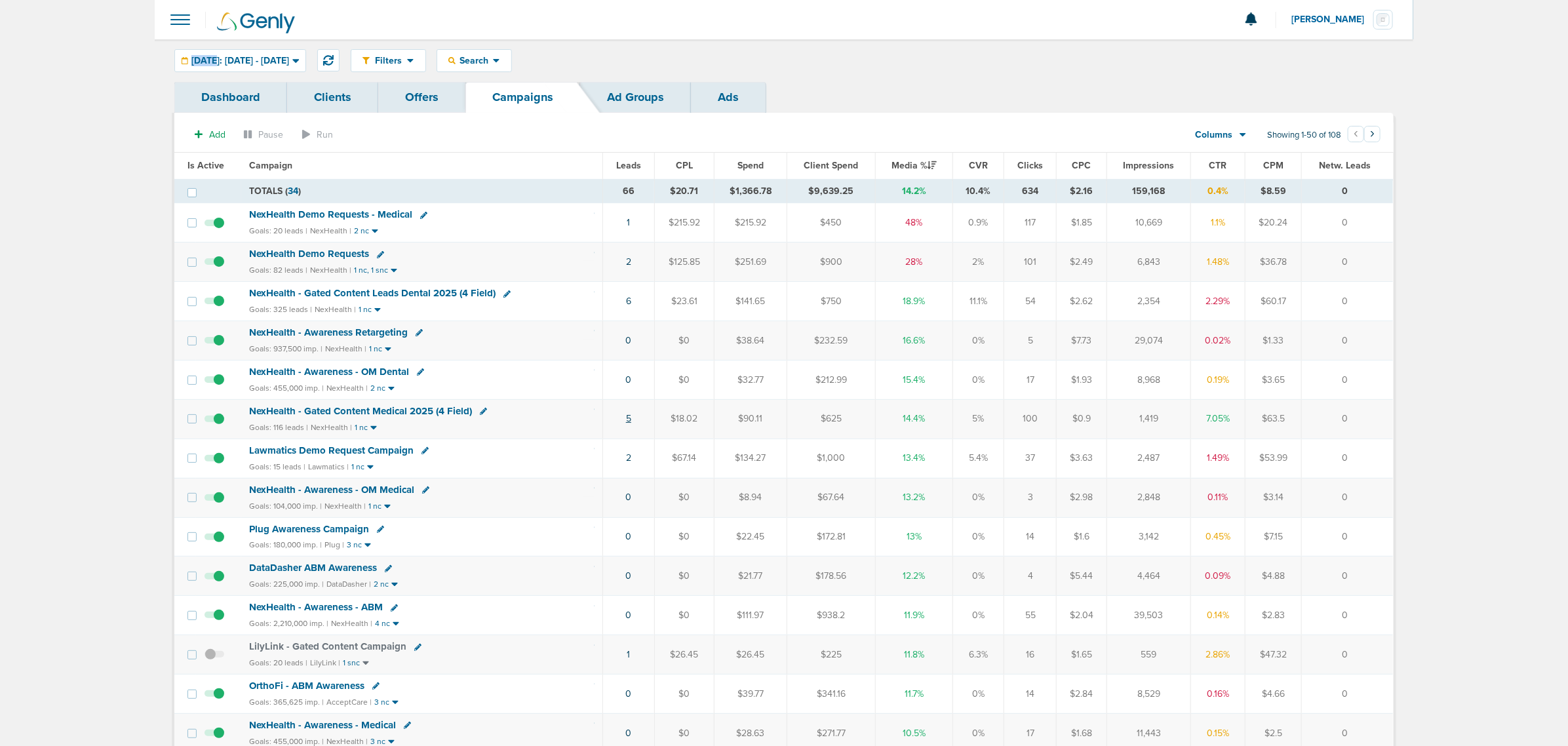
click at [627, 424] on link "5" at bounding box center [629, 419] width 6 height 11
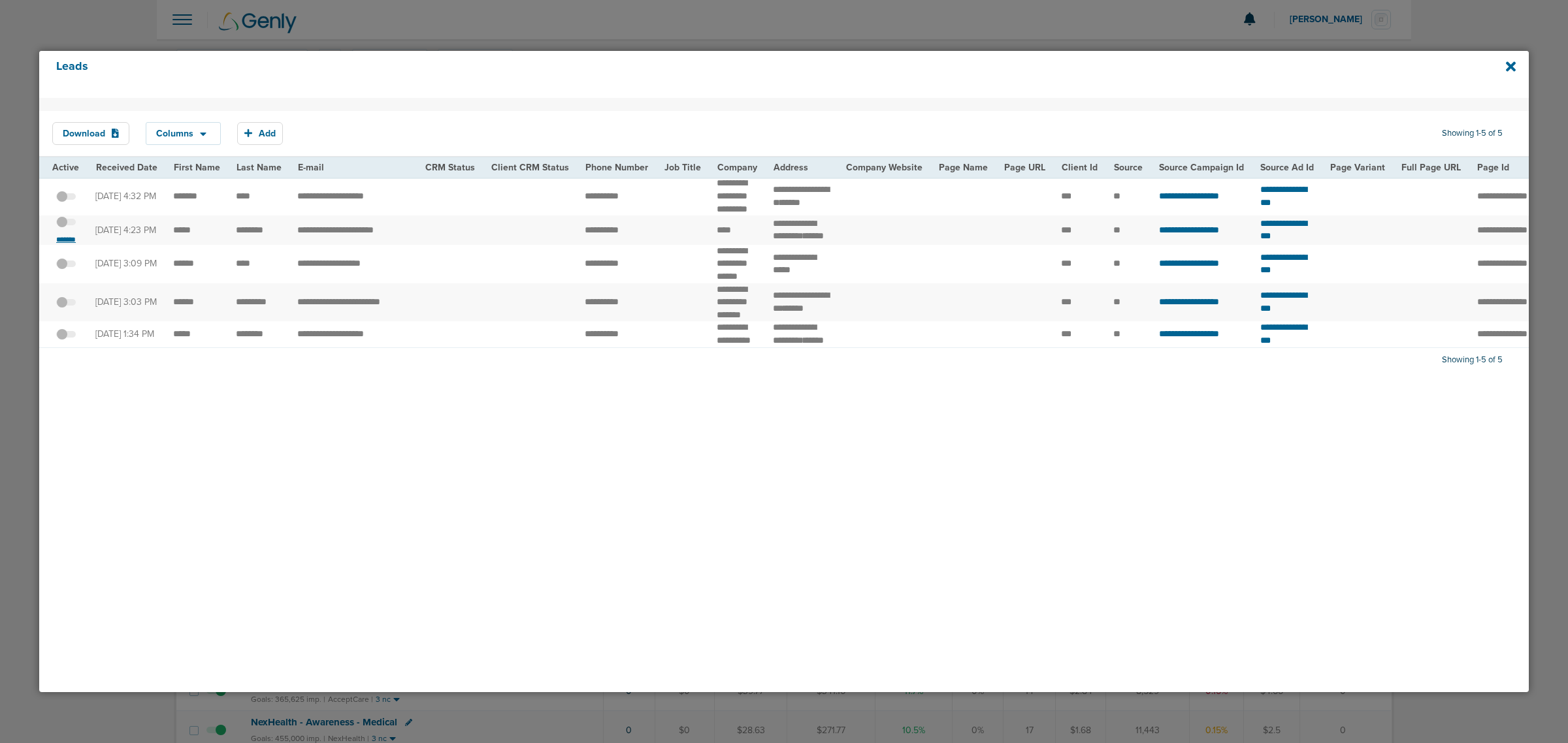
click at [67, 245] on small "*******" at bounding box center [66, 240] width 28 height 10
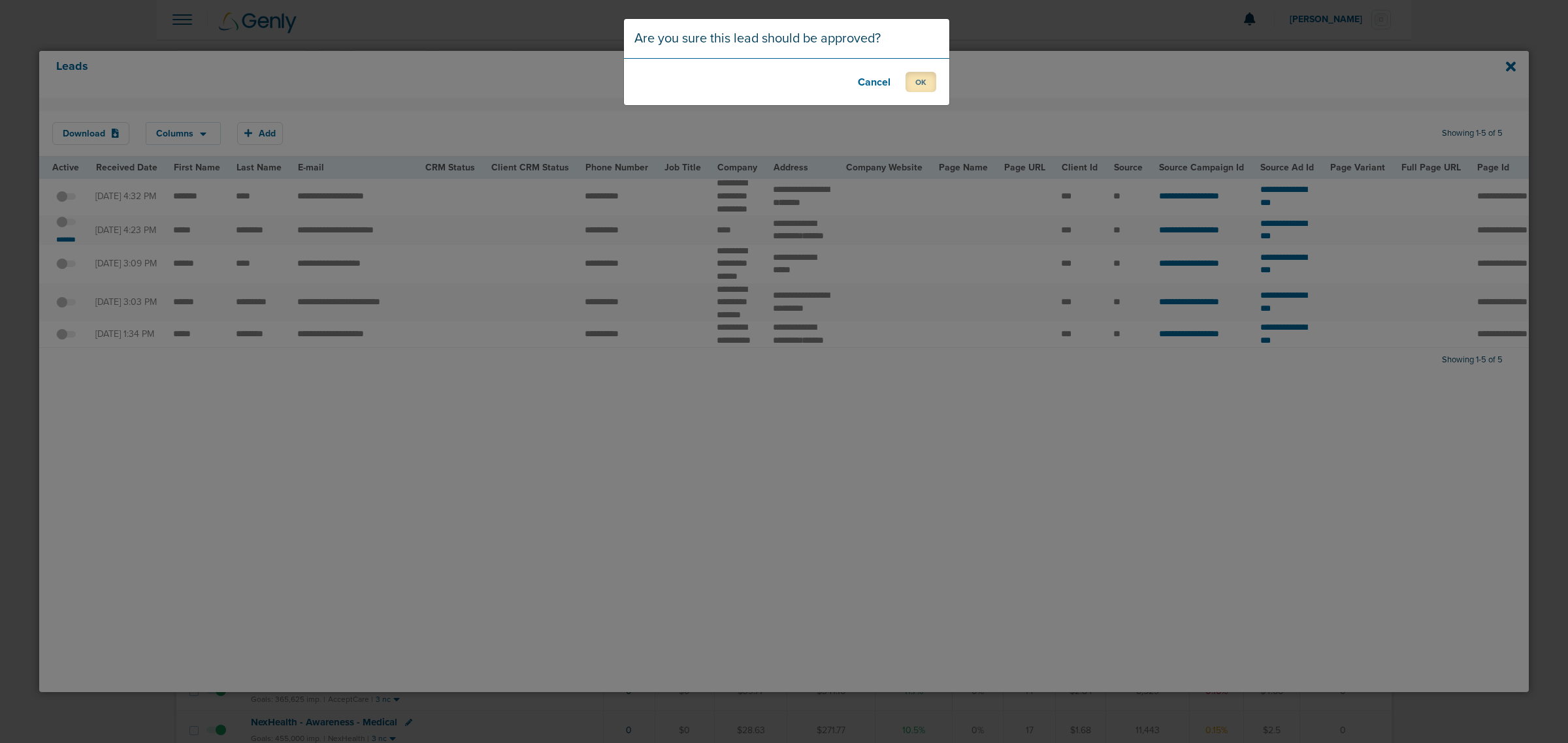
click at [921, 86] on button "OK" at bounding box center [921, 81] width 30 height 20
click at [931, 83] on button "OK" at bounding box center [921, 81] width 30 height 20
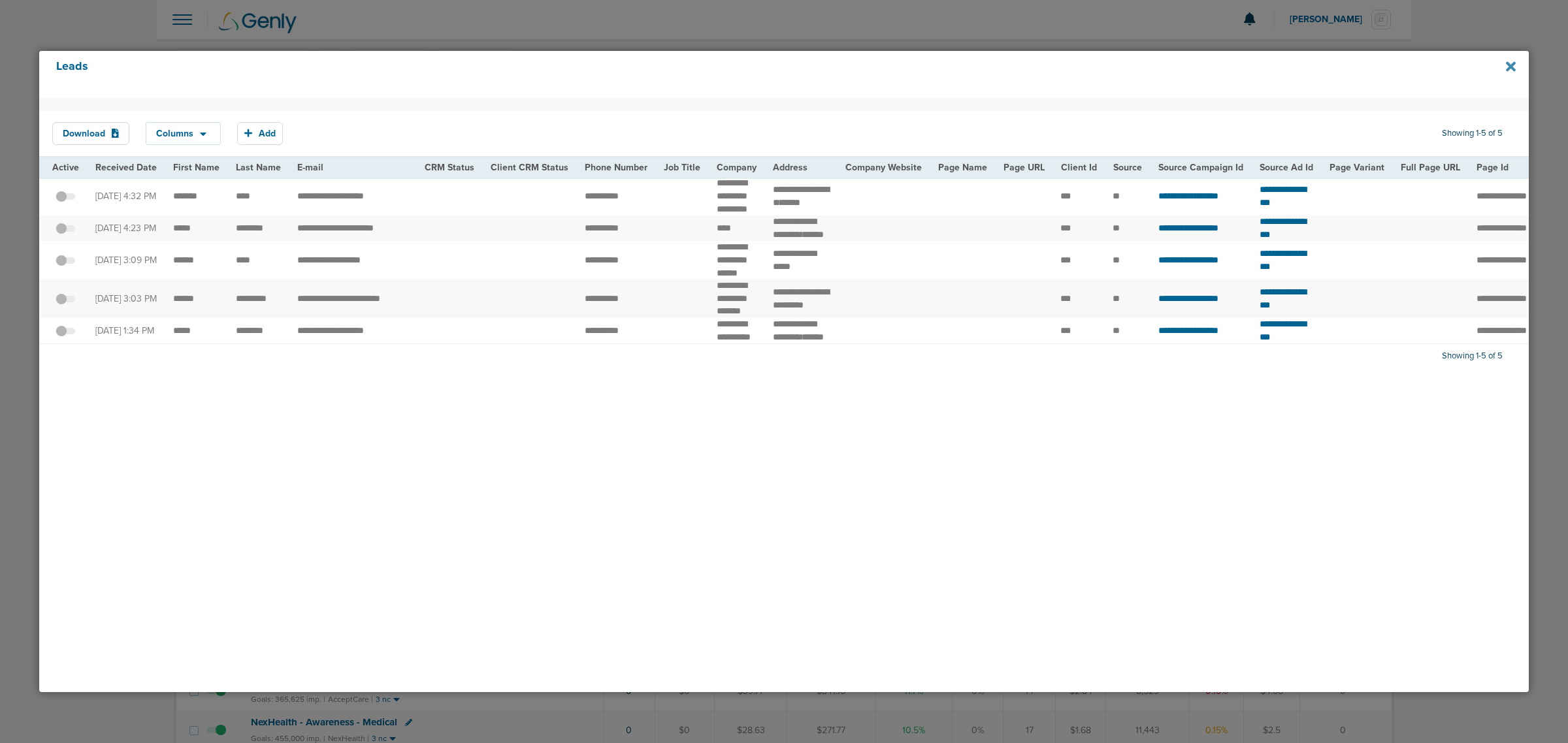
click at [1507, 64] on icon at bounding box center [1511, 66] width 10 height 10
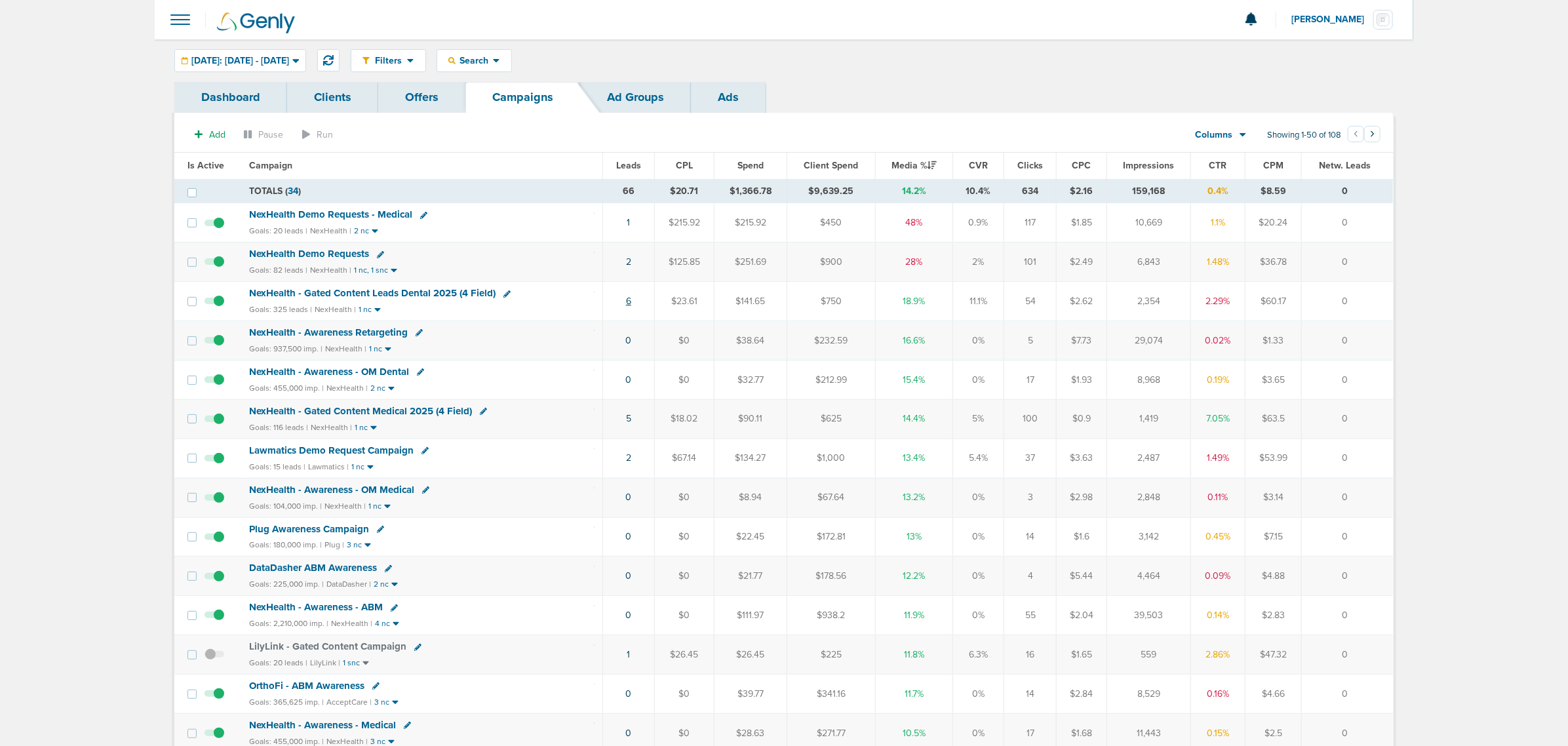
click at [627, 306] on link "6" at bounding box center [629, 302] width 6 height 11
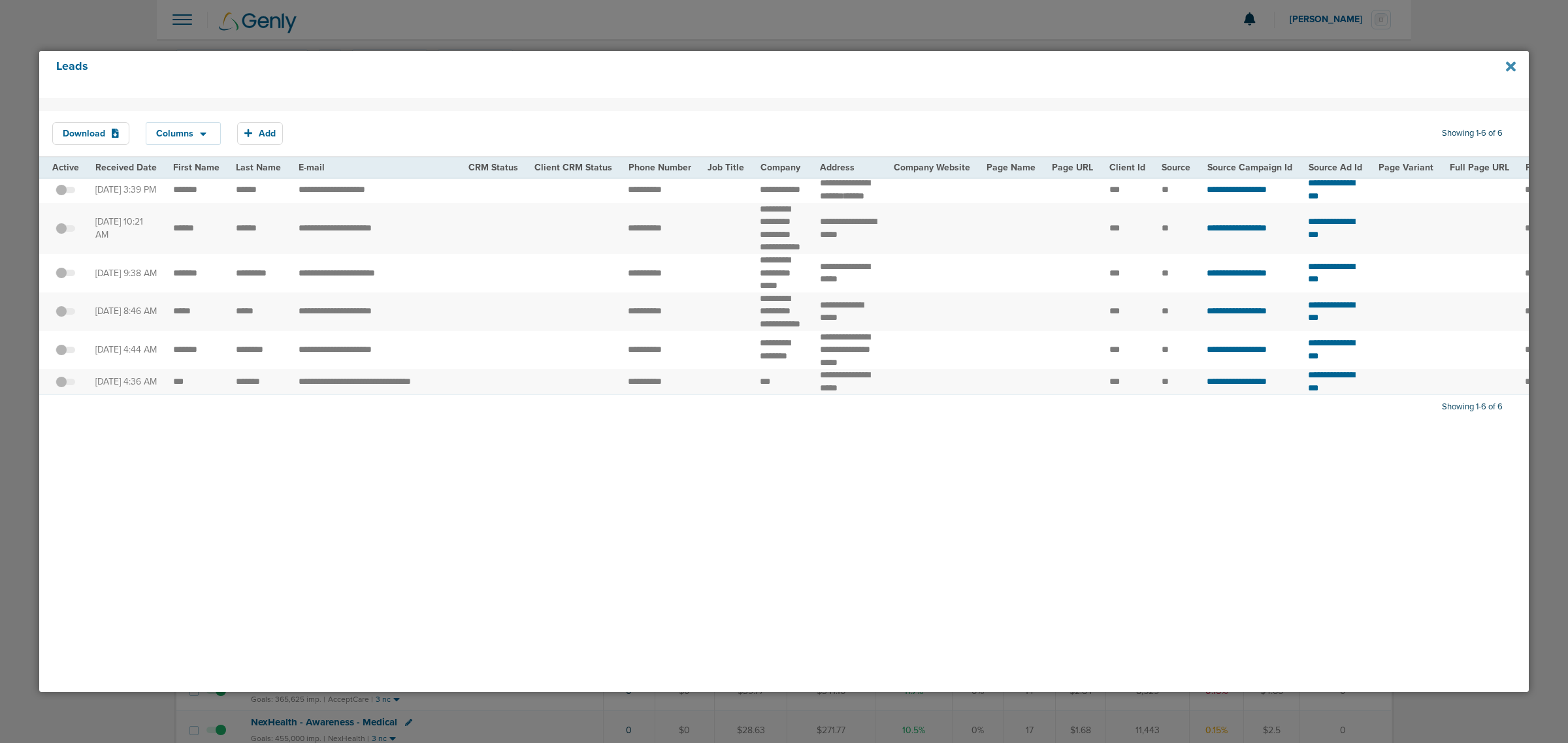
click at [1507, 64] on icon at bounding box center [1511, 66] width 10 height 10
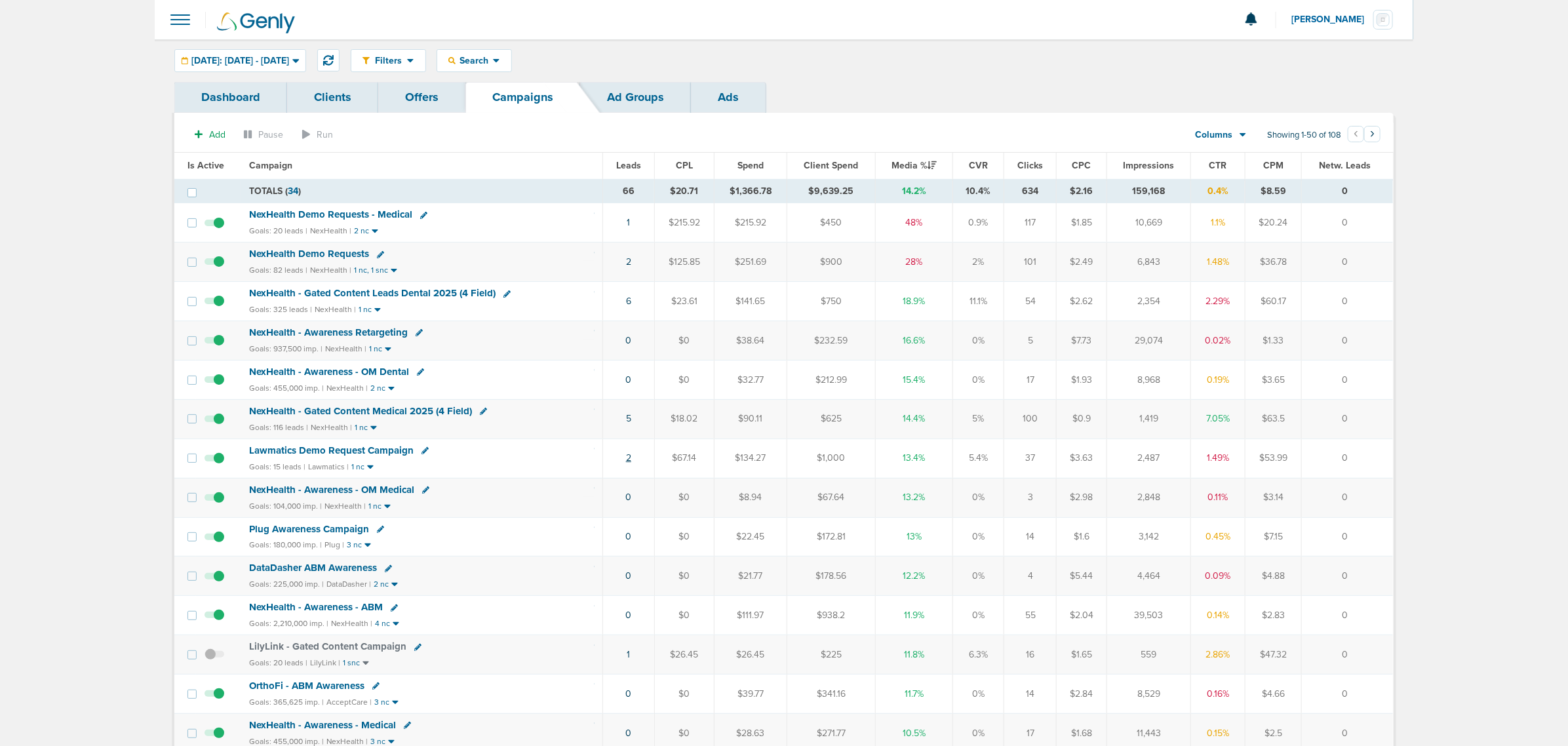
click at [626, 464] on link "2" at bounding box center [629, 458] width 6 height 11
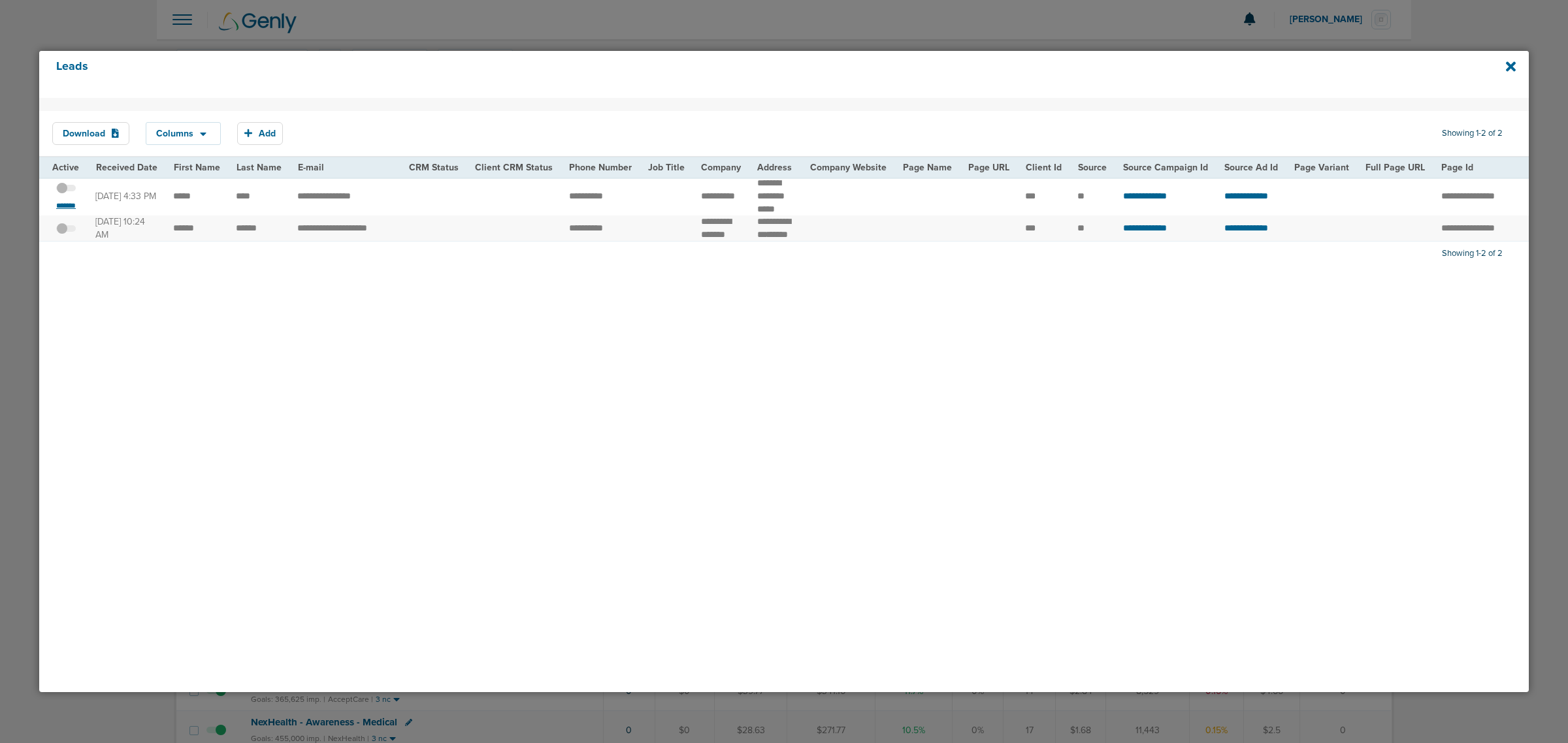
click at [66, 211] on small "*******" at bounding box center [66, 205] width 28 height 10
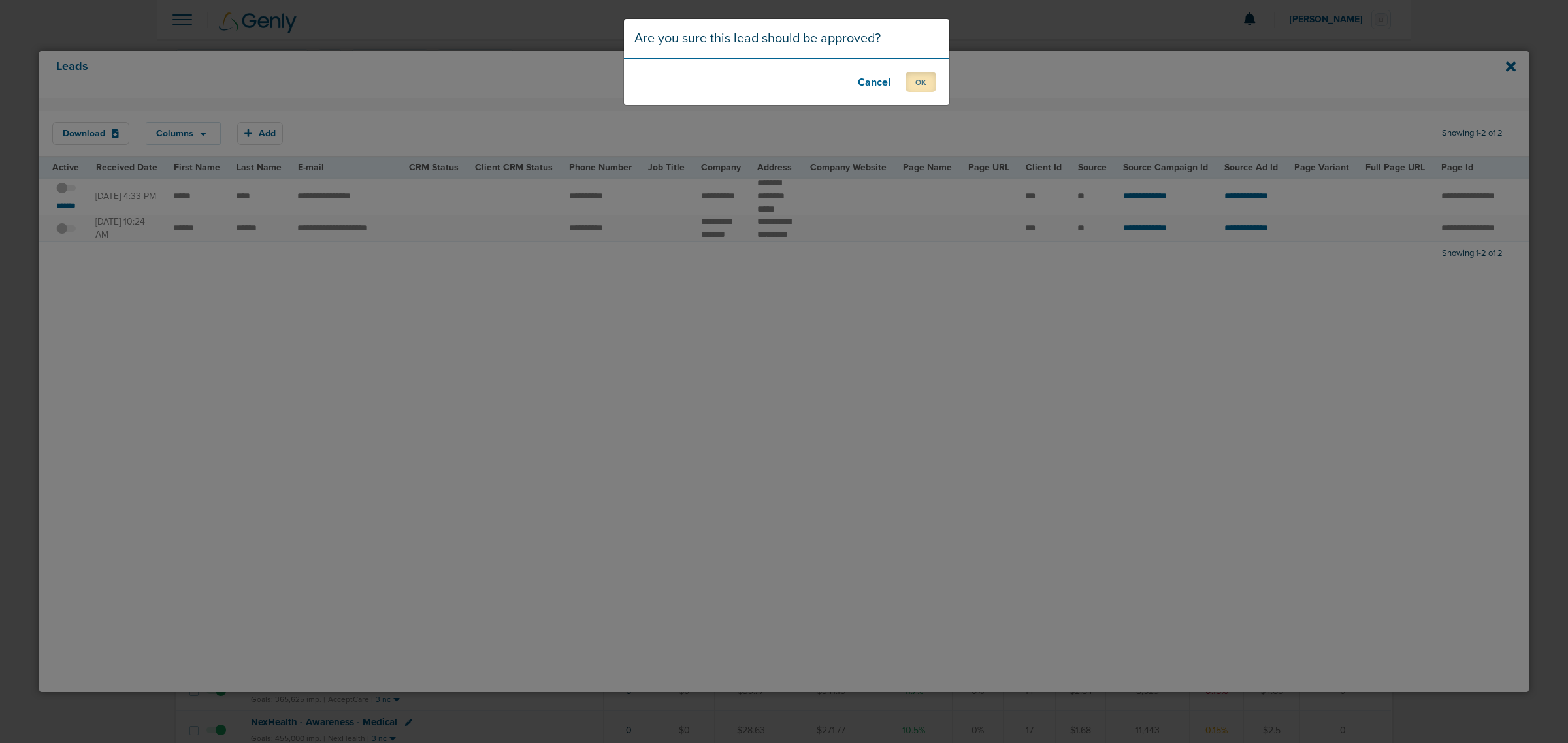
click at [922, 86] on button "OK" at bounding box center [921, 81] width 30 height 20
click at [921, 84] on button "OK" at bounding box center [921, 81] width 30 height 20
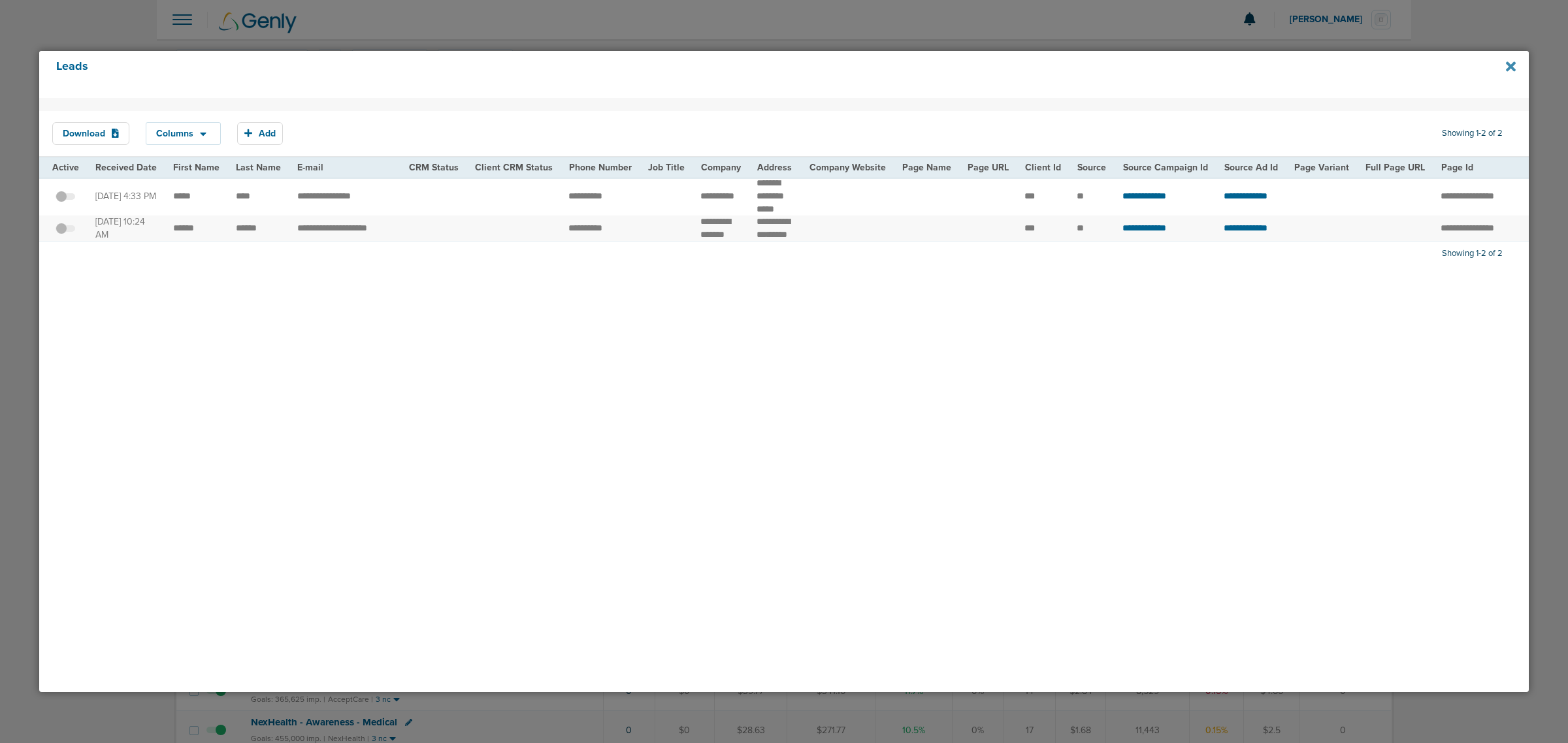
click at [1511, 68] on icon at bounding box center [1511, 66] width 10 height 10
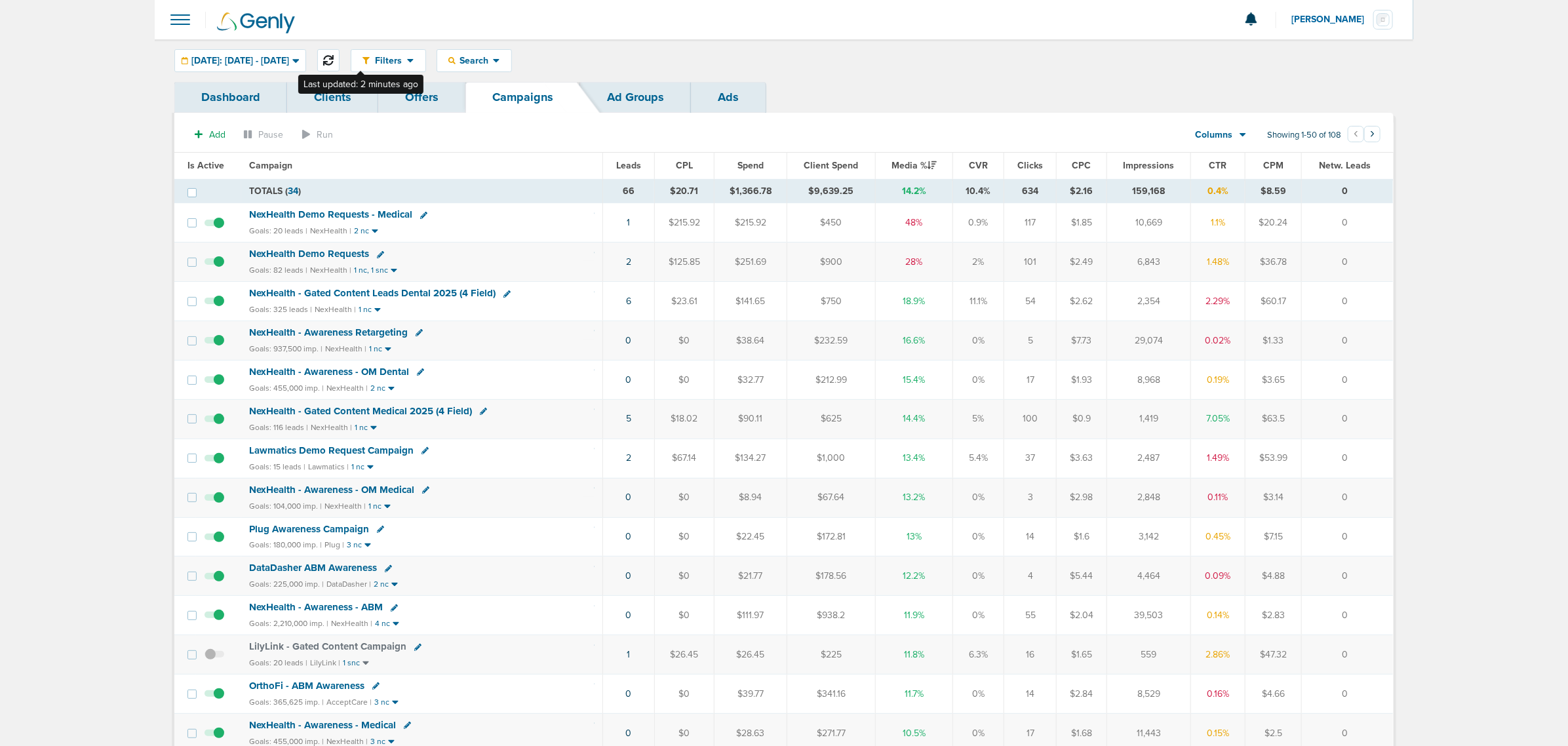
click at [333, 59] on icon at bounding box center [328, 60] width 10 height 10
click at [587, 463] on td "Lawmatics Demo Request Campaign Goals: 15 leads | Lawmatics | 1 nc" at bounding box center [422, 458] width 362 height 40
